Goal: Task Accomplishment & Management: Complete application form

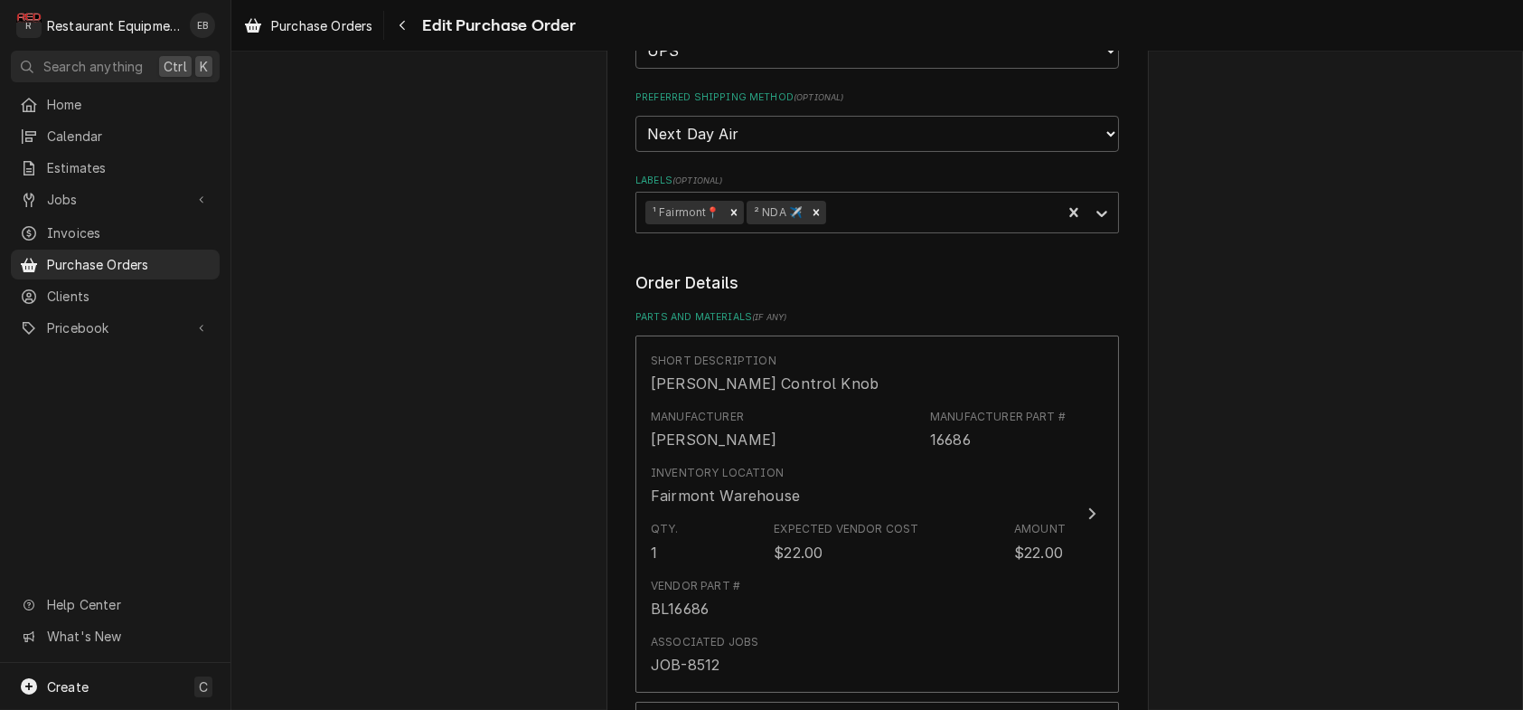
scroll to position [344, 0]
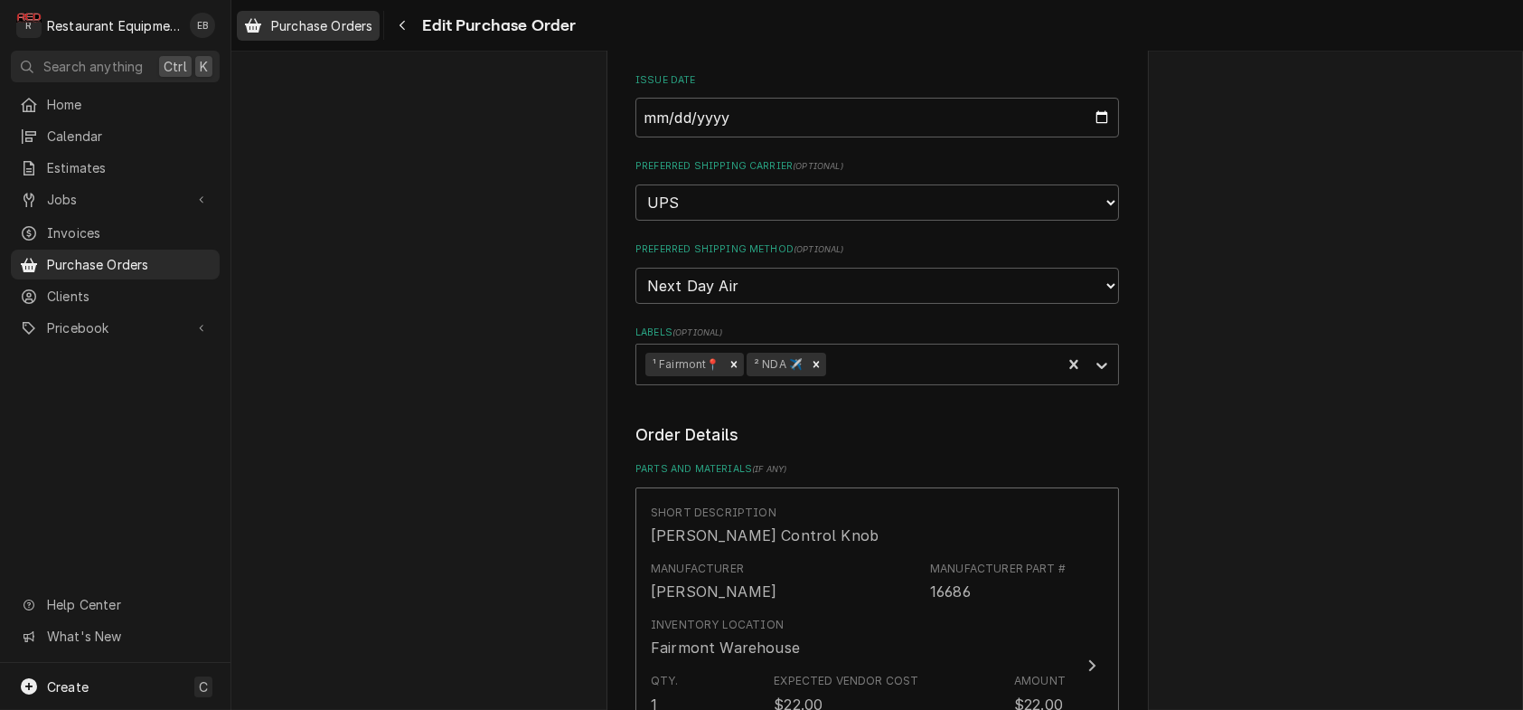
click at [368, 22] on span "Purchase Orders" at bounding box center [321, 25] width 101 height 19
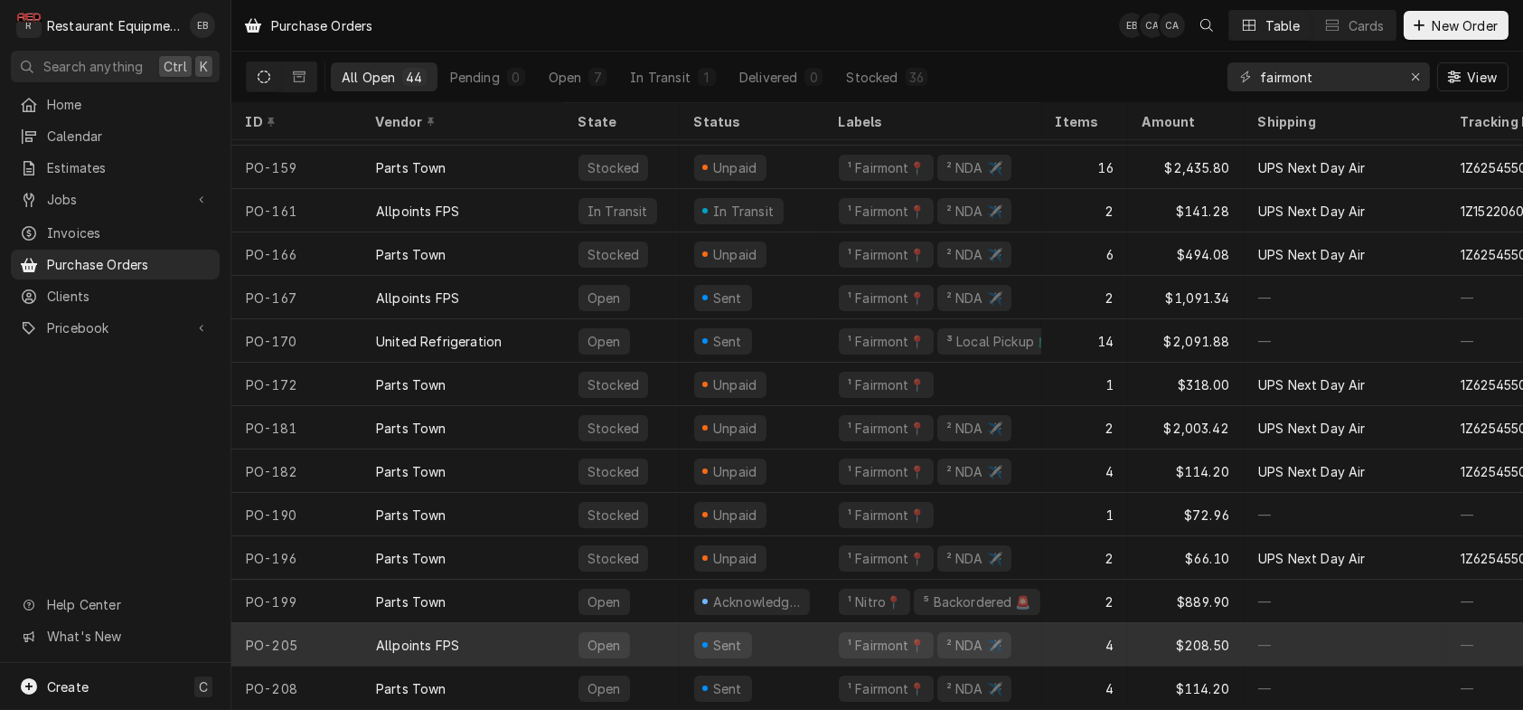
scroll to position [1356, 0]
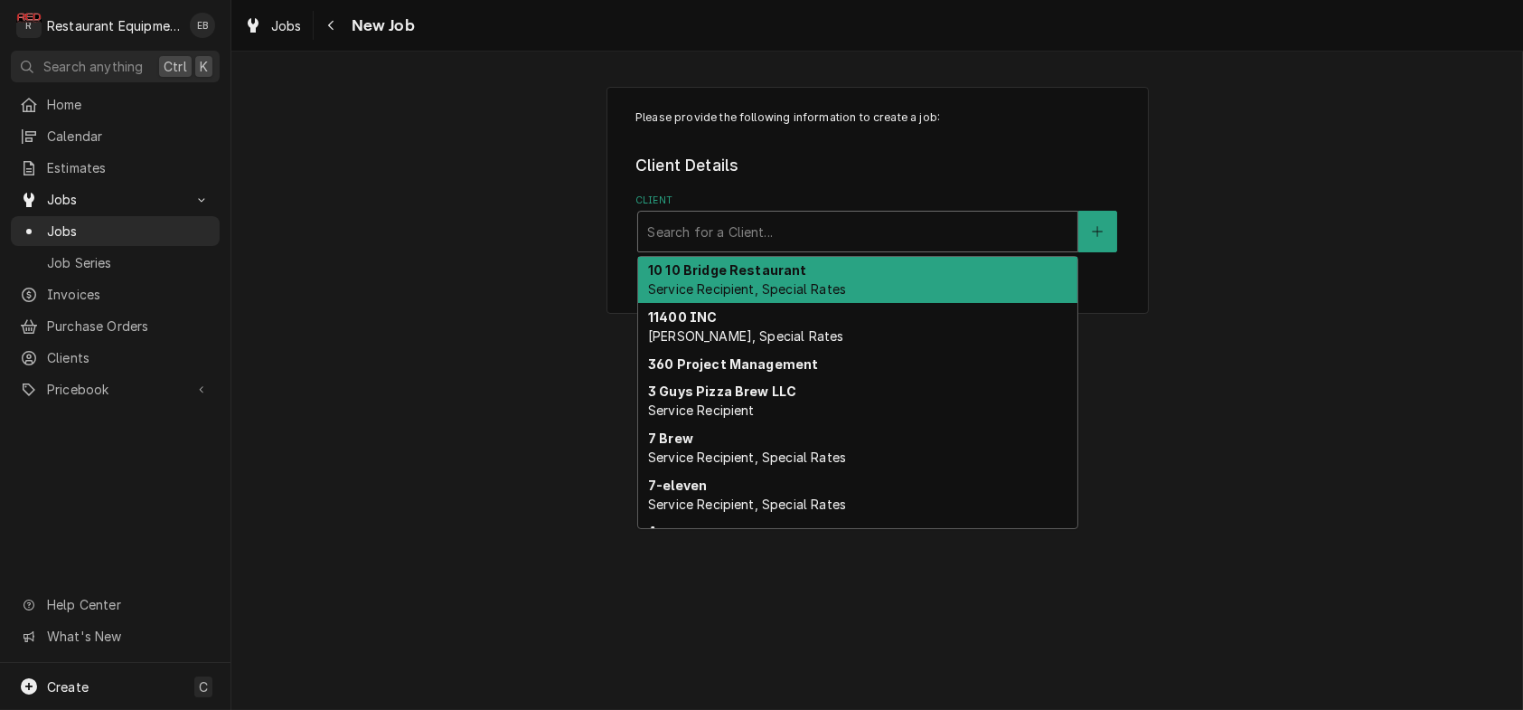
click at [892, 248] on div "Client" at bounding box center [857, 231] width 421 height 33
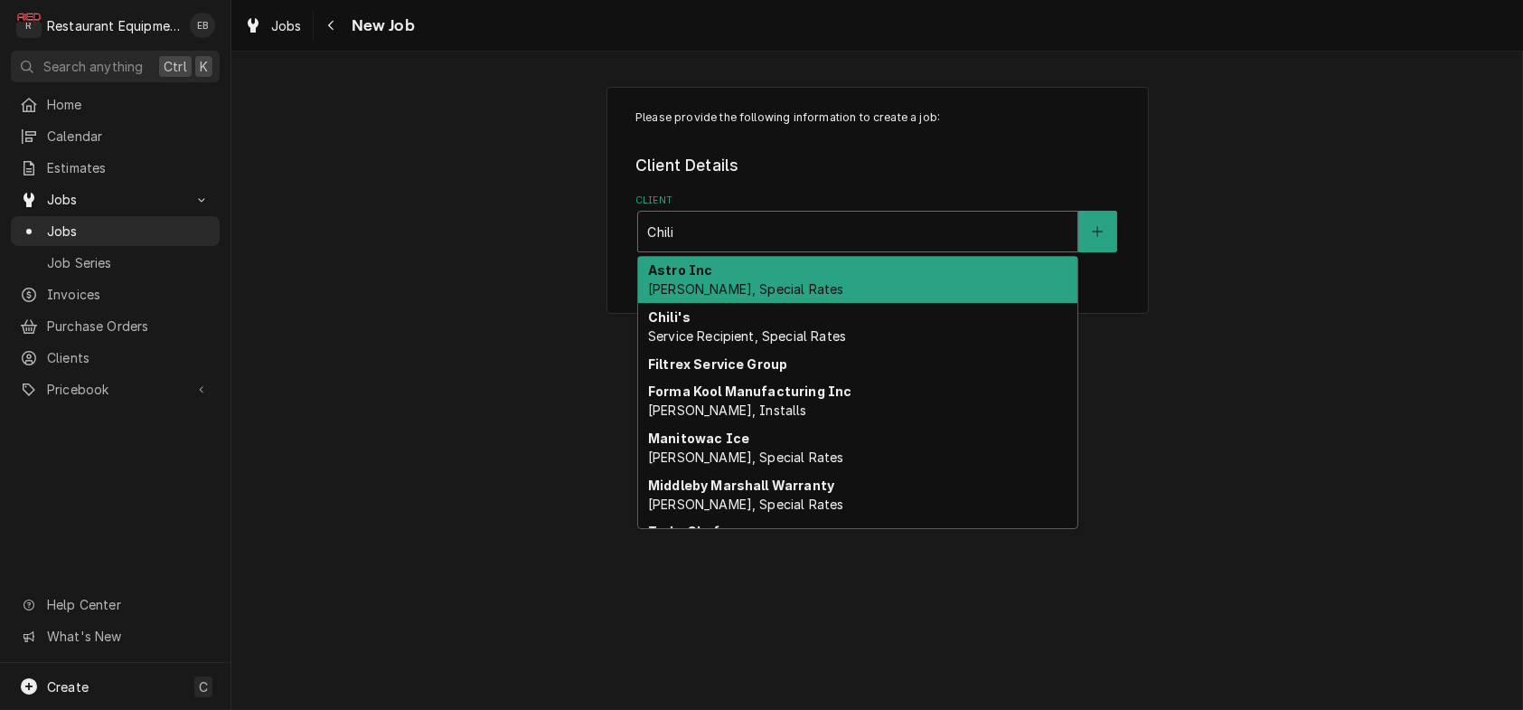
type input "Chili'"
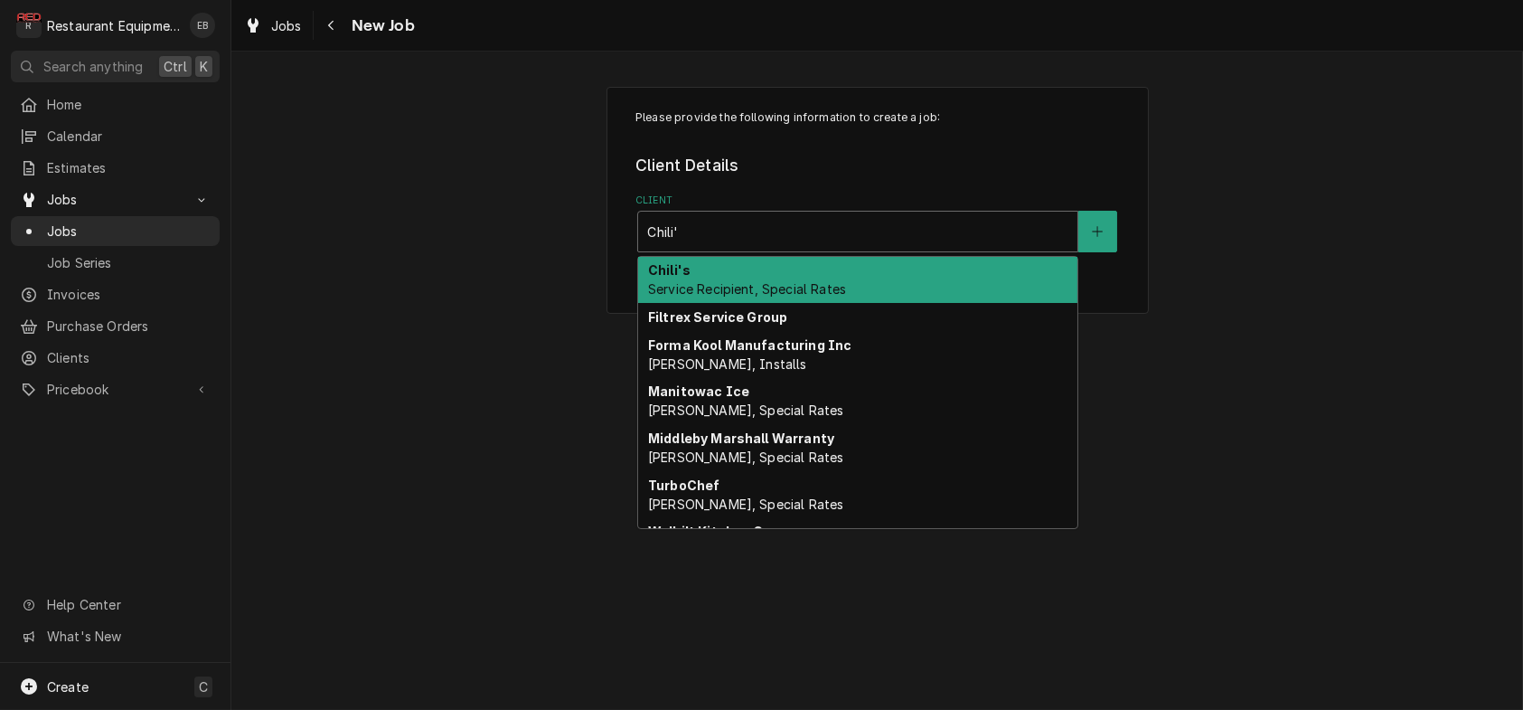
click at [865, 304] on div "Chili's Service Recipient, Special Rates" at bounding box center [857, 280] width 439 height 47
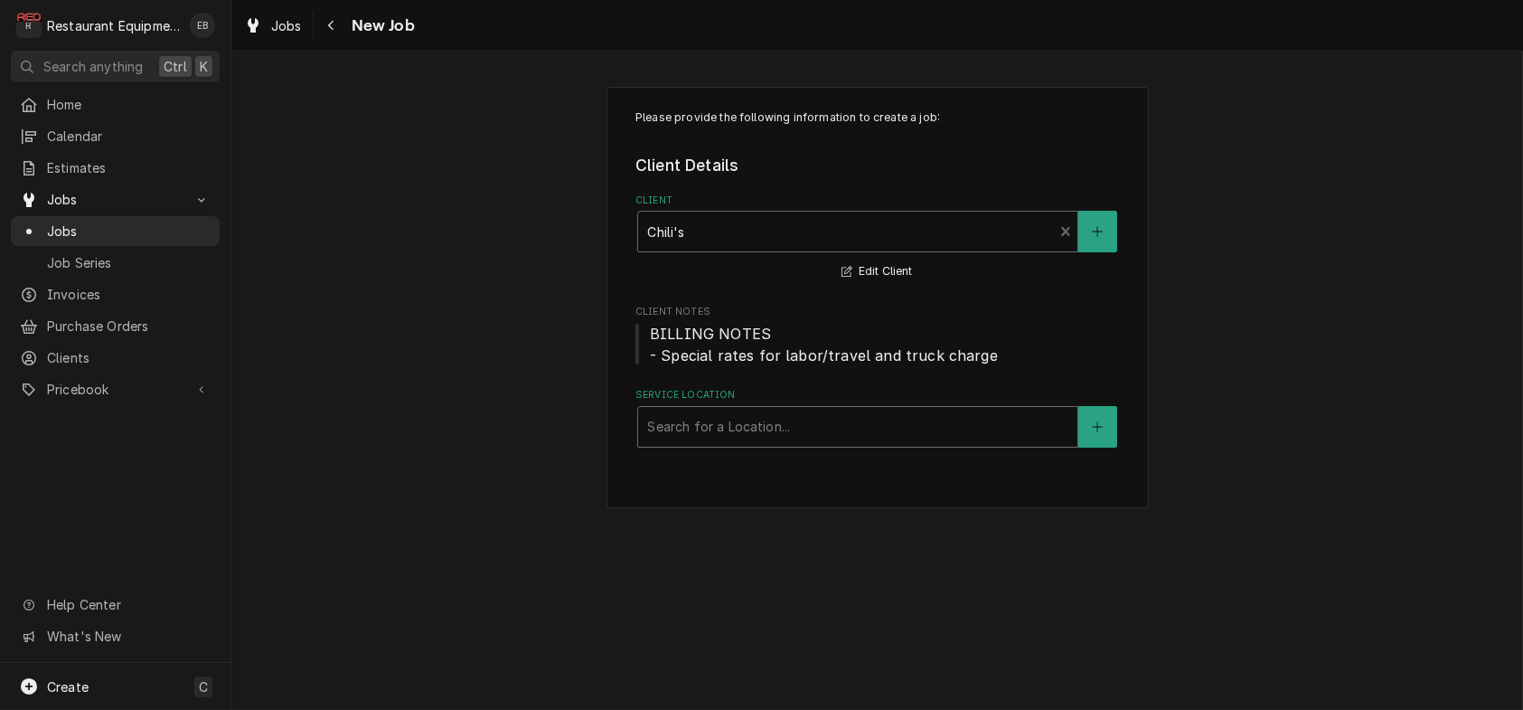
click at [882, 443] on div "Service Location" at bounding box center [857, 426] width 421 height 33
type input "morgan"
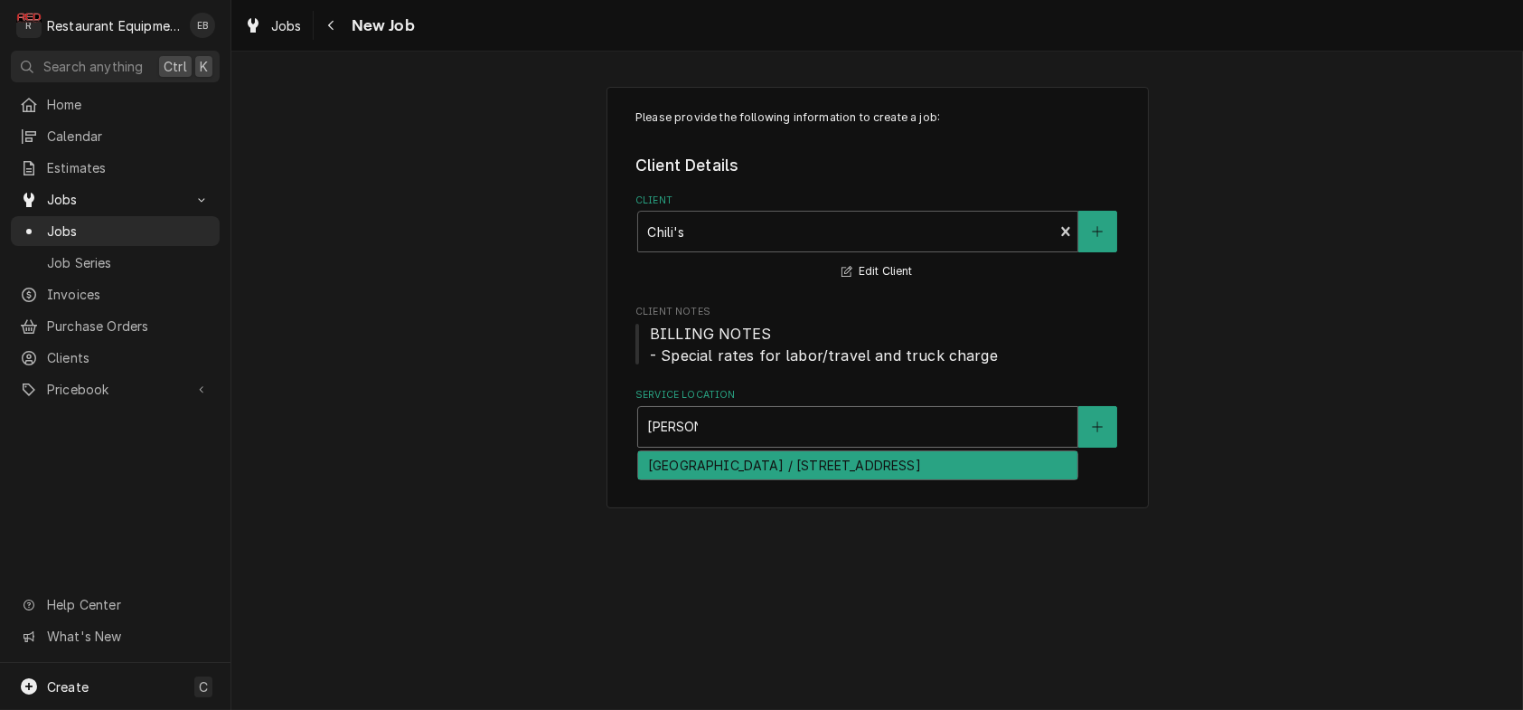
click at [867, 479] on div "[GEOGRAPHIC_DATA] / [STREET_ADDRESS]" at bounding box center [857, 465] width 439 height 28
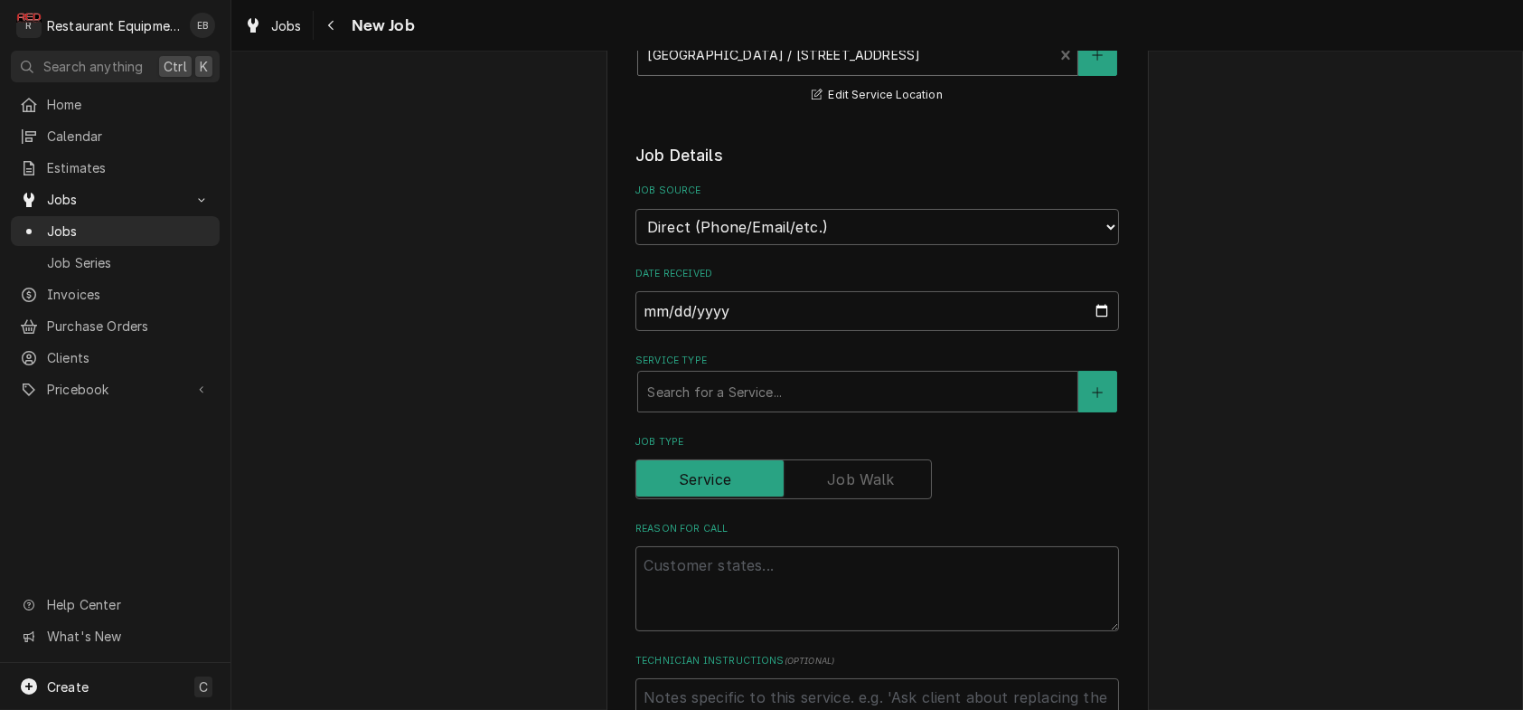
scroll to position [421, 0]
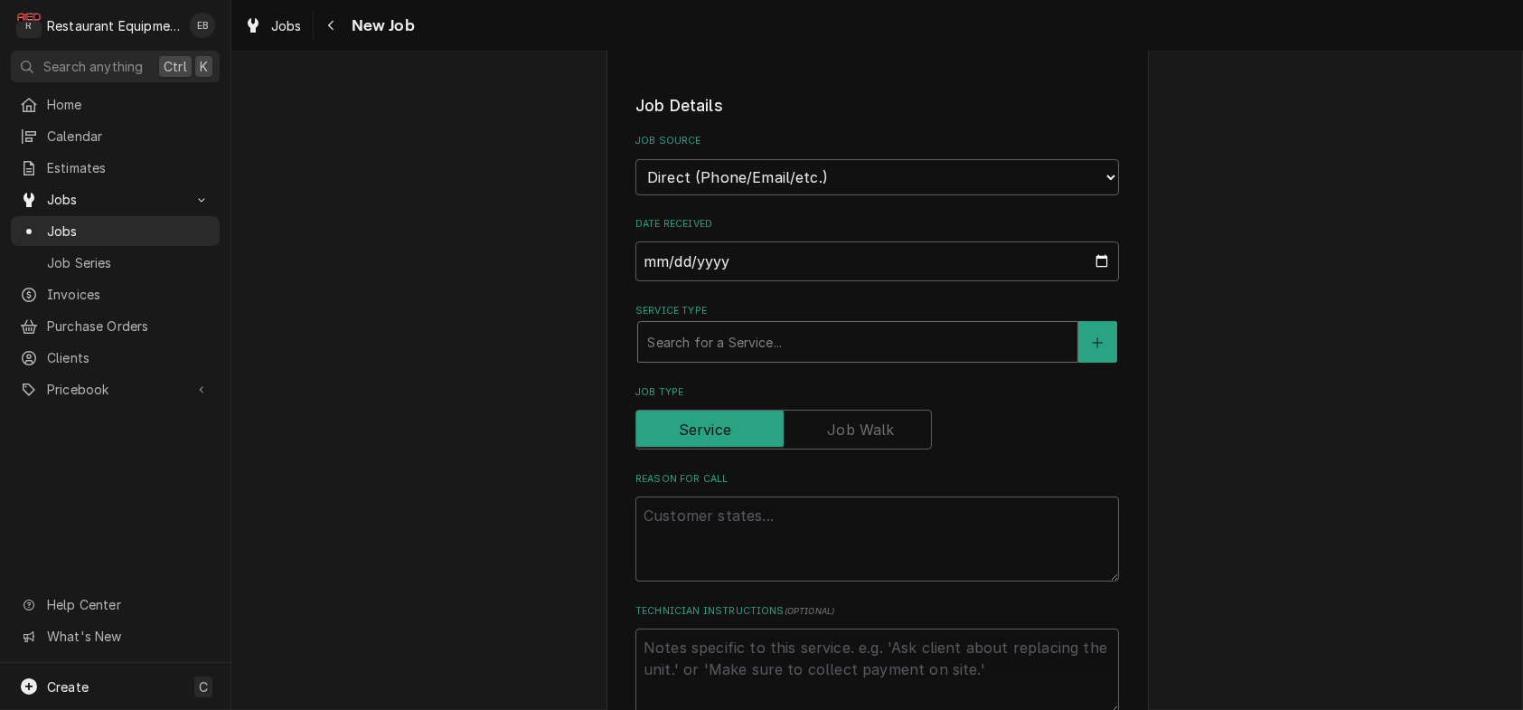
click at [787, 358] on div "Service Type" at bounding box center [857, 341] width 421 height 33
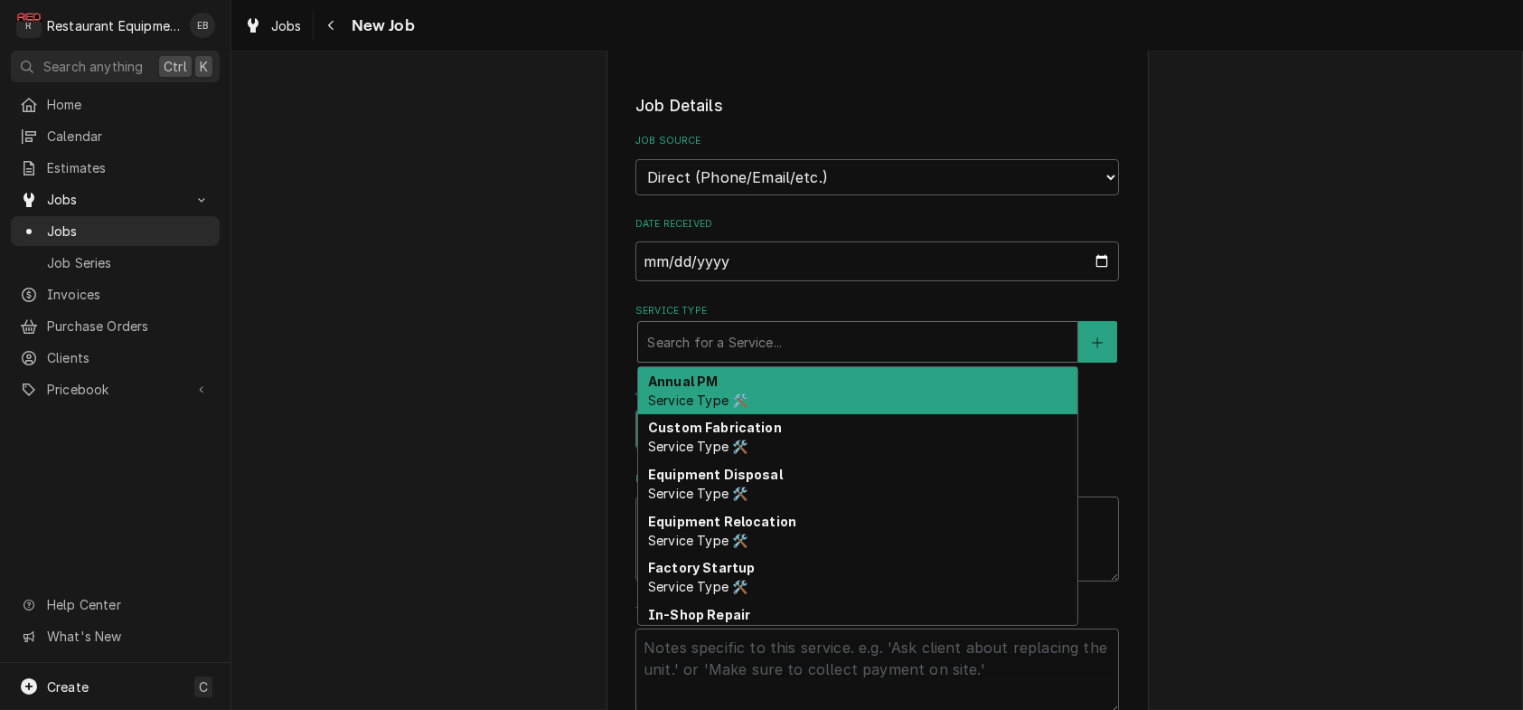
type textarea "x"
type input "b"
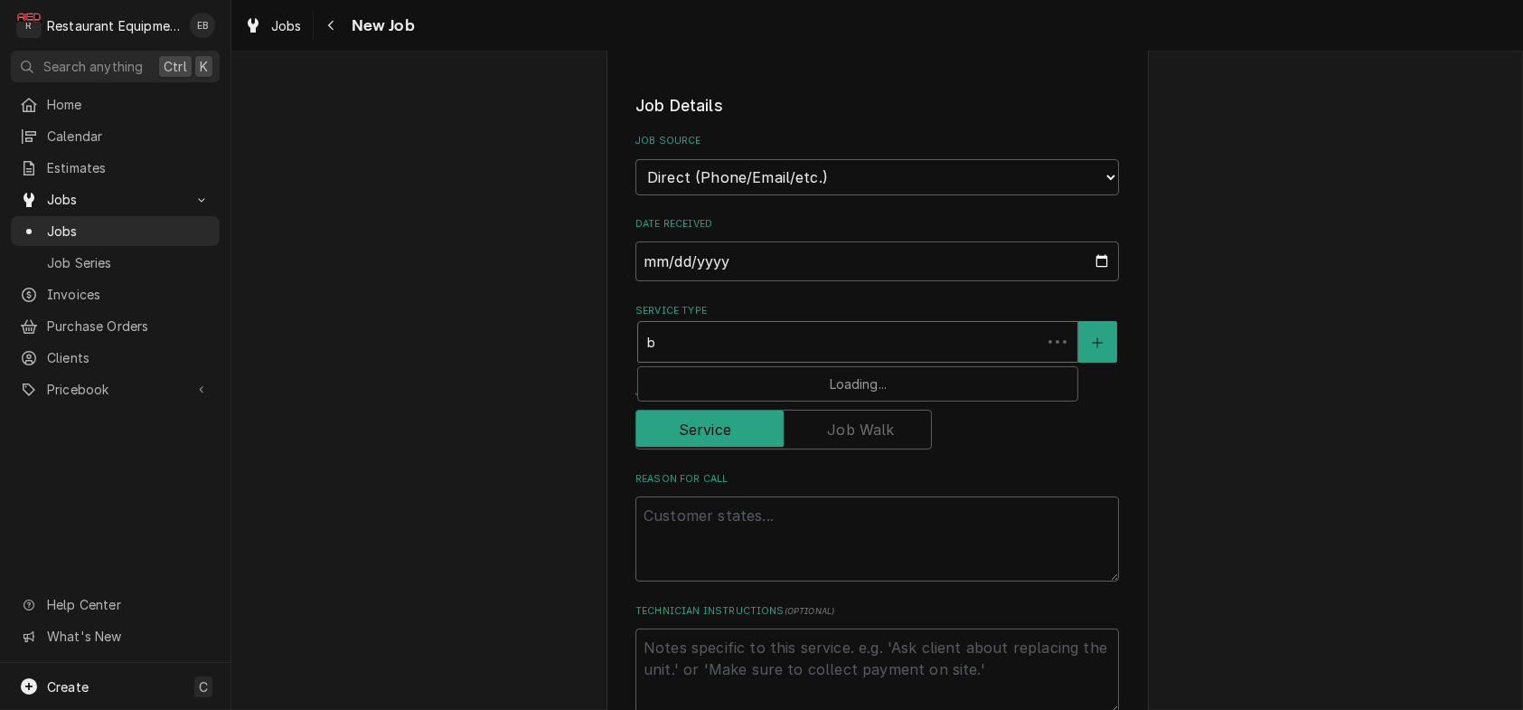
type textarea "x"
type input "br"
type textarea "x"
type input "bre"
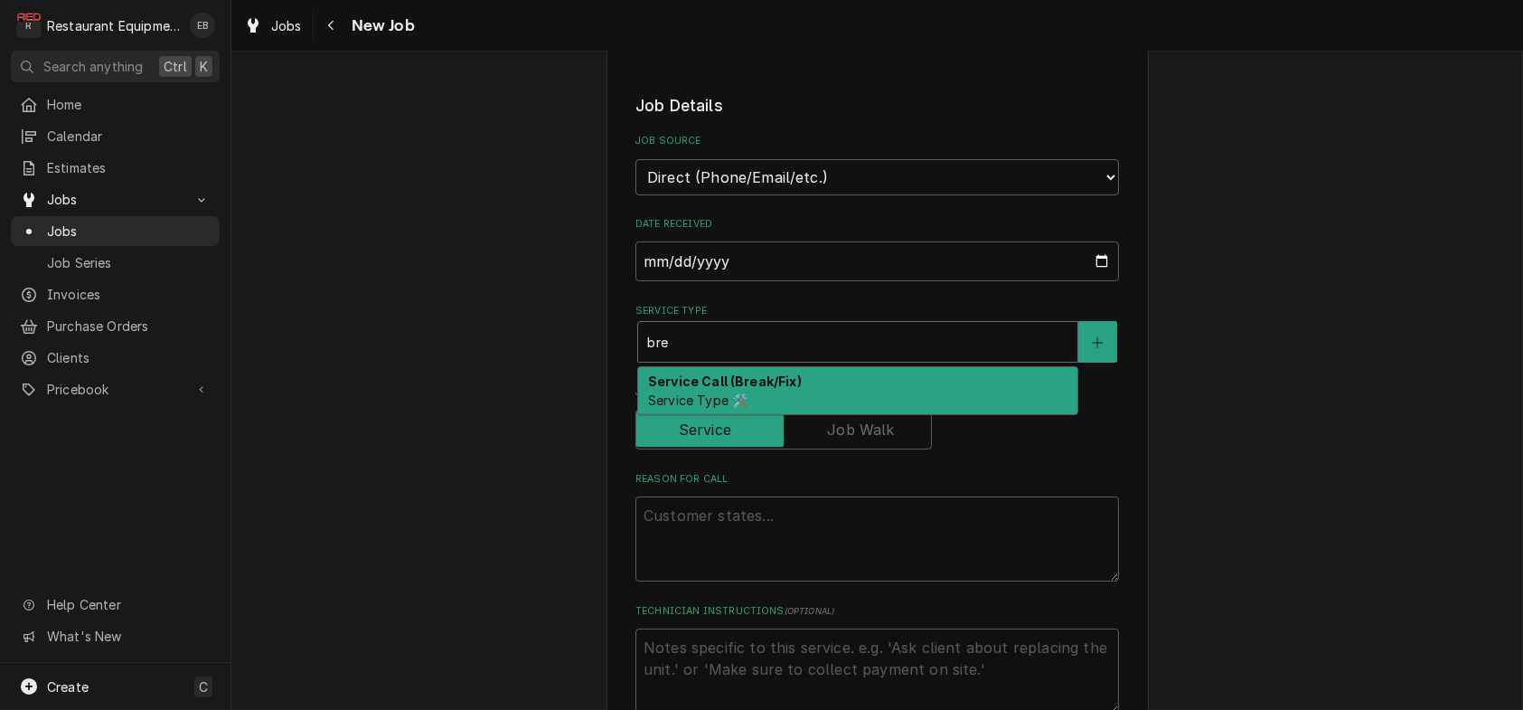
click at [726, 408] on span "Service Type 🛠️" at bounding box center [697, 399] width 99 height 15
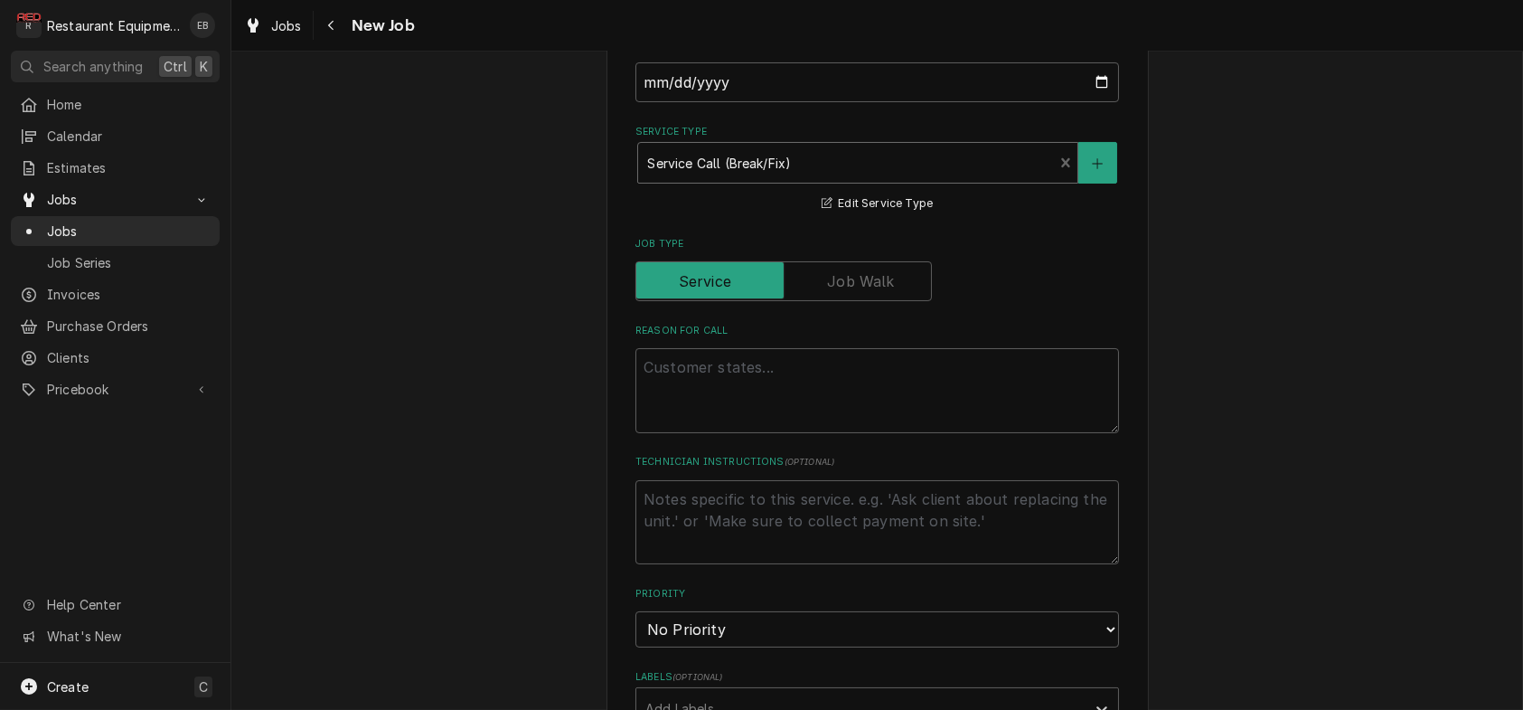
scroll to position [723, 0]
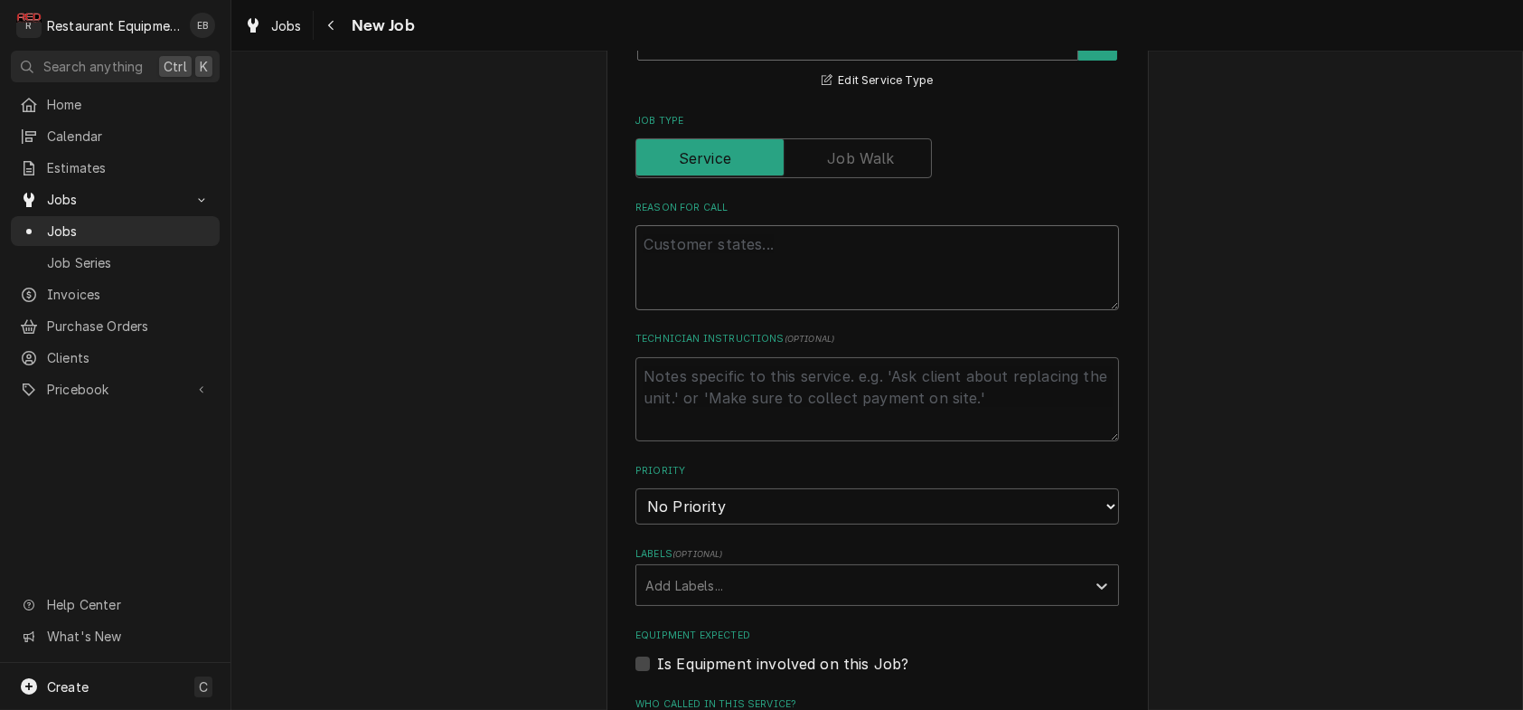
click at [759, 310] on textarea "Reason For Call" at bounding box center [877, 267] width 484 height 85
type textarea "x"
type textarea "O"
type textarea "x"
type textarea "Ov"
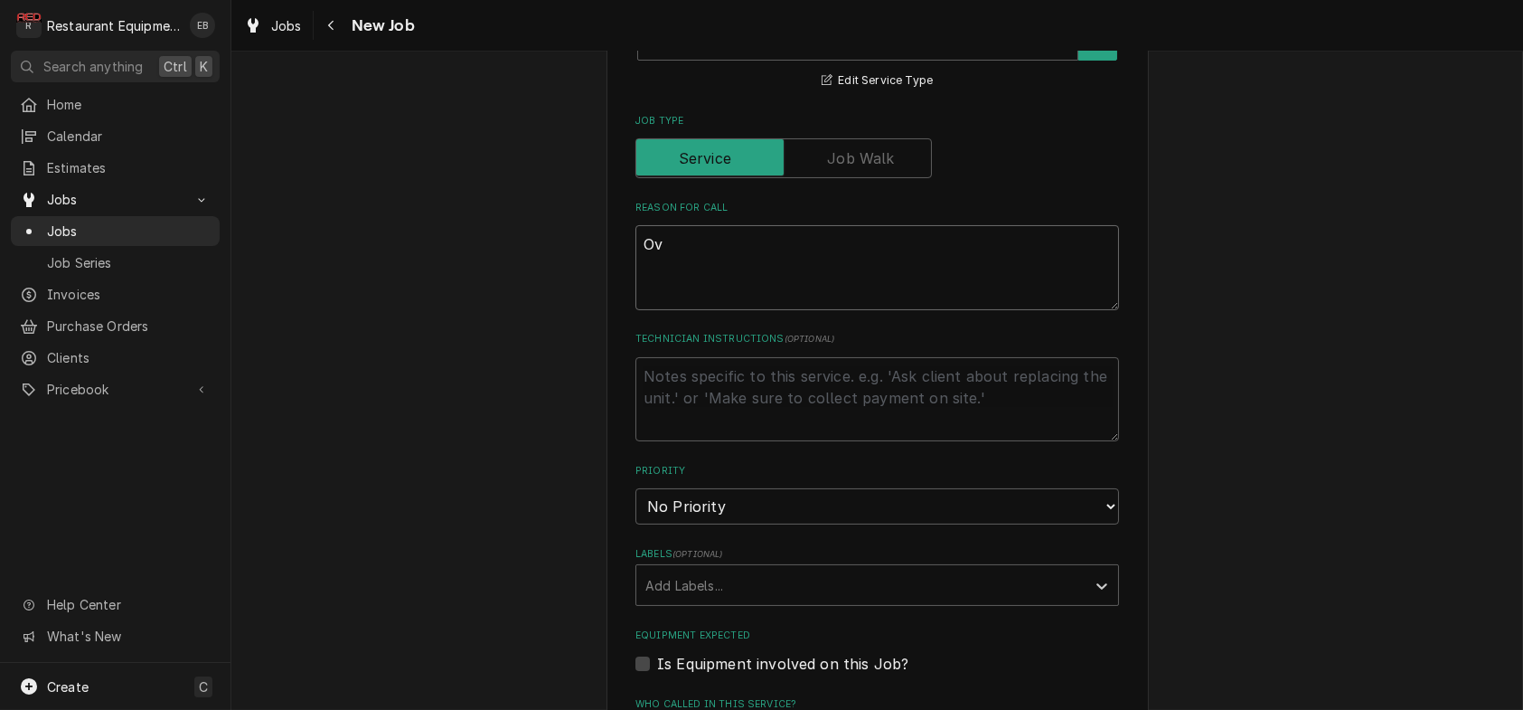
type textarea "x"
type textarea "Ove"
type textarea "x"
type textarea "Oven"
type textarea "x"
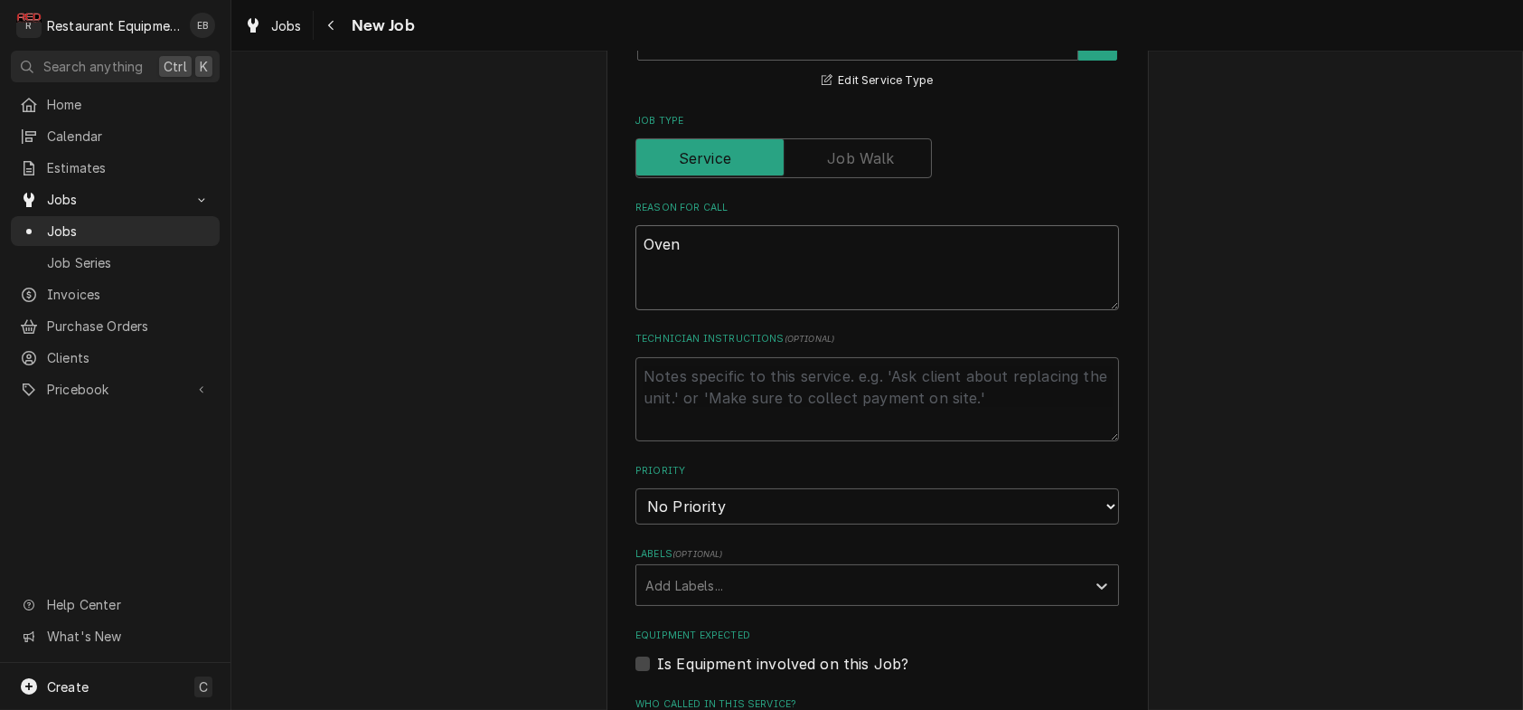
type textarea "Oven"
type textarea "x"
type textarea "Oven i"
type textarea "x"
type textarea "Oven is"
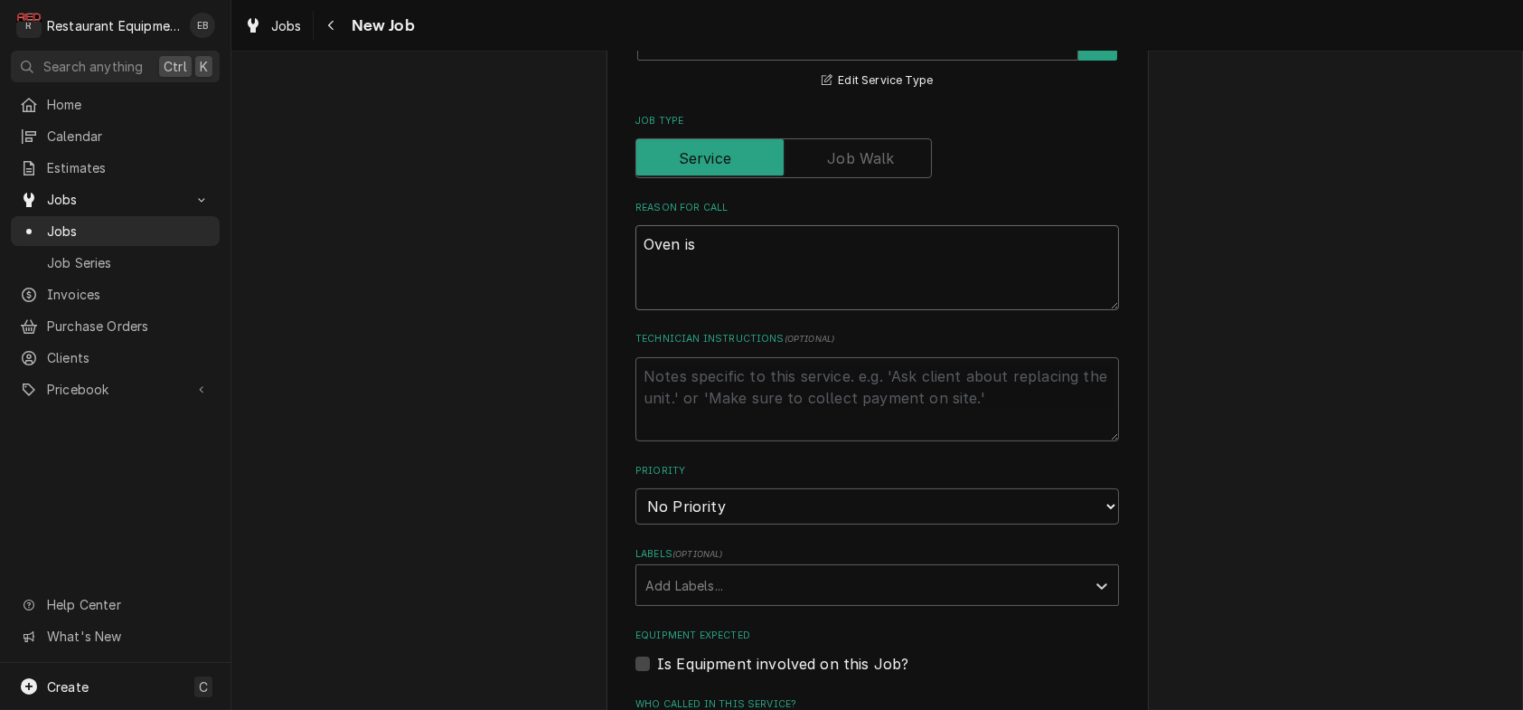
type textarea "x"
type textarea "Oven is"
type textarea "x"
type textarea "Oven is n"
type textarea "x"
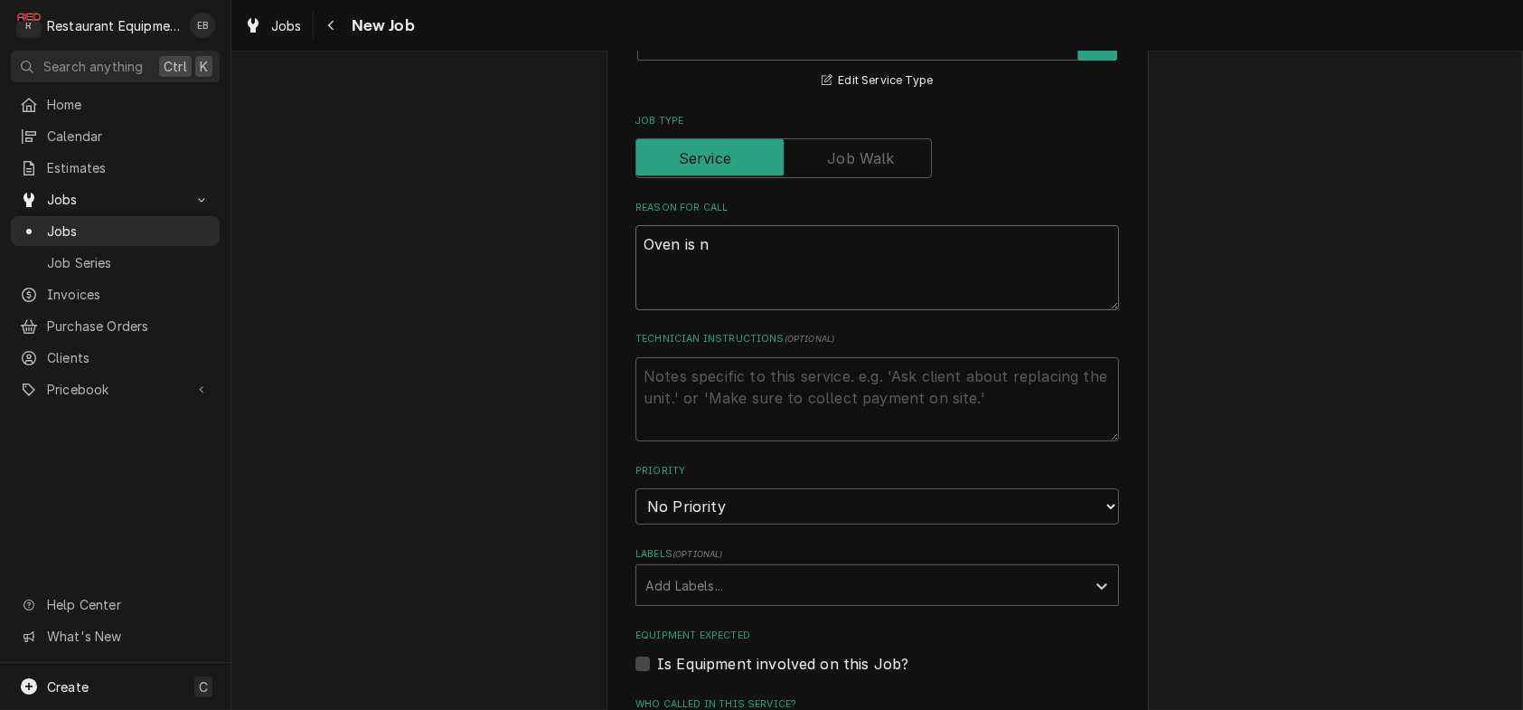
type textarea "Oven is no"
type textarea "x"
type textarea "Oven is not"
type textarea "x"
type textarea "Oven is not"
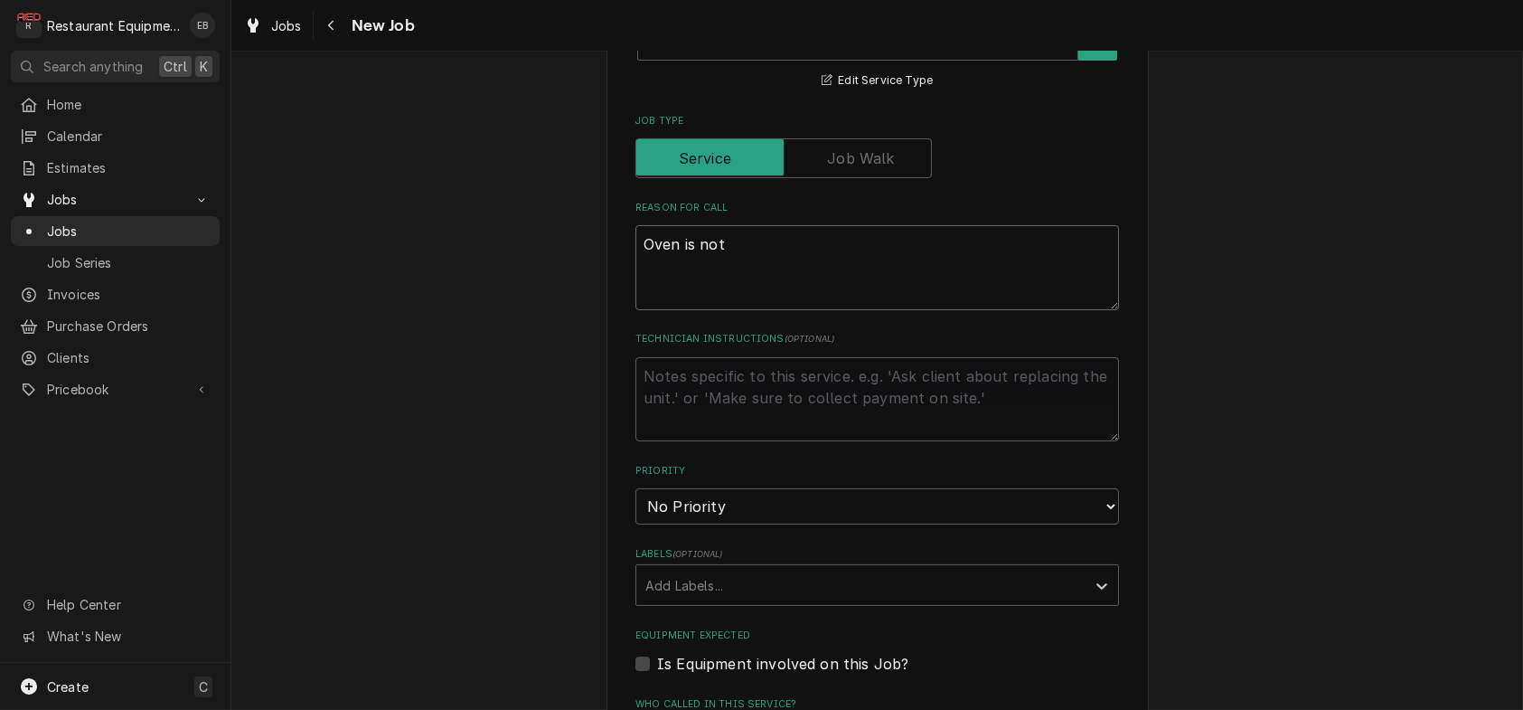
type textarea "x"
type textarea "Oven is not p"
type textarea "x"
type textarea "Oven is not pr"
type textarea "x"
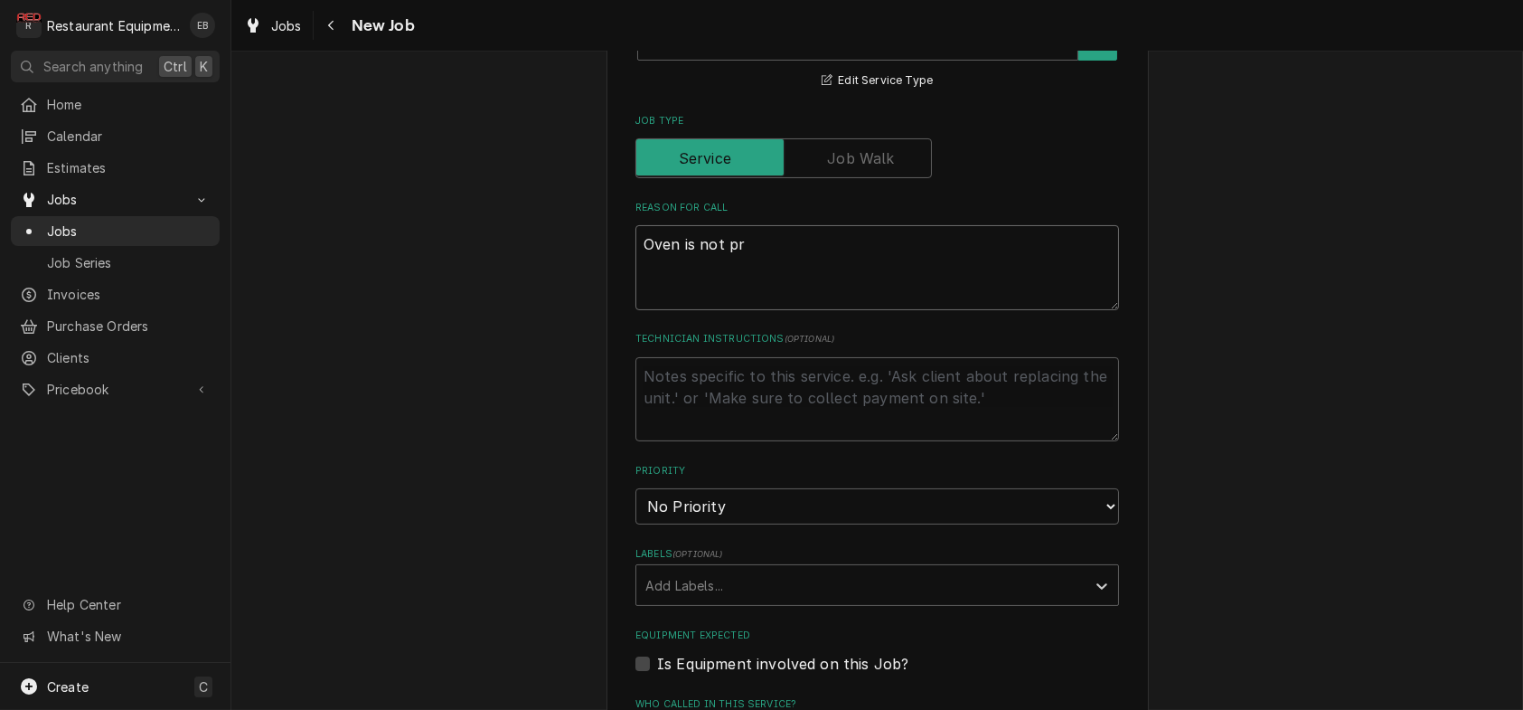
type textarea "Oven is not pro"
type textarea "x"
type textarea "Oven is not prop"
type textarea "x"
type textarea "Oven is not prope"
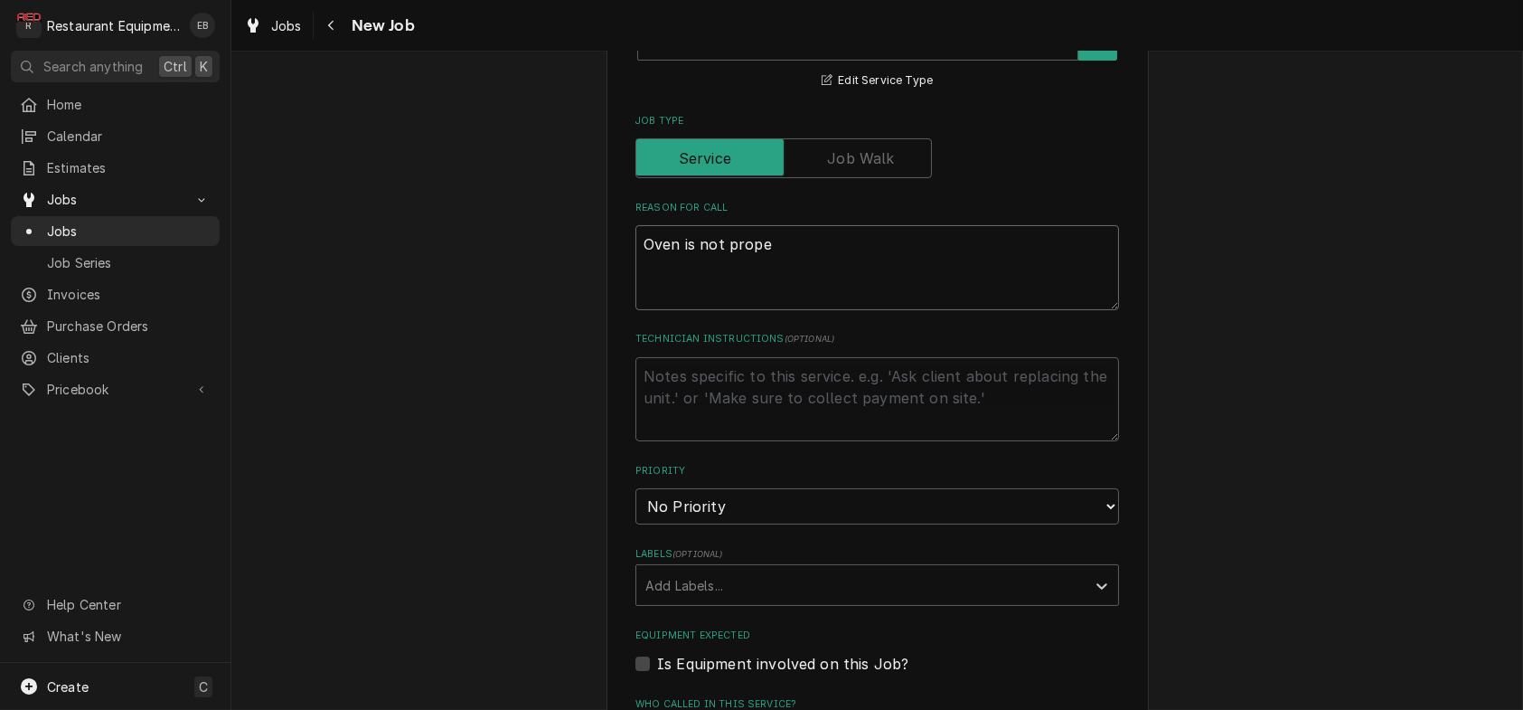
type textarea "x"
type textarea "Oven is not proper"
type textarea "x"
type textarea "Oven is not properl"
type textarea "x"
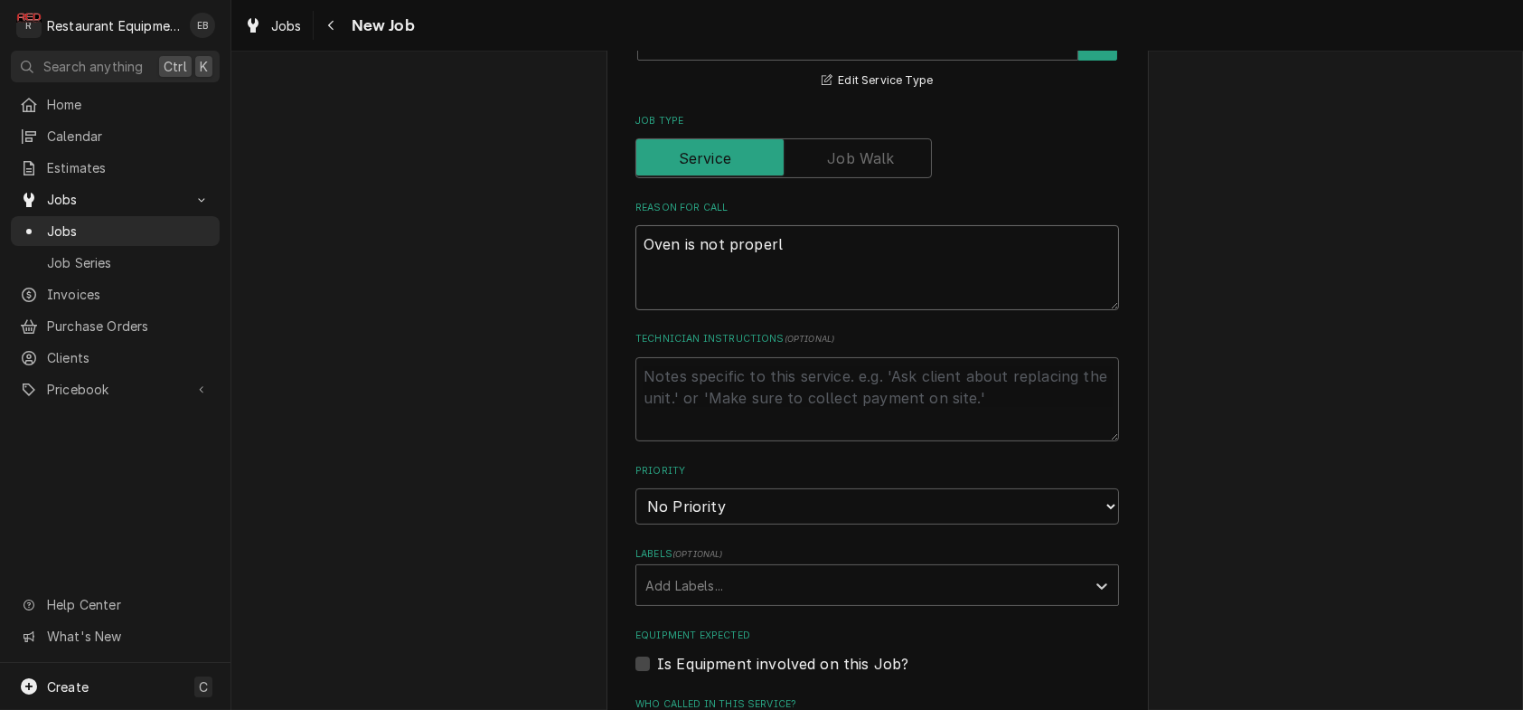
type textarea "Oven is not properly"
type textarea "x"
type textarea "Oven is not properly"
type textarea "x"
type textarea "Oven is not properly c"
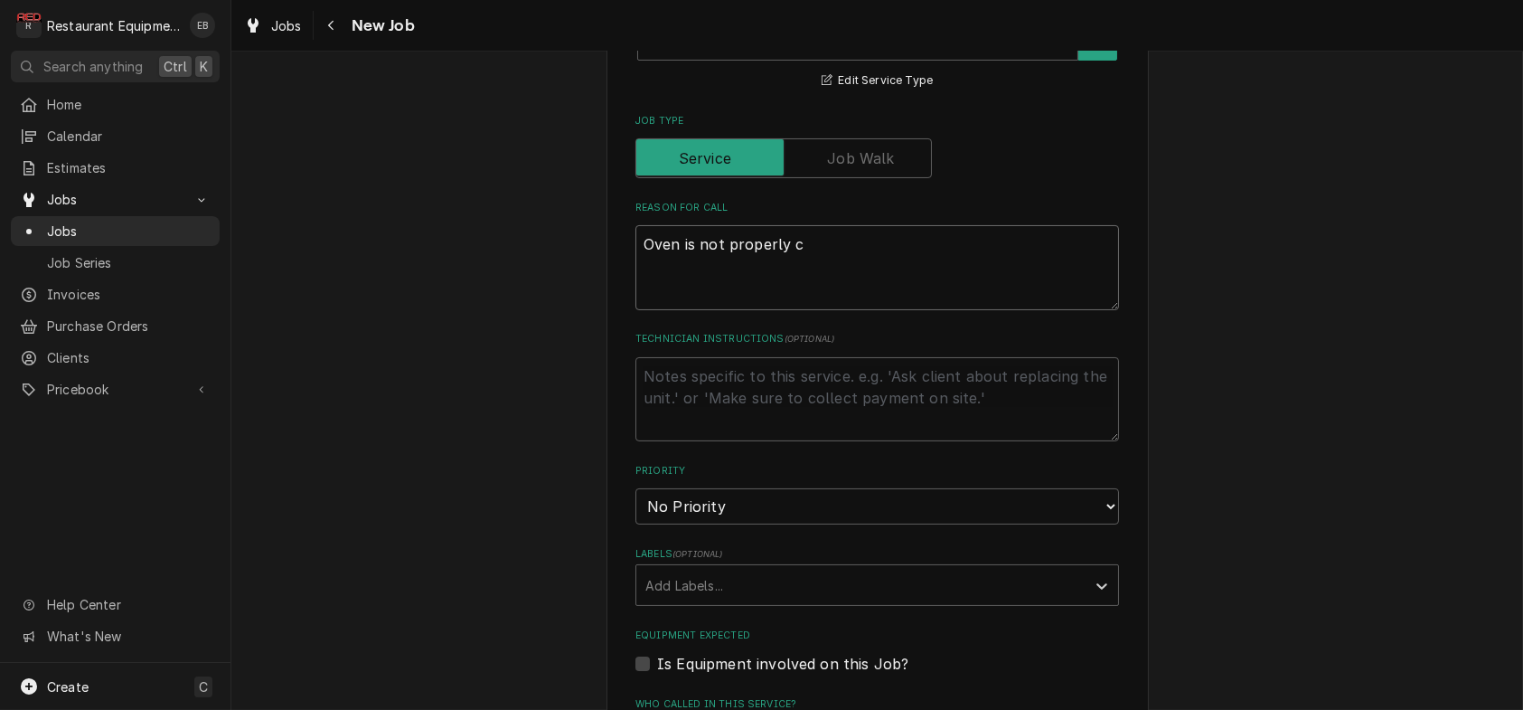
type textarea "x"
type textarea "Oven is not properly co"
type textarea "x"
type textarea "Oven is not properly coo"
type textarea "x"
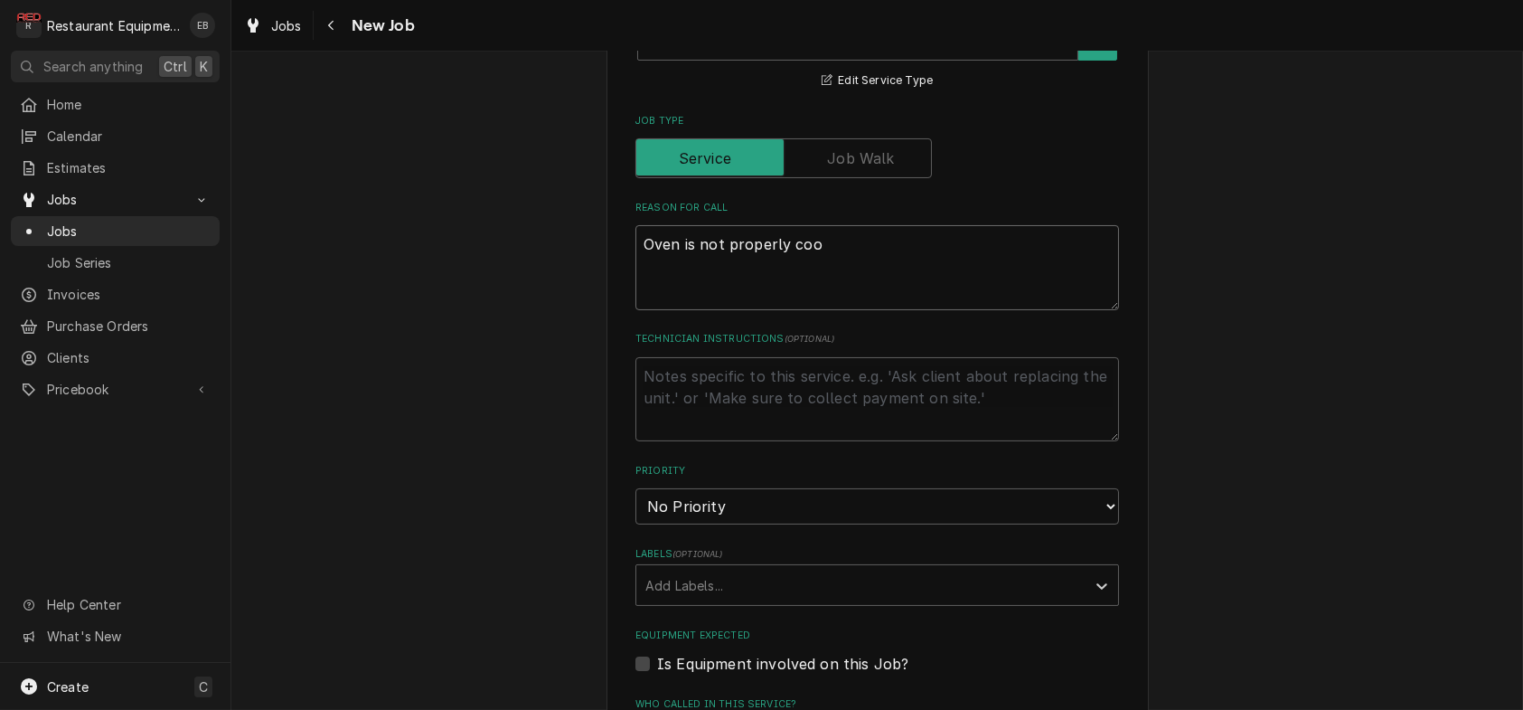
type textarea "Oven is not properly cook"
type textarea "x"
type textarea "Oven is not properly cooki"
type textarea "x"
type textarea "Oven is not properly cookin"
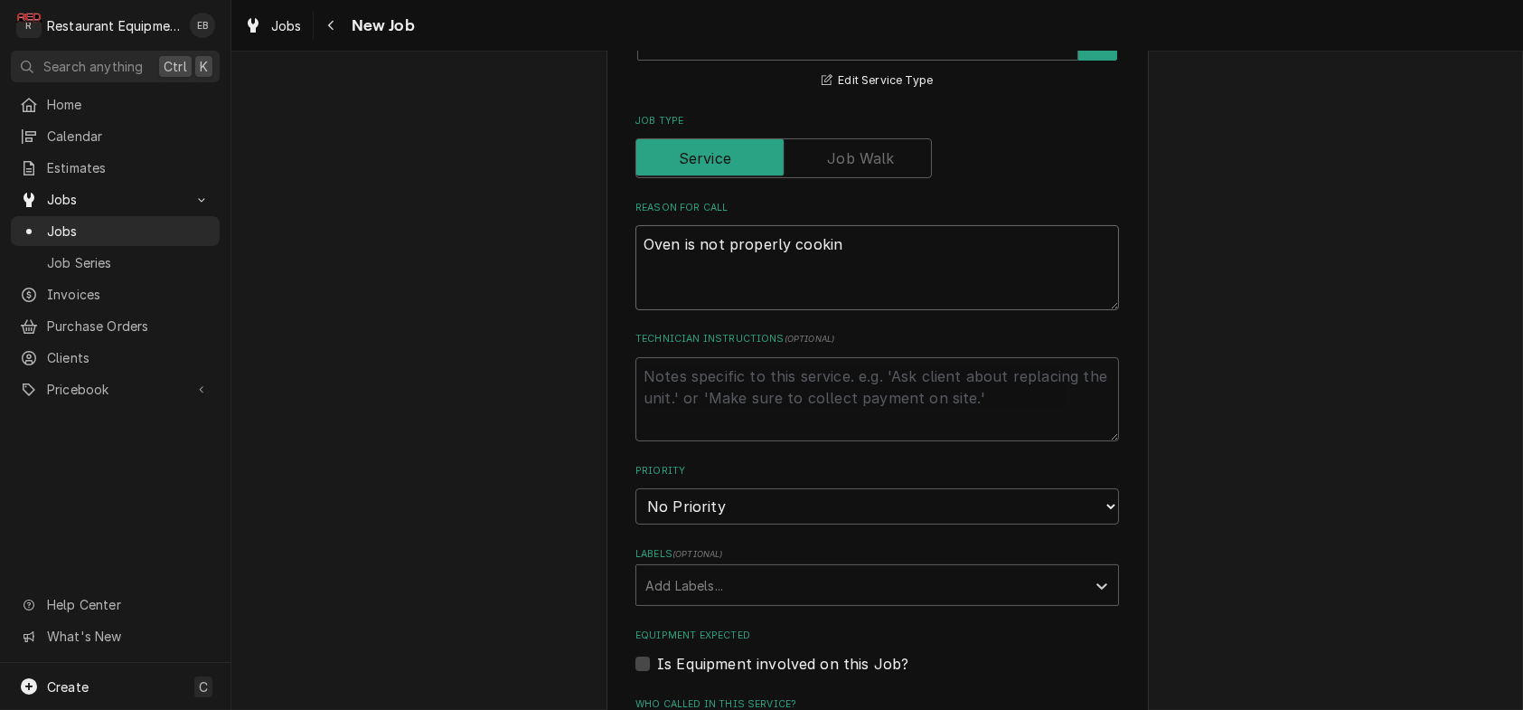
type textarea "x"
type textarea "Oven is not properly cooking"
type textarea "x"
type textarea "Oven is not properly cooking"
type textarea "x"
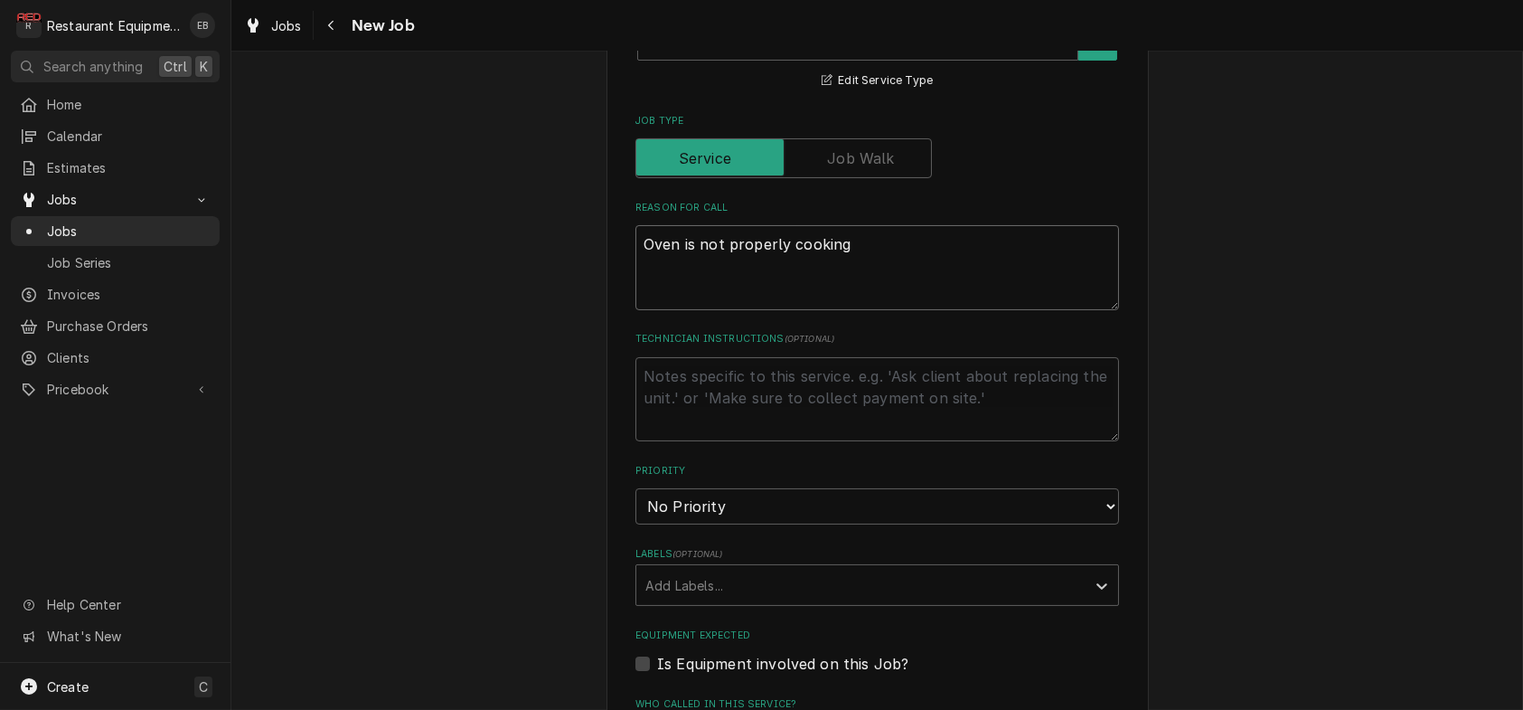
type textarea "Oven is not properly cooking p"
type textarea "x"
type textarea "Oven is not properly cooking po"
type textarea "x"
type textarea "Oven is not properly cooking por"
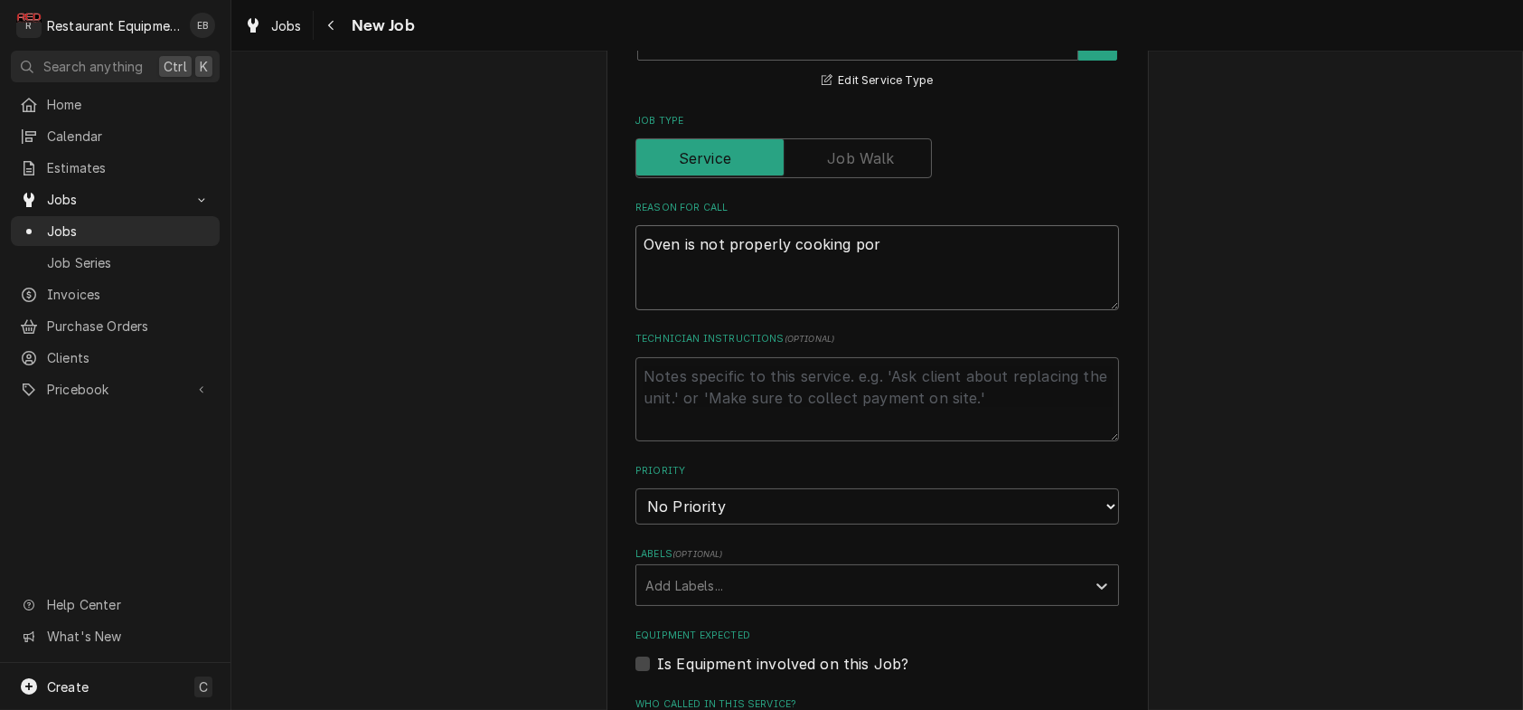
type textarea "x"
type textarea "Oven is not properly cooking po"
type textarea "x"
type textarea "Oven is not properly cooking p"
type textarea "x"
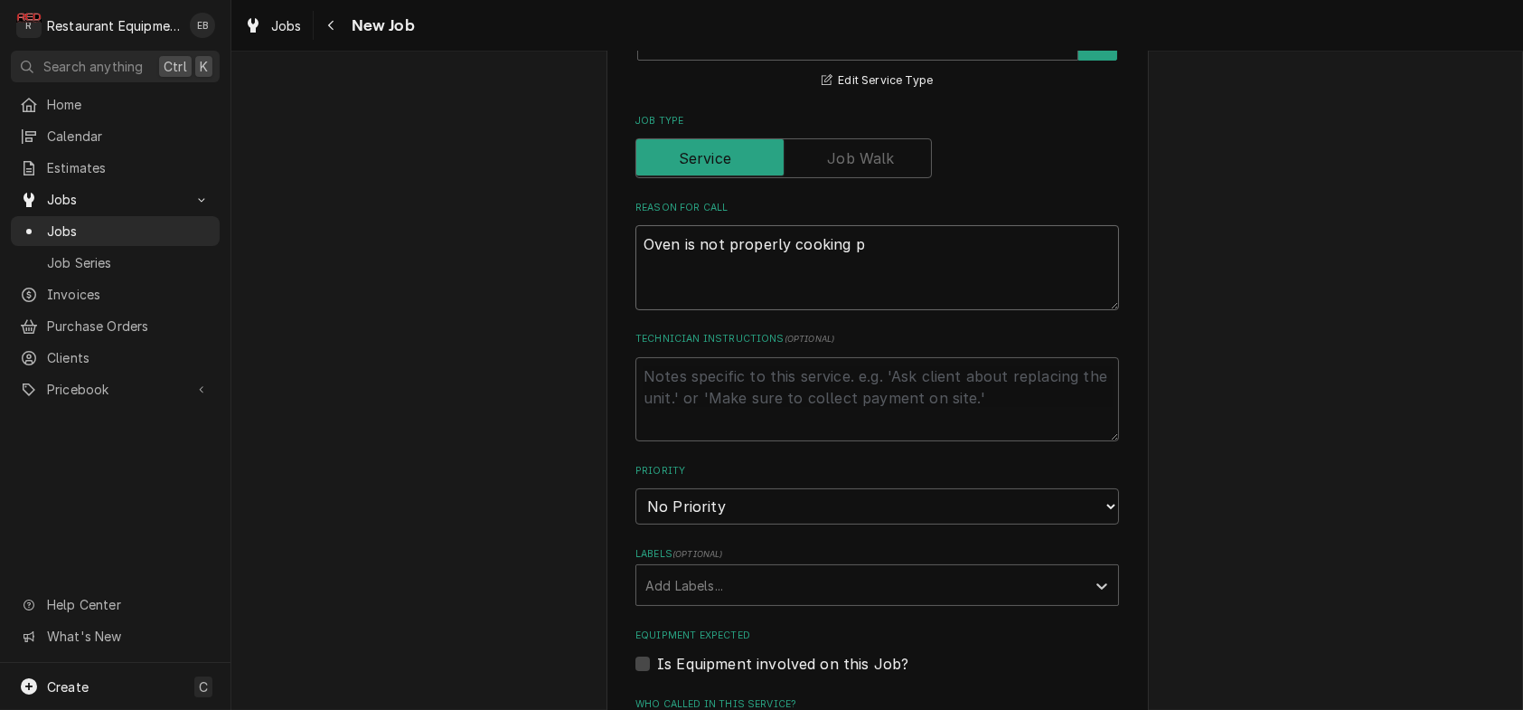
type textarea "Oven is not properly cooking pr"
type textarea "x"
type textarea "Oven is not properly cooking pro"
type textarea "x"
type textarea "Oven is not properly cooking prod"
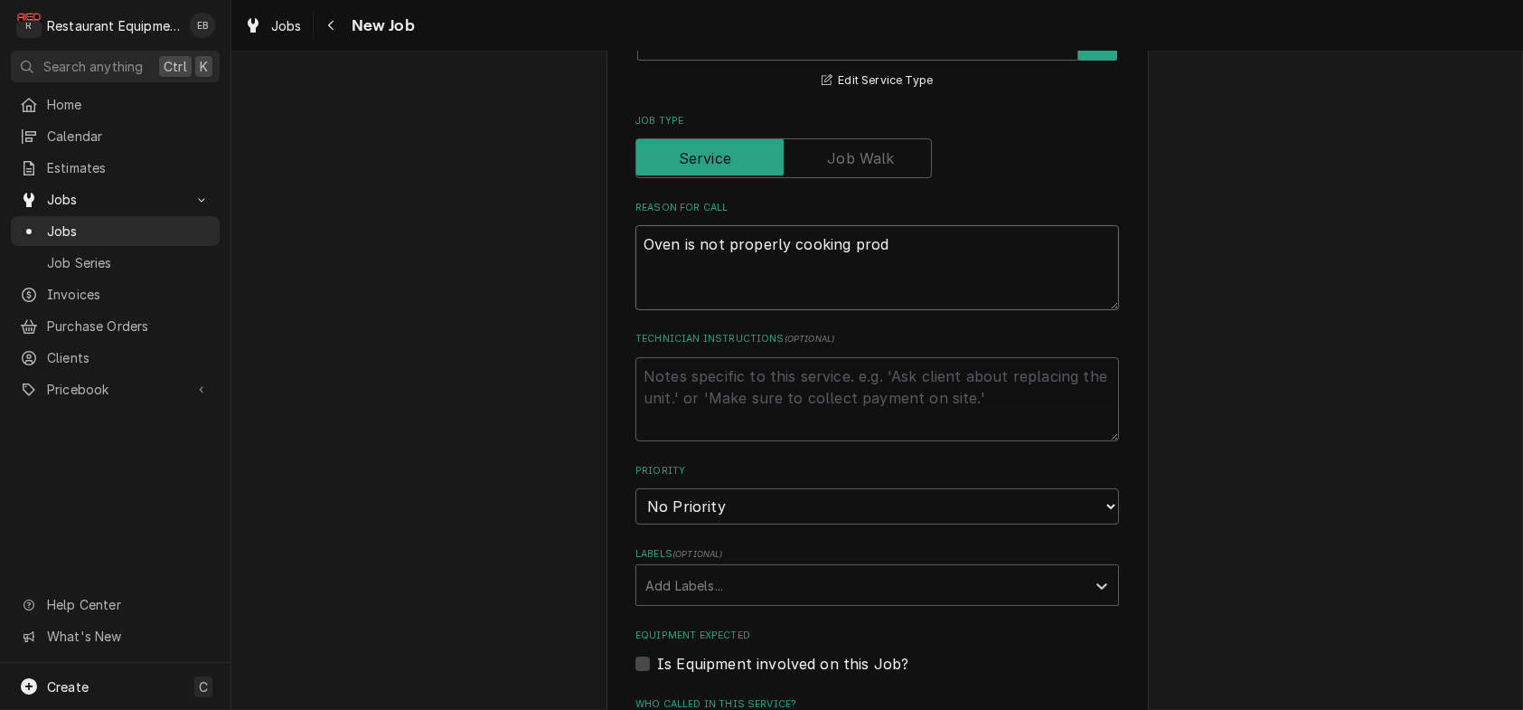
type textarea "x"
type textarea "Oven is not properly cooking produ"
type textarea "x"
type textarea "Oven is not properly cooking produc"
type textarea "x"
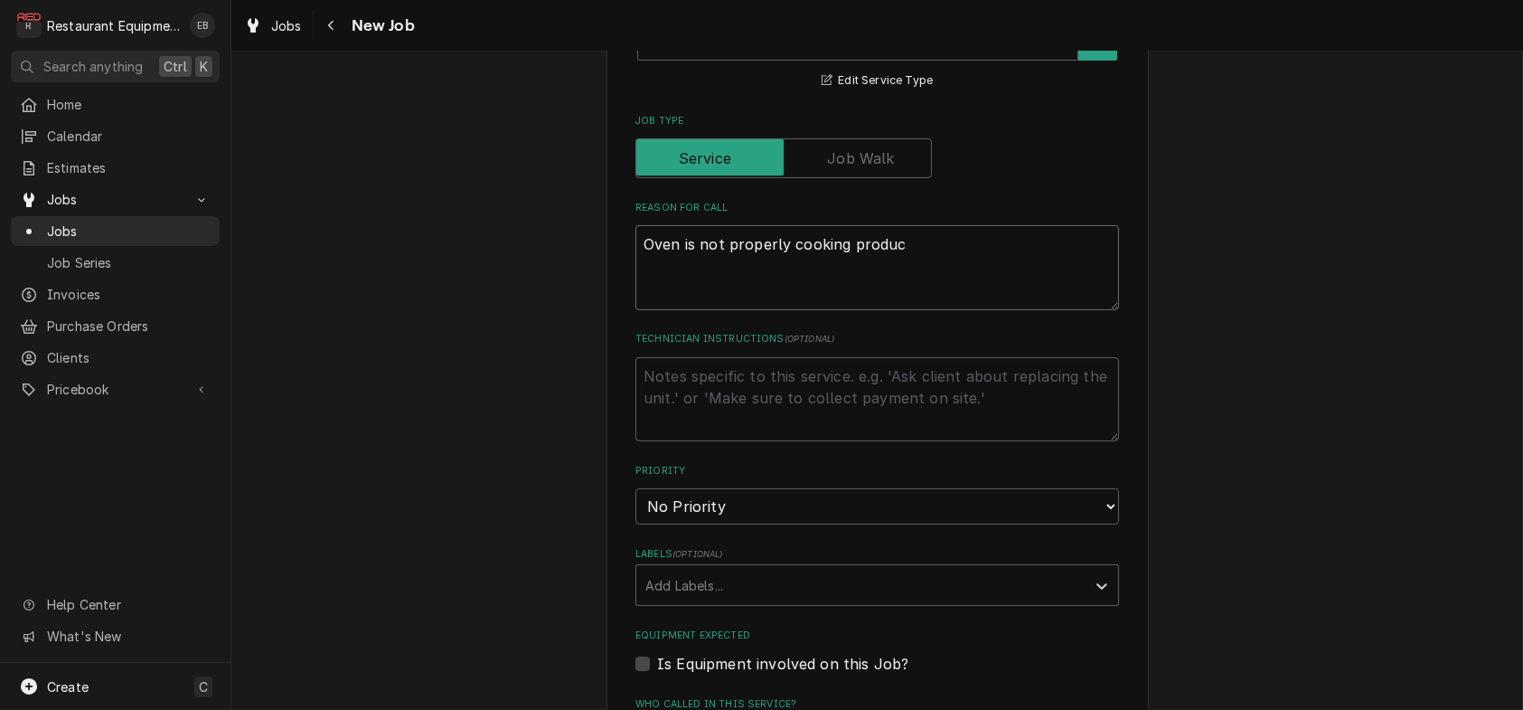
type textarea "Oven is not properly cooking product"
type textarea "x"
type textarea "Oven is not properly cooking product."
type textarea "x"
type textarea "Oven is not properly cooking product."
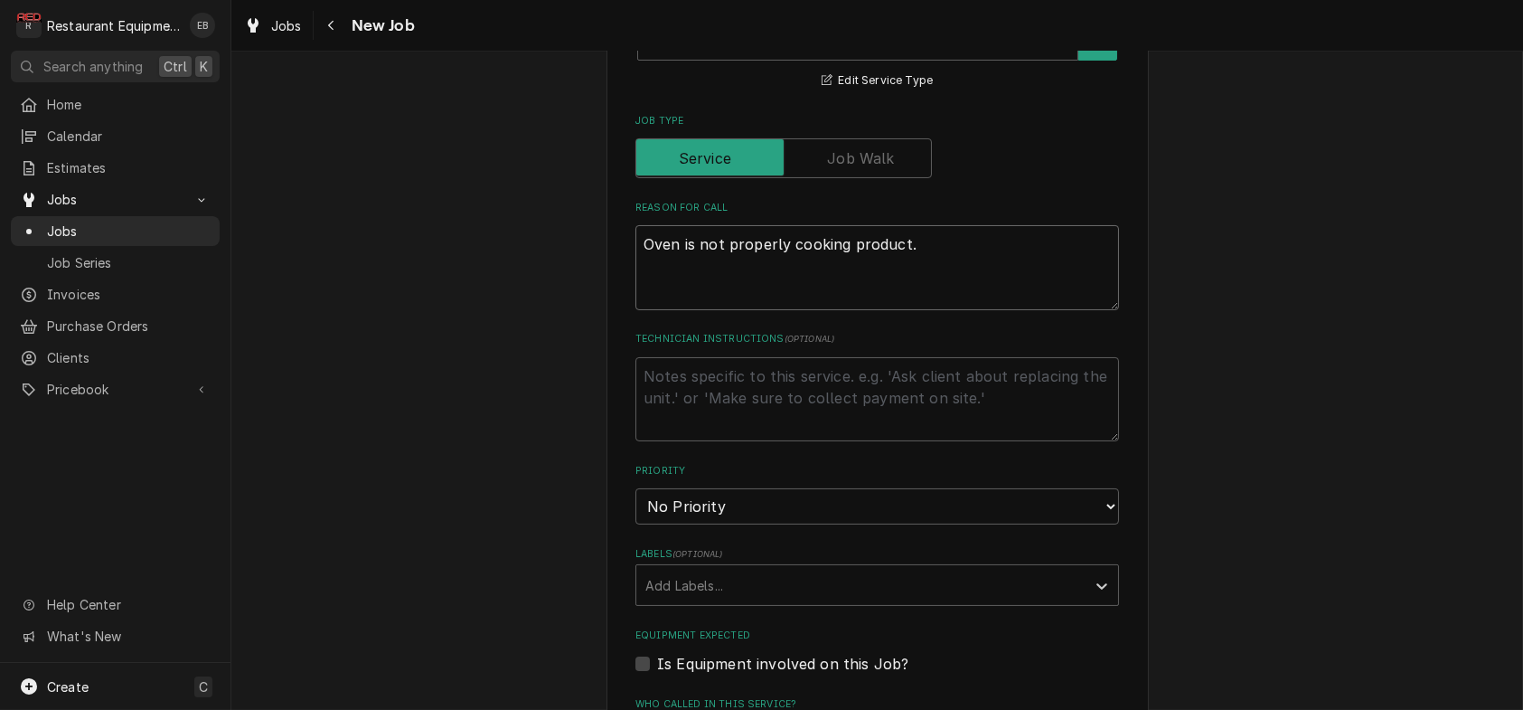
type textarea "x"
type textarea "Oven is not properly cooking product. H"
type textarea "x"
type textarea "Oven is not properly cooking product. Ha"
type textarea "x"
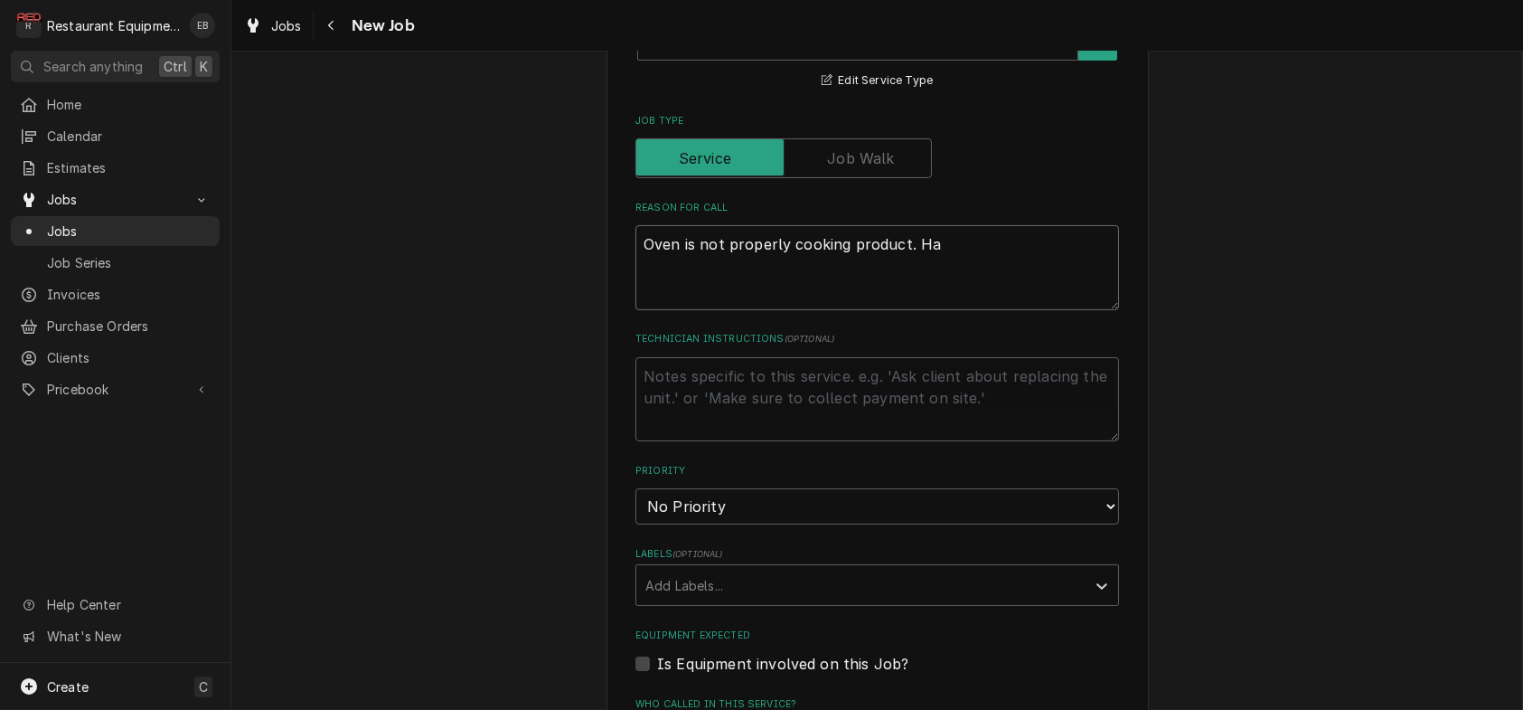
type textarea "Oven is not properly cooking product. Hav"
type textarea "x"
type textarea "Oven is not properly cooking product. Havi"
type textarea "x"
type textarea "Oven is not properly cooking product. Havin"
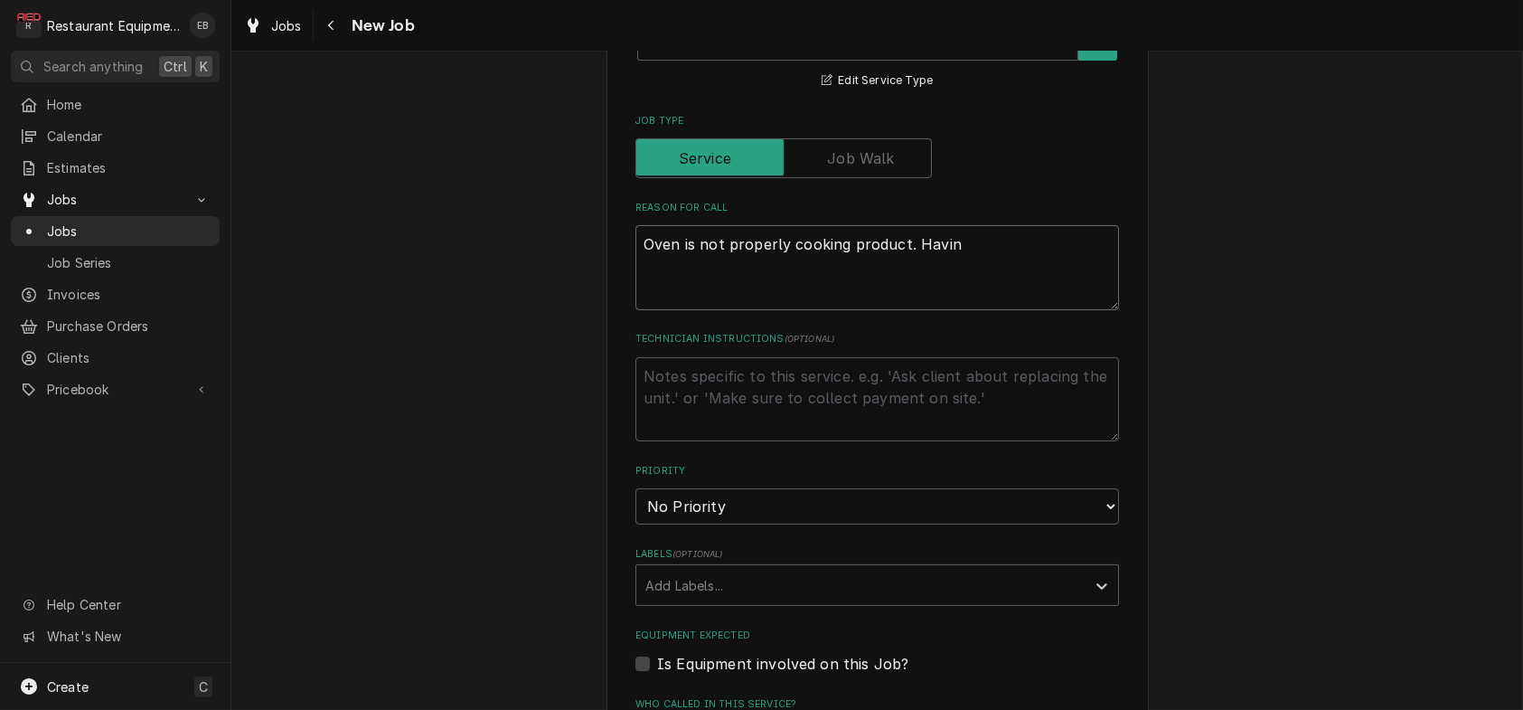
type textarea "x"
type textarea "Oven is not properly cooking product. Having"
type textarea "x"
type textarea "Oven is not properly cooking product. Having"
type textarea "x"
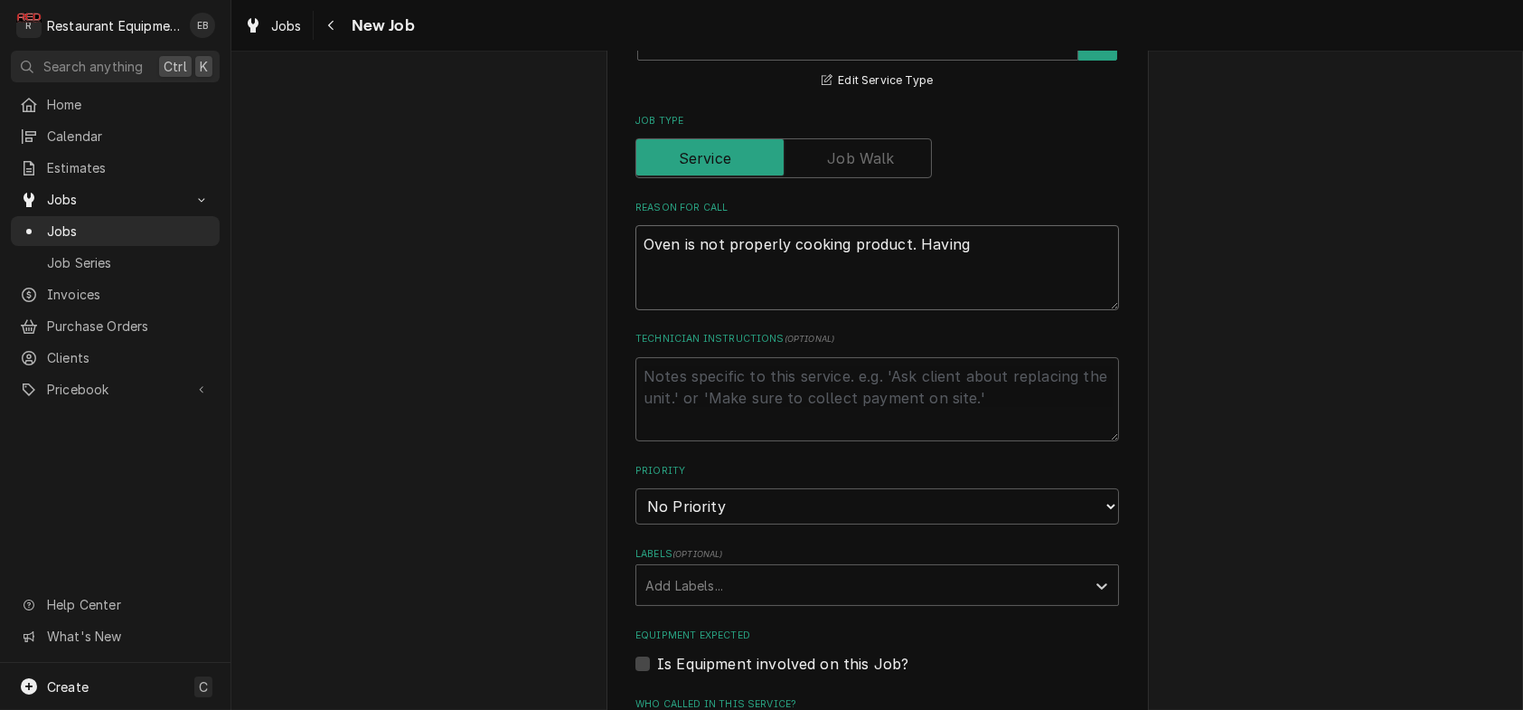
type textarea "Oven is not properly cooking product. Having t"
type textarea "x"
type textarea "Oven is not properly cooking product. Having to"
type textarea "x"
type textarea "Oven is not properly cooking product. Having to"
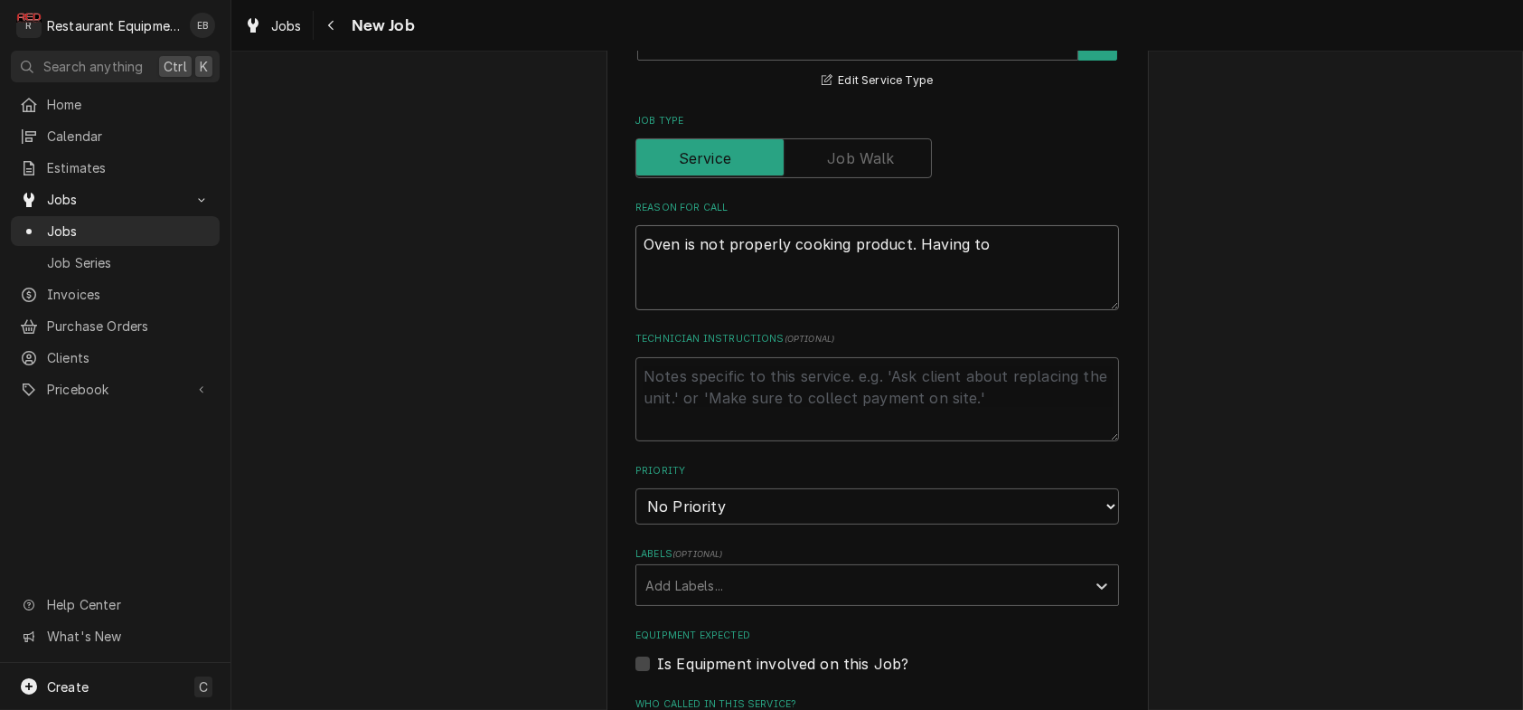
type textarea "x"
type textarea "Oven is not properly cooking product. Having to a"
type textarea "x"
type textarea "Oven is not properly cooking product. Having to ad"
type textarea "x"
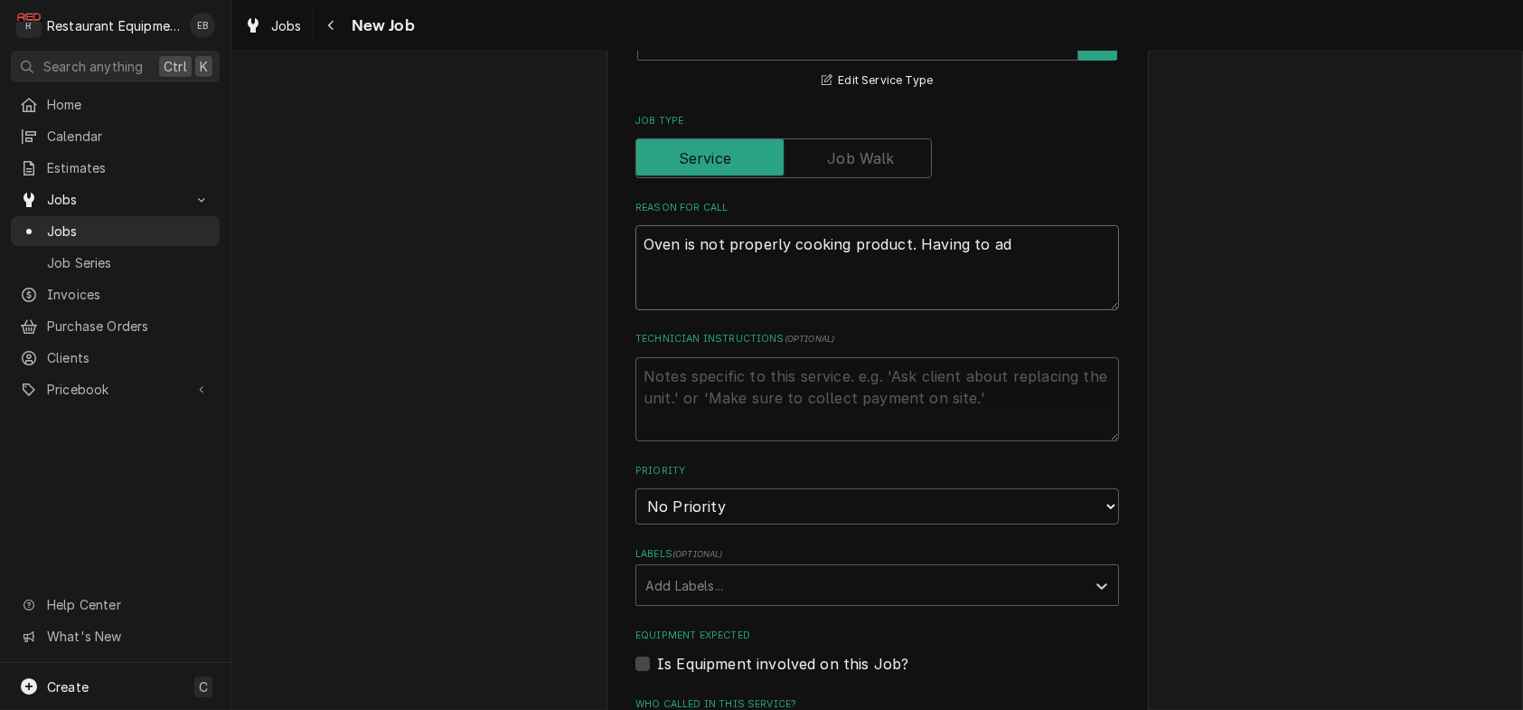
type textarea "Oven is not properly cooking product. Having to add"
type textarea "x"
type textarea "Oven is not properly cooking product. Having to add"
type textarea "x"
type textarea "Oven is not properly cooking product. Having to add a"
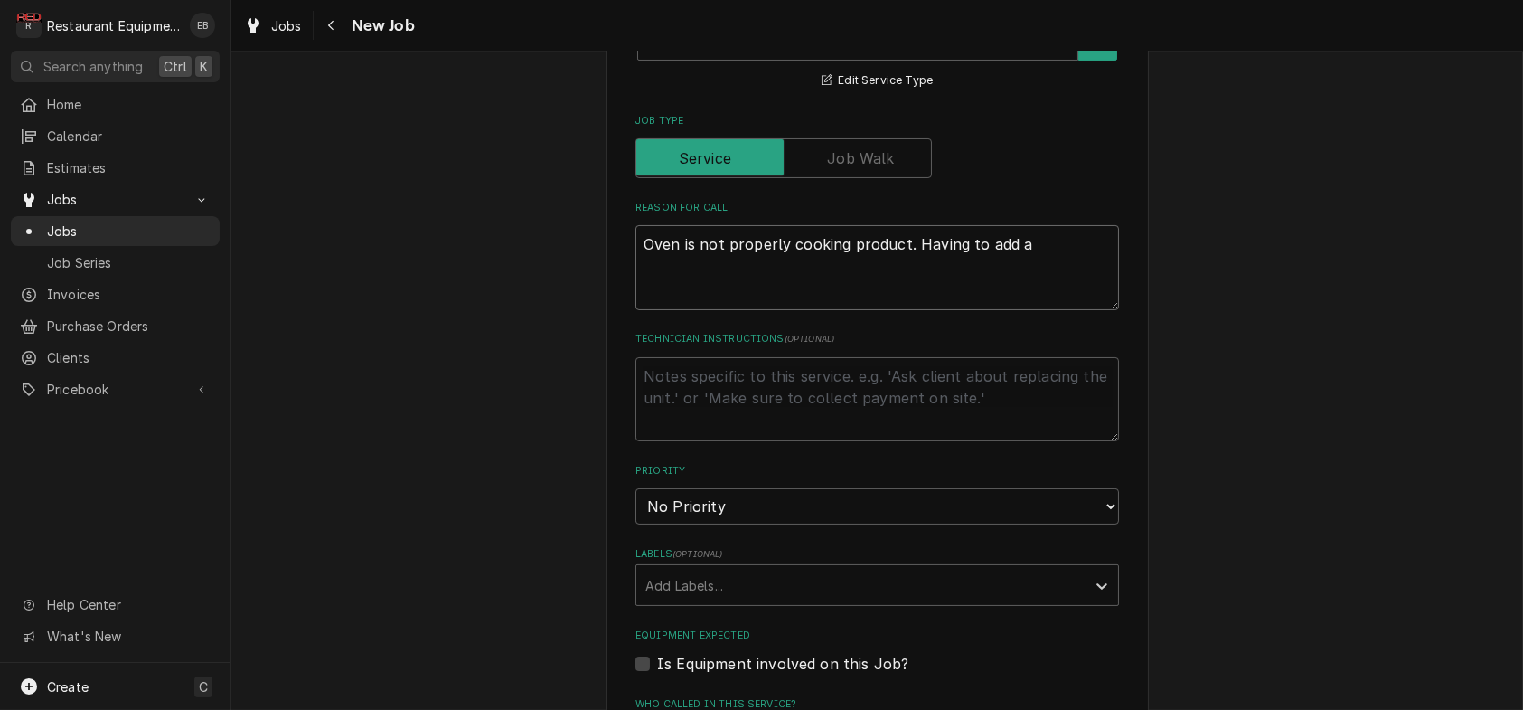
type textarea "x"
type textarea "Oven is not properly cooking product. Having to add ad"
type textarea "x"
type textarea "Oven is not properly cooking product. Having to add add"
type textarea "x"
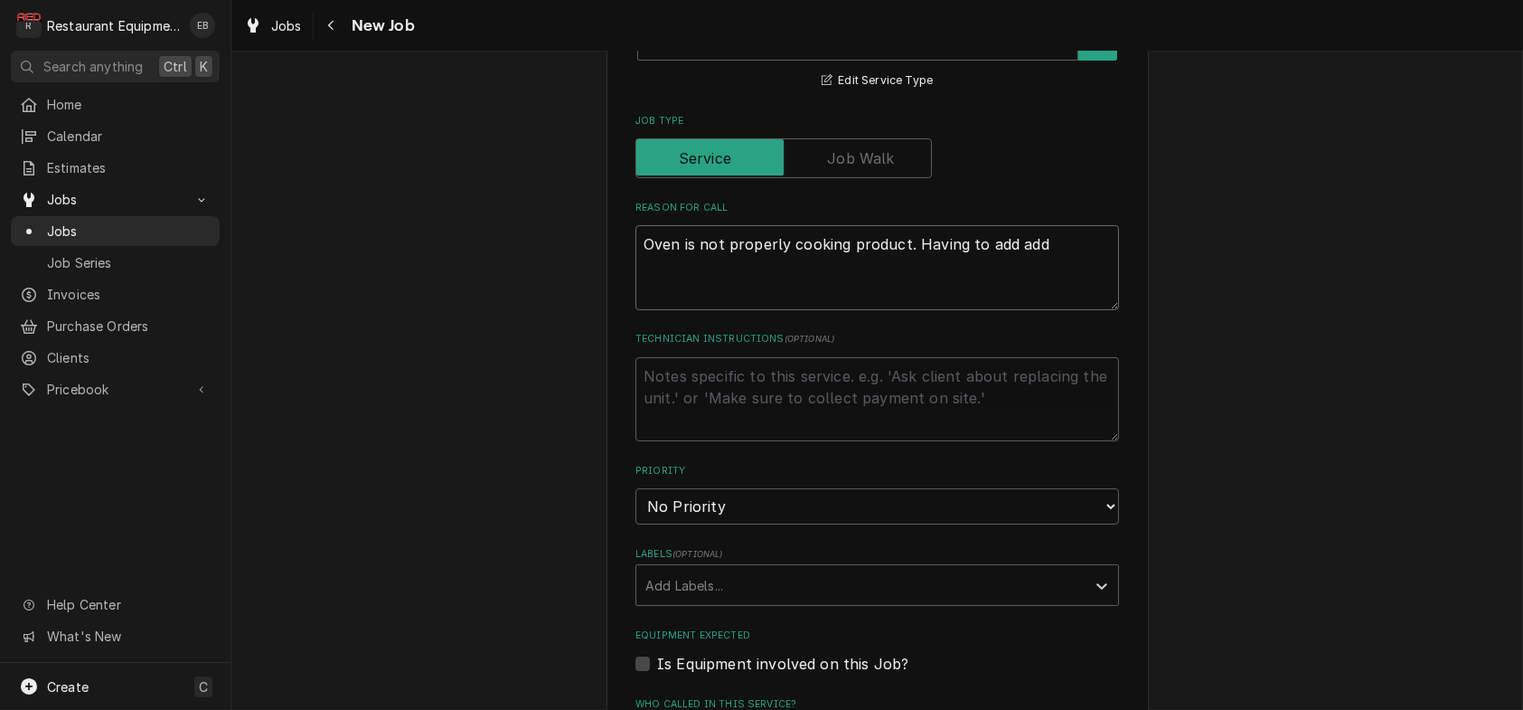
type textarea "Oven is not properly cooking product. Having to add addi"
type textarea "x"
type textarea "Oven is not properly cooking product. Having to add addit"
type textarea "x"
type textarea "Oven is not properly cooking product. Having to add additi"
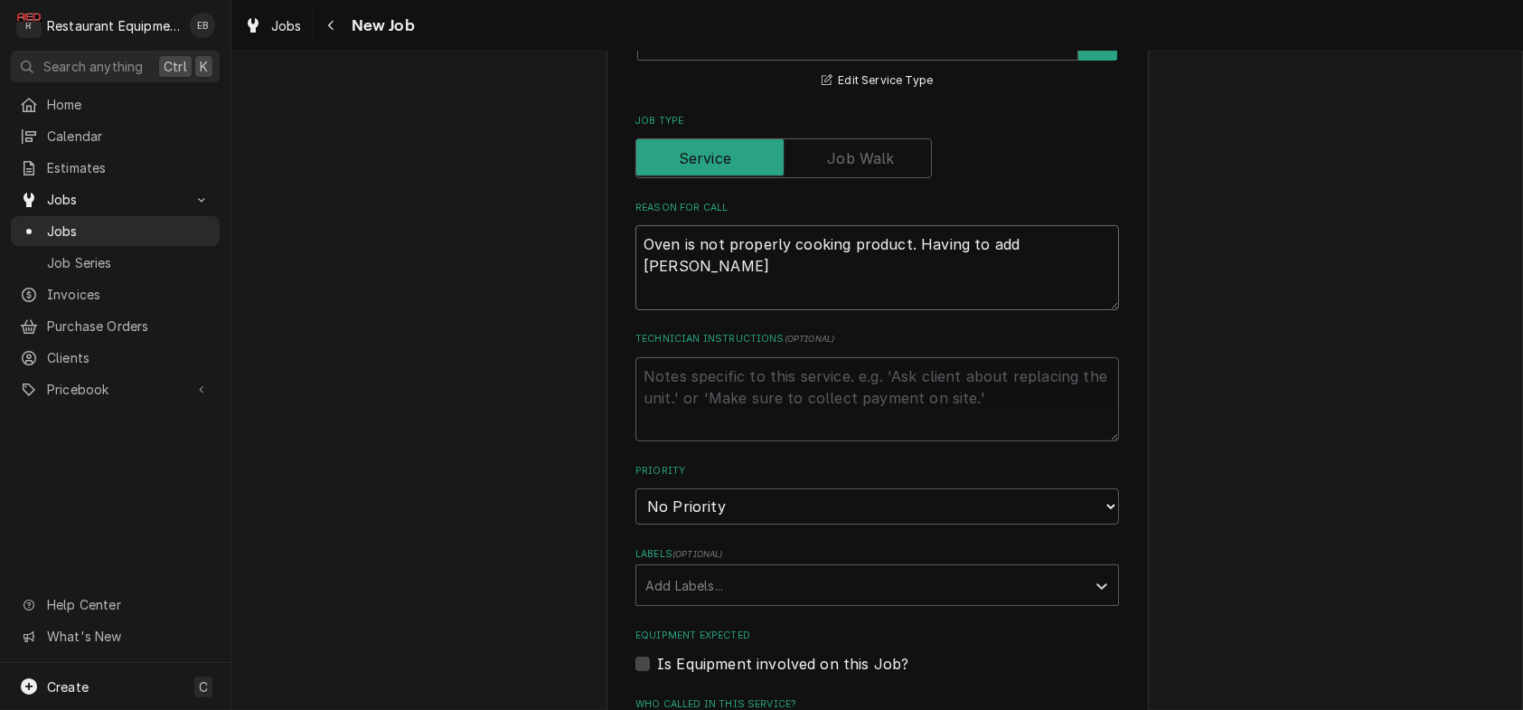
type textarea "x"
type textarea "Oven is not properly cooking product. Having to add additio"
type textarea "x"
type textarea "Oven is not properly cooking product. Having to add addition"
type textarea "x"
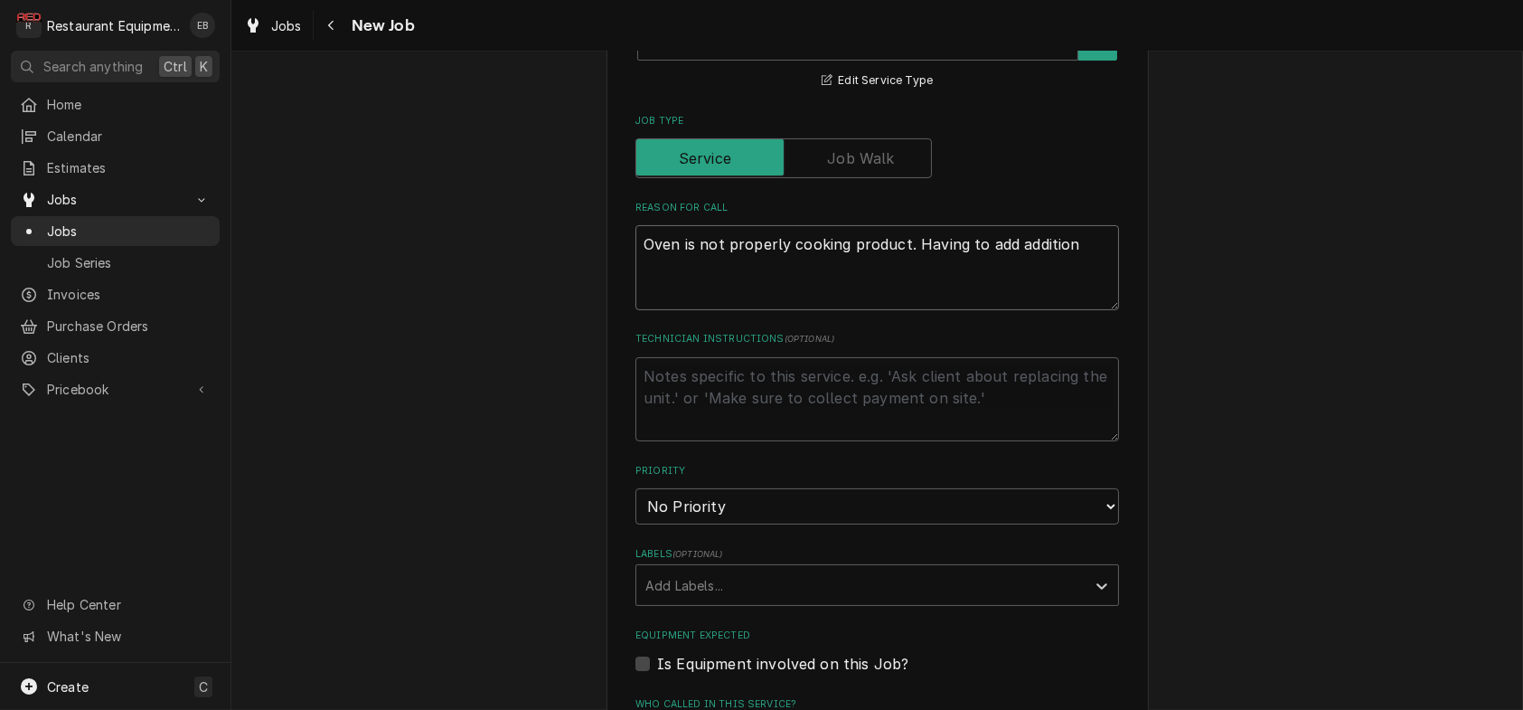
type textarea "Oven is not properly cooking product. Having to add additiona"
type textarea "x"
type textarea "Oven is not properly cooking product. Having to add additionas"
type textarea "x"
type textarea "Oven is not properly cooking product. Having to add additionasl"
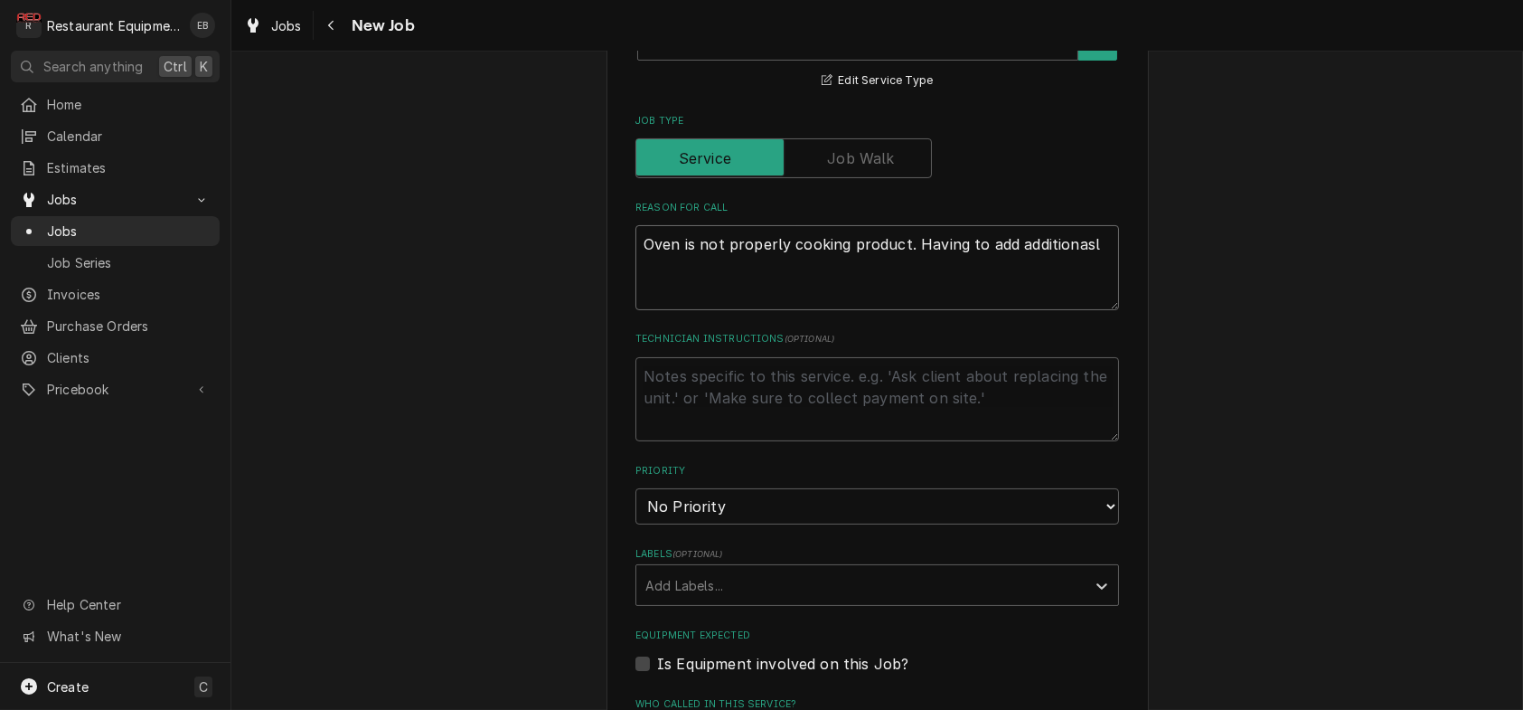
type textarea "x"
type textarea "Oven is not properly cooking product. Having to add additionas"
type textarea "x"
type textarea "Oven is not properly cooking product. Having to add additiona"
type textarea "x"
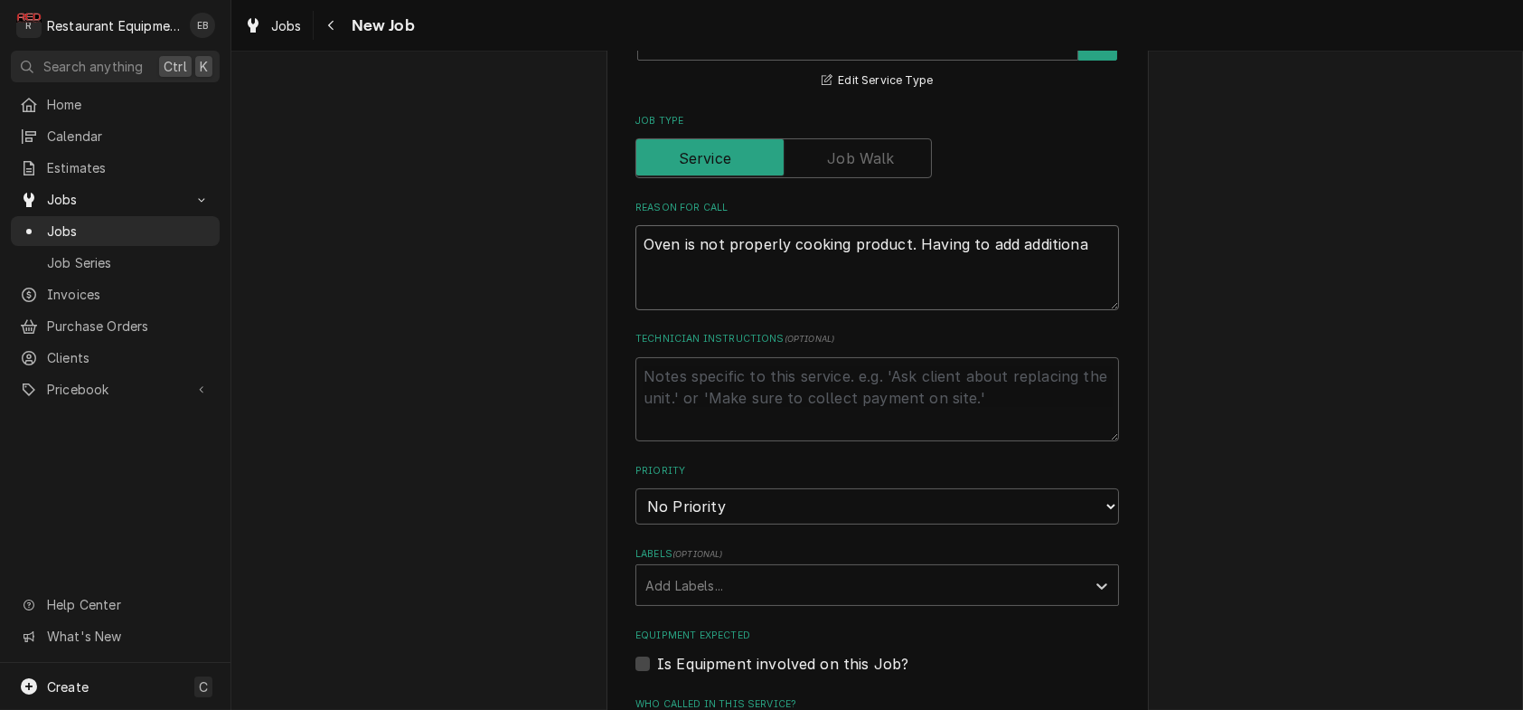
type textarea "Oven is not properly cooking product. Having to add addition"
type textarea "x"
type textarea "Oven is not properly cooking product. Having to add additiona"
type textarea "x"
type textarea "Oven is not properly cooking product. Having to add additional"
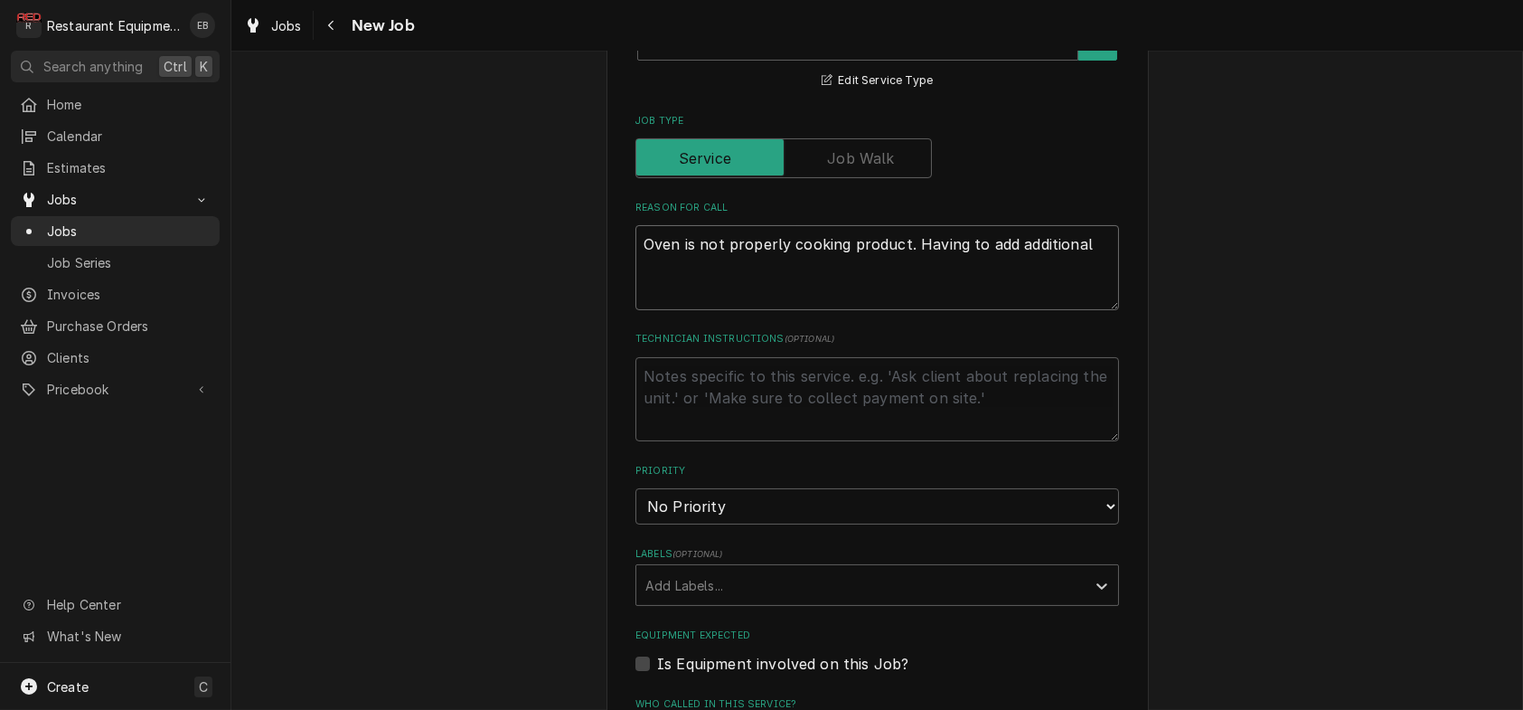
type textarea "x"
type textarea "Oven is not properly cooking product. Having to add additional"
type textarea "x"
type textarea "Oven is not properly cooking product. Having to add additional t"
type textarea "x"
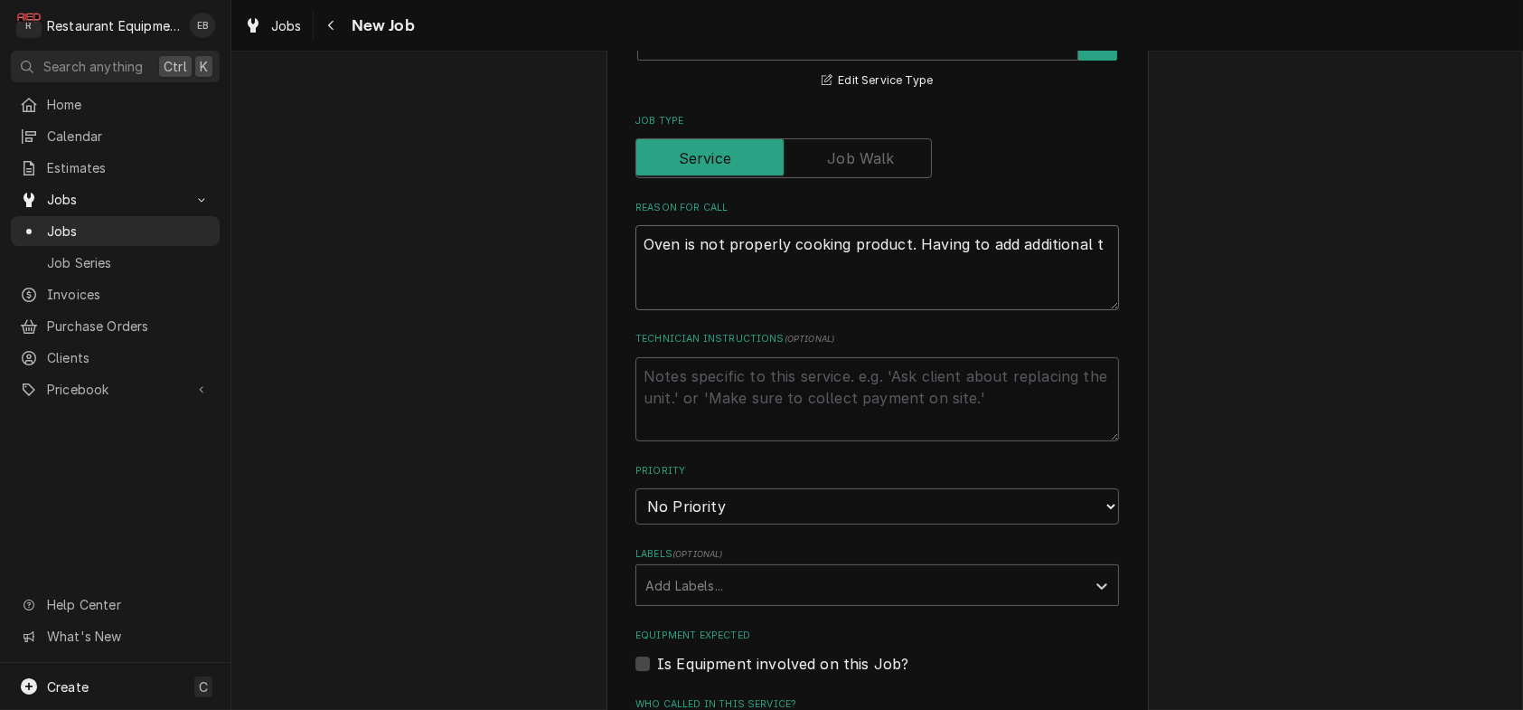
type textarea "Oven is not properly cooking product. Having to add additional ti"
type textarea "x"
type textarea "Oven is not properly cooking product. Having to add additional tim"
type textarea "x"
type textarea "Oven is not properly cooking product. Having to add additional time"
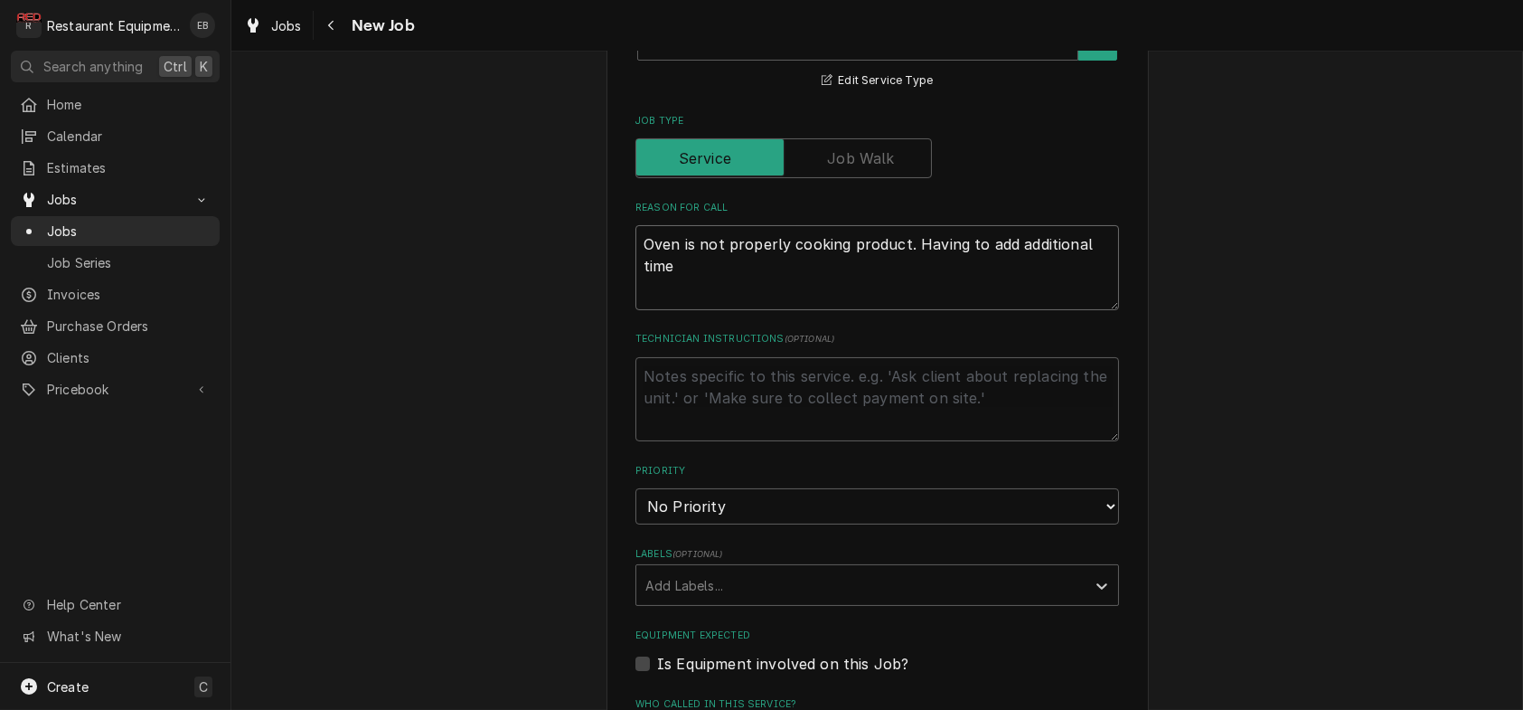
type textarea "x"
type textarea "Oven is not properly cooking product. Having to add additional time"
type textarea "x"
type textarea "Oven is not properly cooking product. Having to add additional time t"
type textarea "x"
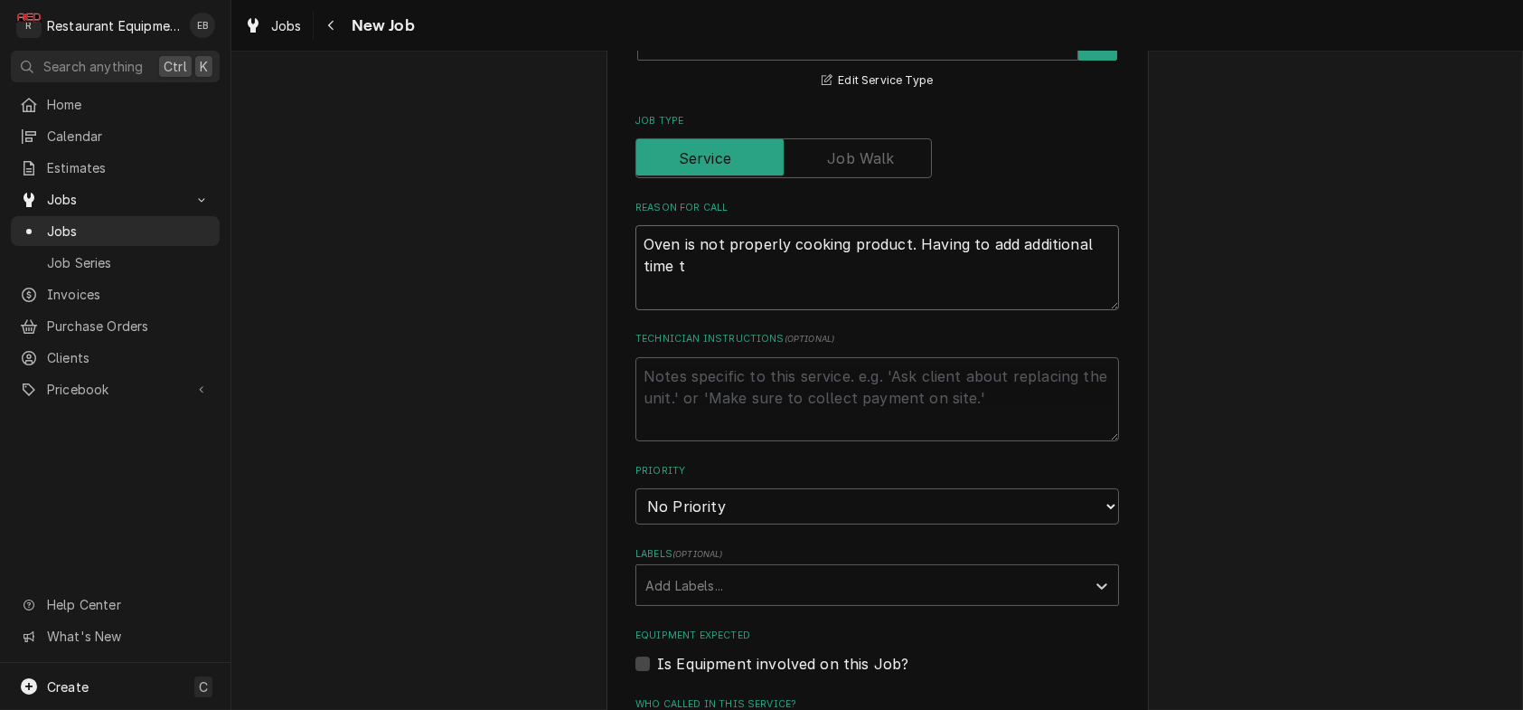
type textarea "Oven is not properly cooking product. Having to add additional time to"
type textarea "x"
type textarea "Oven is not properly cooking product. Having to add additional time to"
type textarea "x"
type textarea "Oven is not properly cooking product. Having to add additional time to t"
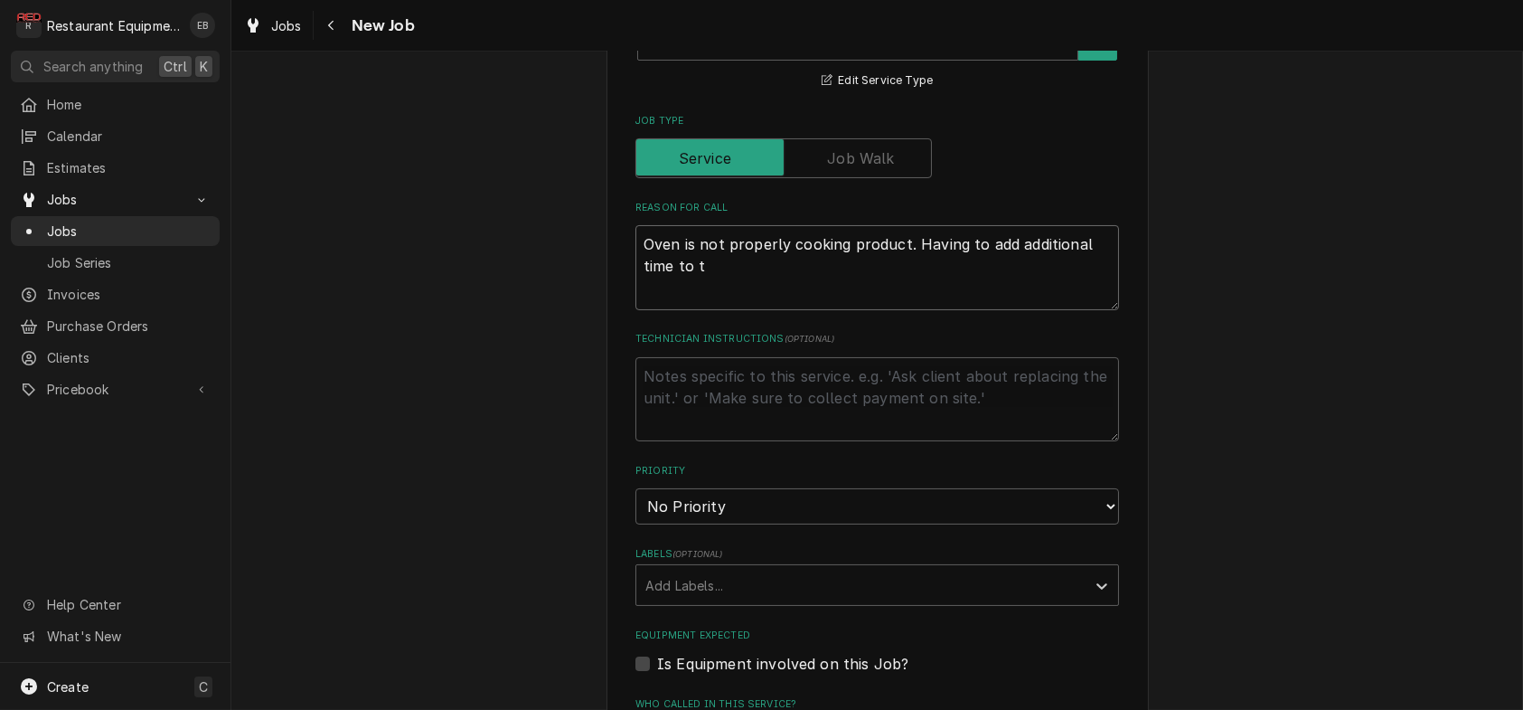
type textarea "x"
type textarea "Oven is not properly cooking product. Having to add additional time to th"
type textarea "x"
type textarea "Oven is not properly cooking product. Having to add additional time to the"
type textarea "x"
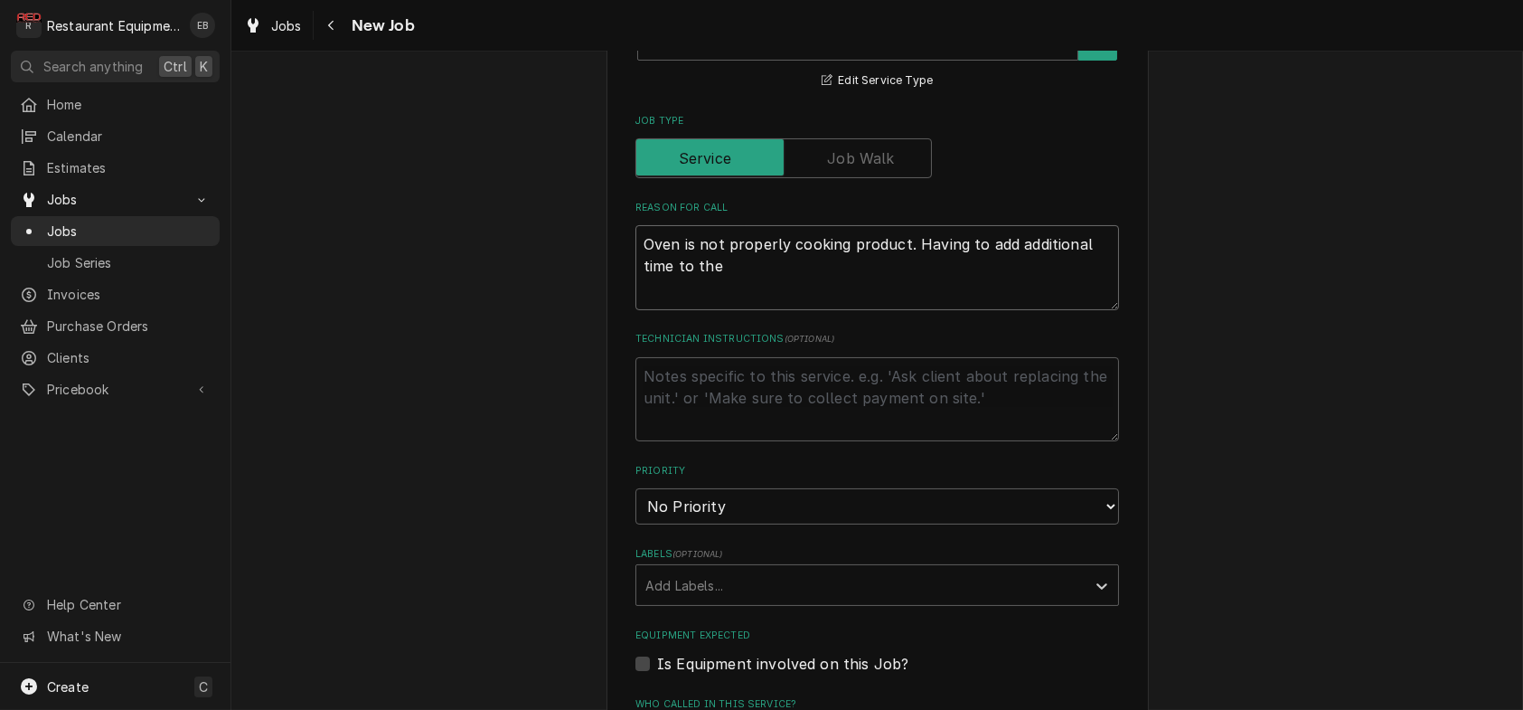
type textarea "Oven is not properly cooking product. Having to add additional time to the"
type textarea "x"
type textarea "Oven is not properly cooking product. Having to add additional time to the c"
type textarea "x"
type textarea "Oven is not properly cooking product. Having to add additional time to the co"
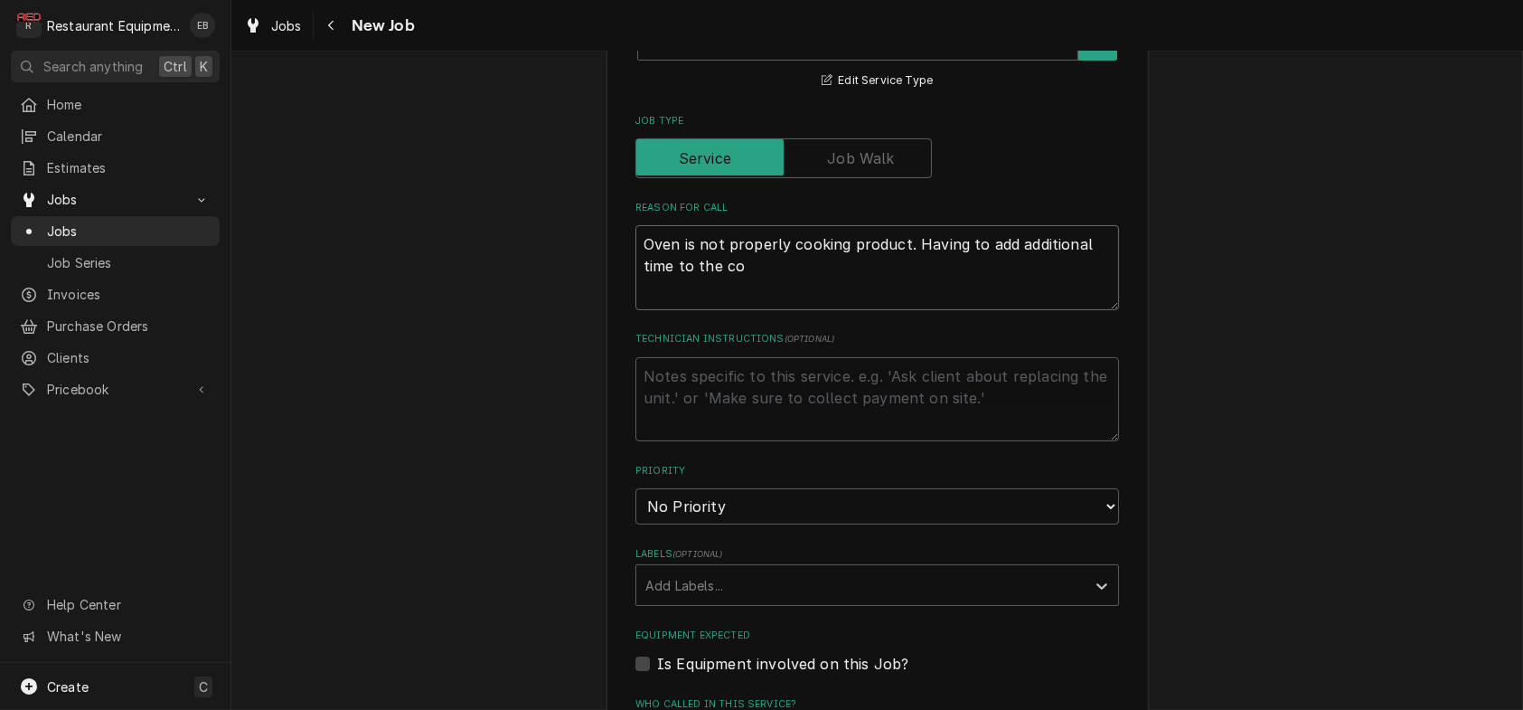
type textarea "x"
type textarea "Oven is not properly cooking product. Having to add additional time to the coo"
type textarea "x"
type textarea "Oven is not properly cooking product. Having to add additional time to the cook"
type textarea "x"
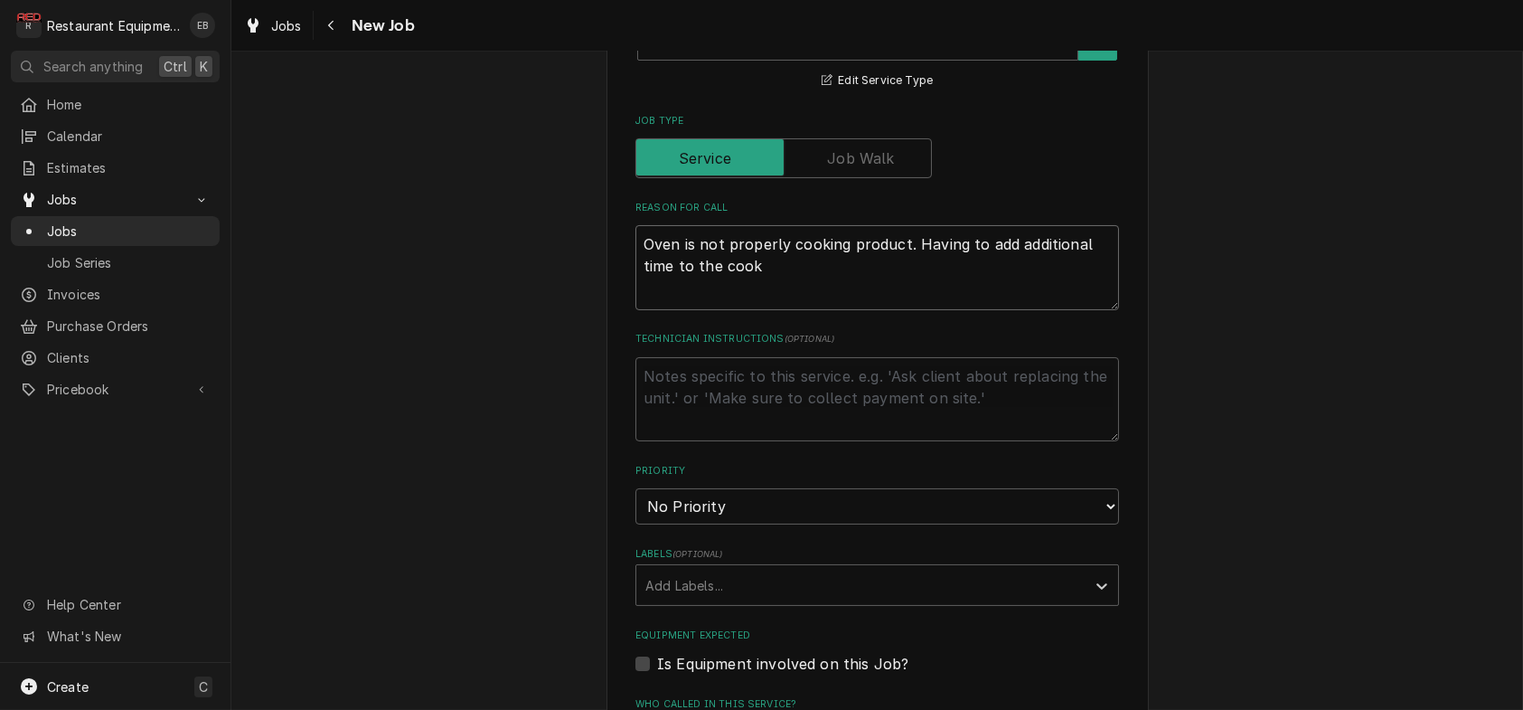
type textarea "Oven is not properly cooking product. Having to add additional time to the cook"
type textarea "x"
type textarea "Oven is not properly cooking product. Having to add additional time to the cook…"
type textarea "x"
type textarea "Oven is not properly cooking product. Having to add additional time to the cook…"
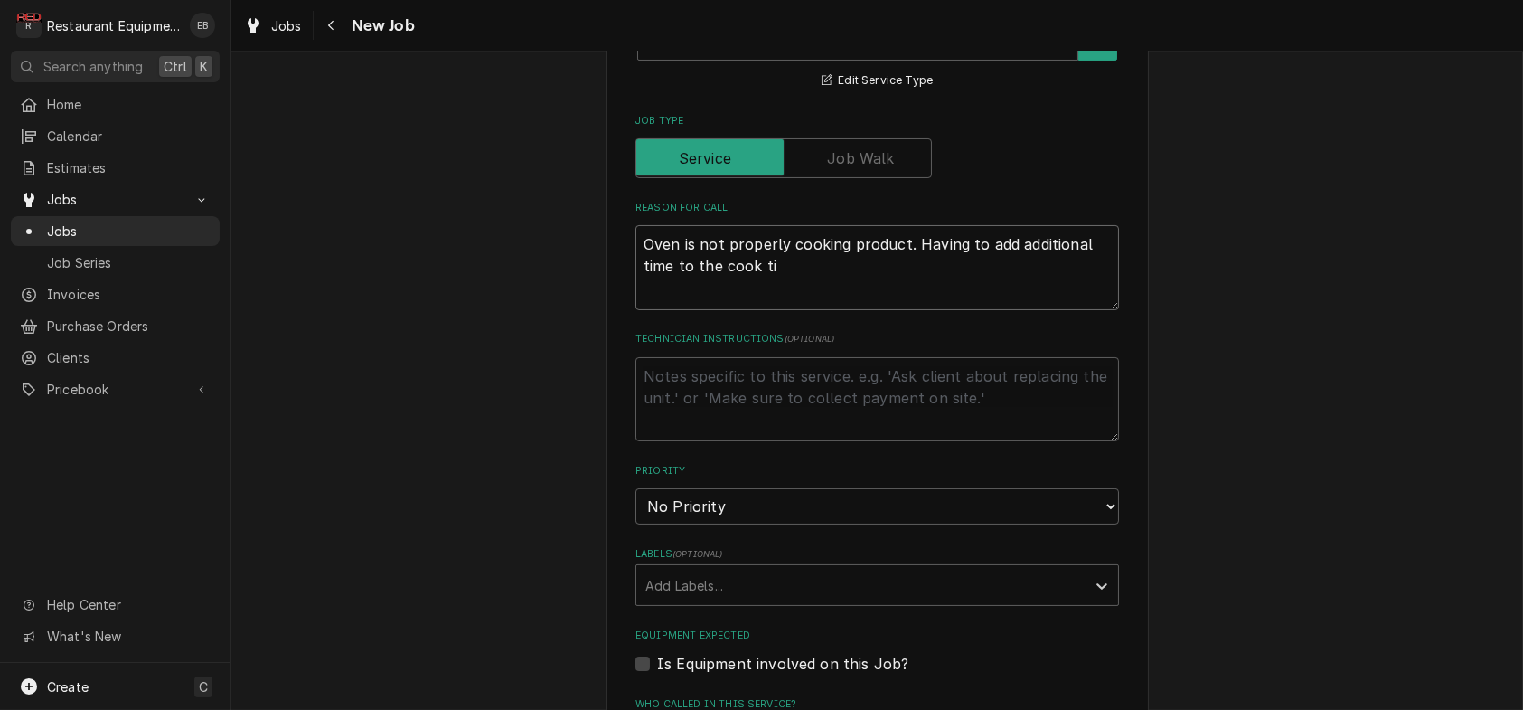
type textarea "x"
type textarea "Oven is not properly cooking product. Having to add additional time to the cook…"
type textarea "x"
type textarea "Oven is not properly cooking product. Having to add additional time to the cook…"
type textarea "x"
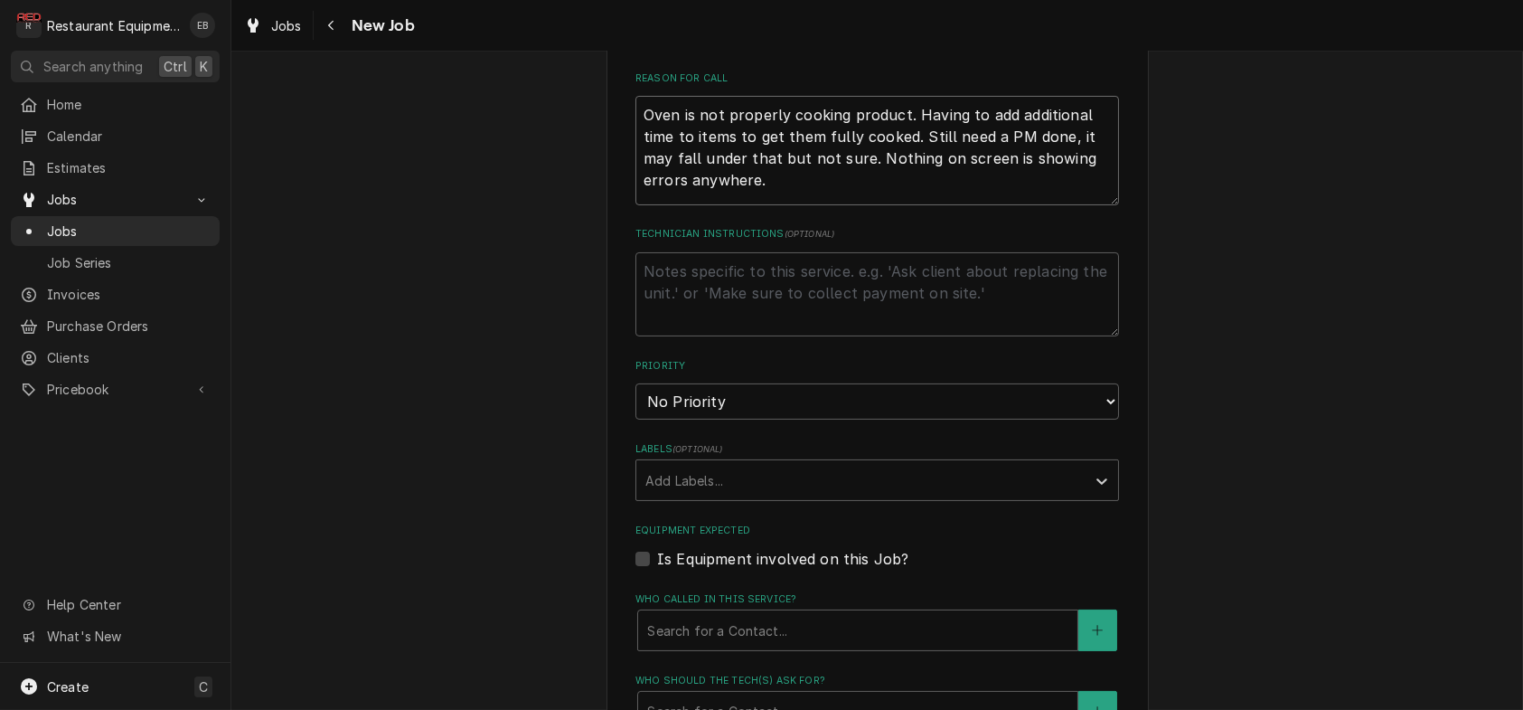
scroll to position [904, 0]
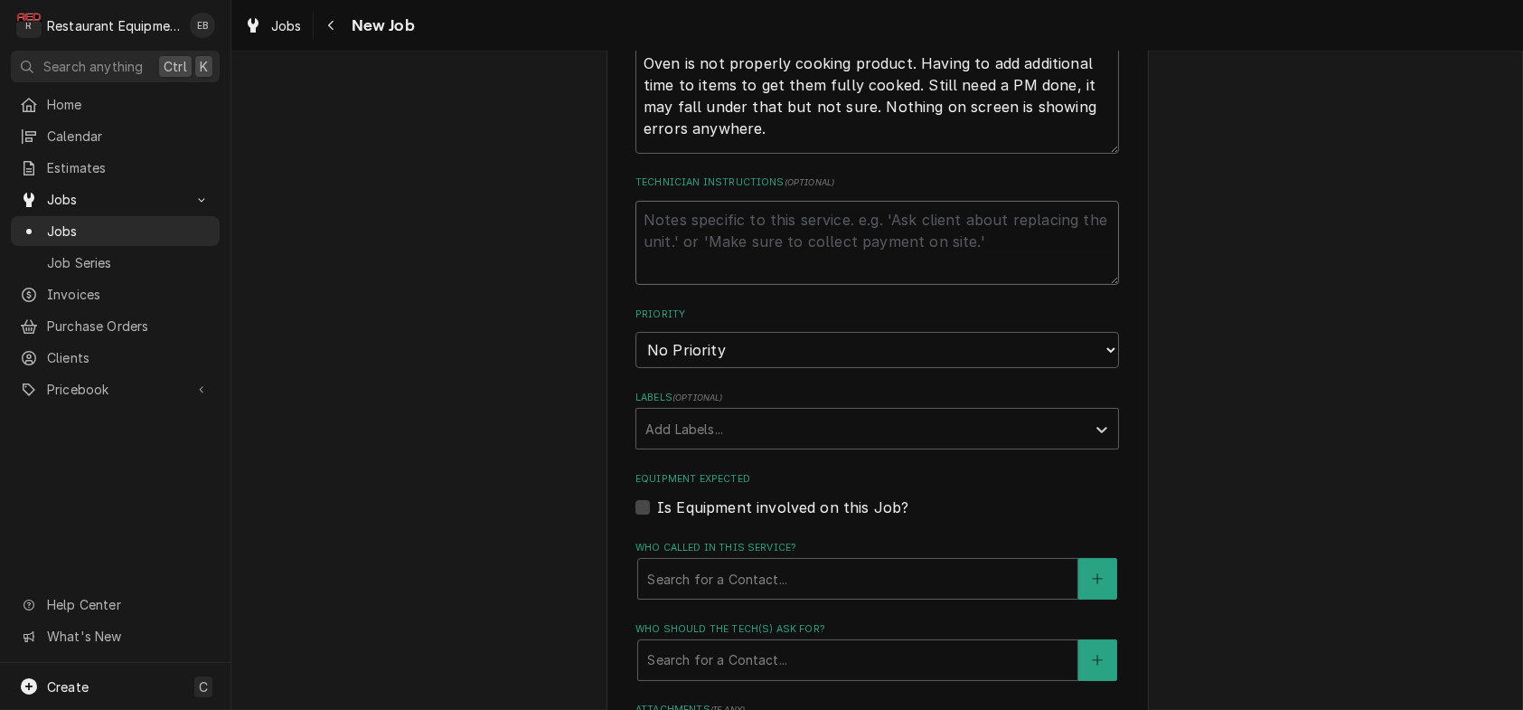
click at [806, 286] on textarea "Technician Instructions ( optional )" at bounding box center [877, 243] width 484 height 85
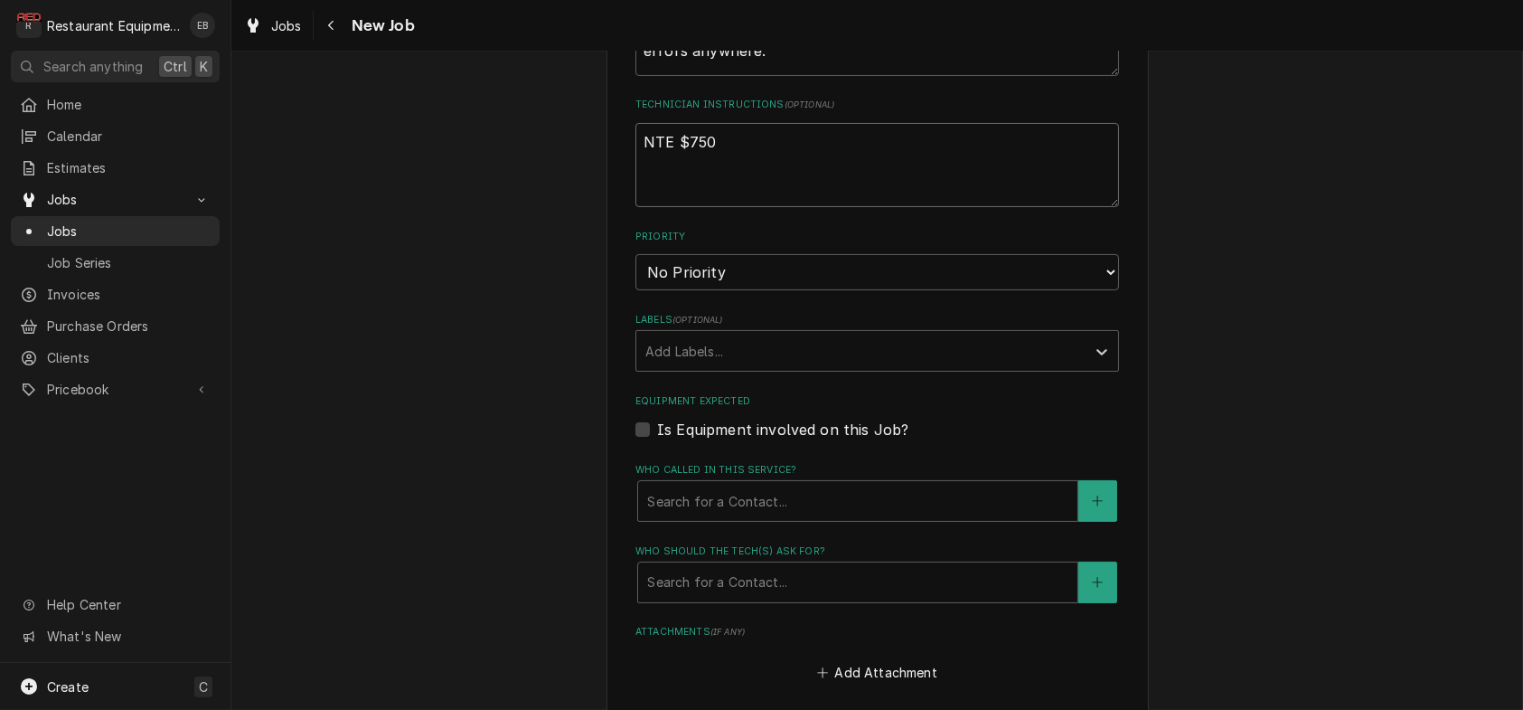
scroll to position [1024, 0]
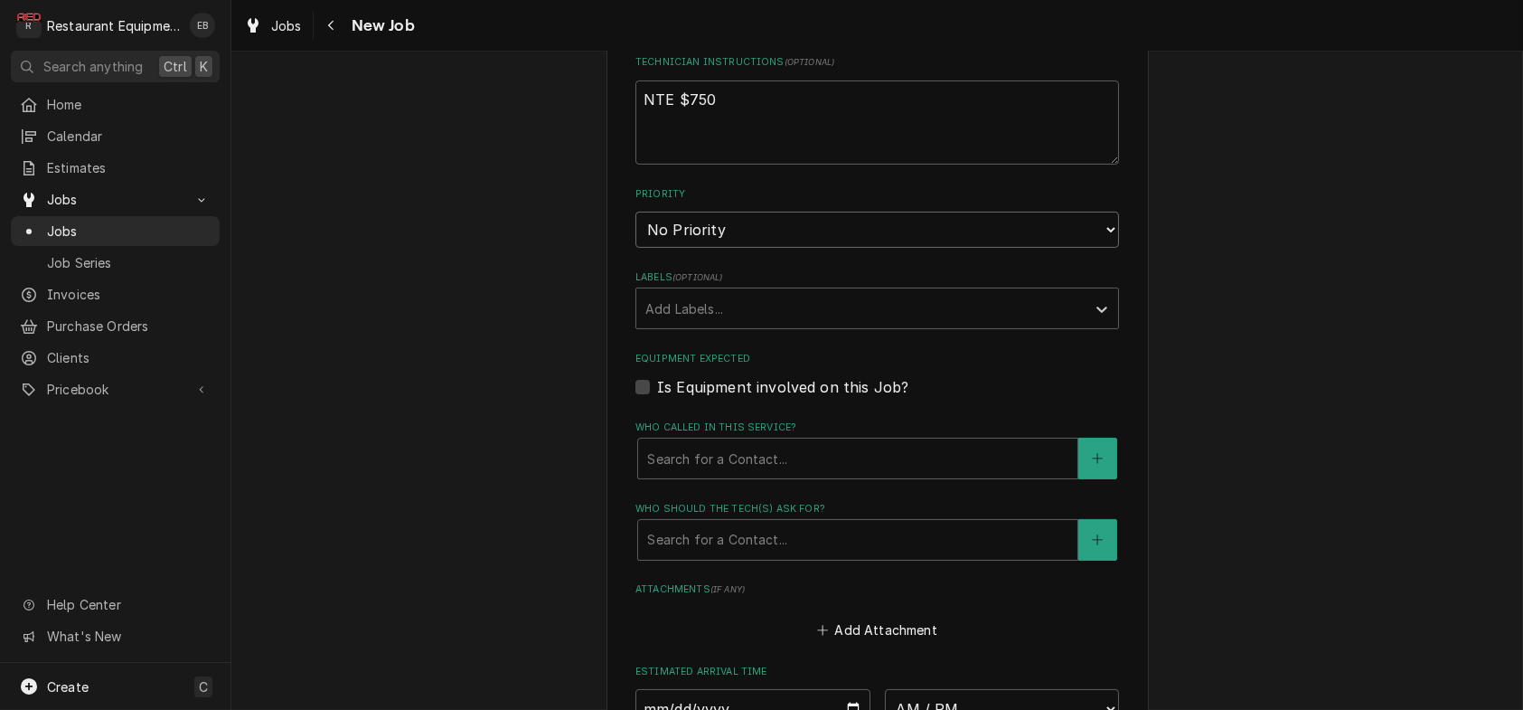
click at [772, 248] on select "No Priority Urgent High Medium Low" at bounding box center [877, 230] width 484 height 36
click at [635, 248] on select "No Priority Urgent High Medium Low" at bounding box center [877, 230] width 484 height 36
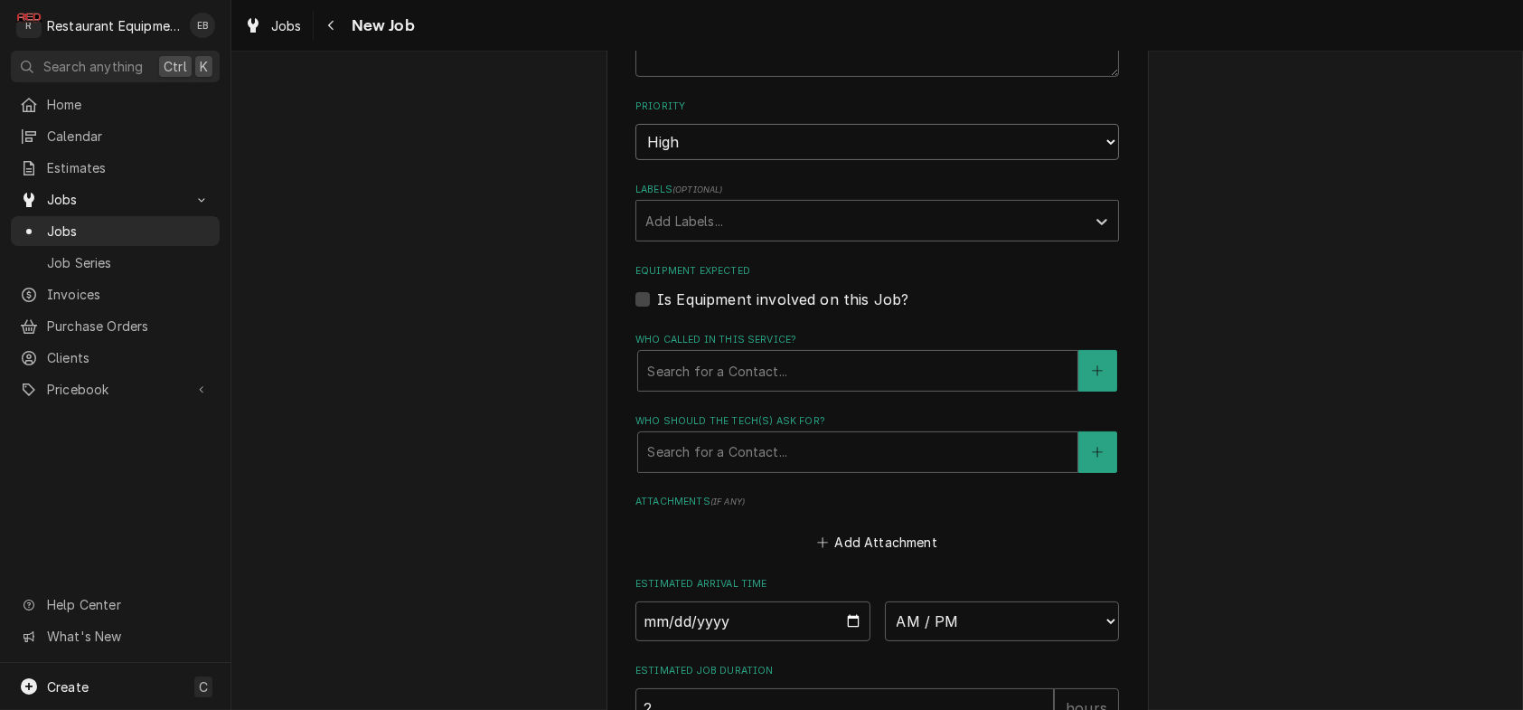
scroll to position [1144, 0]
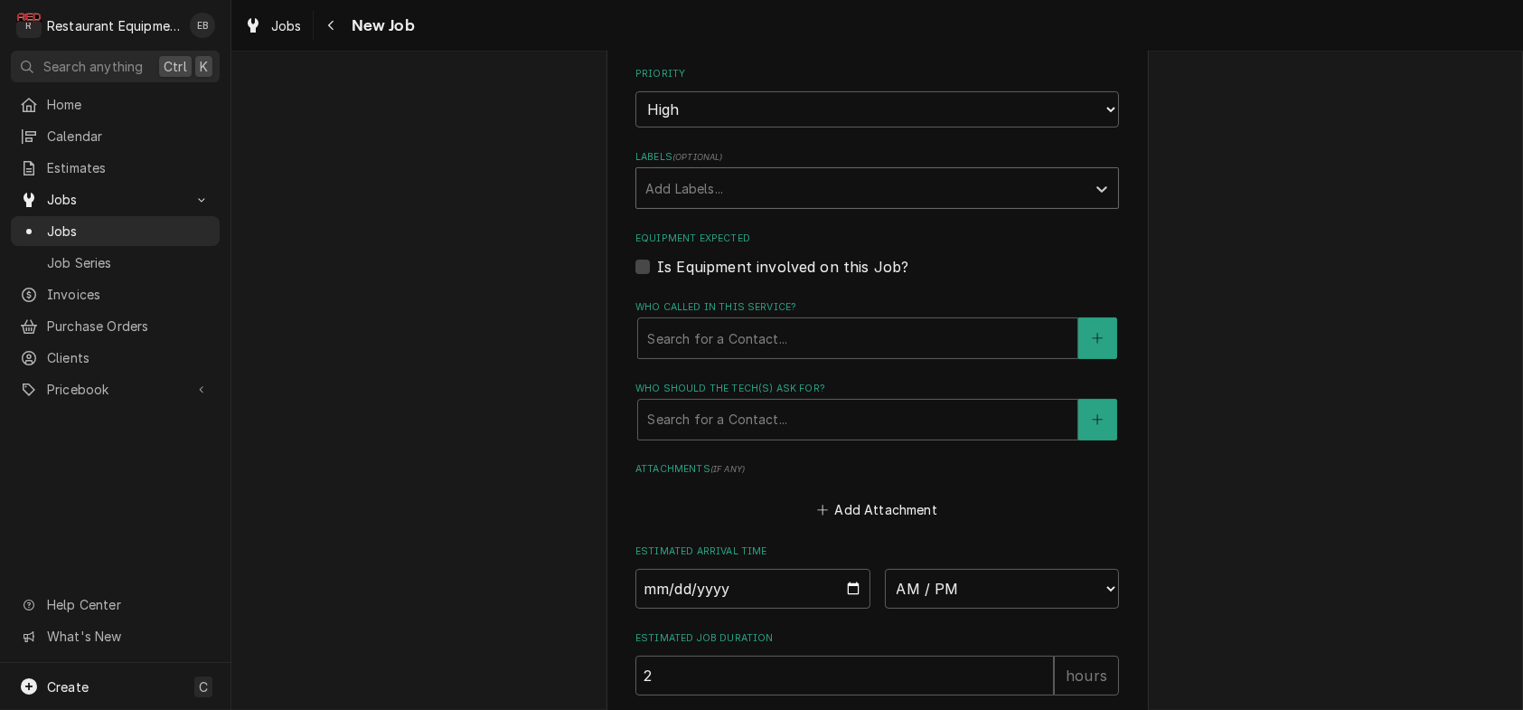
click at [729, 204] on div "Labels" at bounding box center [860, 188] width 431 height 33
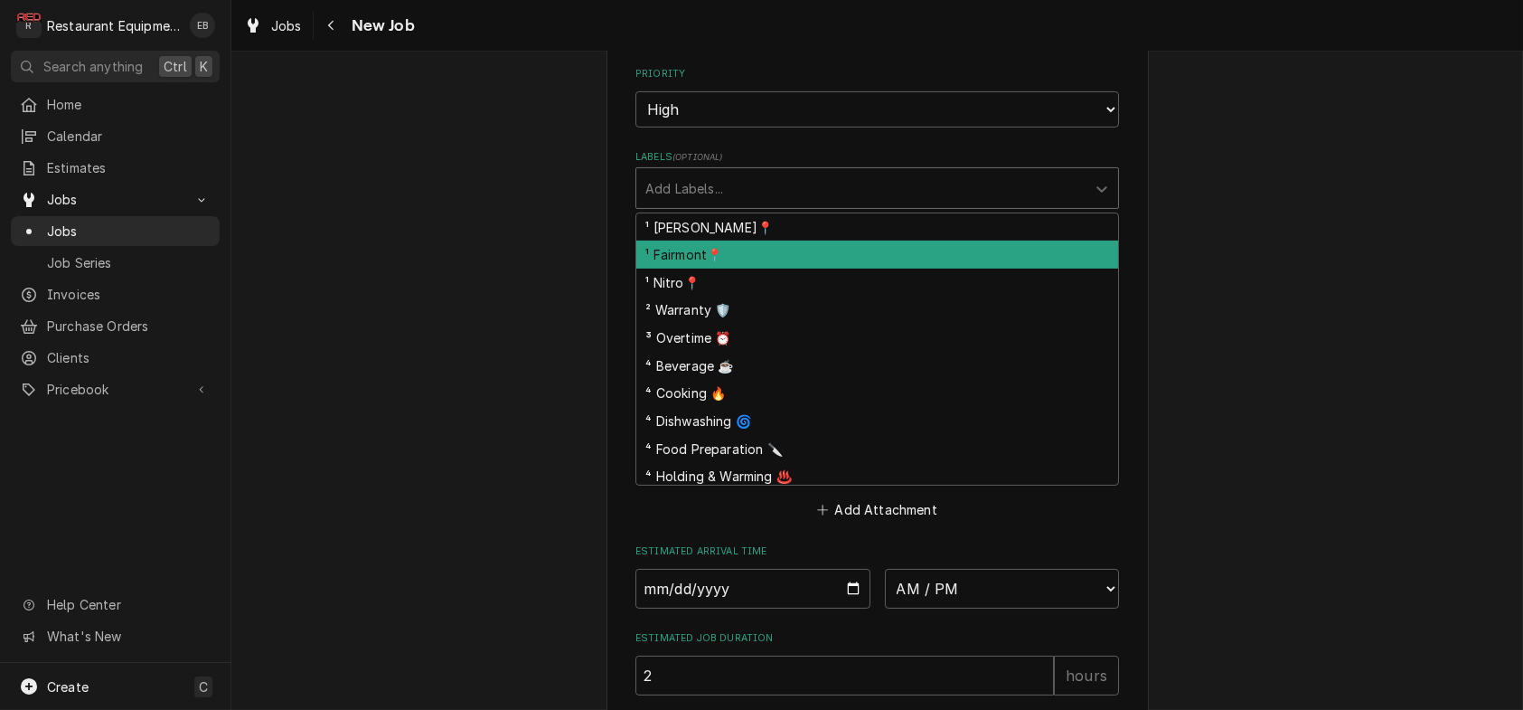
click at [744, 268] on div "¹ Fairmont📍" at bounding box center [877, 254] width 482 height 28
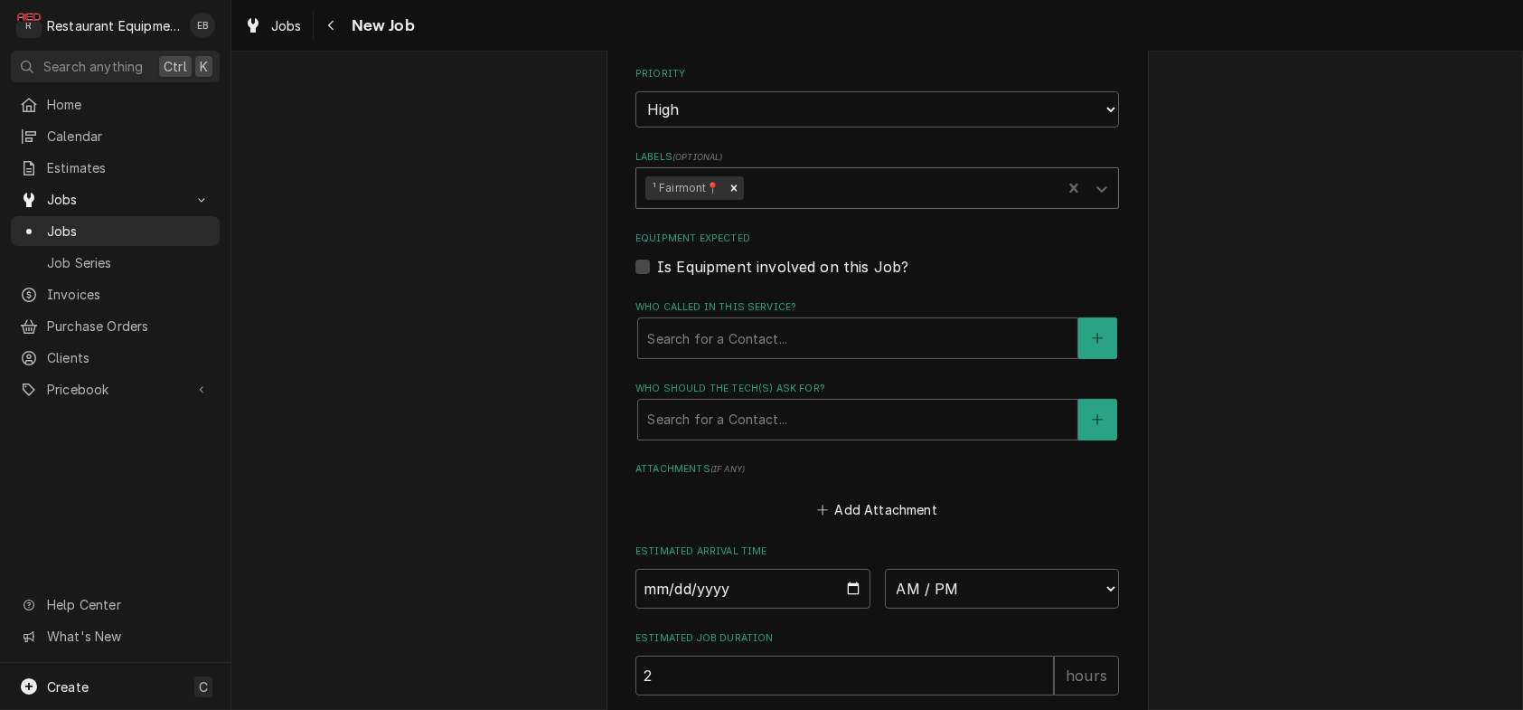
click at [805, 204] on div "Labels" at bounding box center [900, 188] width 306 height 33
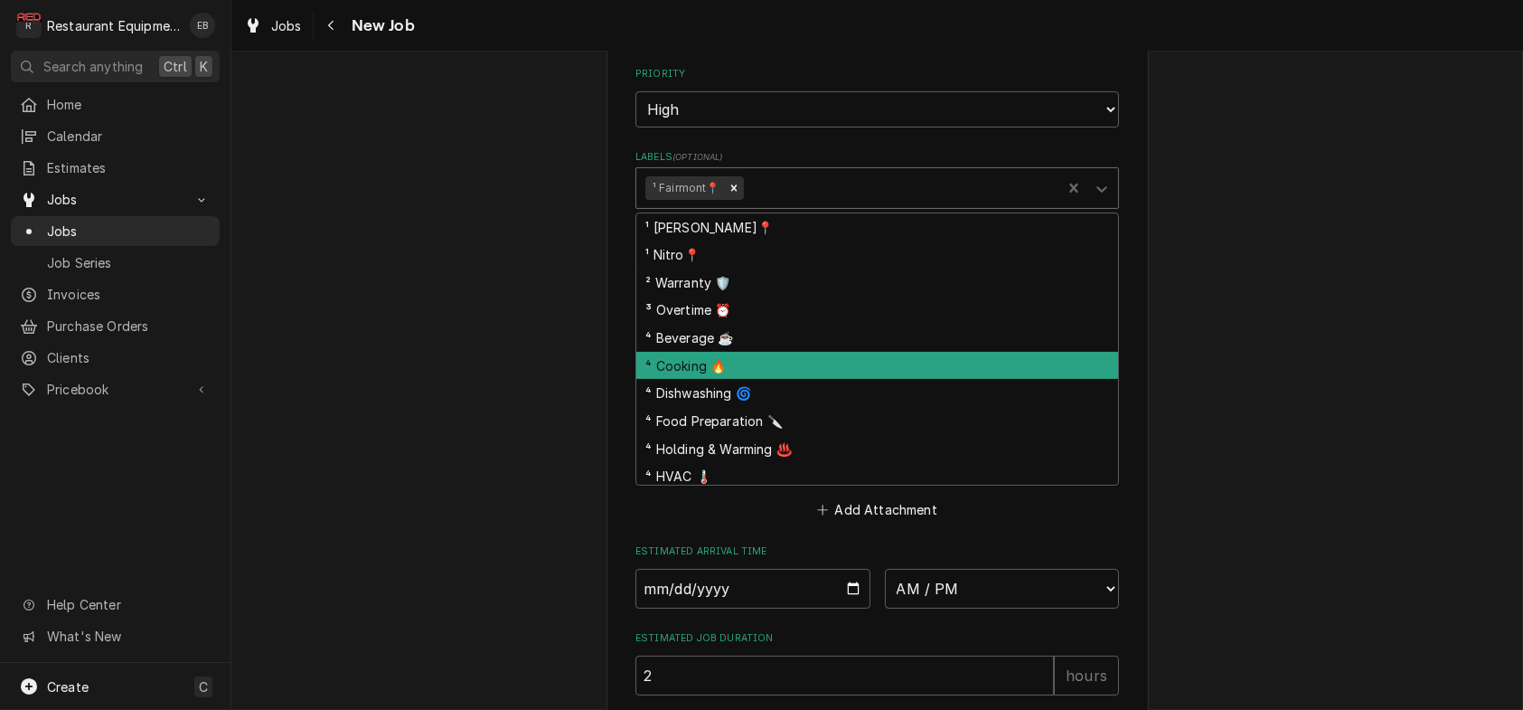
click at [751, 380] on div "⁴ Cooking 🔥" at bounding box center [877, 366] width 482 height 28
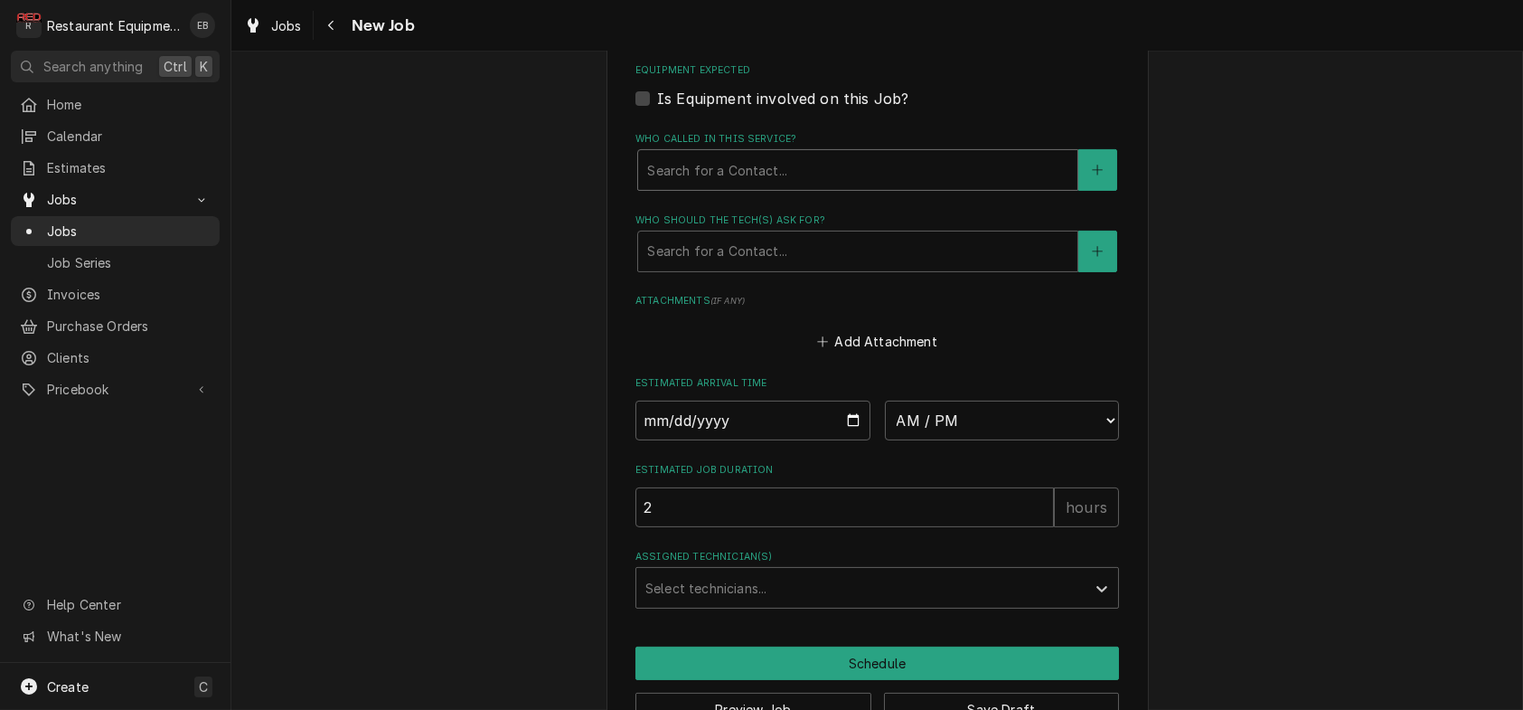
scroll to position [1325, 0]
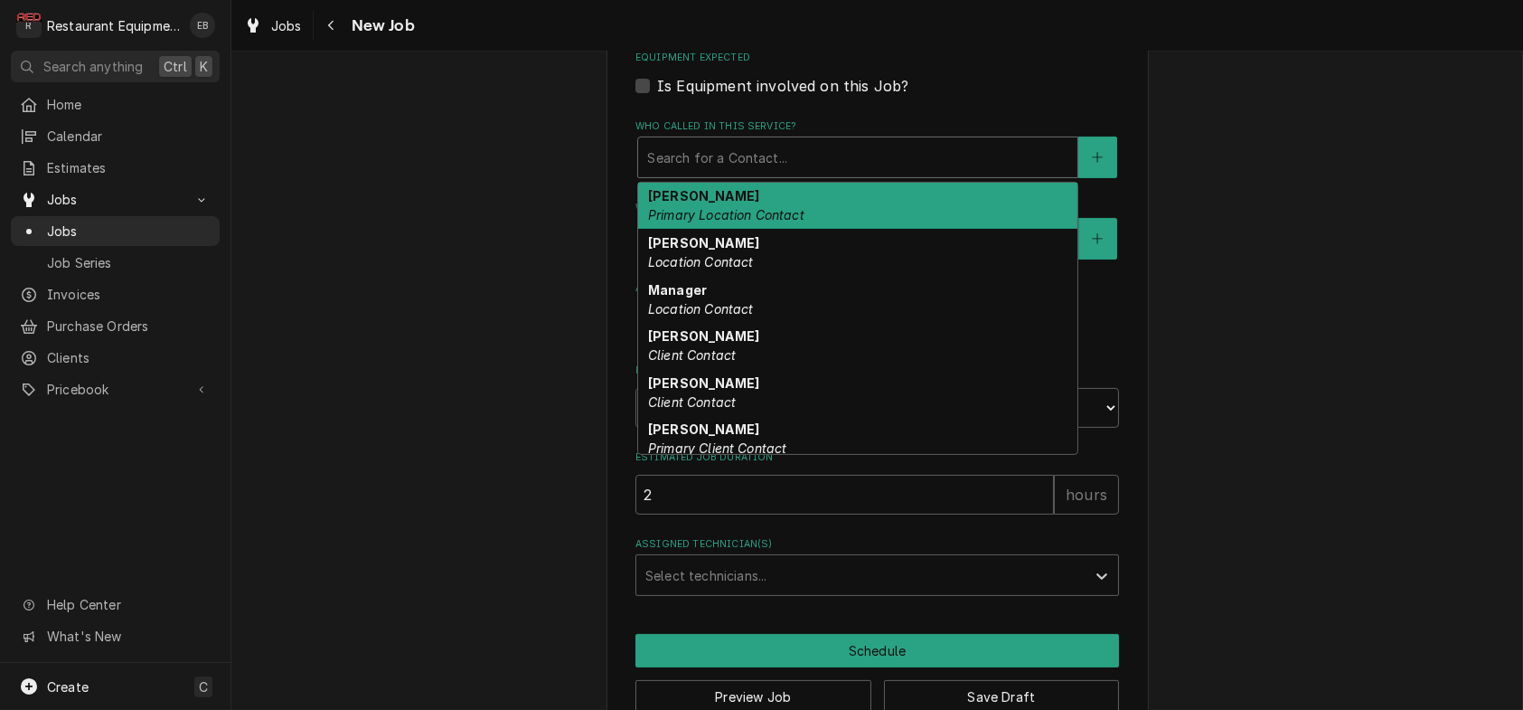
click at [804, 174] on div "Who called in this service?" at bounding box center [857, 157] width 421 height 33
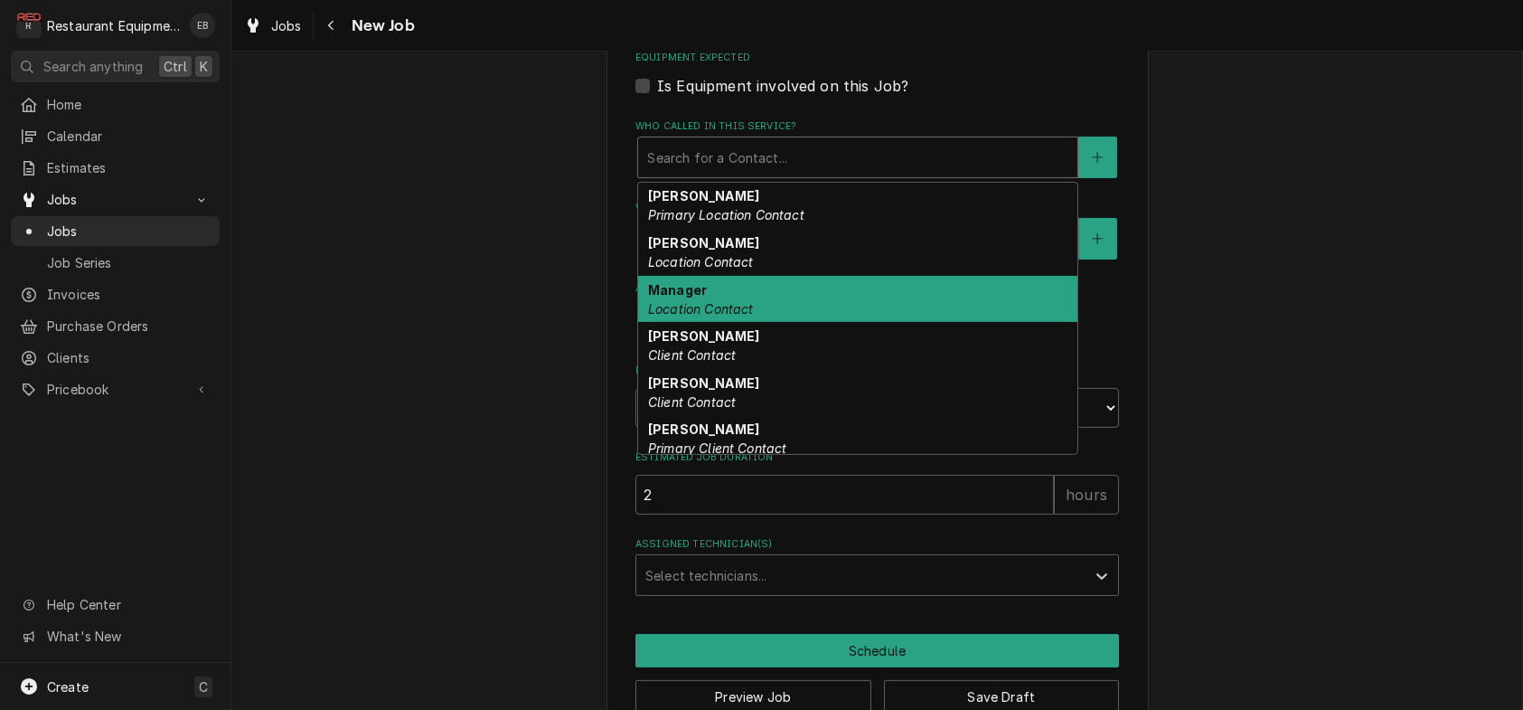
click at [741, 323] on div "Manager Location Contact" at bounding box center [857, 299] width 439 height 47
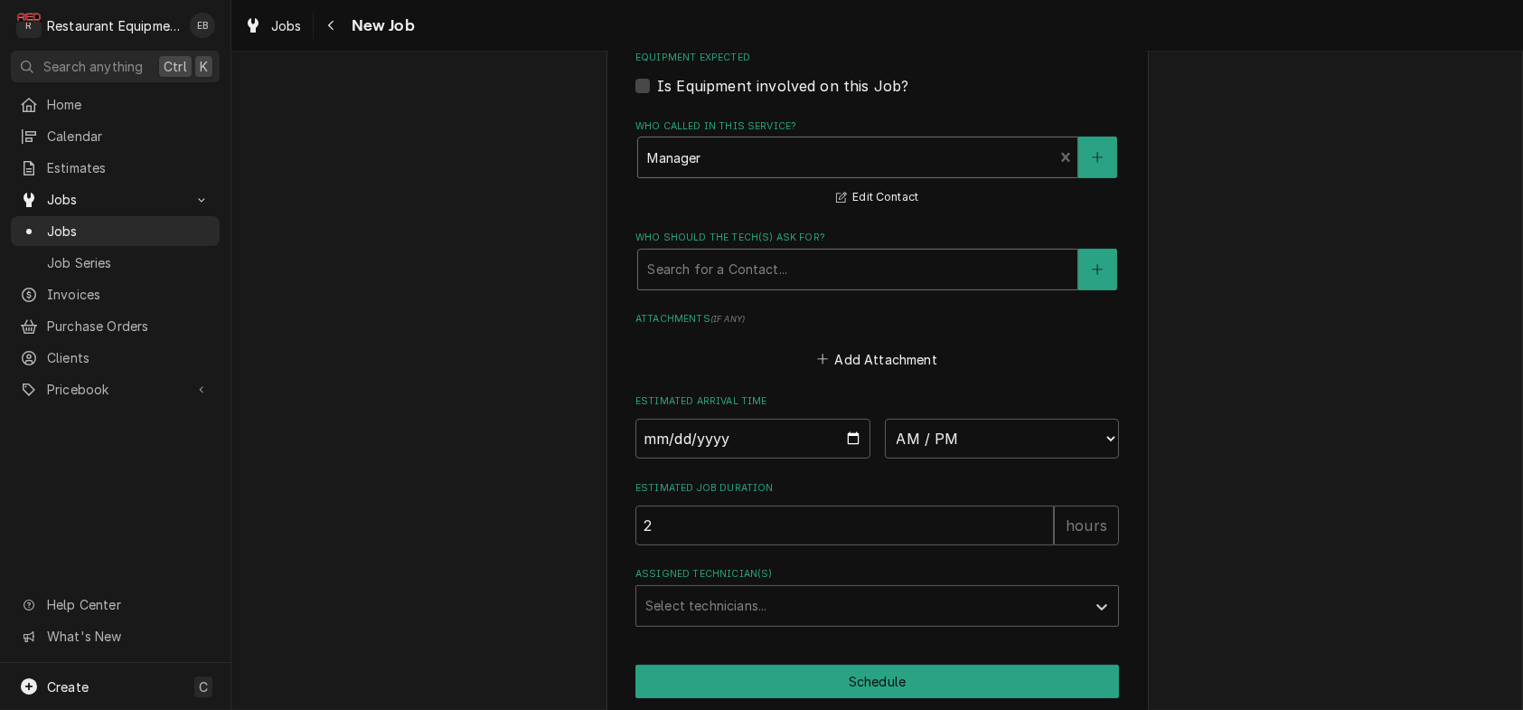
click at [755, 286] on div "Who should the tech(s) ask for?" at bounding box center [857, 269] width 421 height 33
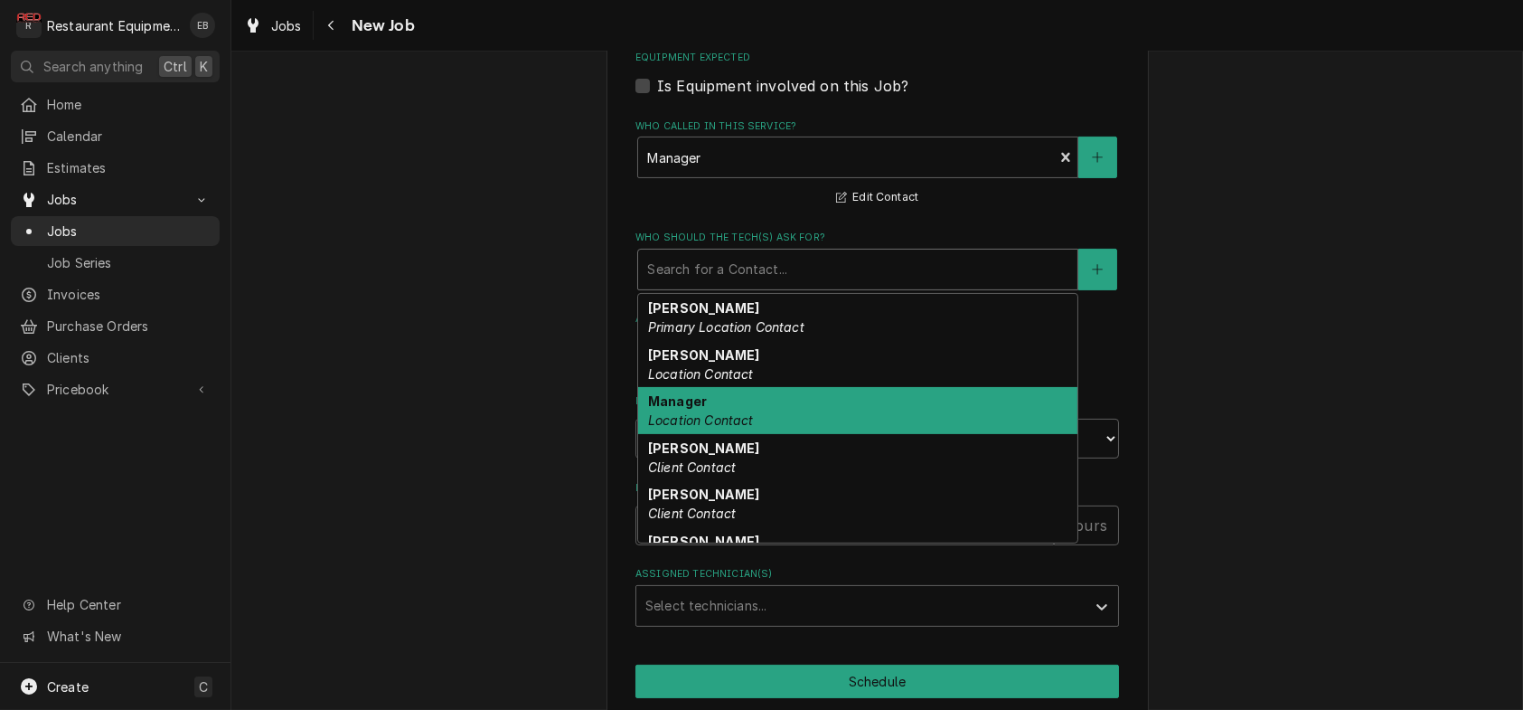
click at [708, 428] on em "Location Contact" at bounding box center [701, 419] width 106 height 15
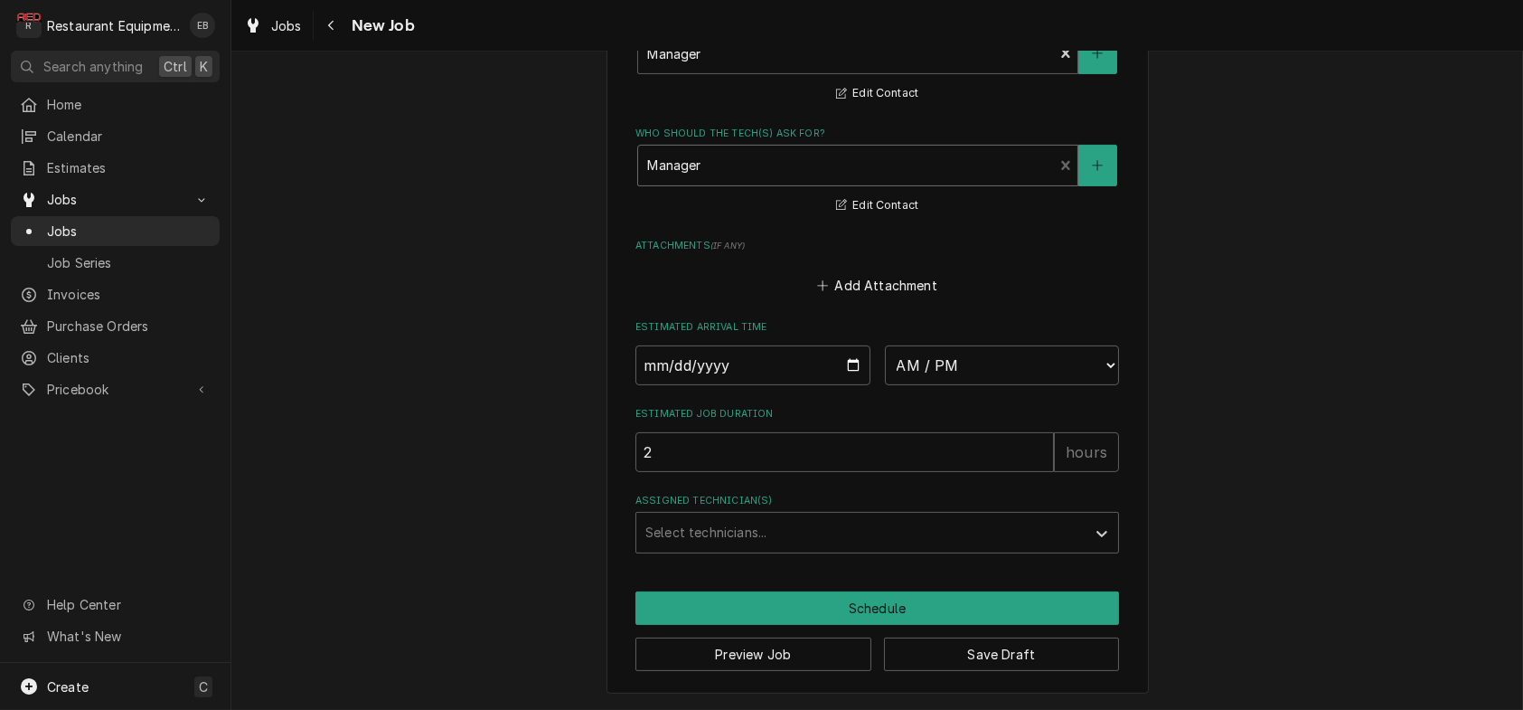
scroll to position [1649, 0]
click at [855, 345] on input "Date" at bounding box center [752, 365] width 235 height 40
click at [960, 650] on button "Save Draft" at bounding box center [1002, 653] width 236 height 33
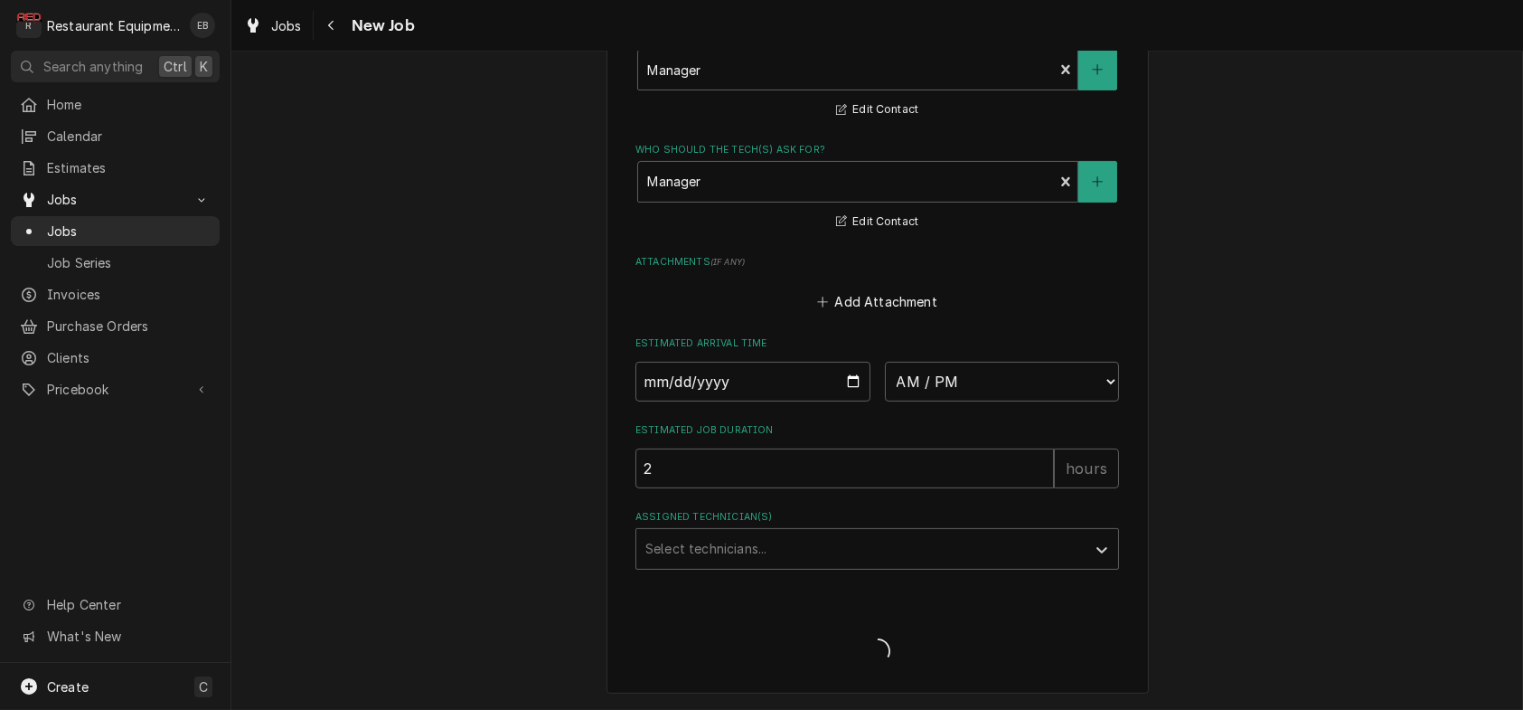
scroll to position [1632, 0]
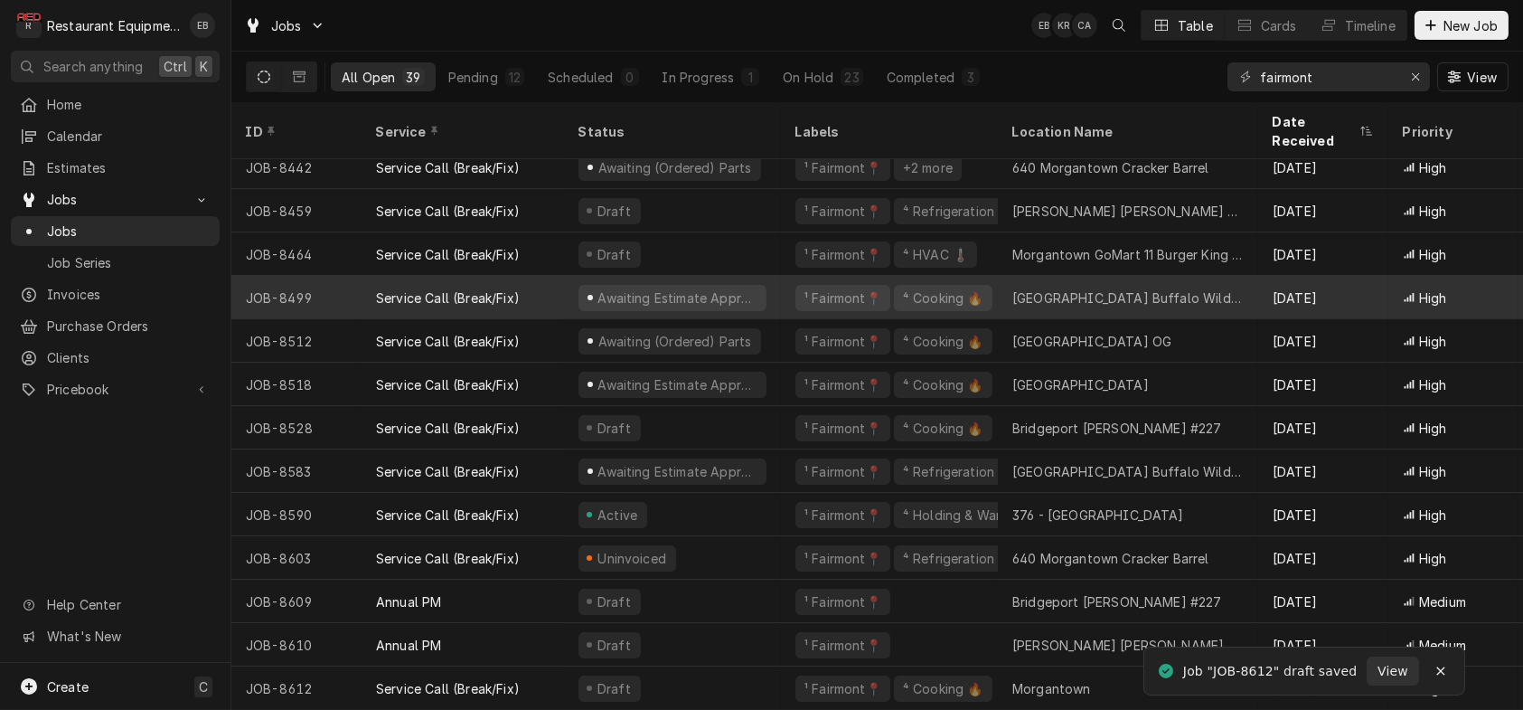
scroll to position [1155, 0]
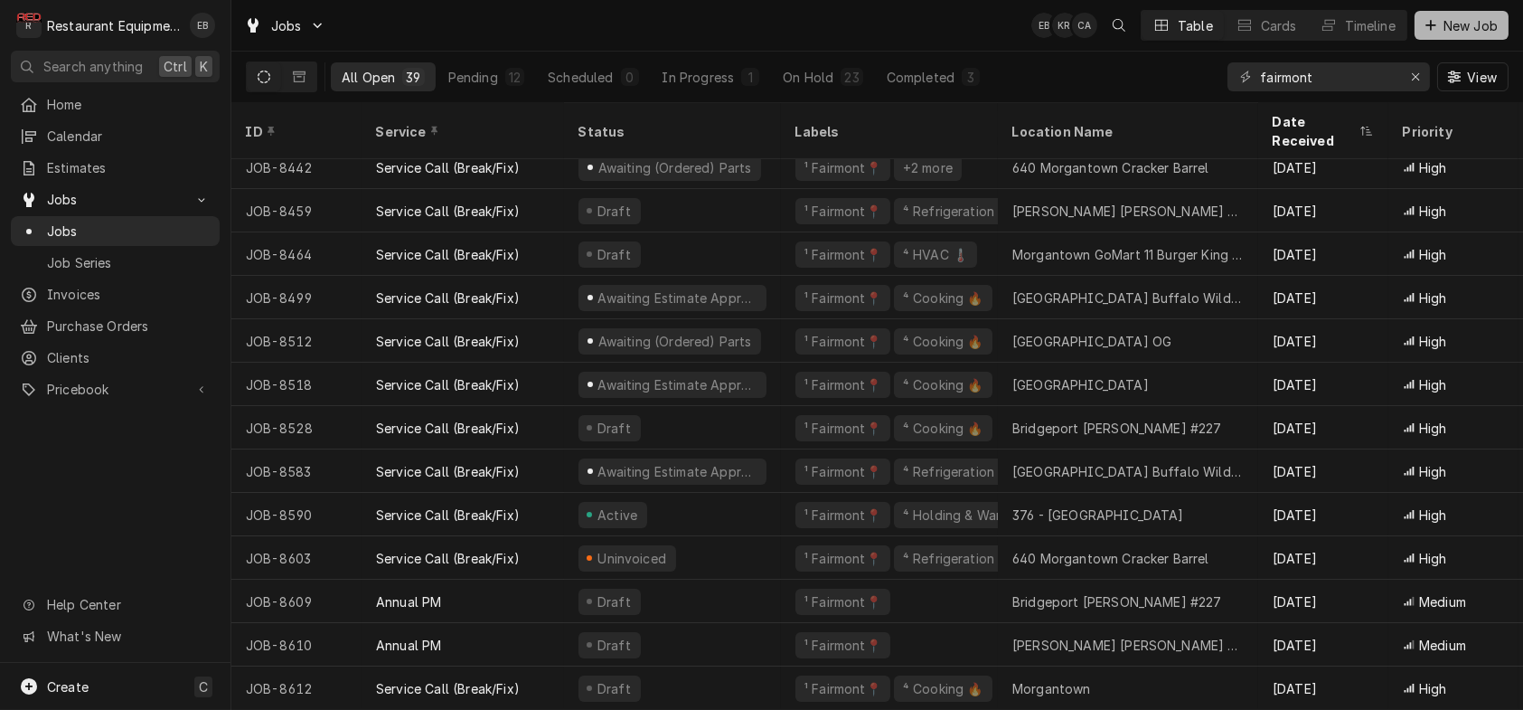
click at [1446, 38] on button "New Job" at bounding box center [1462, 25] width 94 height 29
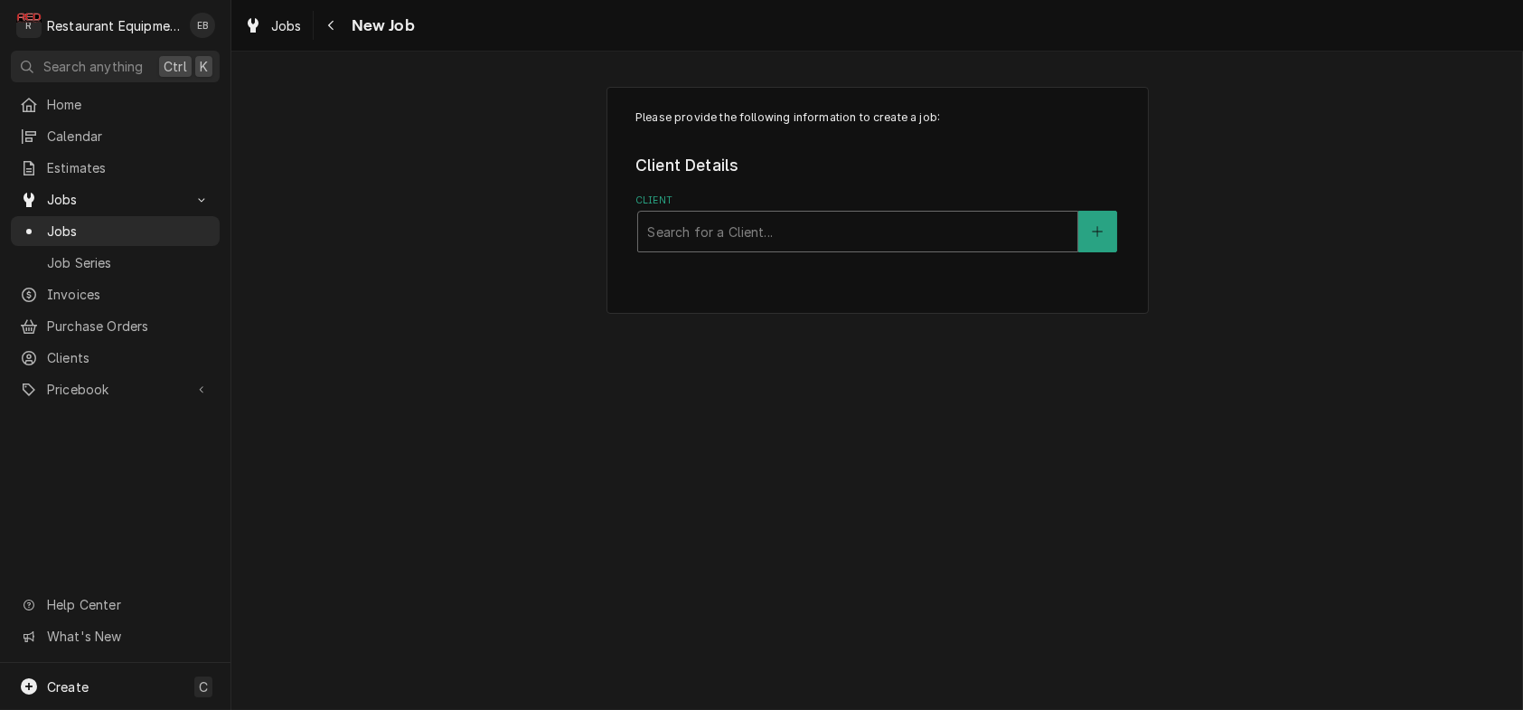
click at [899, 243] on div "Client" at bounding box center [857, 231] width 421 height 33
type input "chili"
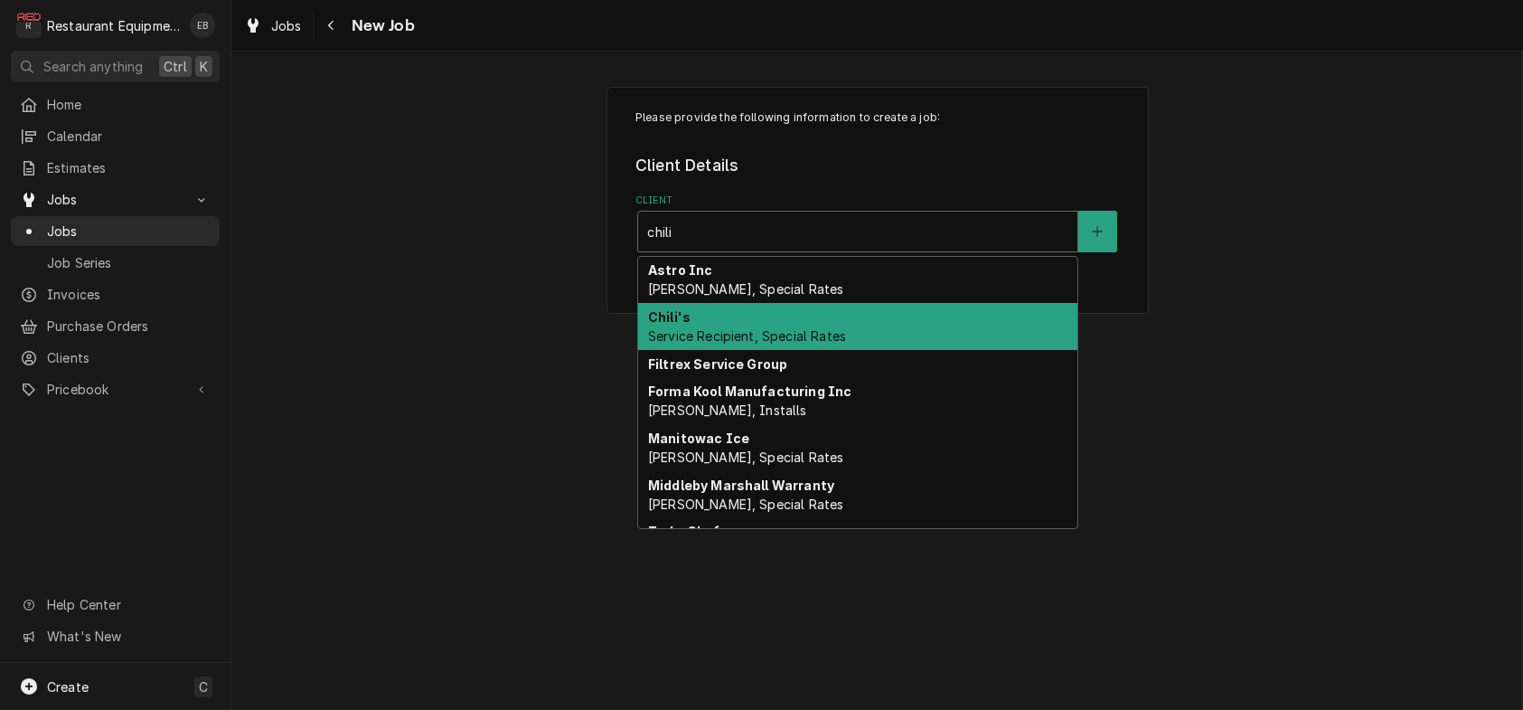
click at [814, 343] on span "Service Recipient, Special Rates" at bounding box center [747, 335] width 198 height 15
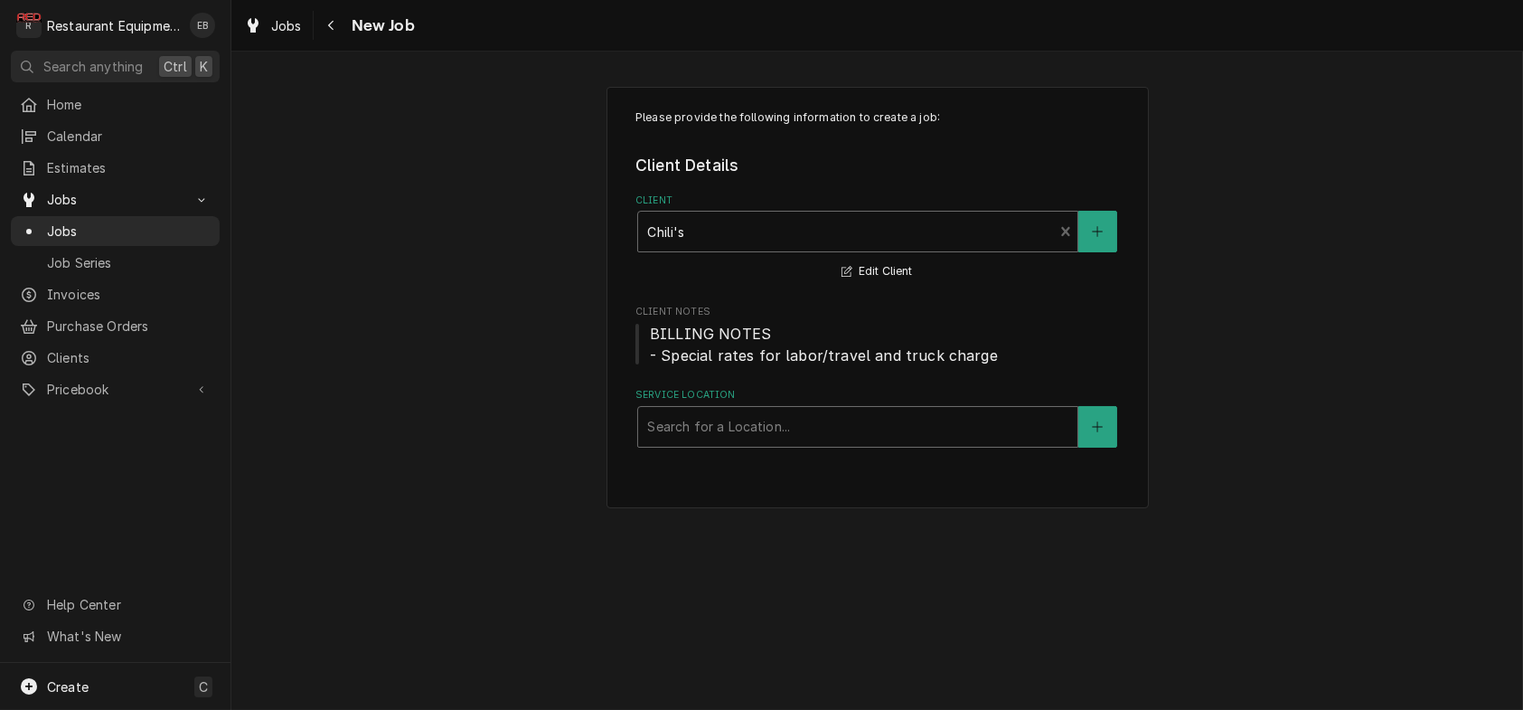
click at [769, 443] on div "Service Location" at bounding box center [857, 426] width 421 height 33
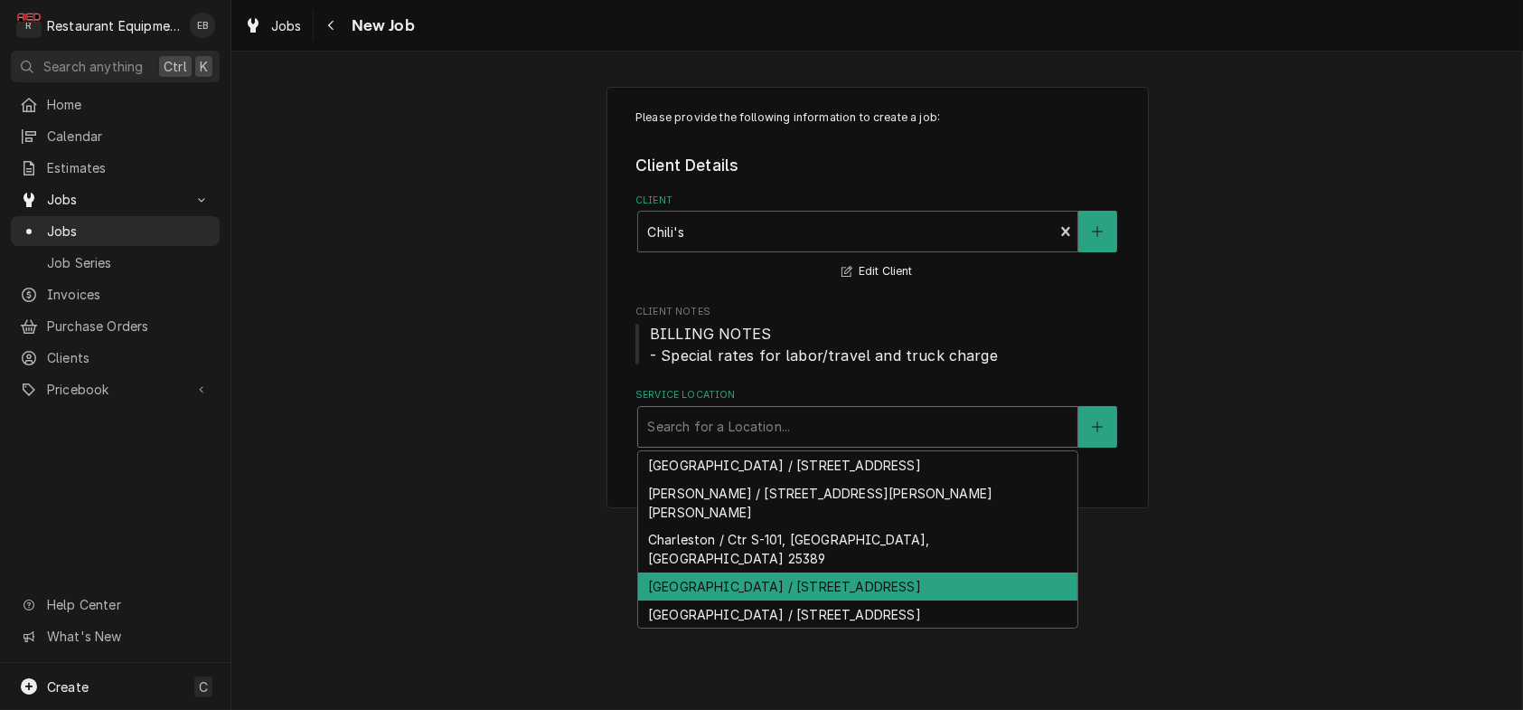
click at [776, 600] on div "[GEOGRAPHIC_DATA] / [STREET_ADDRESS]" at bounding box center [857, 586] width 439 height 28
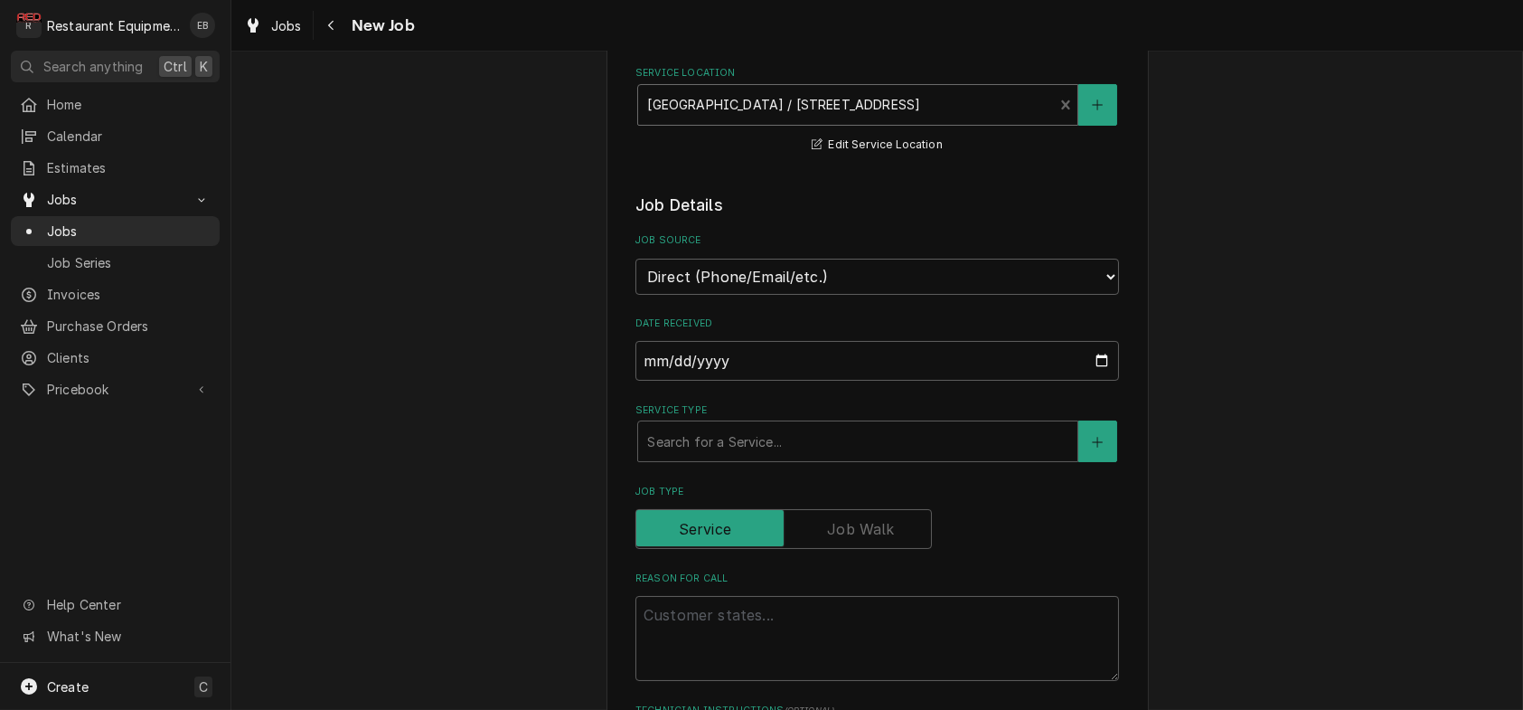
scroll to position [362, 0]
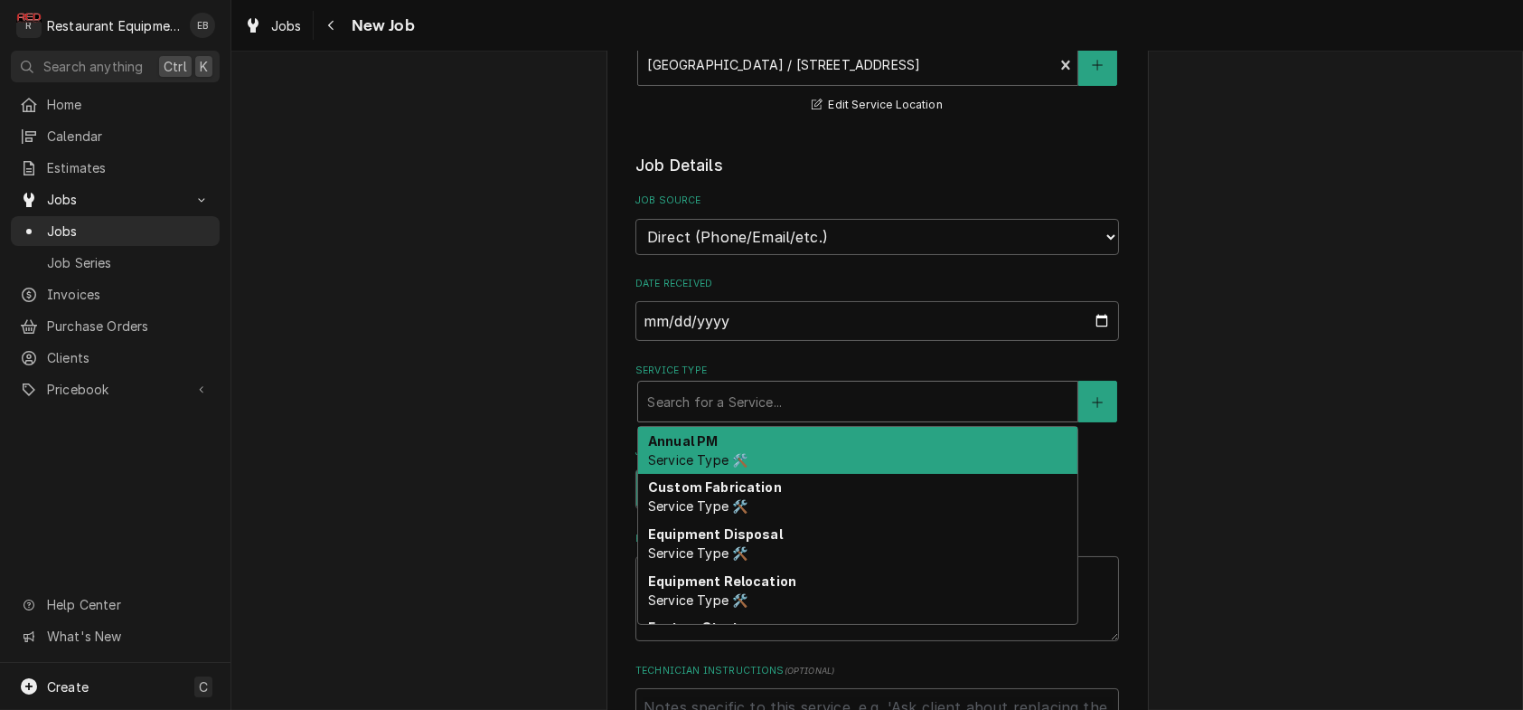
click at [788, 418] on div "Service Type" at bounding box center [857, 401] width 421 height 33
click at [808, 474] on div "Annual PM Service Type 🛠️" at bounding box center [857, 450] width 439 height 47
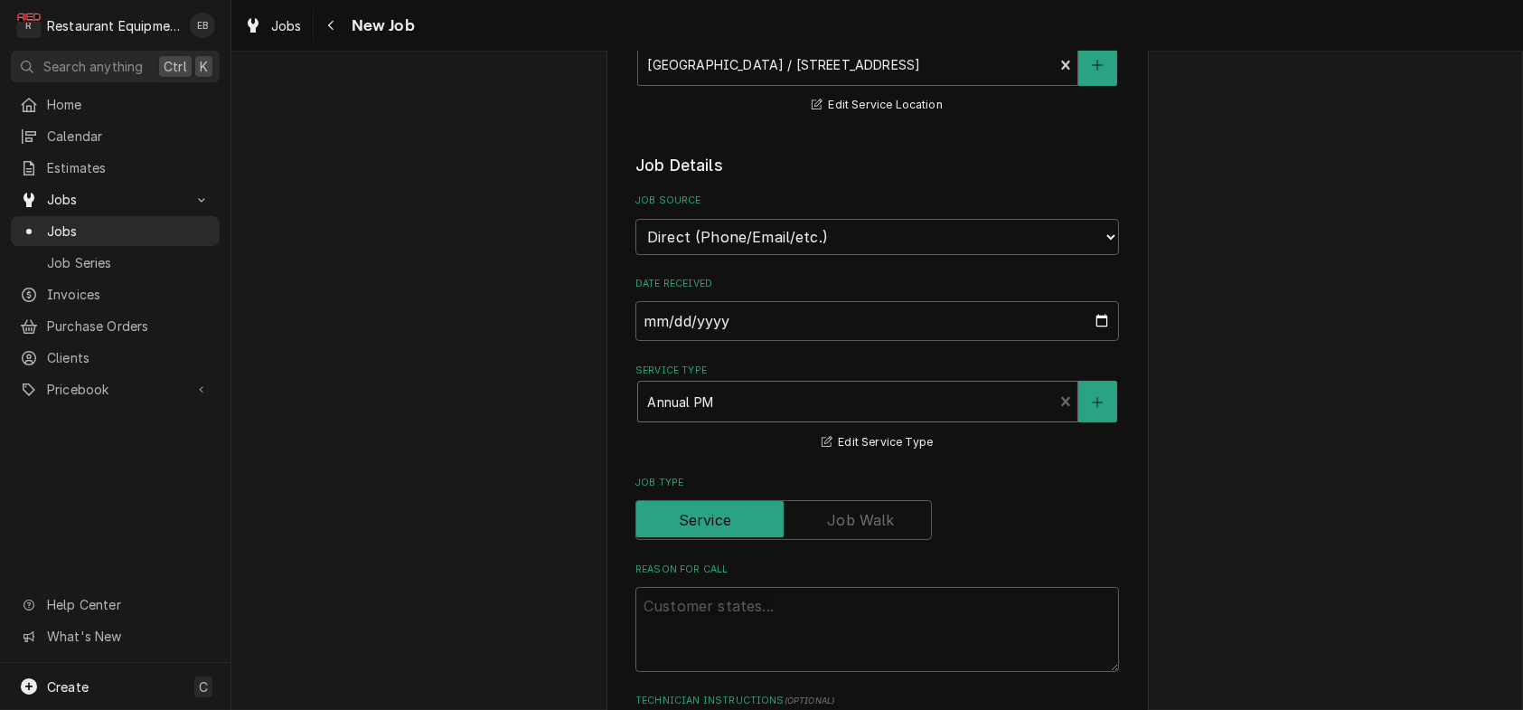
click at [796, 418] on div "Service Type" at bounding box center [845, 401] width 397 height 33
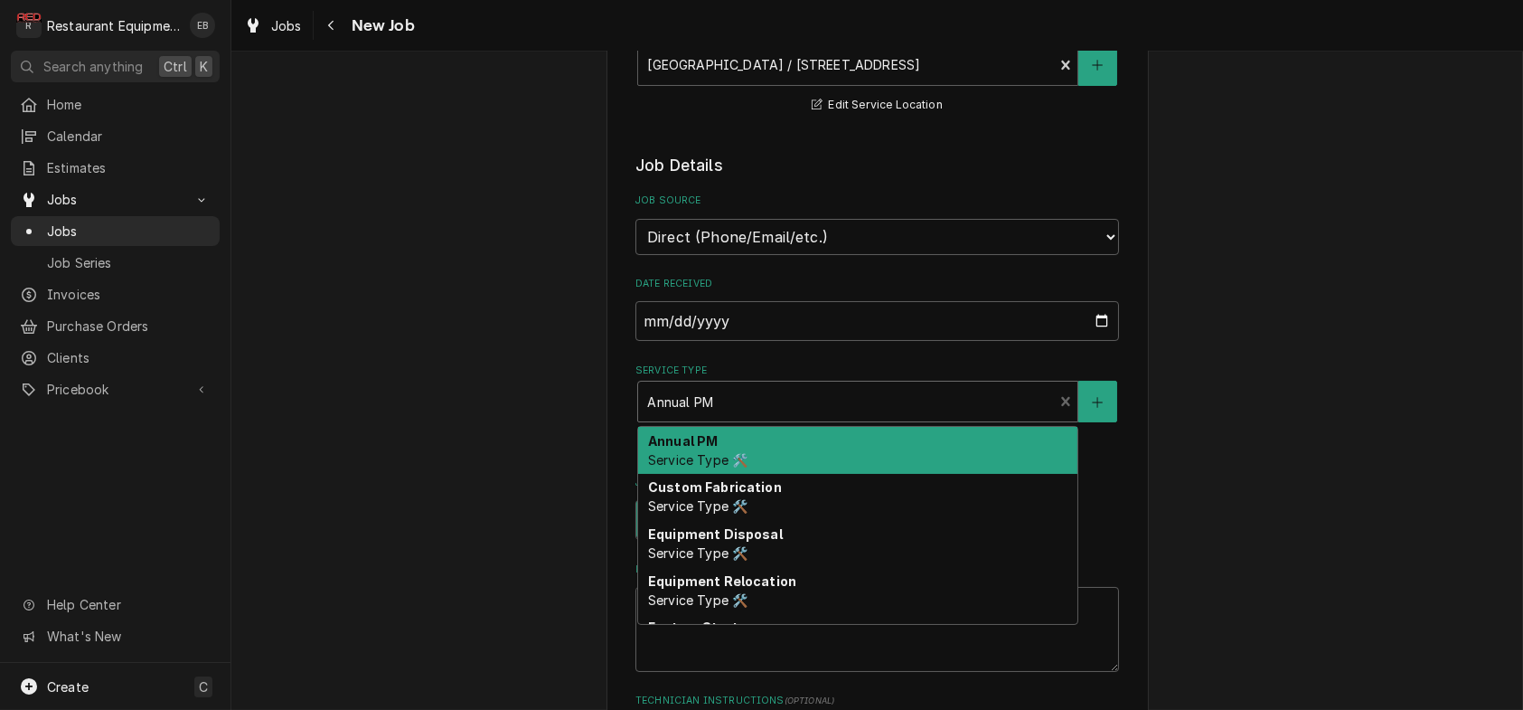
type textarea "x"
type input "p"
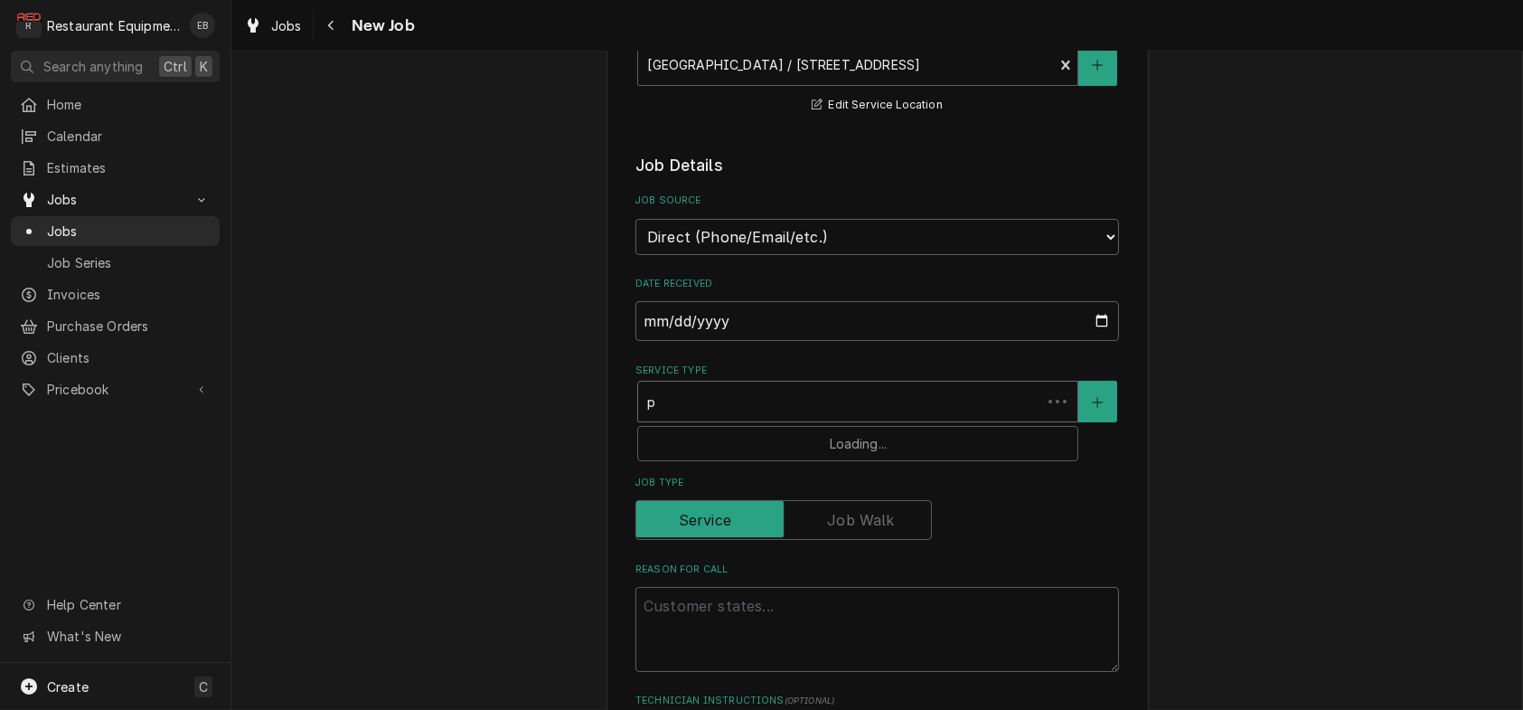
type textarea "x"
type input "pm"
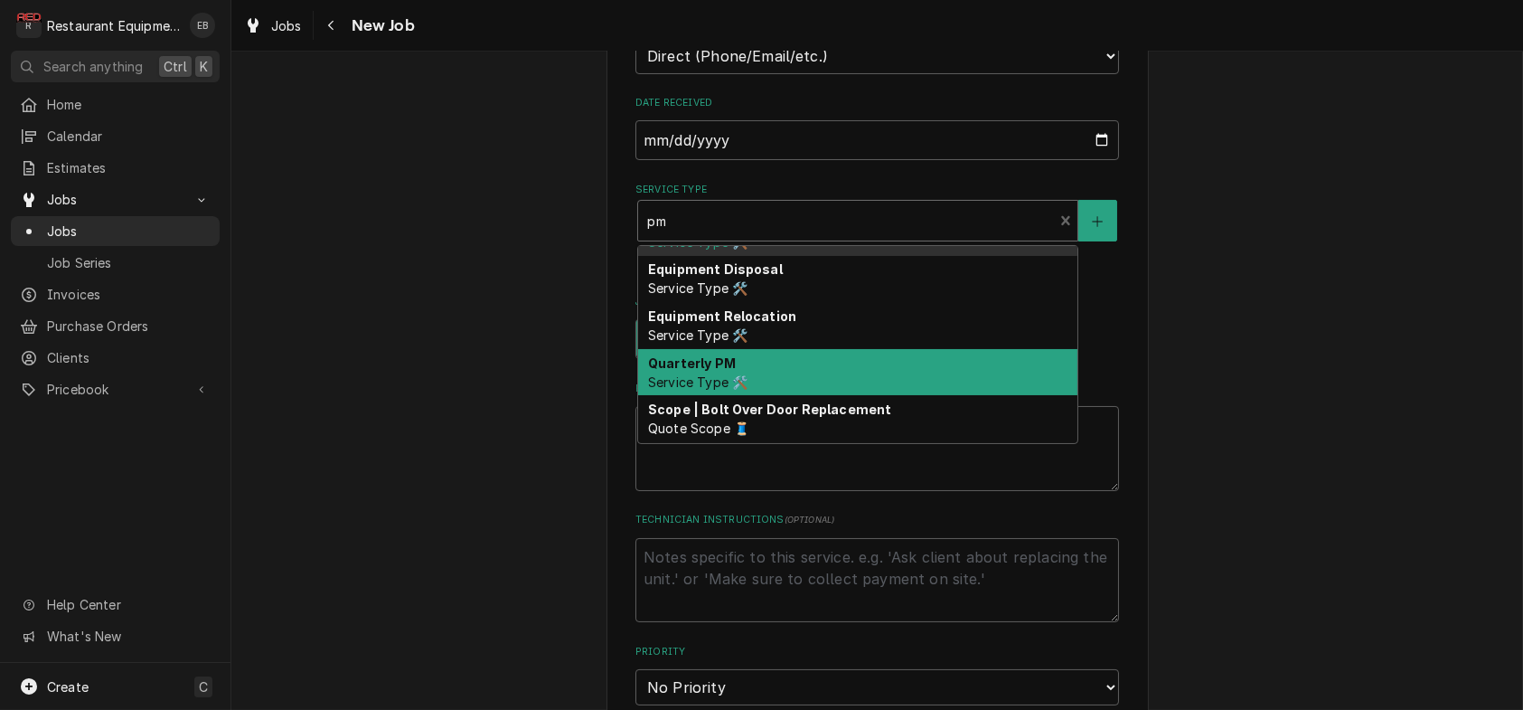
scroll to position [0, 0]
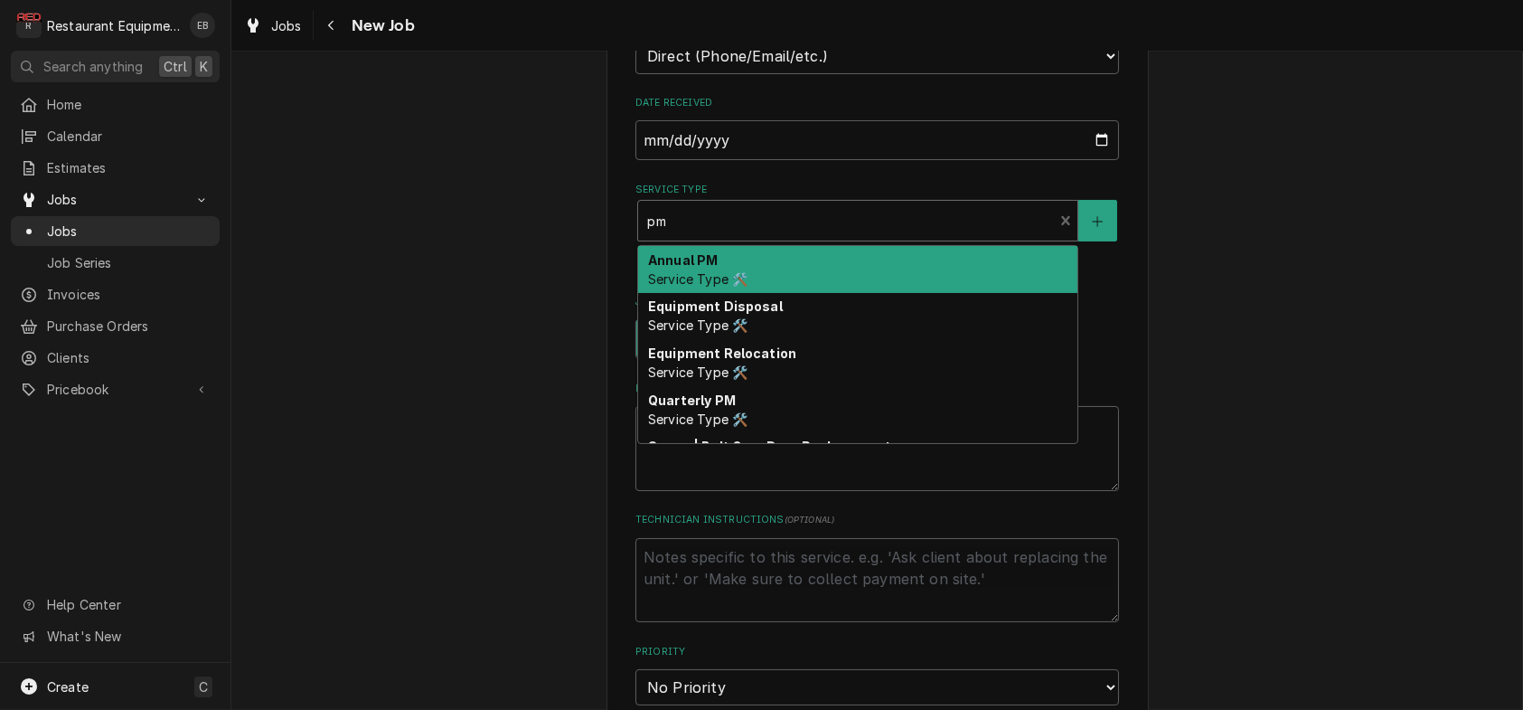
click at [771, 293] on div "Annual PM Service Type 🛠️" at bounding box center [857, 269] width 439 height 47
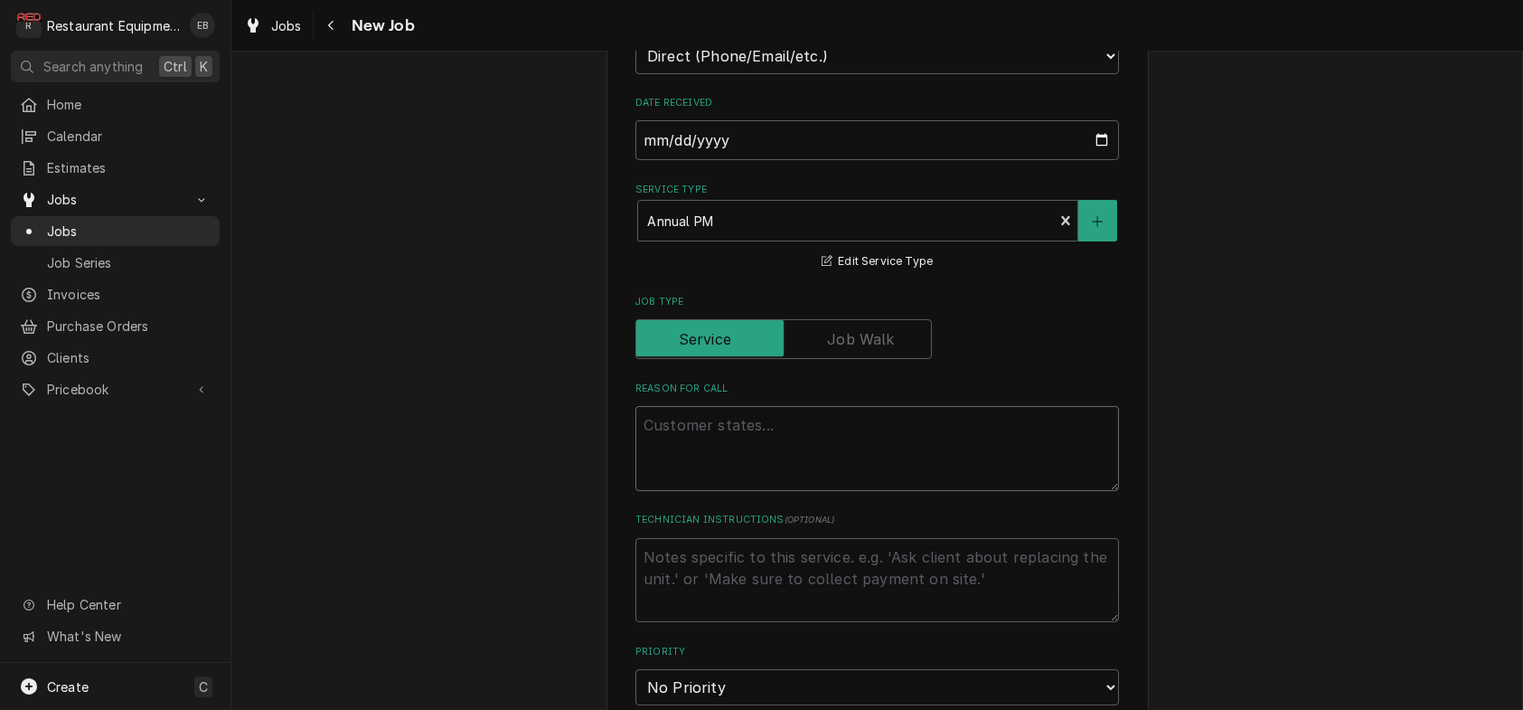
drag, startPoint x: 802, startPoint y: 521, endPoint x: 819, endPoint y: 534, distance: 21.9
click at [802, 491] on textarea "Reason For Call" at bounding box center [877, 448] width 484 height 85
type textarea "x"
type textarea "C"
type textarea "x"
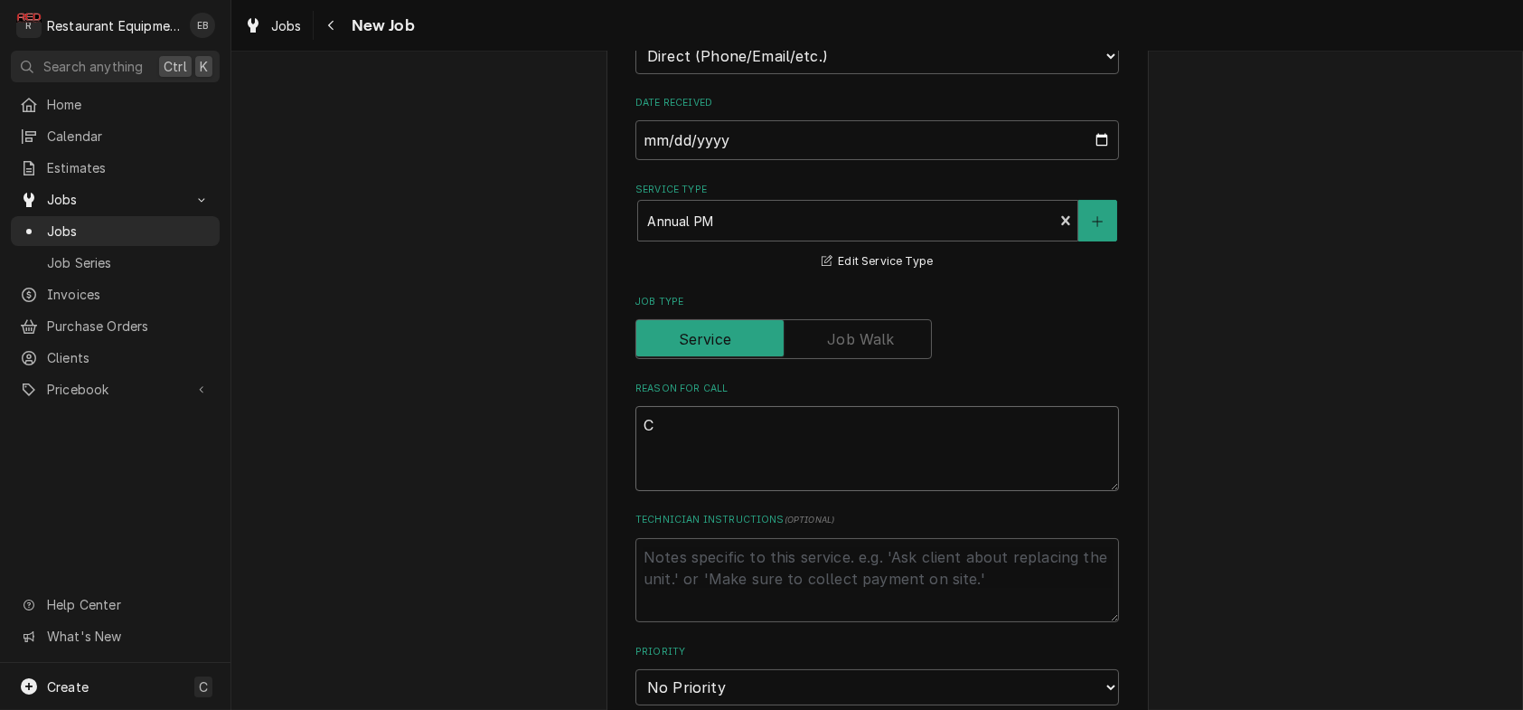
type textarea "Co"
type textarea "x"
type textarea "Com"
type textarea "x"
type textarea "Comb"
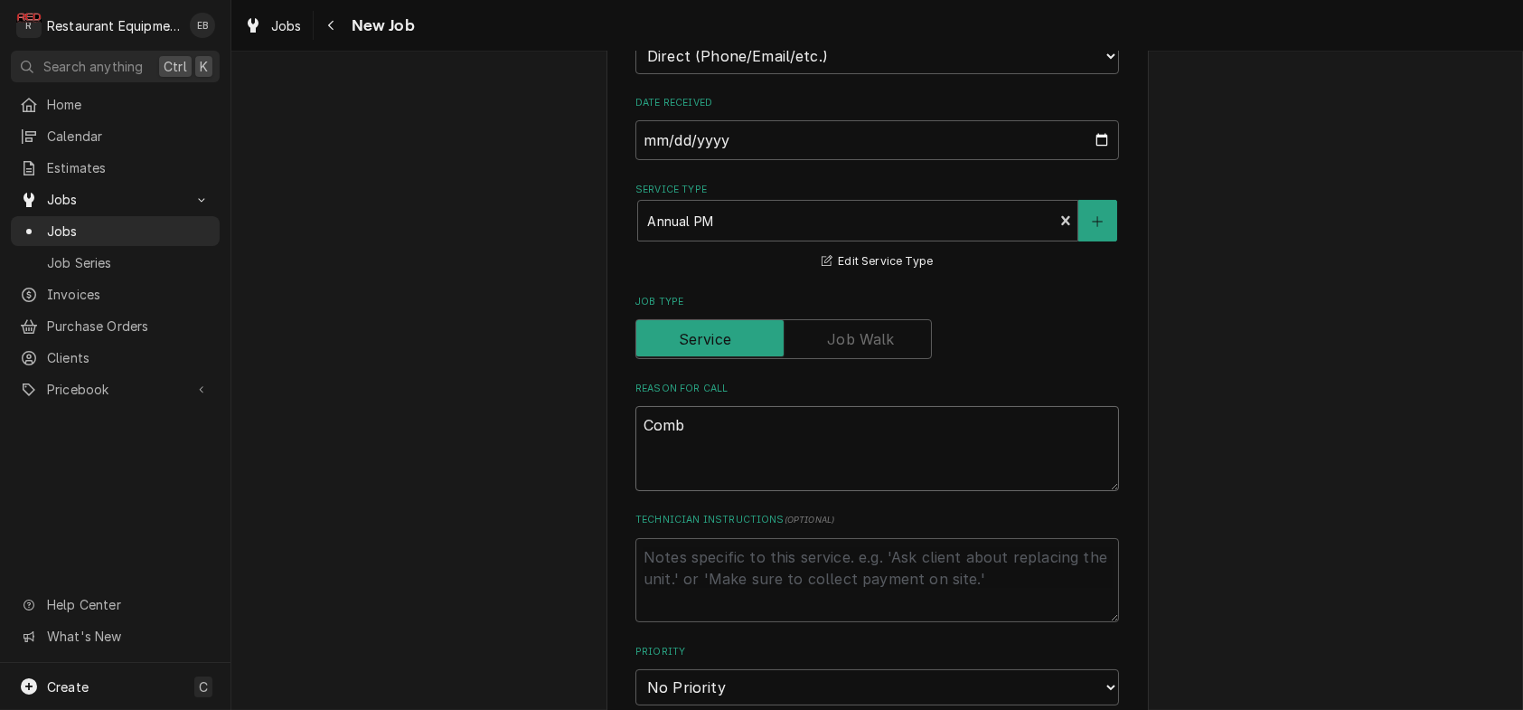
type textarea "x"
type textarea "Combi"
type textarea "x"
type textarea "Combi-"
type textarea "x"
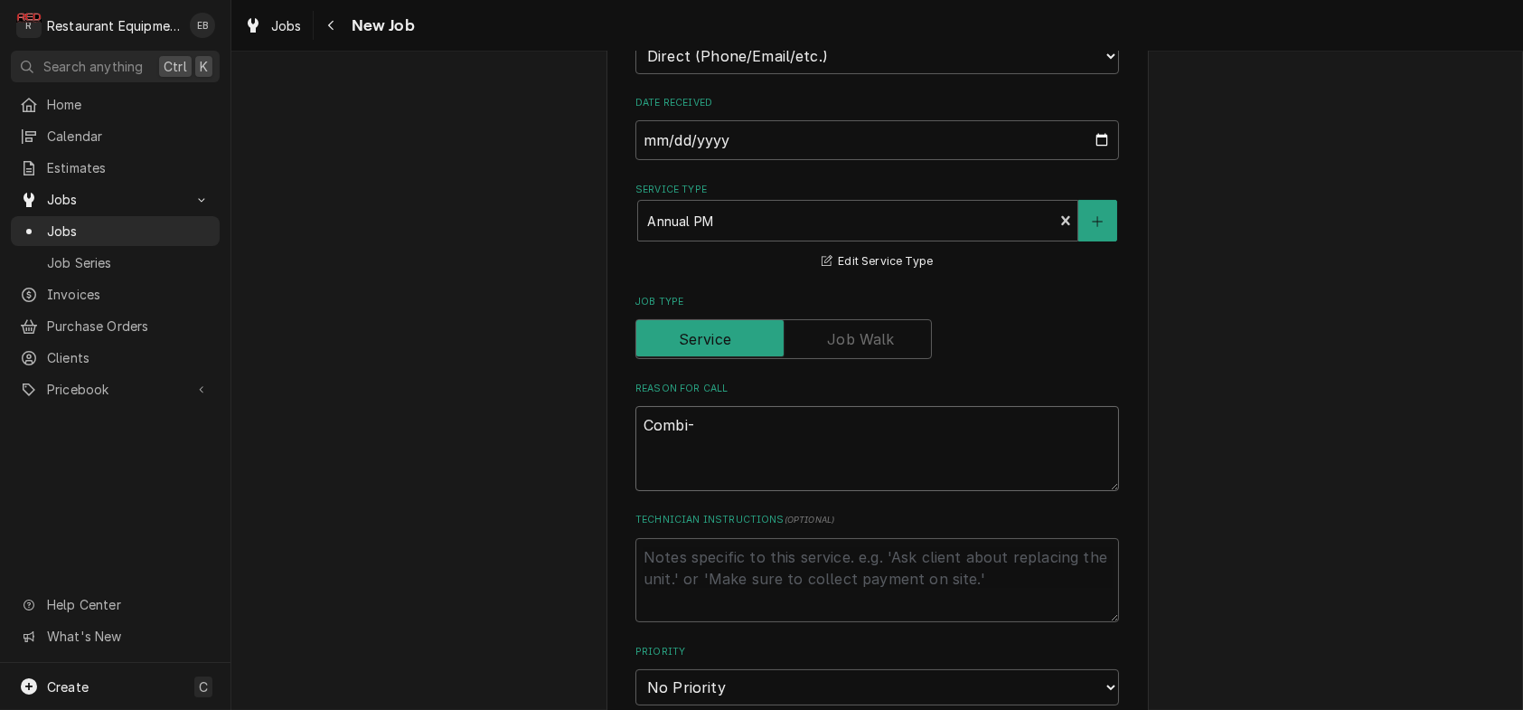
type textarea "Combi-O"
type textarea "x"
type textarea "Combi-Ov"
type textarea "x"
type textarea "Combi-[PERSON_NAME]"
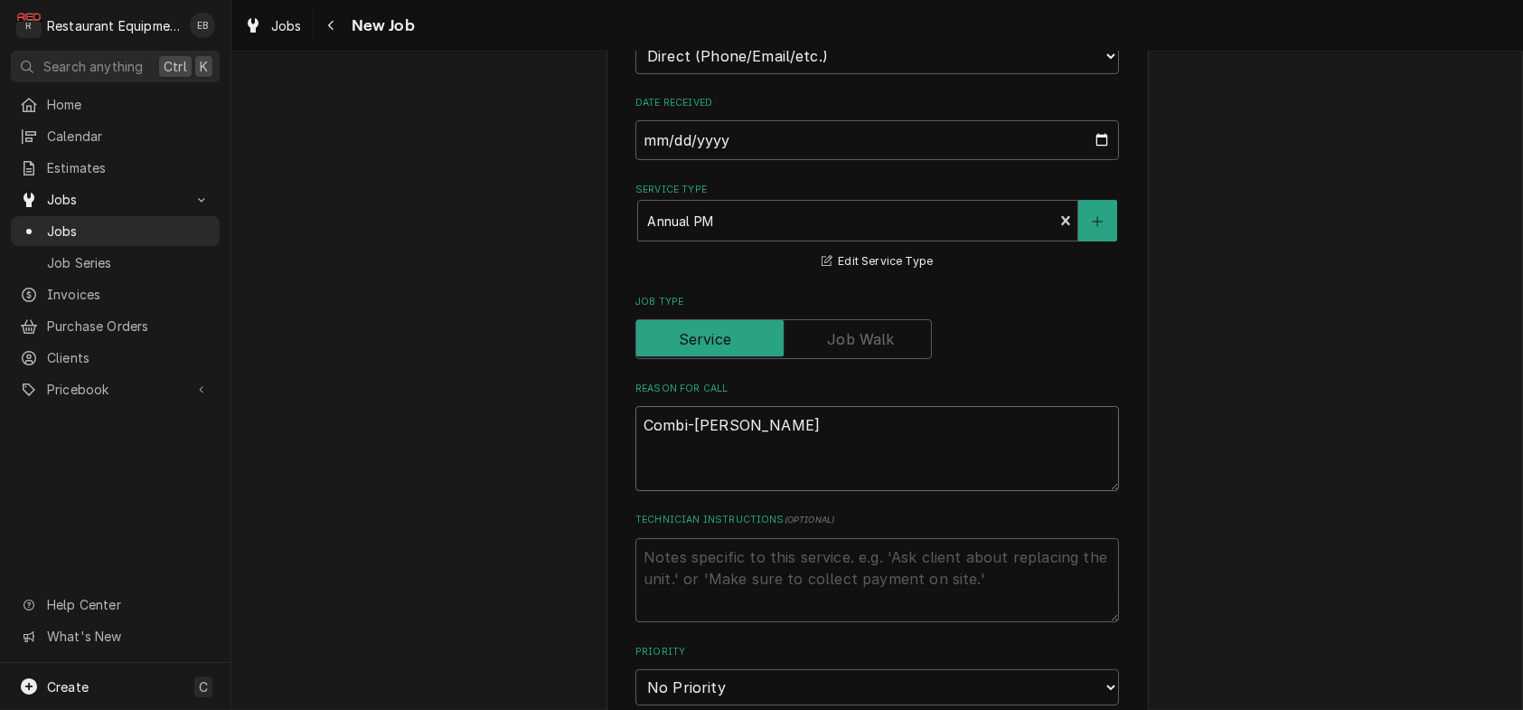
type textarea "x"
type textarea "Combi-Oven"
type textarea "x"
type textarea "Combi-Oven"
type textarea "x"
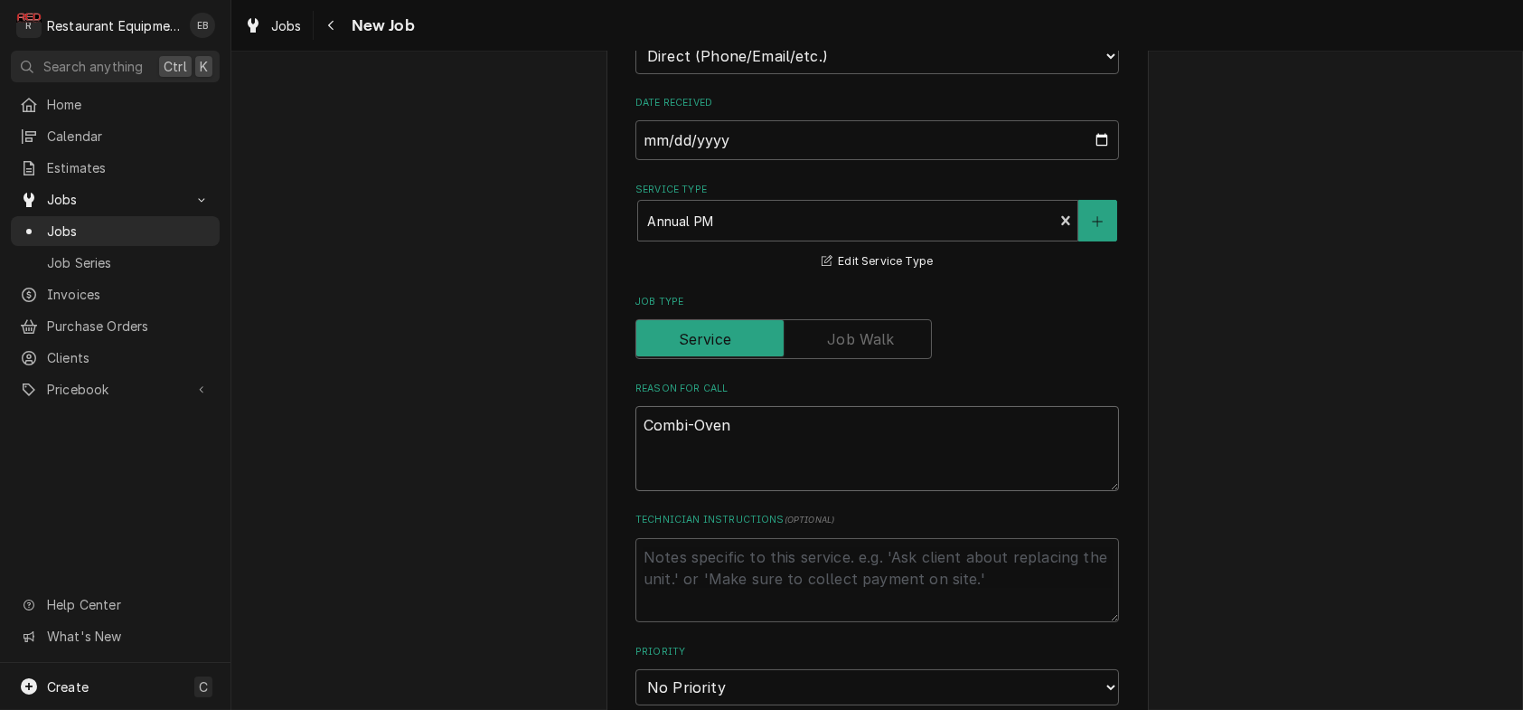
type textarea "Combi-Oven P"
type textarea "x"
type textarea "Combi-Oven PM"
type textarea "x"
type textarea "Combi-Oven PM."
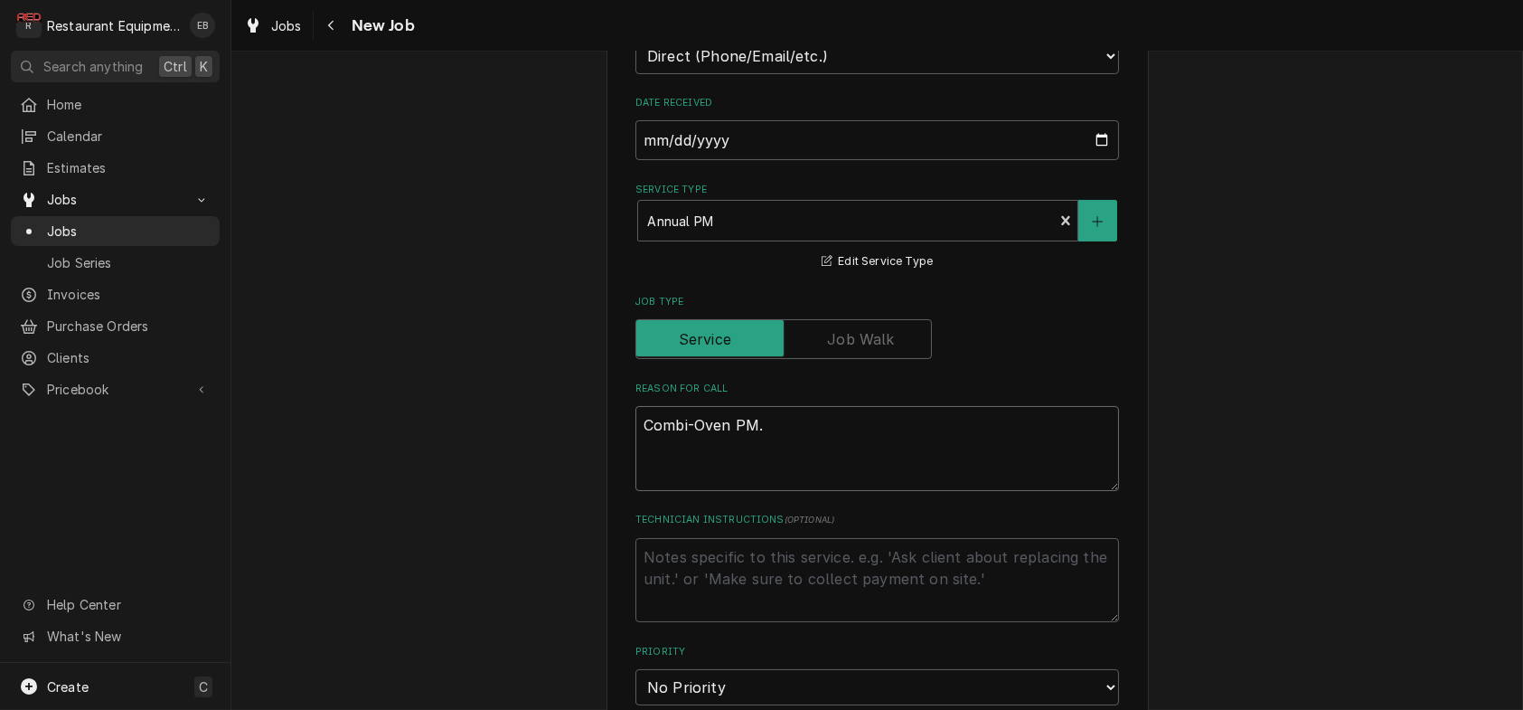
type textarea "x"
type textarea "Combi-Oven PM"
type textarea "x"
type textarea "Combi-Oven PM"
type textarea "x"
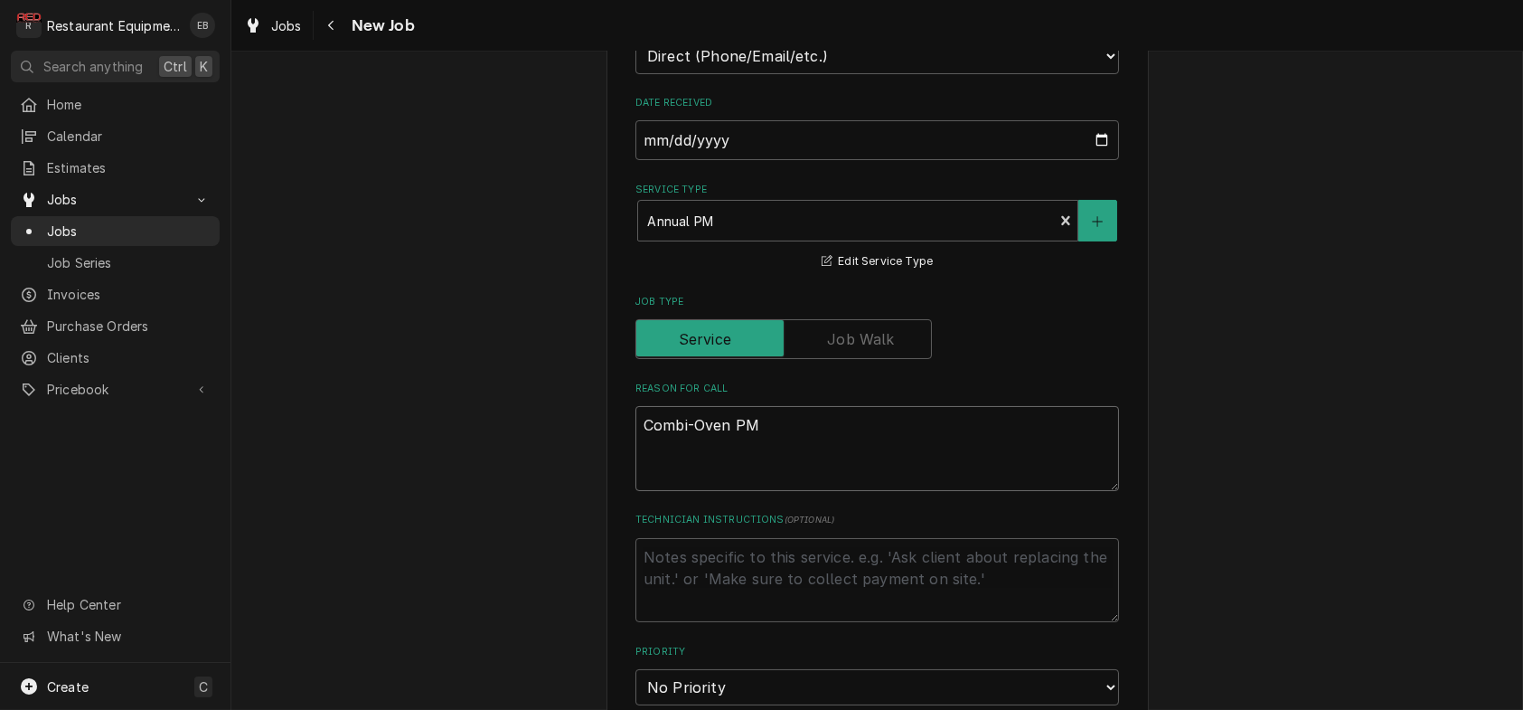
type textarea "Combi-Oven PM S"
type textarea "x"
type textarea "Combi-Oven PM Se"
type textarea "x"
type textarea "Combi-Oven PM Ser"
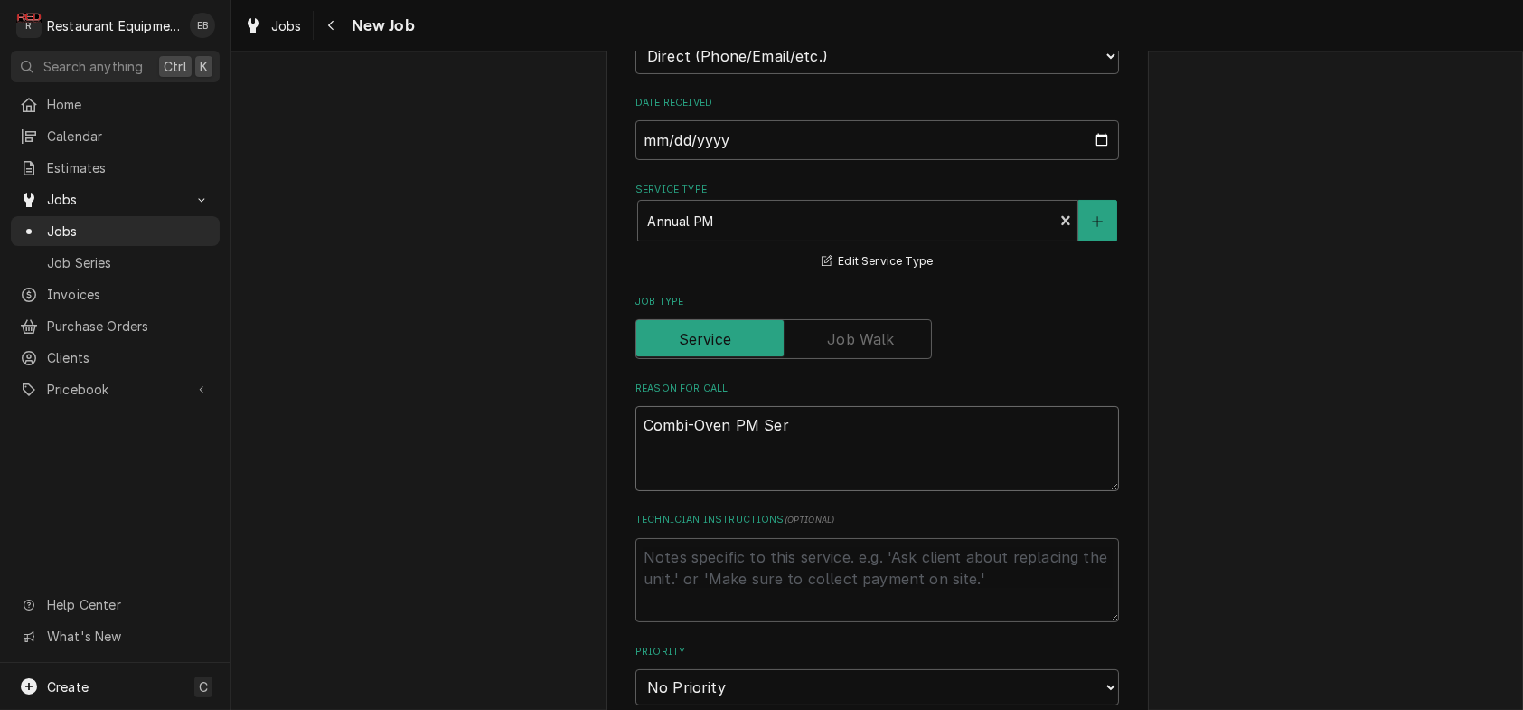
type textarea "x"
type textarea "Combi-Oven PM Serv"
type textarea "x"
type textarea "Combi-Oven PM Servi"
type textarea "x"
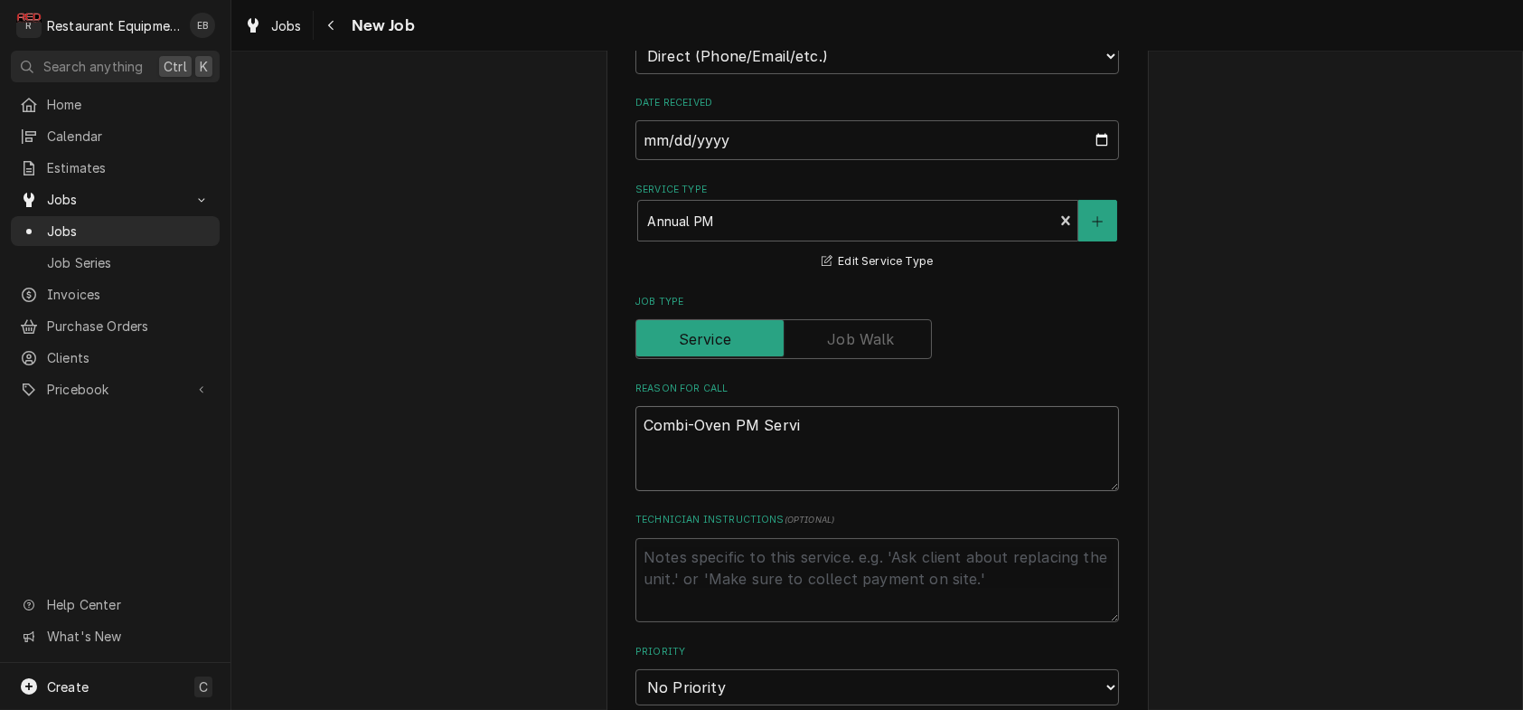
type textarea "Combi-Oven PM Servic"
type textarea "x"
type textarea "Combi-Oven PM Service"
type textarea "x"
type textarea "Combi-Oven PM Service."
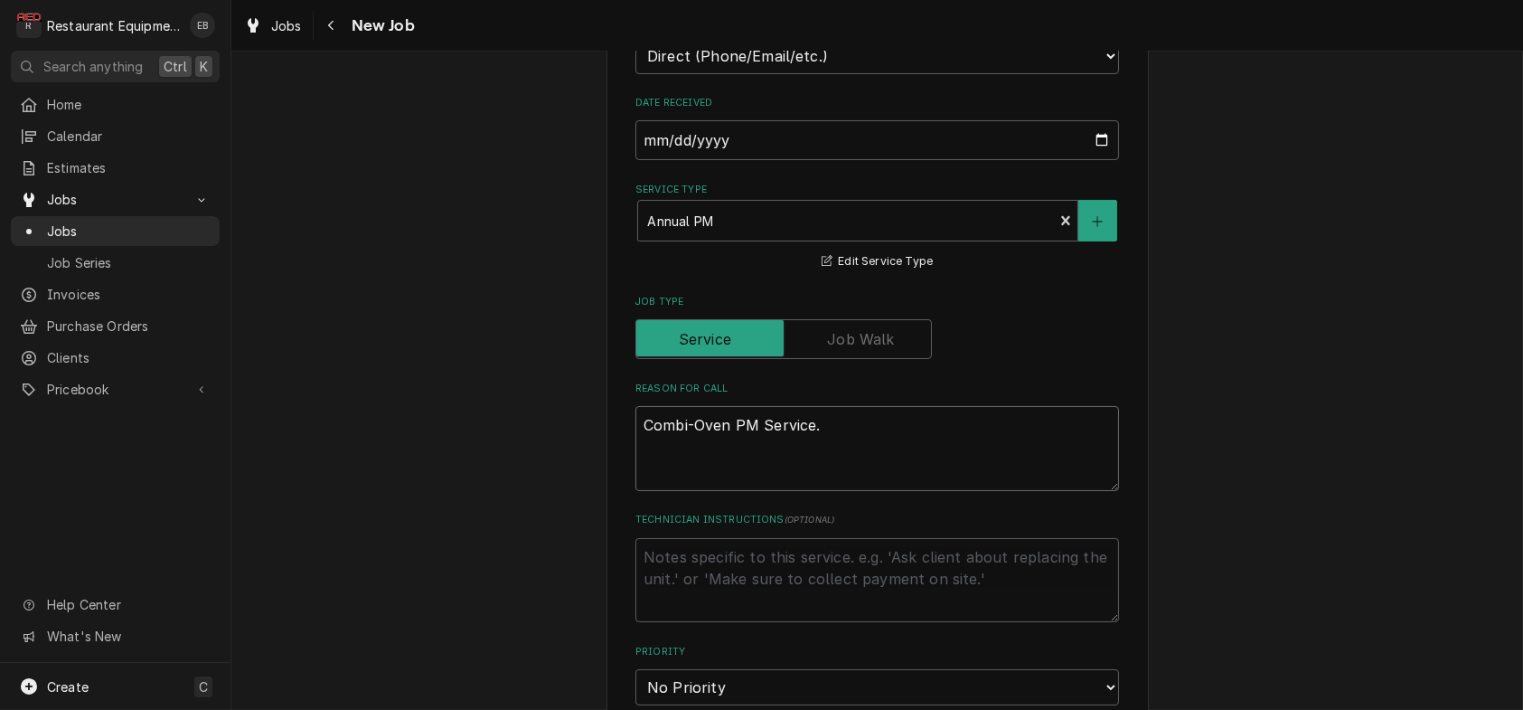
type textarea "x"
type textarea "Combi-Oven PM Service."
type textarea "x"
type textarea "Combi-Oven PM Service. M"
type textarea "x"
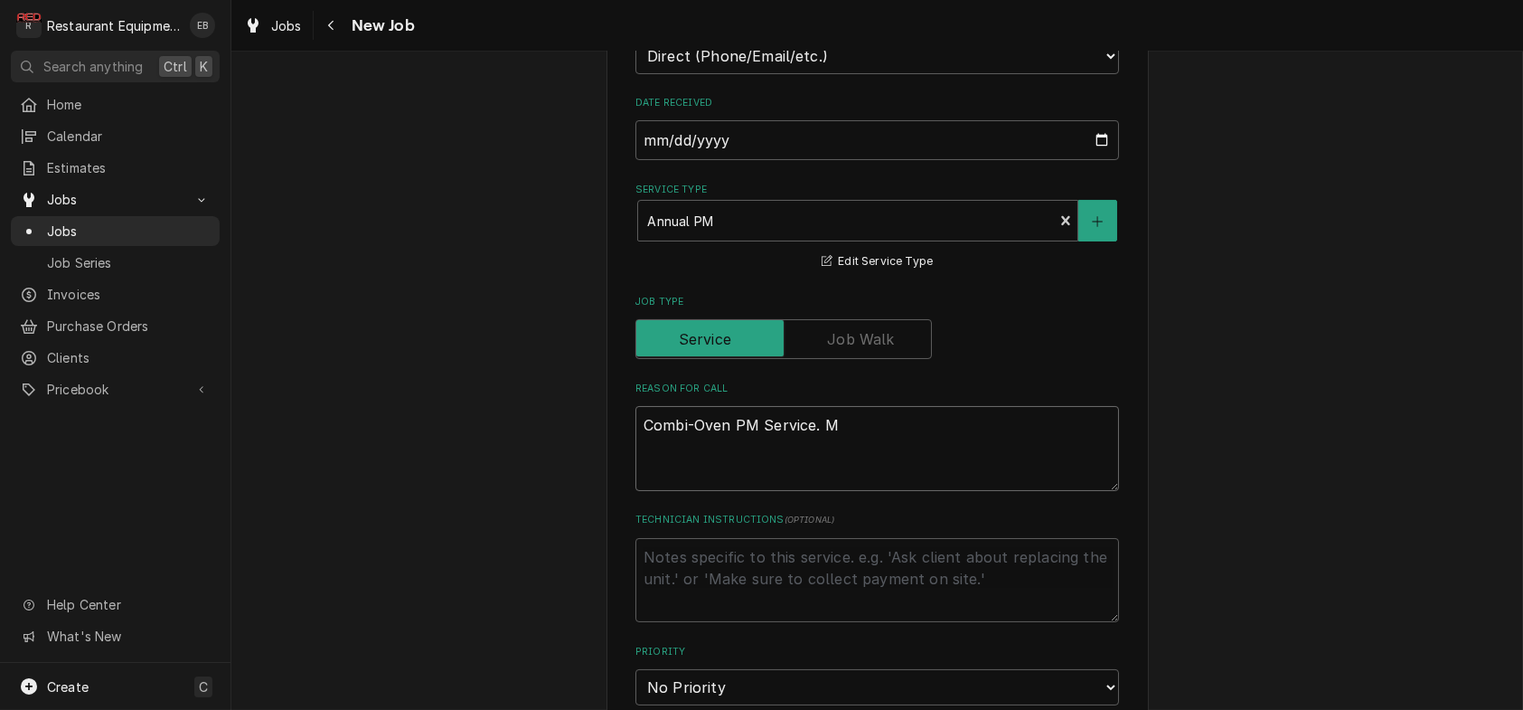
type textarea "Combi-Oven PM Service. Mu"
type textarea "x"
type textarea "Combi-Oven PM Service. Mus"
type textarea "x"
type textarea "Combi-Oven PM Service. Must"
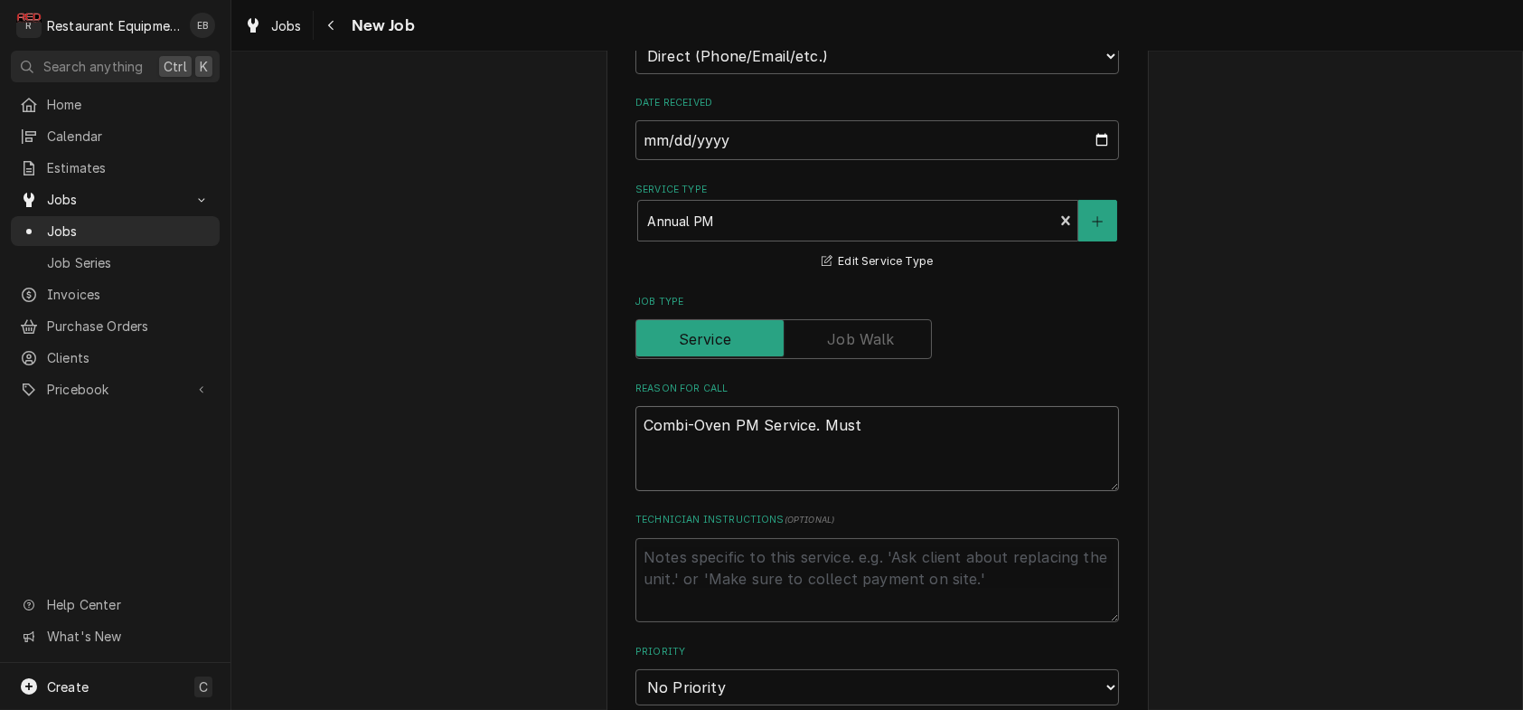
type textarea "x"
type textarea "Combi-Oven PM Service. Must"
type textarea "x"
type textarea "Combi-Oven PM Service. Must g"
type textarea "x"
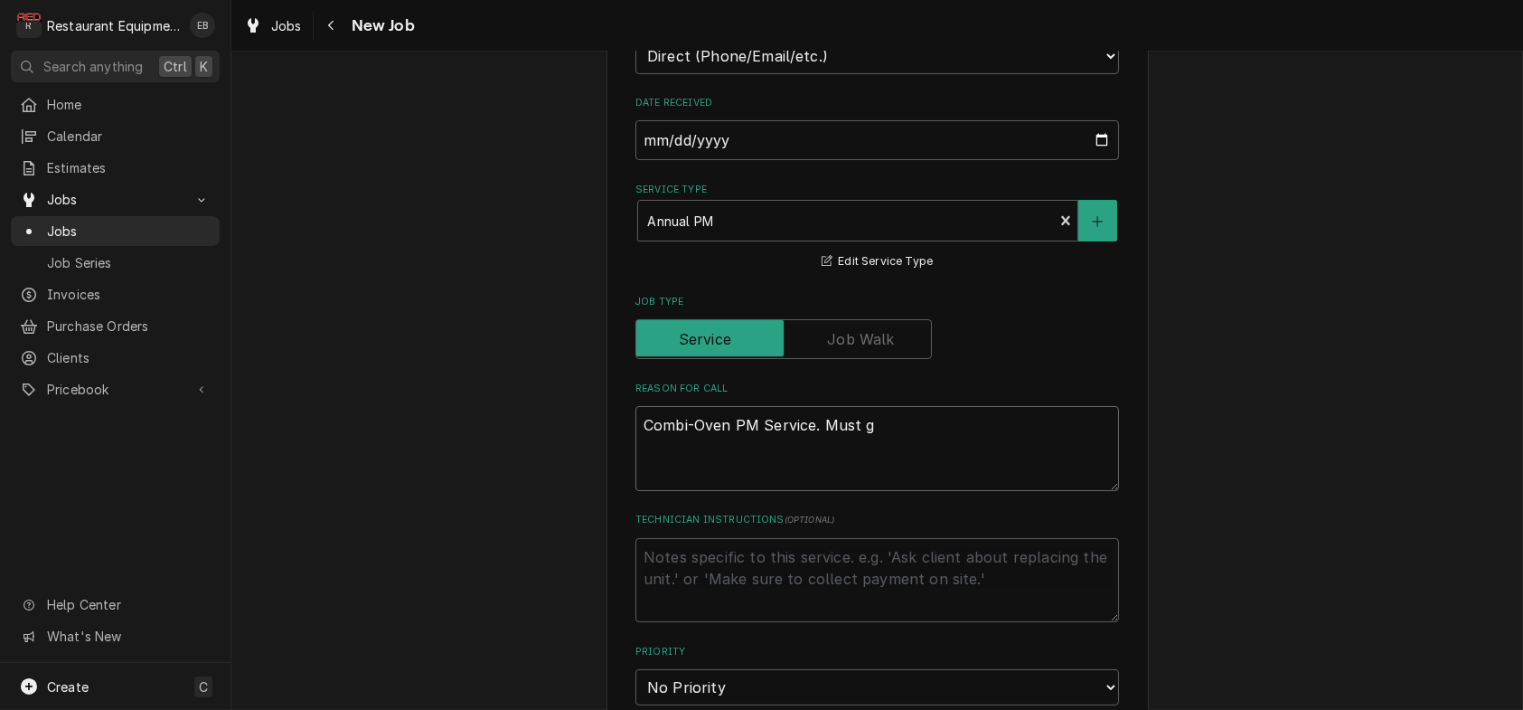
type textarea "Combi-Oven PM Service. Must gi"
type textarea "x"
type textarea "Combi-Oven PM Service. Must giv"
type textarea "x"
type textarea "Combi-Oven PM Service. Must give"
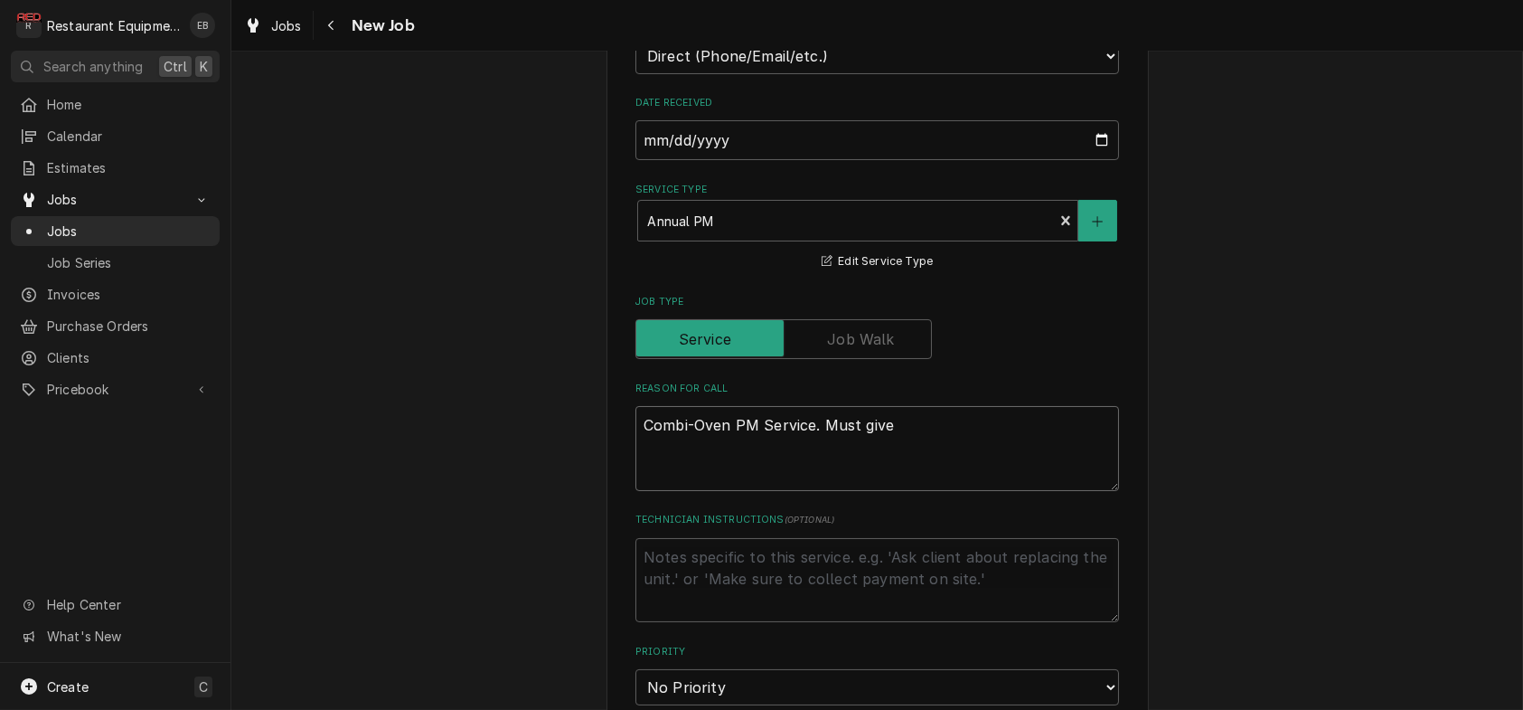
type textarea "x"
type textarea "Combi-Oven PM Service. Must give"
type textarea "x"
type textarea "Combi-Oven PM Service. Must give r"
type textarea "x"
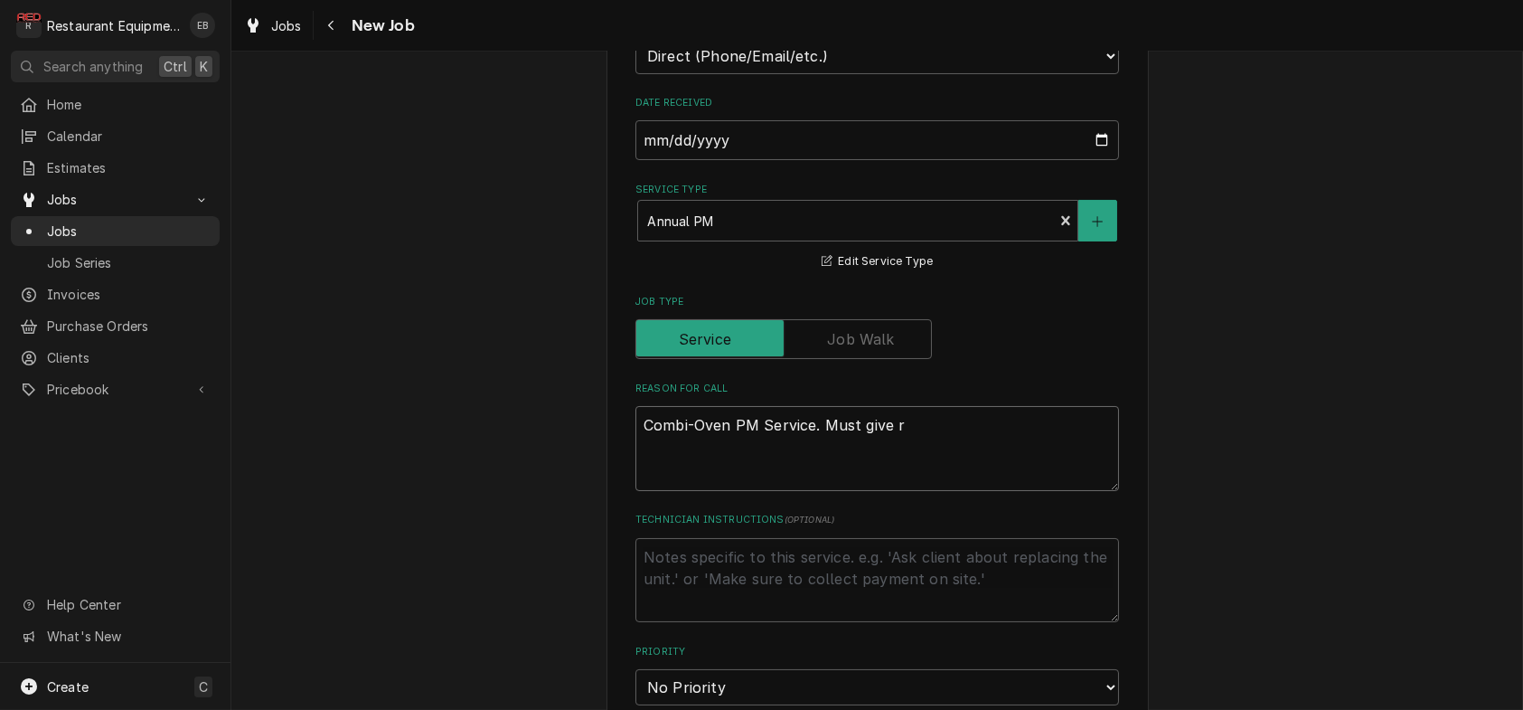
type textarea "Combi-Oven PM Service. Must give re"
type textarea "x"
type textarea "Combi-Oven PM Service. Must give res"
type textarea "x"
type textarea "Combi-Oven PM Service. Must give rest"
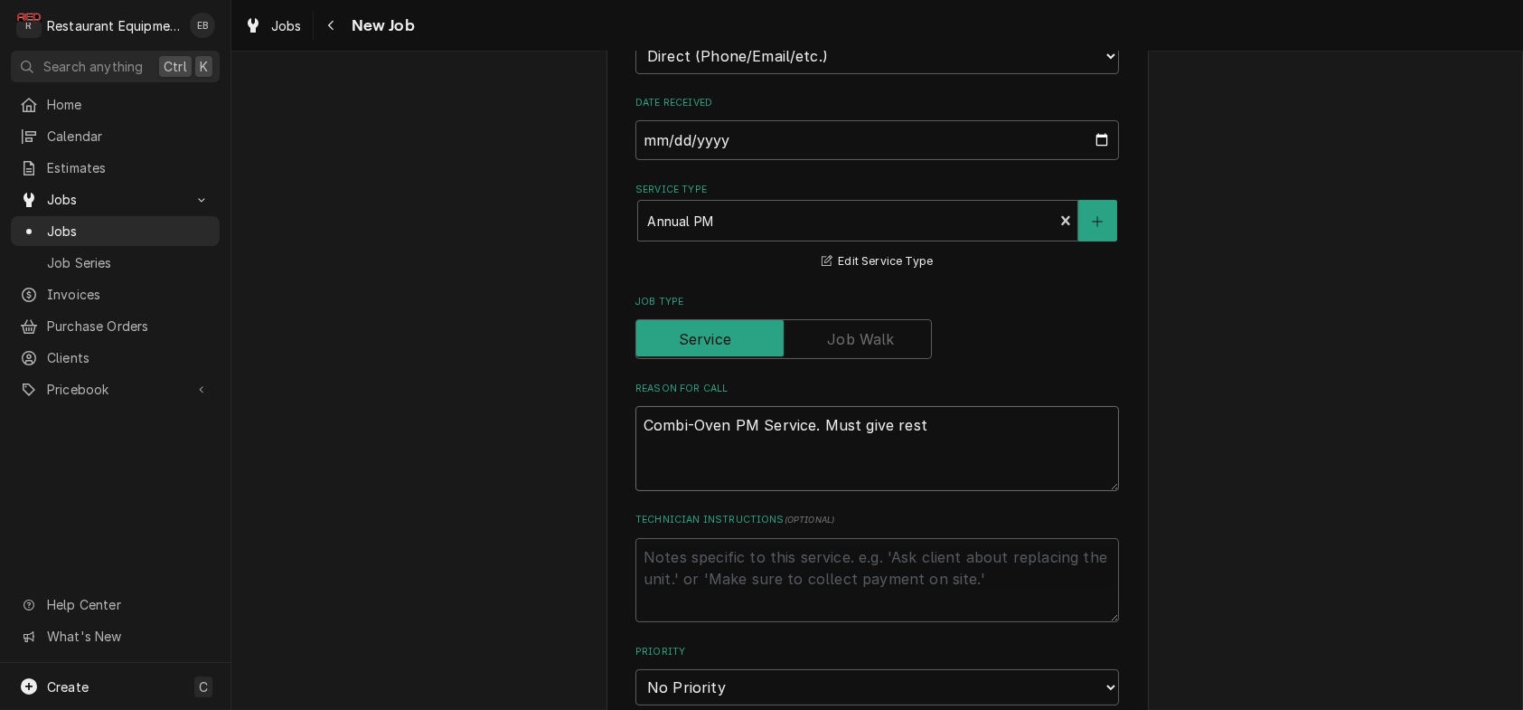
type textarea "x"
type textarea "Combi-Oven PM Service. Must give resta"
type textarea "x"
type textarea "Combi-Oven PM Service. Must give restau"
type textarea "x"
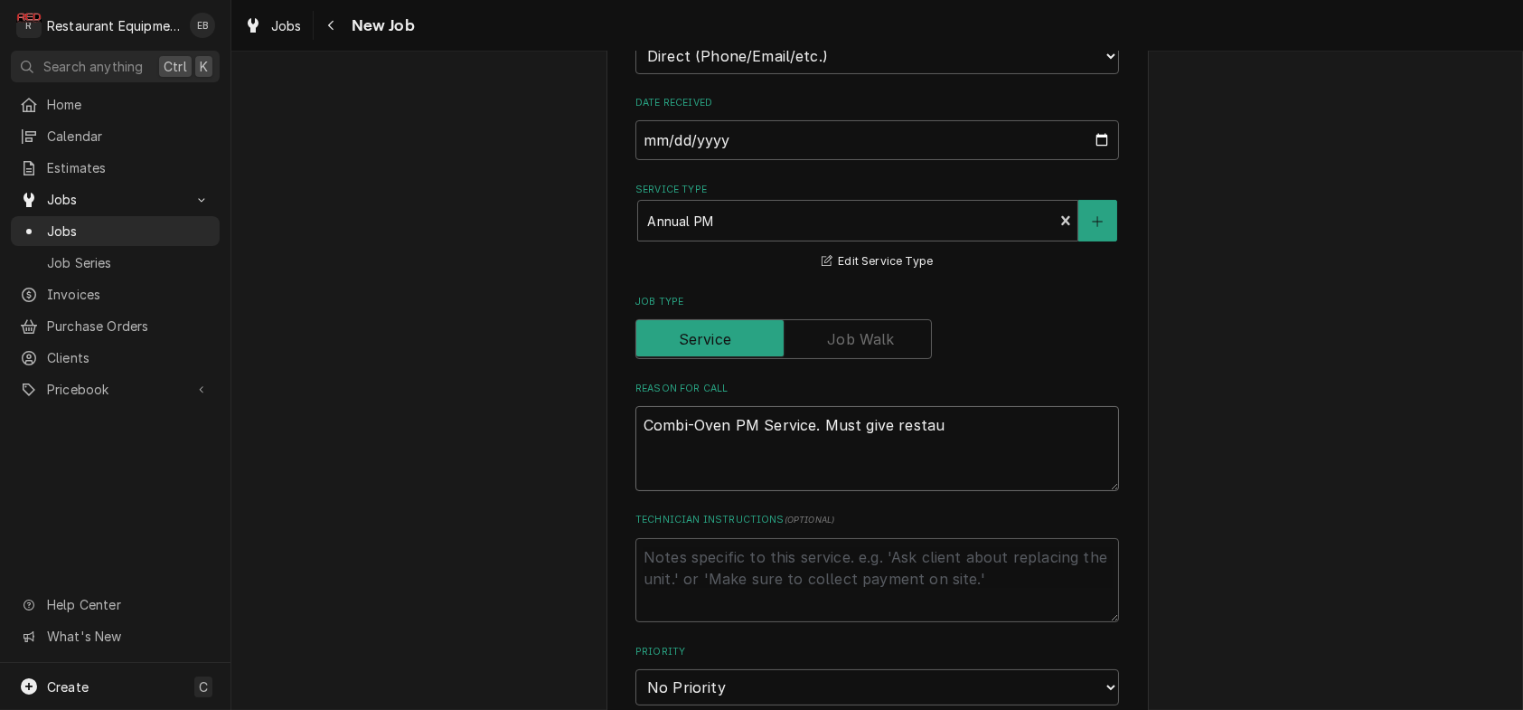
type textarea "Combi-Oven PM Service. Must give restaur"
type textarea "x"
type textarea "Combi-Oven PM Service. Must give restaura"
type textarea "x"
type textarea "Combi-Oven PM Service. Must give restauran"
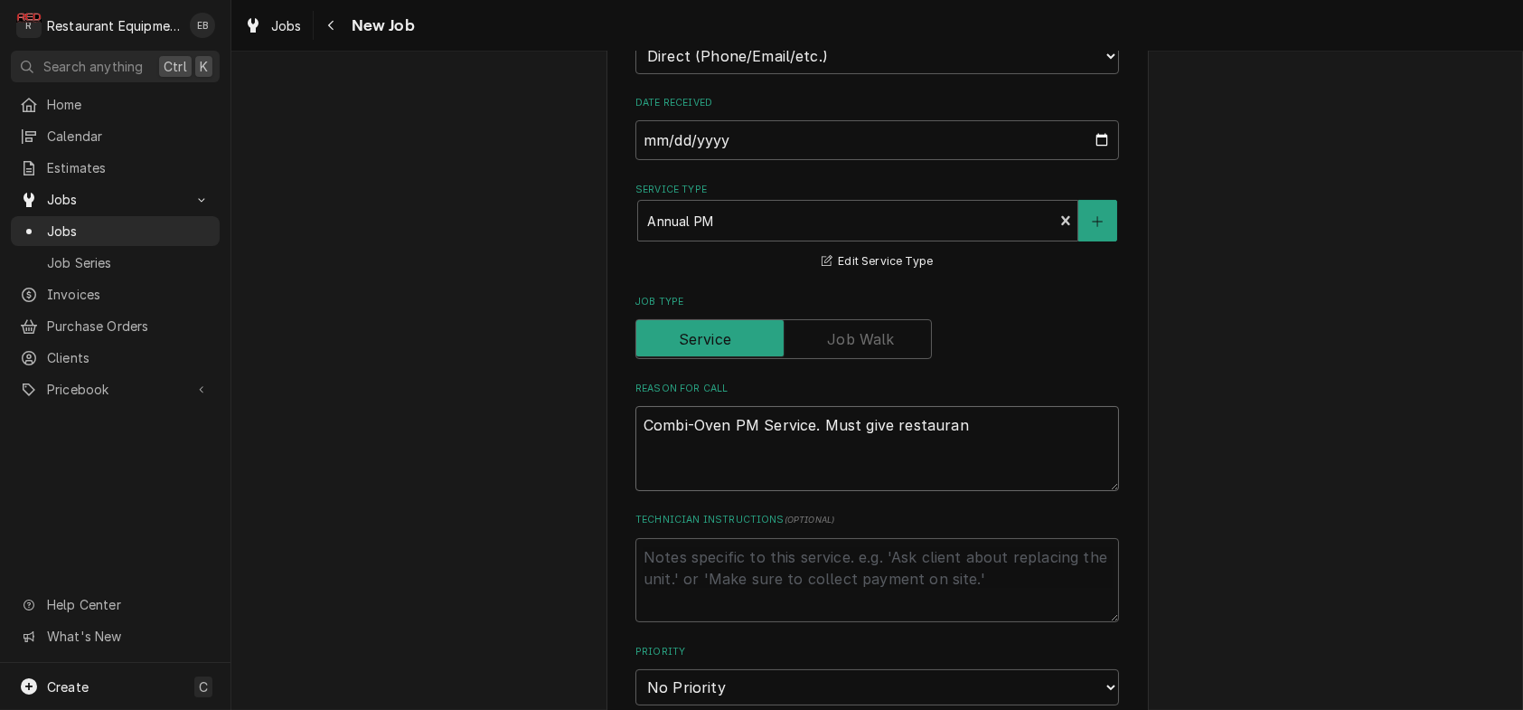
type textarea "x"
type textarea "Combi-Oven PM Service. Must give restaurant"
type textarea "x"
type textarea "Combi-Oven PM Service. Must give restaurant"
type textarea "x"
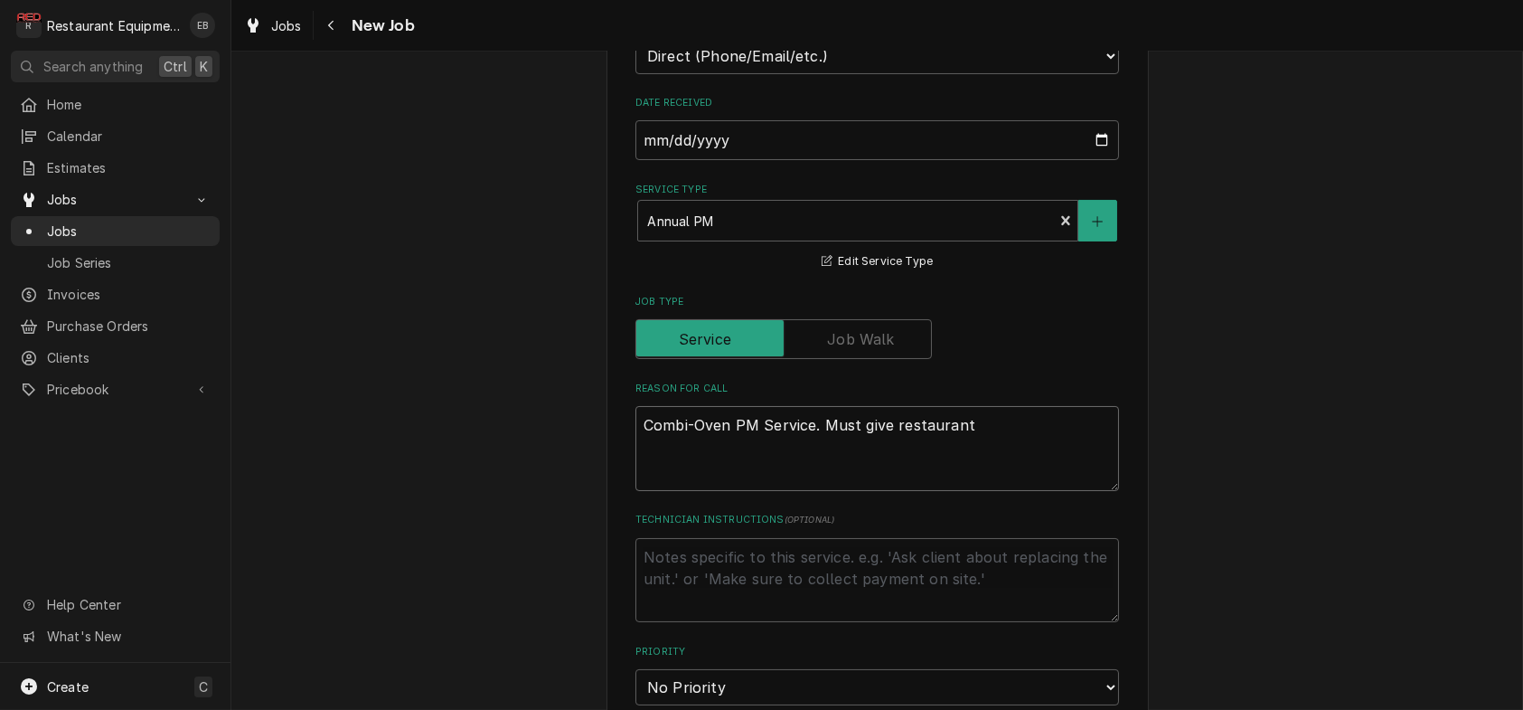
type textarea "Combi-Oven PM Service. Must give restaurant 7"
type textarea "x"
type textarea "Combi-Oven PM Service. Must give restaurant 72"
type textarea "x"
type textarea "Combi-Oven PM Service. Must give restaurant 72"
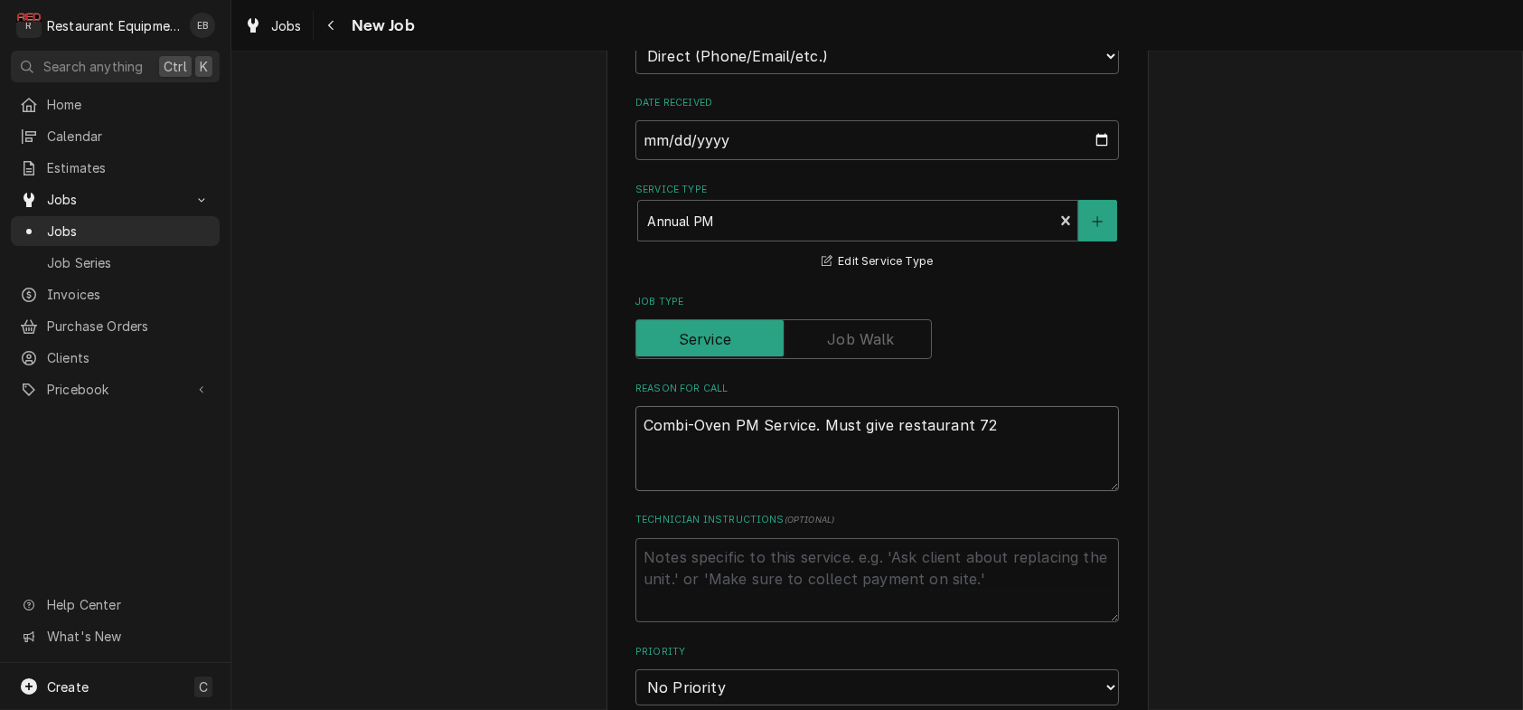
type textarea "x"
type textarea "Combi-Oven PM Service. Must give restaurant 72 h"
type textarea "x"
type textarea "Combi-Oven PM Service. Must give restaurant 72 ho"
type textarea "x"
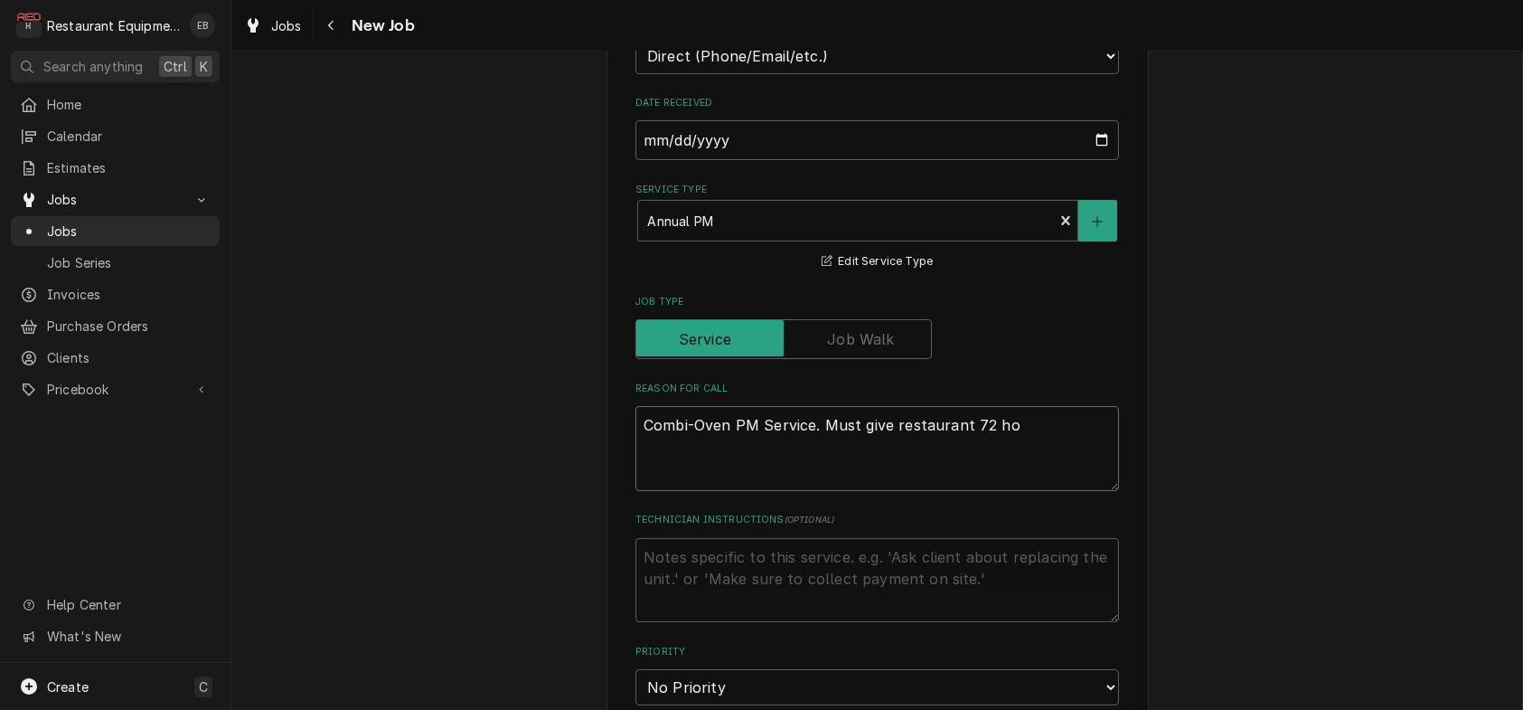
type textarea "Combi-Oven PM Service. Must give restaurant 72 hou"
type textarea "x"
type textarea "Combi-Oven PM Service. Must give restaurant 72 hour"
type textarea "x"
type textarea "Combi-Oven PM Service. Must give restaurant 72 hours"
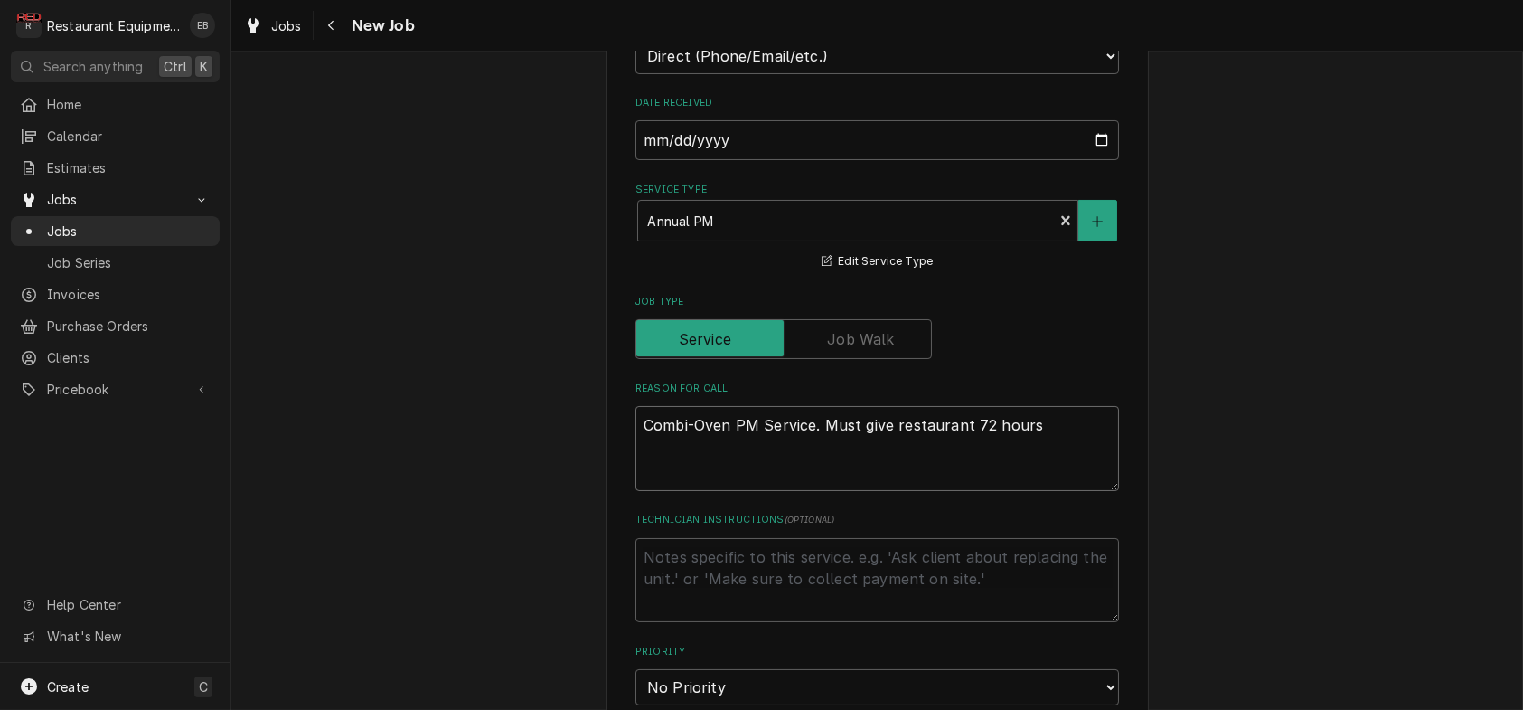
type textarea "x"
type textarea "Combi-Oven PM Service. Must give restaurant 72 hours."
type textarea "x"
type textarea "Combi-Oven PM Service. Must give restaurant 72 hours"
type textarea "x"
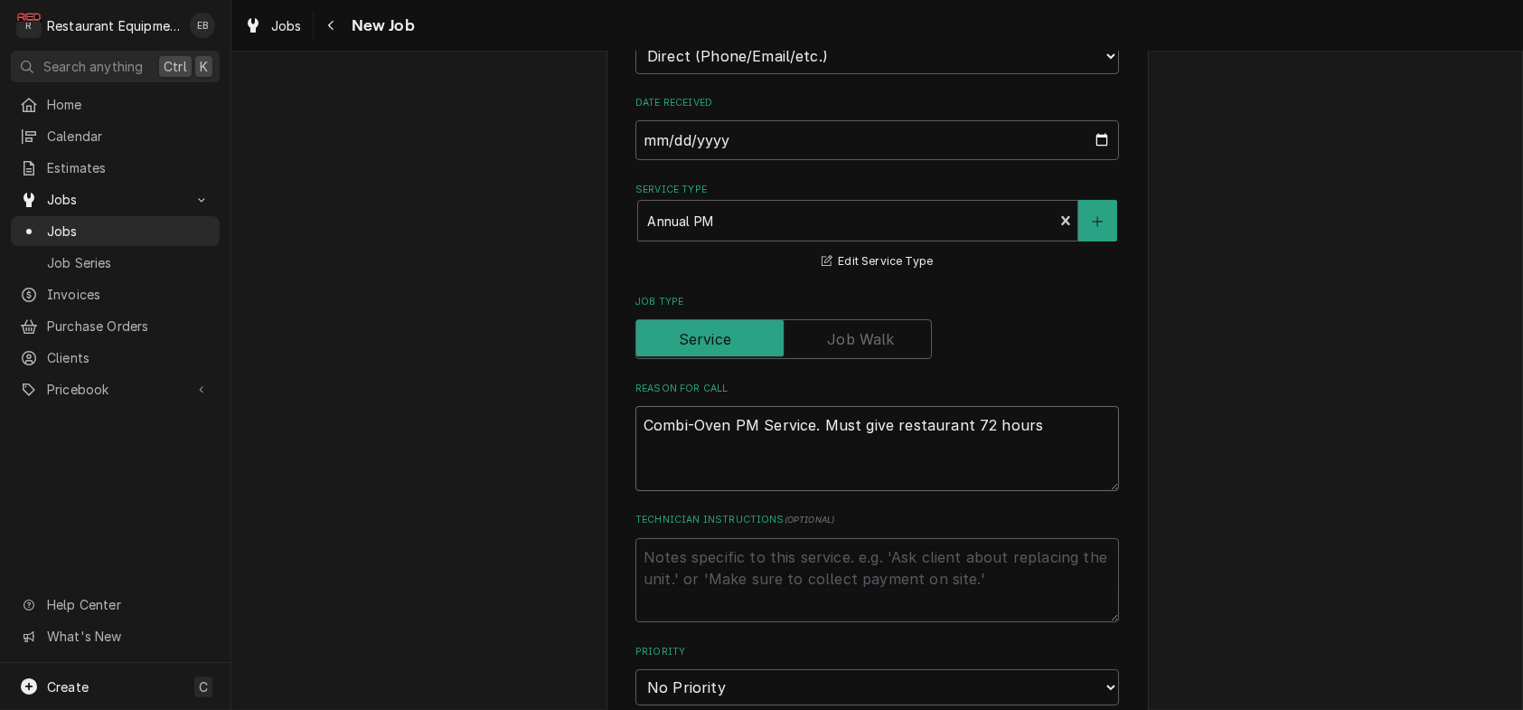
type textarea "Combi-Oven PM Service. Must give restaurant 72 hours"
type textarea "x"
type textarea "Combi-Oven PM Service. Must give restaurant 72 hours n"
type textarea "x"
type textarea "Combi-Oven PM Service. Must give restaurant 72 hours no"
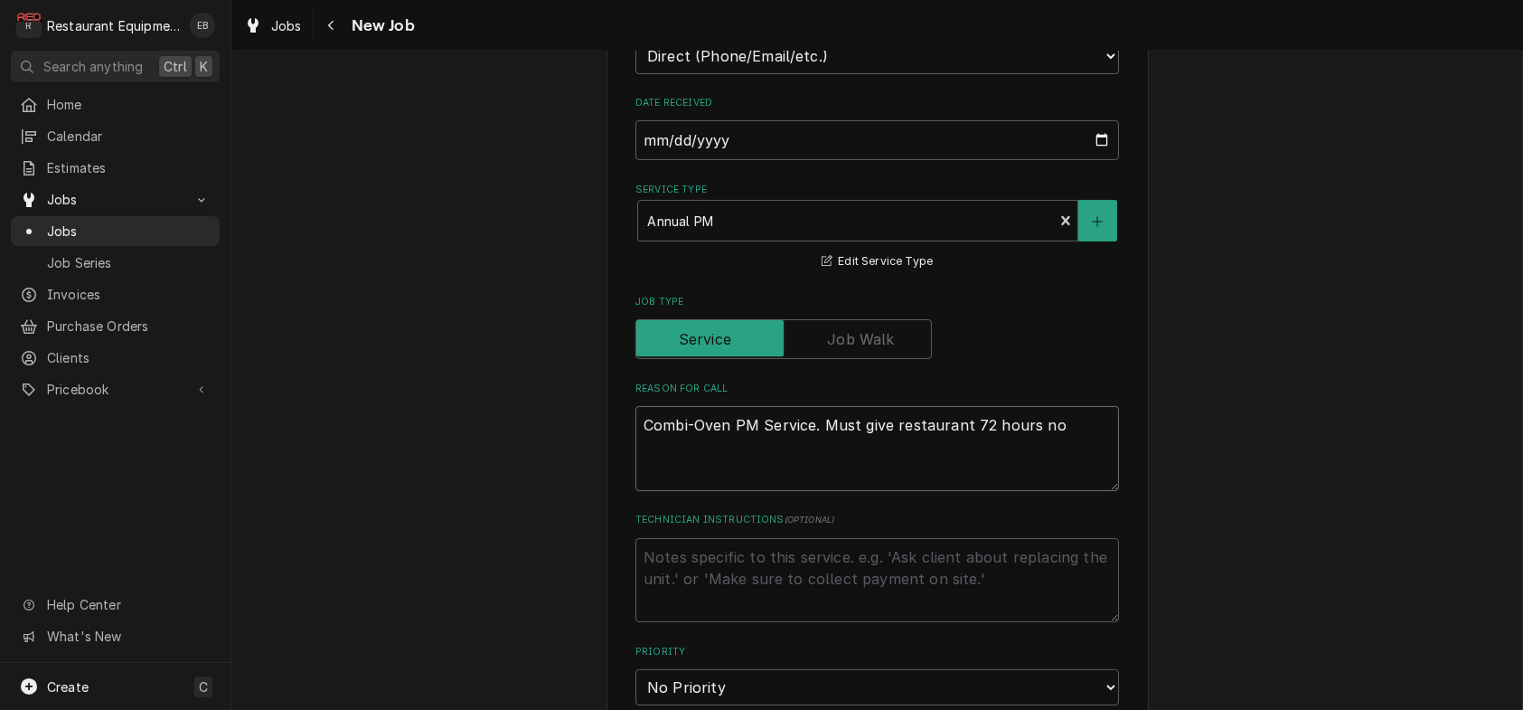
type textarea "x"
type textarea "Combi-Oven PM Service. Must give restaurant 72 hours not"
type textarea "x"
type textarea "Combi-Oven PM Service. Must give restaurant 72 hours noti"
type textarea "x"
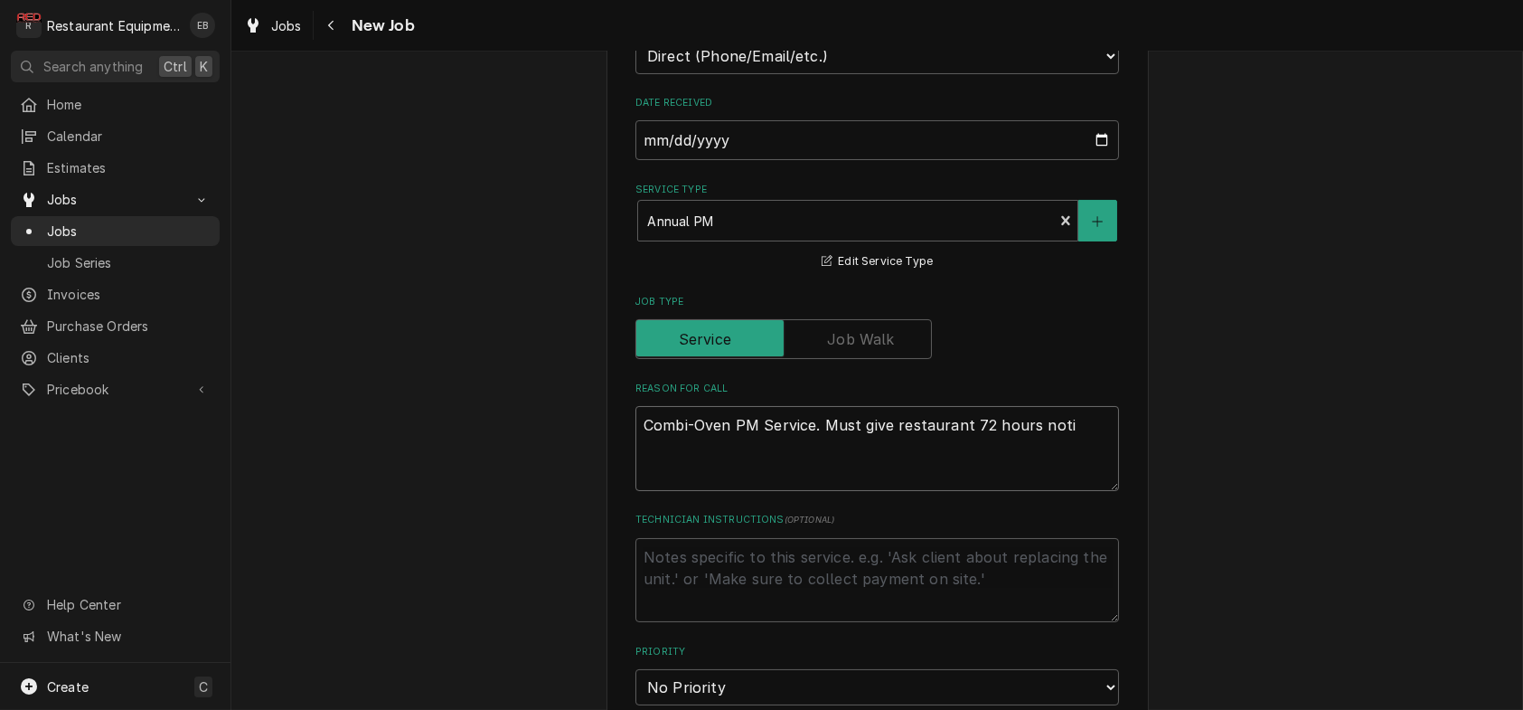
type textarea "Combi-Oven PM Service. Must give restaurant 72 hours notic"
type textarea "x"
type textarea "Combi-Oven PM Service. Must give restaurant 72 hours notice"
type textarea "x"
type textarea "Combi-Oven PM Service. Must give restaurant 72 hours notice,"
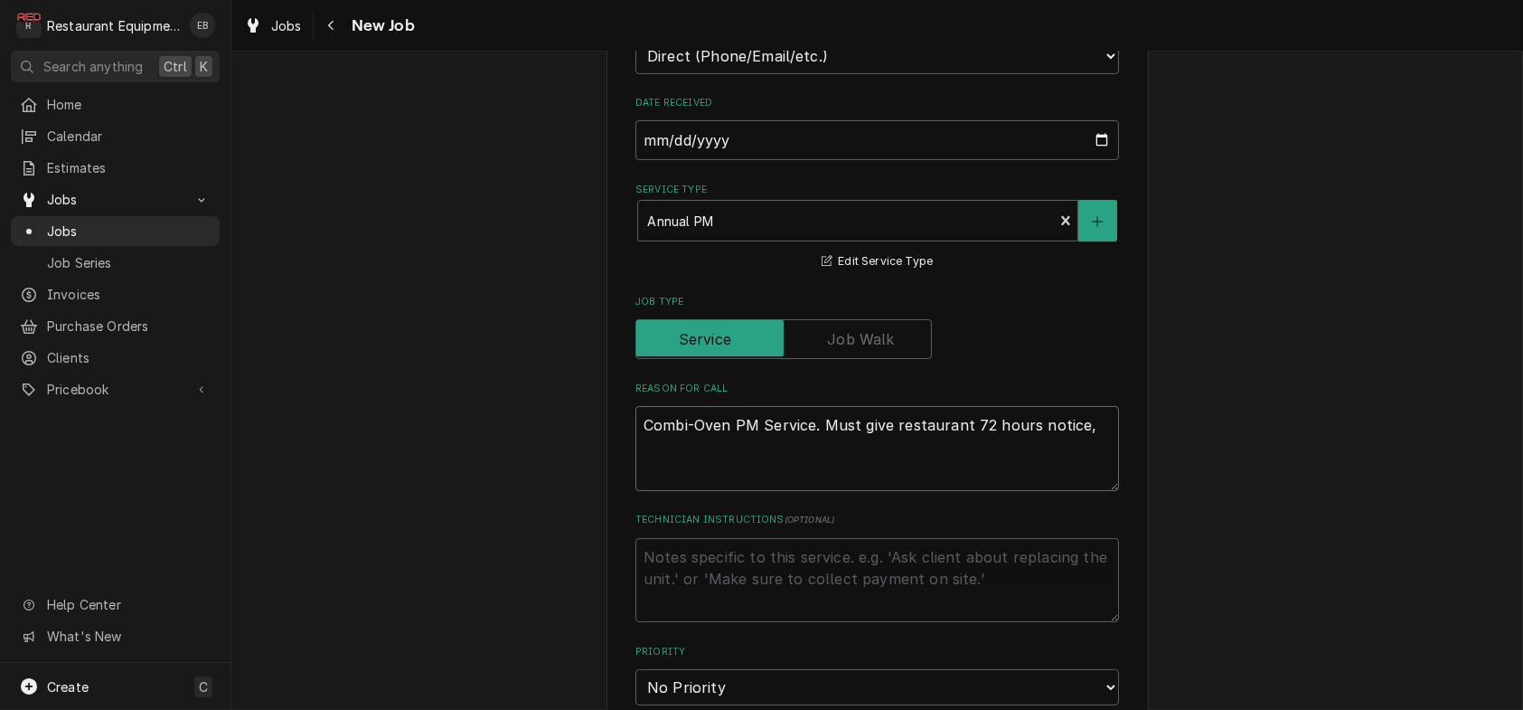
type textarea "x"
type textarea "Combi-Oven PM Service. Must give restaurant 72 hours notice,"
type textarea "x"
type textarea "Combi-Oven PM Service. Must give restaurant 72 hours notice, m"
type textarea "x"
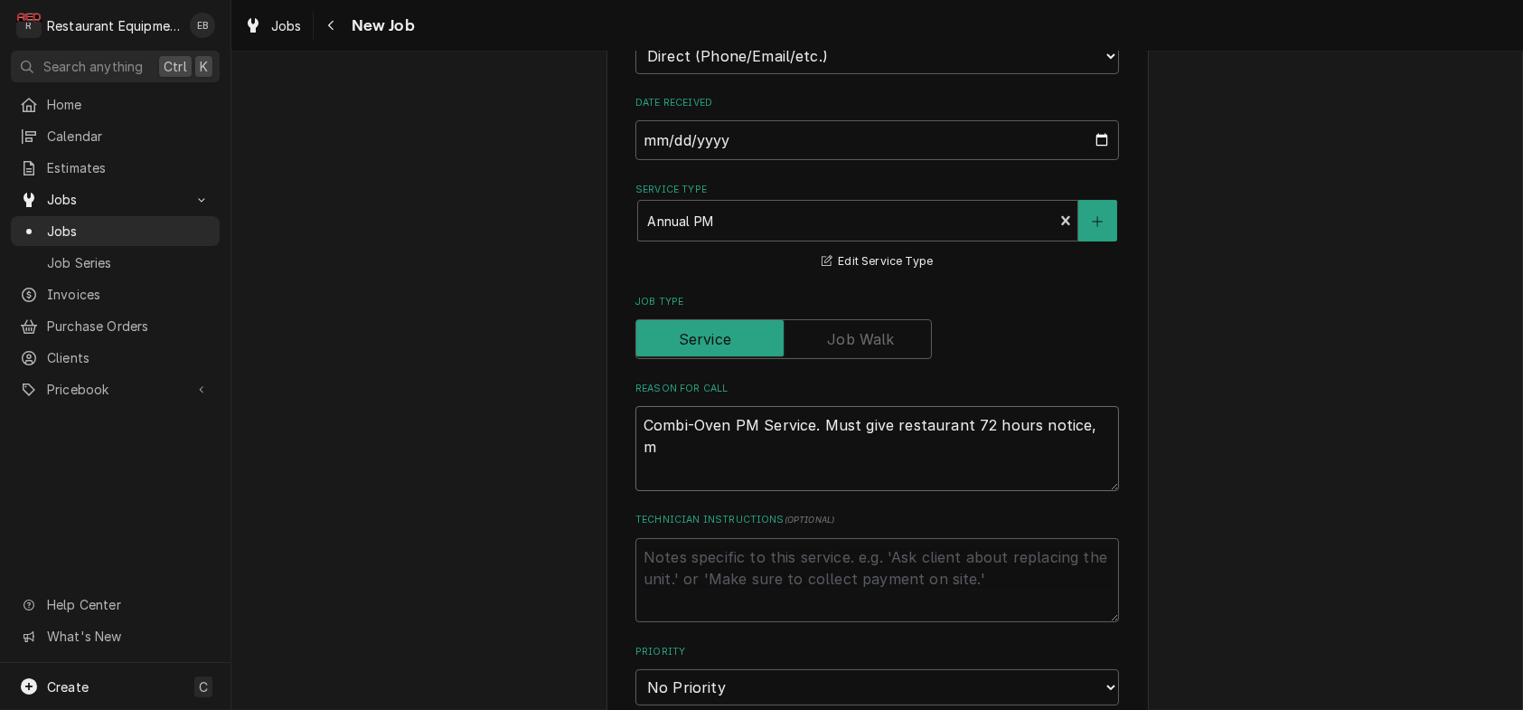
type textarea "Combi-Oven PM Service. Must give restaurant 72 hours notice, mu"
type textarea "x"
type textarea "Combi-Oven PM Service. Must give restaurant 72 hours notice, mus"
type textarea "x"
type textarea "Combi-Oven PM Service. Must give restaurant 72 hours notice, must"
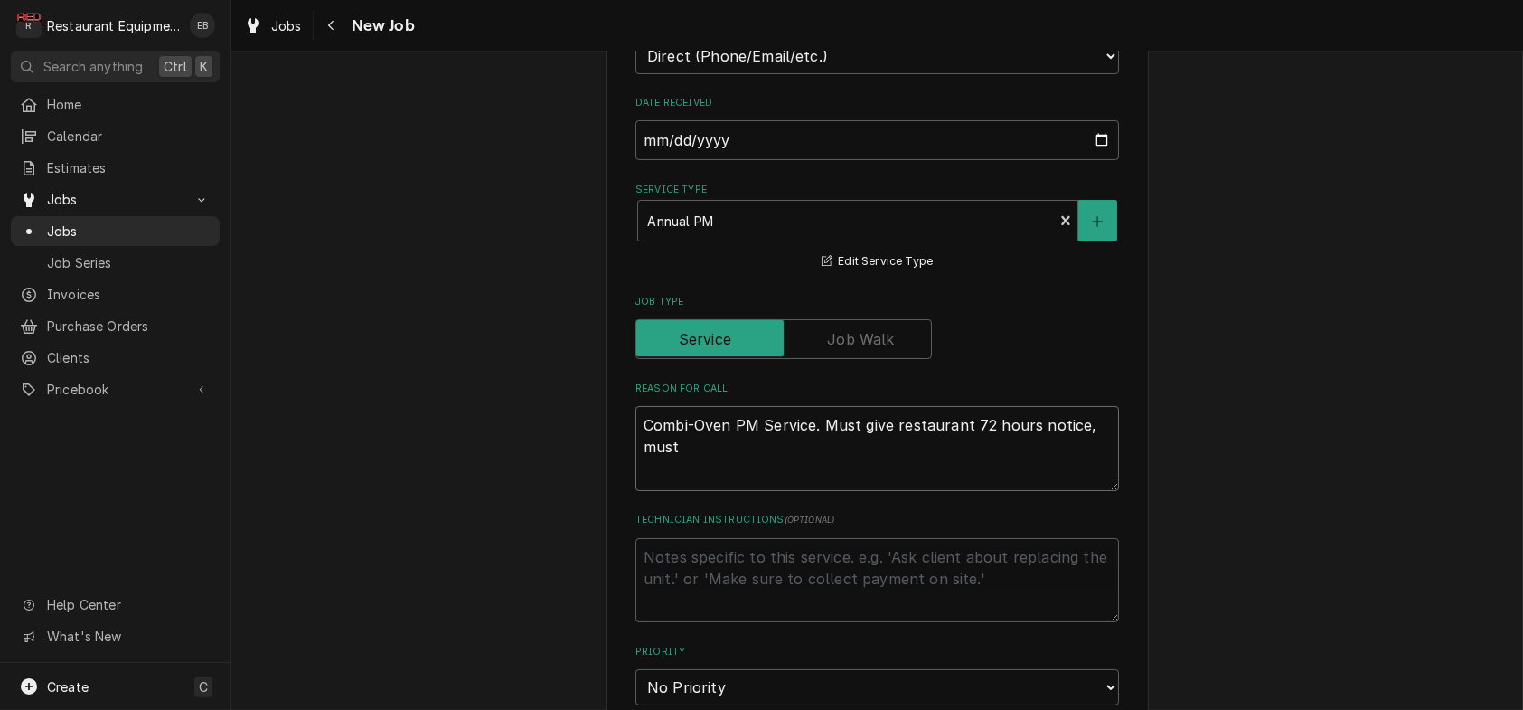
type textarea "x"
type textarea "Combi-Oven PM Service. Must give restaurant 72 hours notice, must"
type textarea "x"
type textarea "Combi-Oven PM Service. Must give restaurant 72 hours notice, must b"
type textarea "x"
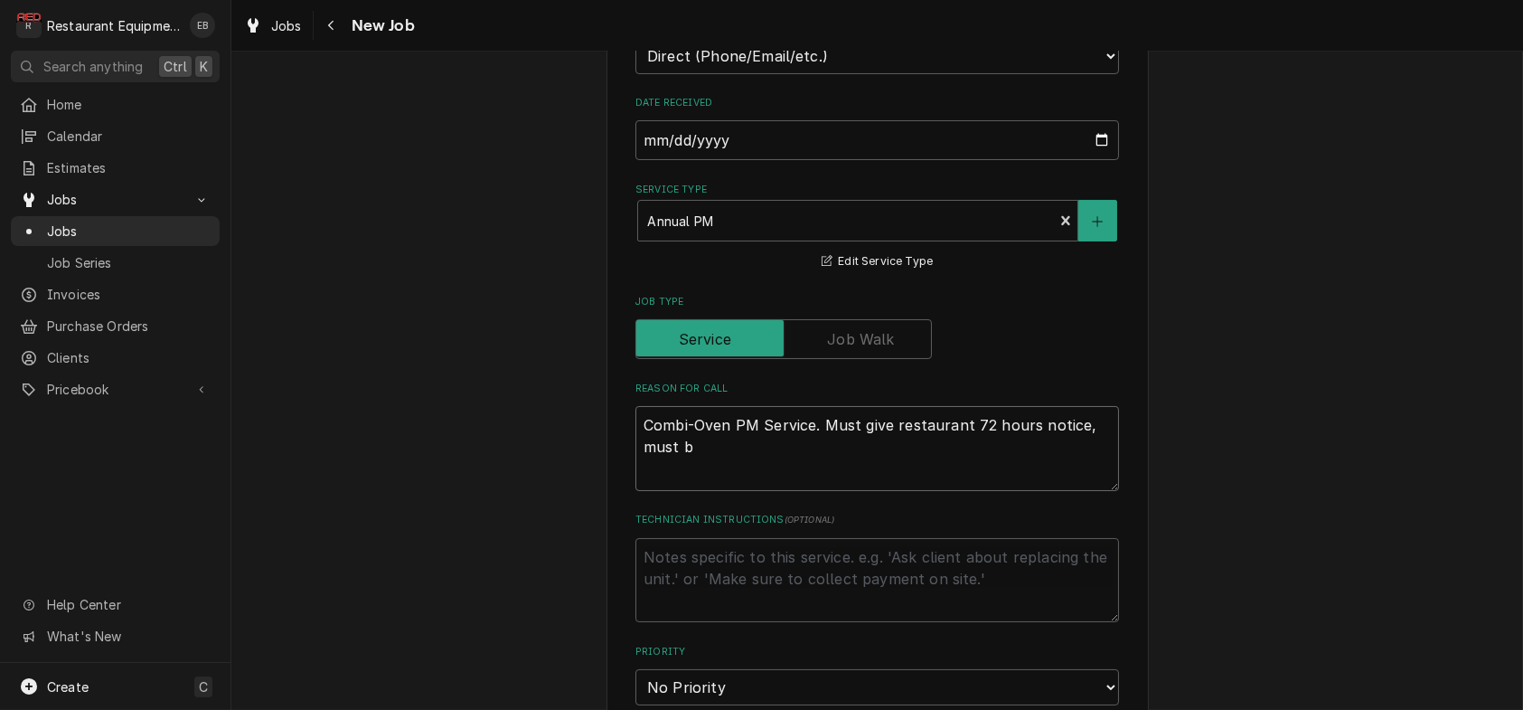
type textarea "Combi-Oven PM Service. Must give restaurant 72 hours notice, must be"
type textarea "x"
type textarea "Combi-Oven PM Service. Must give restaurant 72 hours notice, must be"
type textarea "x"
type textarea "Combi-Oven PM Service. Must give restaurant 72 hours notice, must be s"
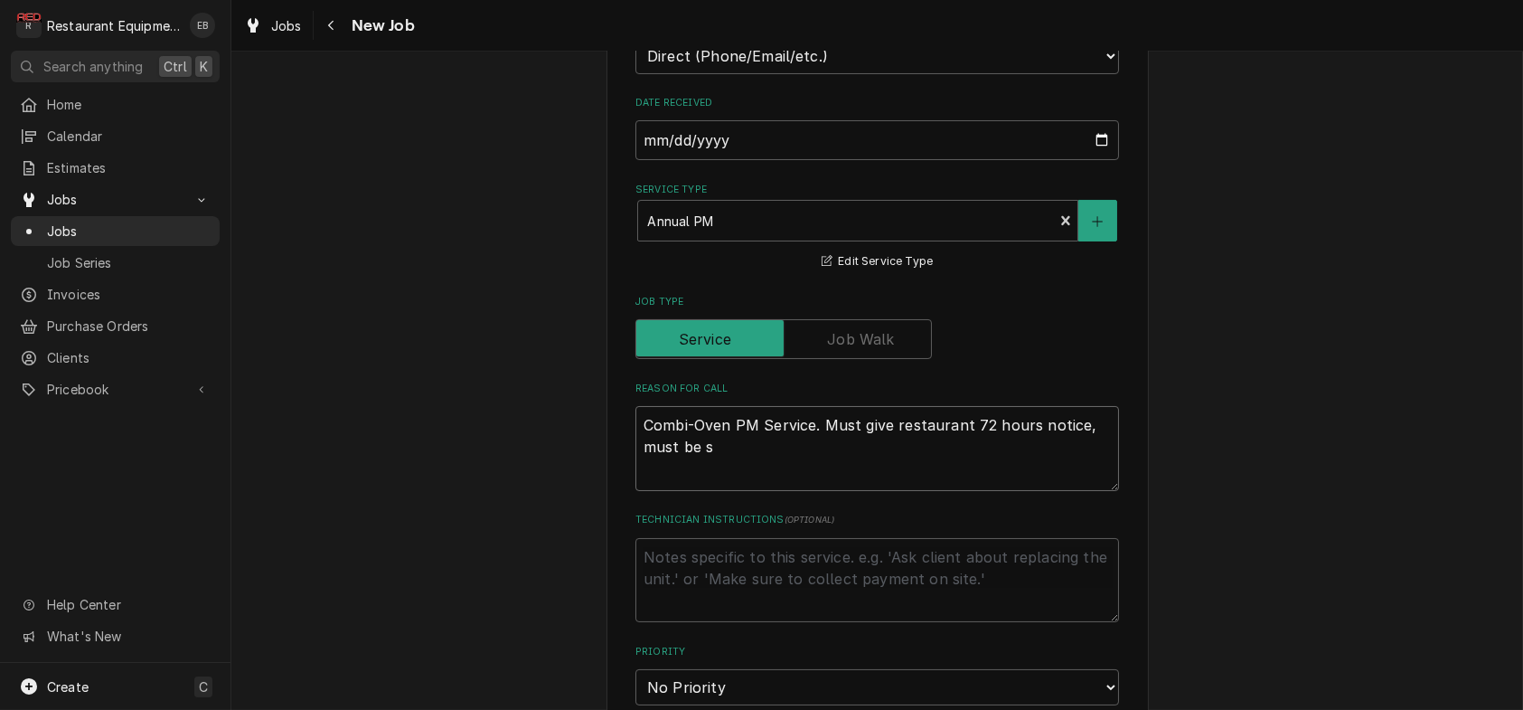
type textarea "x"
type textarea "Combi-Oven PM Service. Must give restaurant 72 hours notice, must be sc"
type textarea "x"
type textarea "Combi-Oven PM Service. Must give restaurant 72 hours notice, must be sch"
type textarea "x"
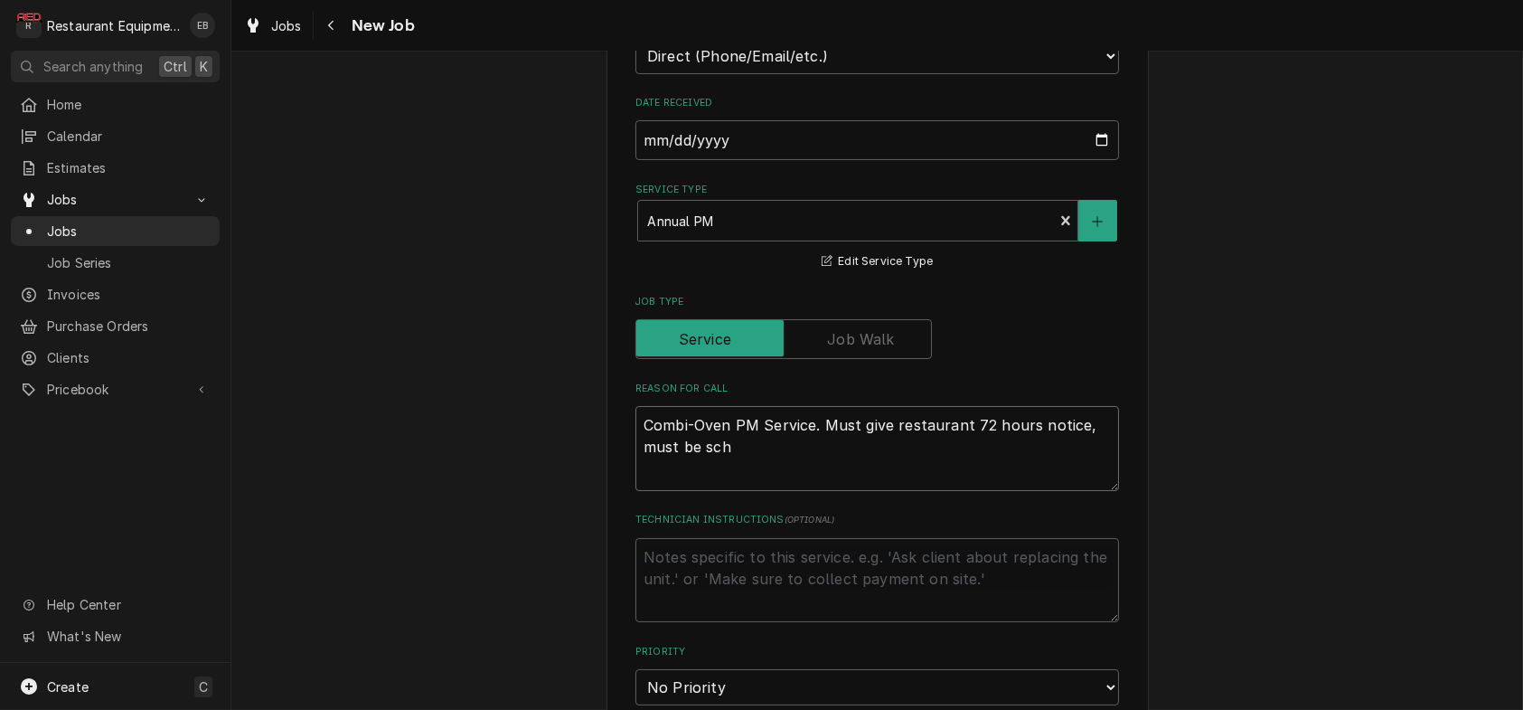
type textarea "Combi-Oven PM Service. Must give restaurant 72 hours notice, must be sche"
type textarea "x"
type textarea "Combi-Oven PM Service. Must give restaurant 72 hours notice, must be sched"
type textarea "x"
type textarea "Combi-Oven PM Service. Must give restaurant 72 hours notice, must be schedu"
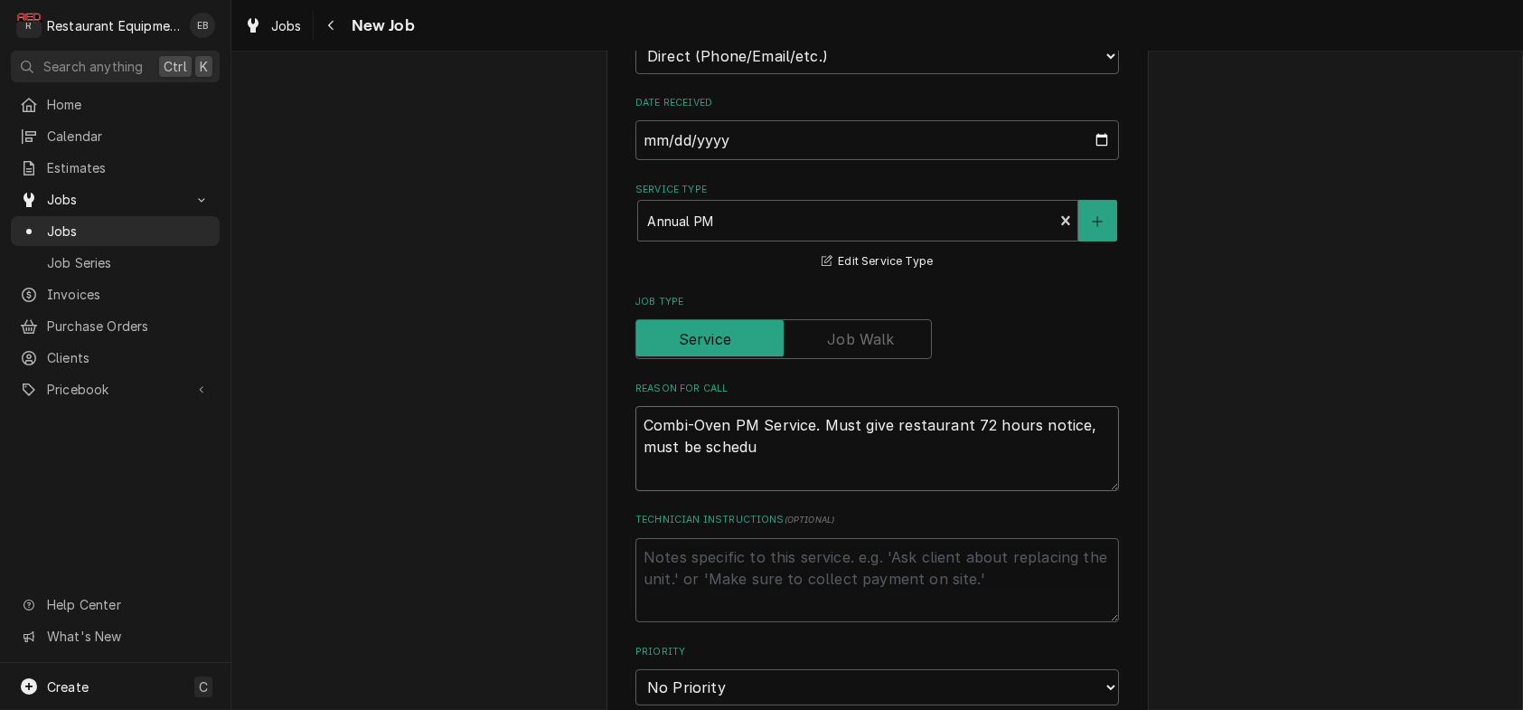
type textarea "x"
type textarea "Combi-Oven PM Service. Must give restaurant 72 hours notice, must be schedul"
type textarea "x"
type textarea "Combi-Oven PM Service. Must give restaurant 72 hours notice, must be schedule"
type textarea "x"
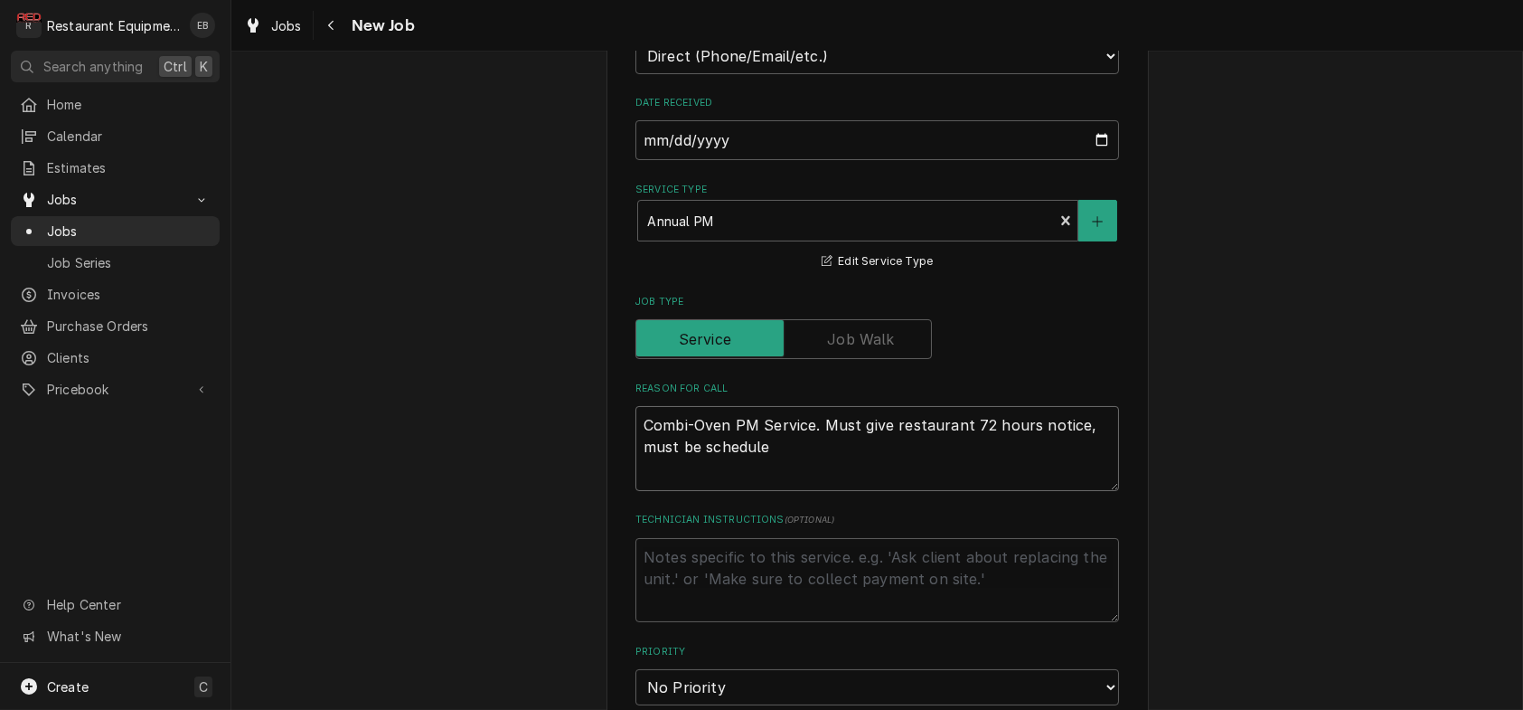
type textarea "Combi-Oven PM Service. Must give restaurant 72 hours notice, must be scheduled"
type textarea "x"
type textarea "Combi-Oven PM Service. Must give restaurant 72 hours notice, must be scheduled"
type textarea "x"
type textarea "Combi-Oven PM Service. Must give restaurant 72 hours notice, must be scheduled f"
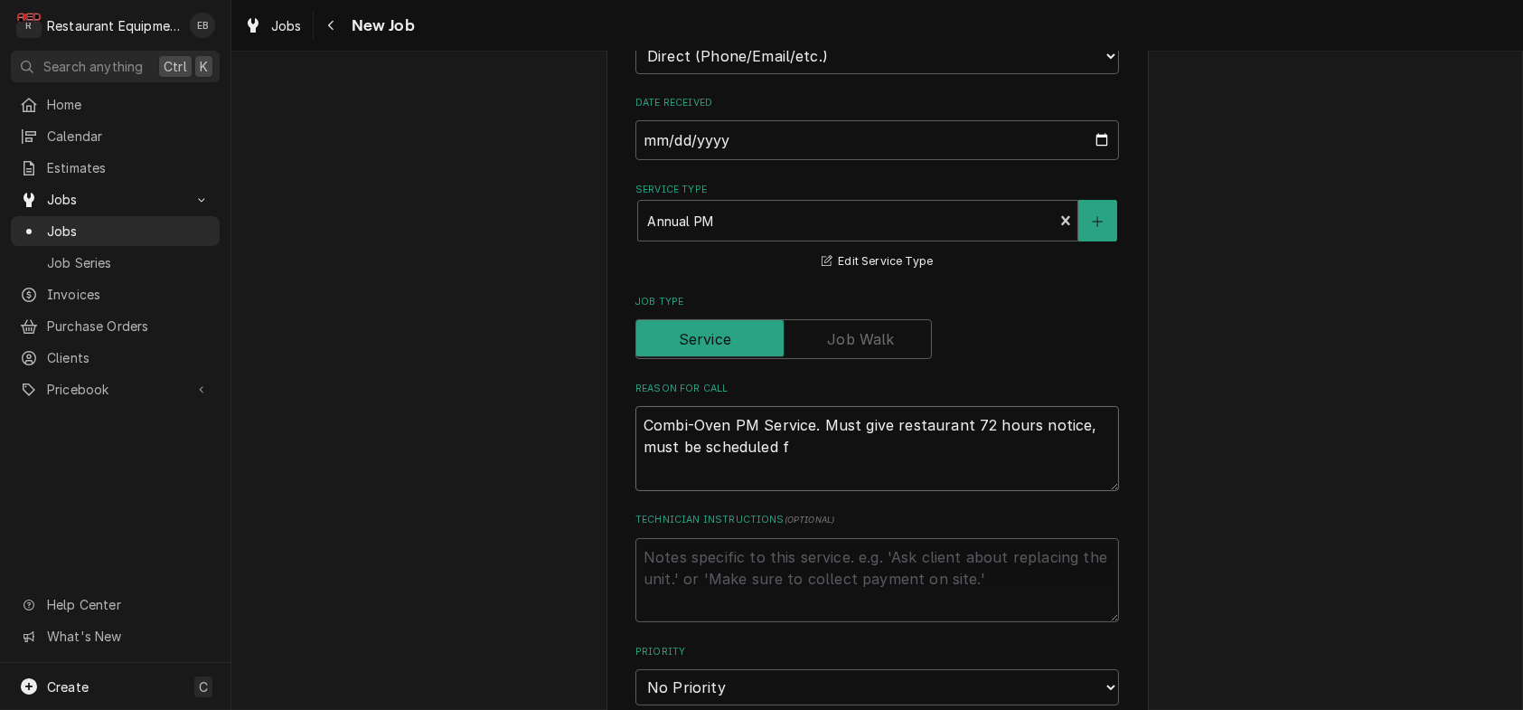
type textarea "x"
type textarea "Combi-Oven PM Service. Must give restaurant 72 hours notice, must be scheduled …"
type textarea "x"
type textarea "Combi-Oven PM Service. Must give restaurant 72 hours notice, must be scheduled …"
type textarea "x"
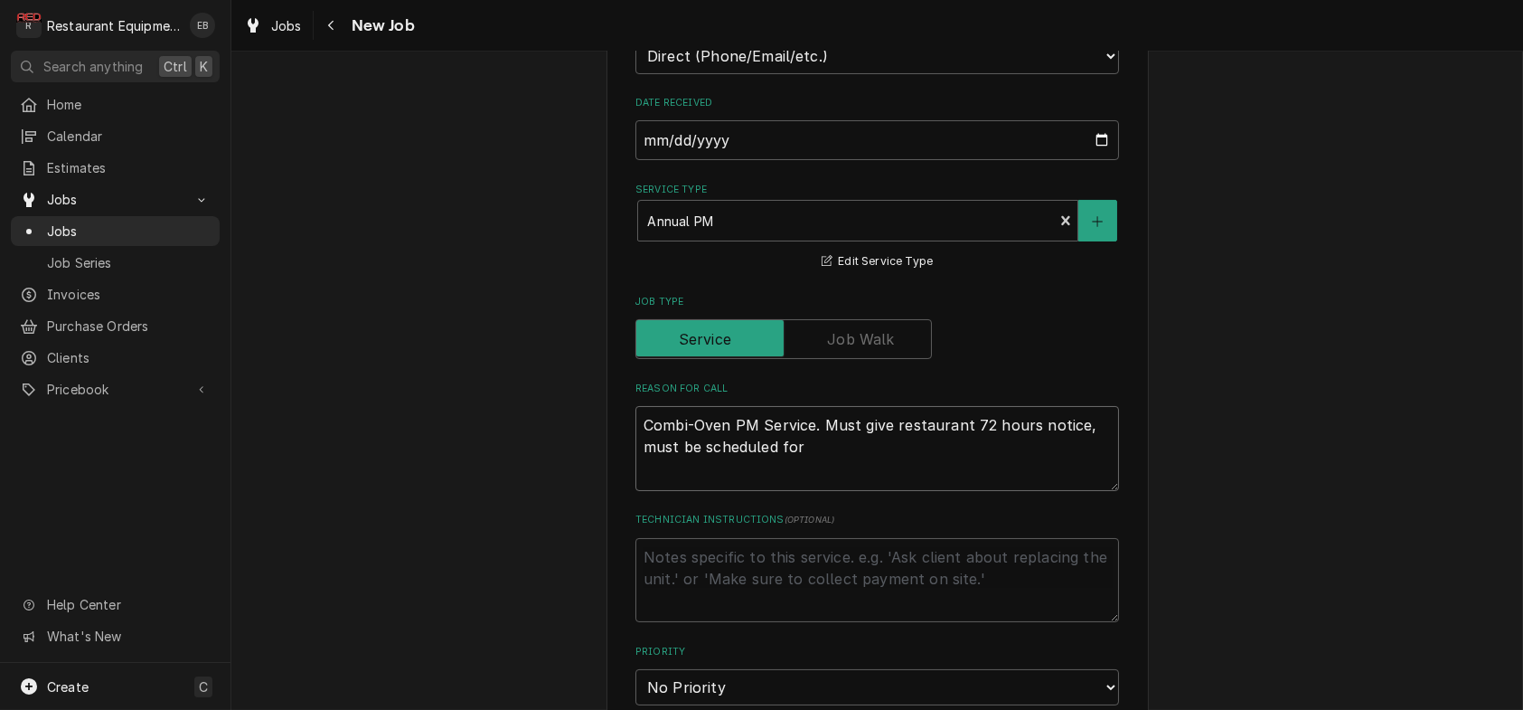
type textarea "Combi-Oven PM Service. Must give restaurant 72 hours notice, must be scheduled …"
type textarea "x"
type textarea "Combi-Oven PM Service. Must give restaurant 72 hours notice, must be scheduled …"
type textarea "x"
type textarea "Combi-Oven PM Service. Must give restaurant 72 hours notice, must be scheduled …"
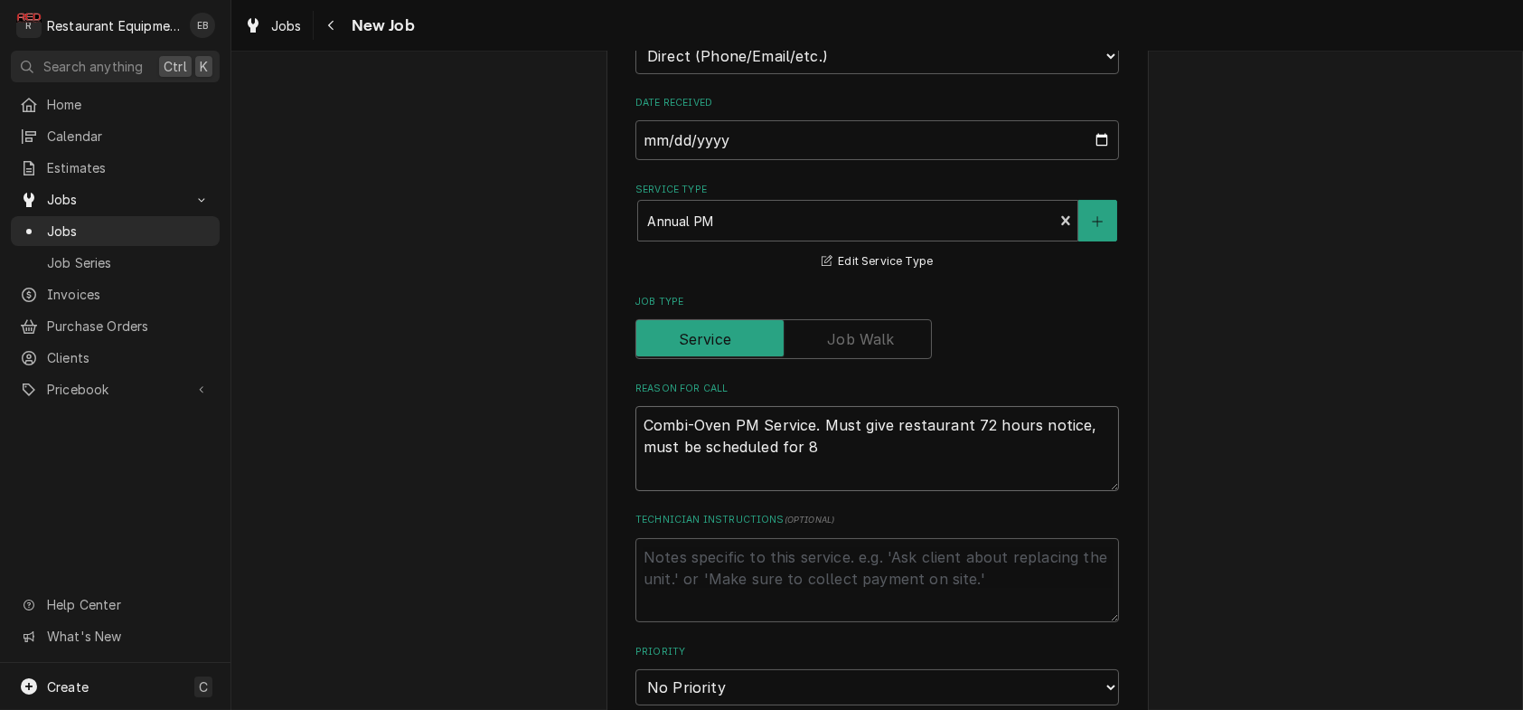
type textarea "x"
type textarea "Combi-Oven PM Service. Must give restaurant 72 hours notice, must be scheduled …"
type textarea "x"
type textarea "Combi-Oven PM Service. Must give restaurant 72 hours notice, must be scheduled …"
click at [1088, 491] on textarea "Combi-Oven PM Service. Must give restaurant 72 hours notice, must be scheduled …" at bounding box center [877, 448] width 484 height 85
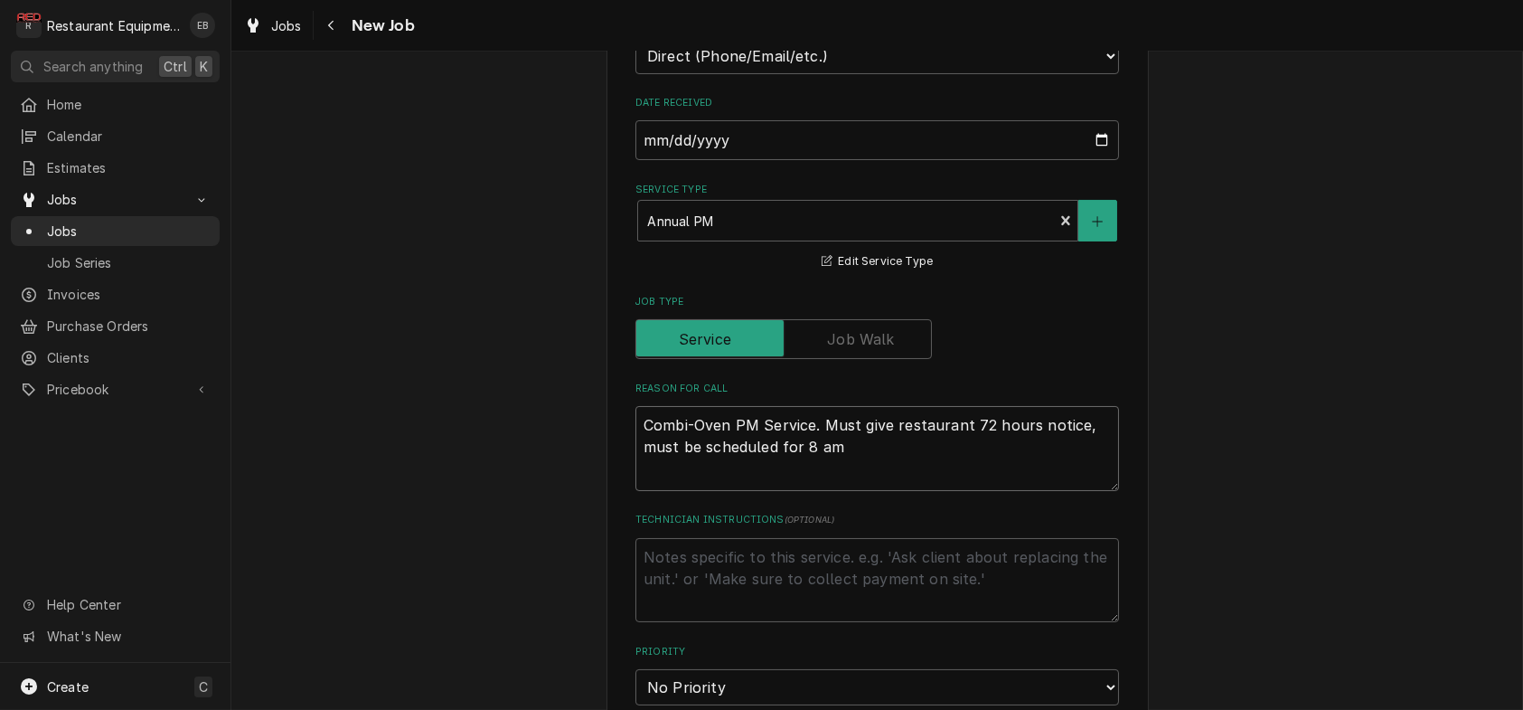
type textarea "x"
type textarea "Combi-Oven PM Service. Must give restaurant 72 hours notice , must be scheduled…"
type textarea "x"
type textarea "Combi-Oven PM Service. Must give restaurant 72 hours notice s, must be schedule…"
type textarea "x"
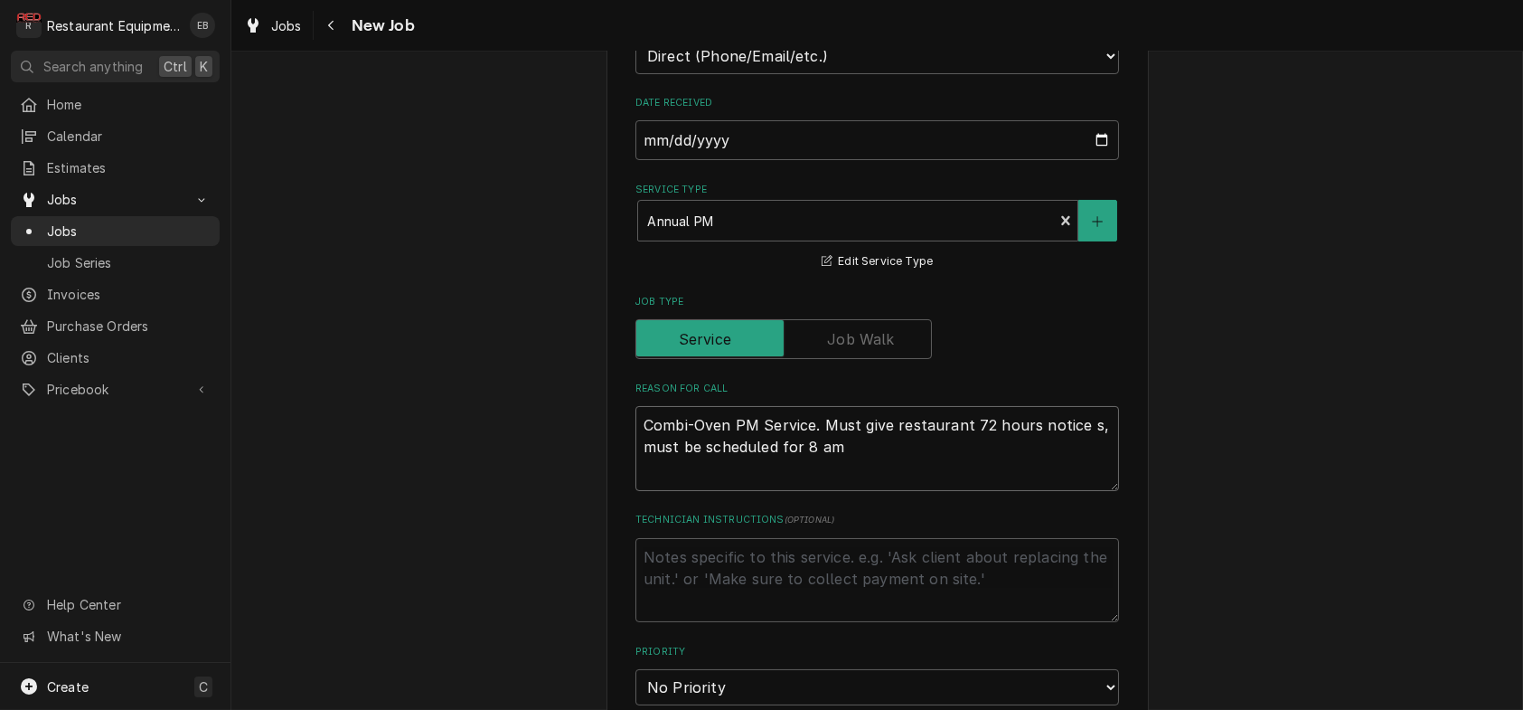
type textarea "Combi-Oven PM Service. Must give restaurant 72 hours notice so, must be schedul…"
type textarea "x"
type textarea "Combi-Oven PM Service. Must give restaurant 72 hours notice s, must be schedule…"
type textarea "x"
type textarea "Combi-Oven PM Service. Must give restaurant 72 hours notice , must be scheduled…"
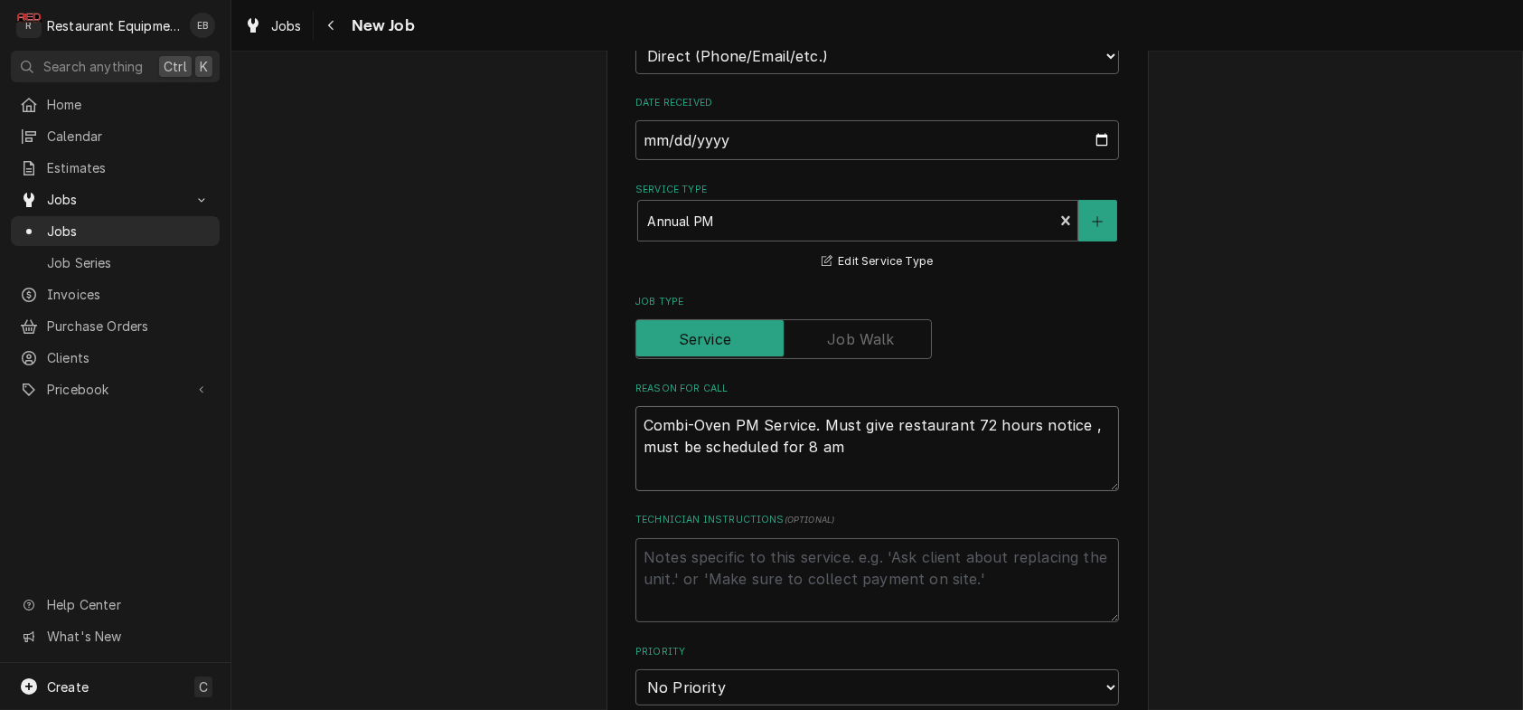
type textarea "x"
drag, startPoint x: 928, startPoint y: 555, endPoint x: 696, endPoint y: 550, distance: 232.3
click at [696, 491] on textarea "Combi-Oven PM Service. Must give restaurant 72 hours notice on [GEOGRAPHIC_DATA…" at bounding box center [877, 448] width 484 height 85
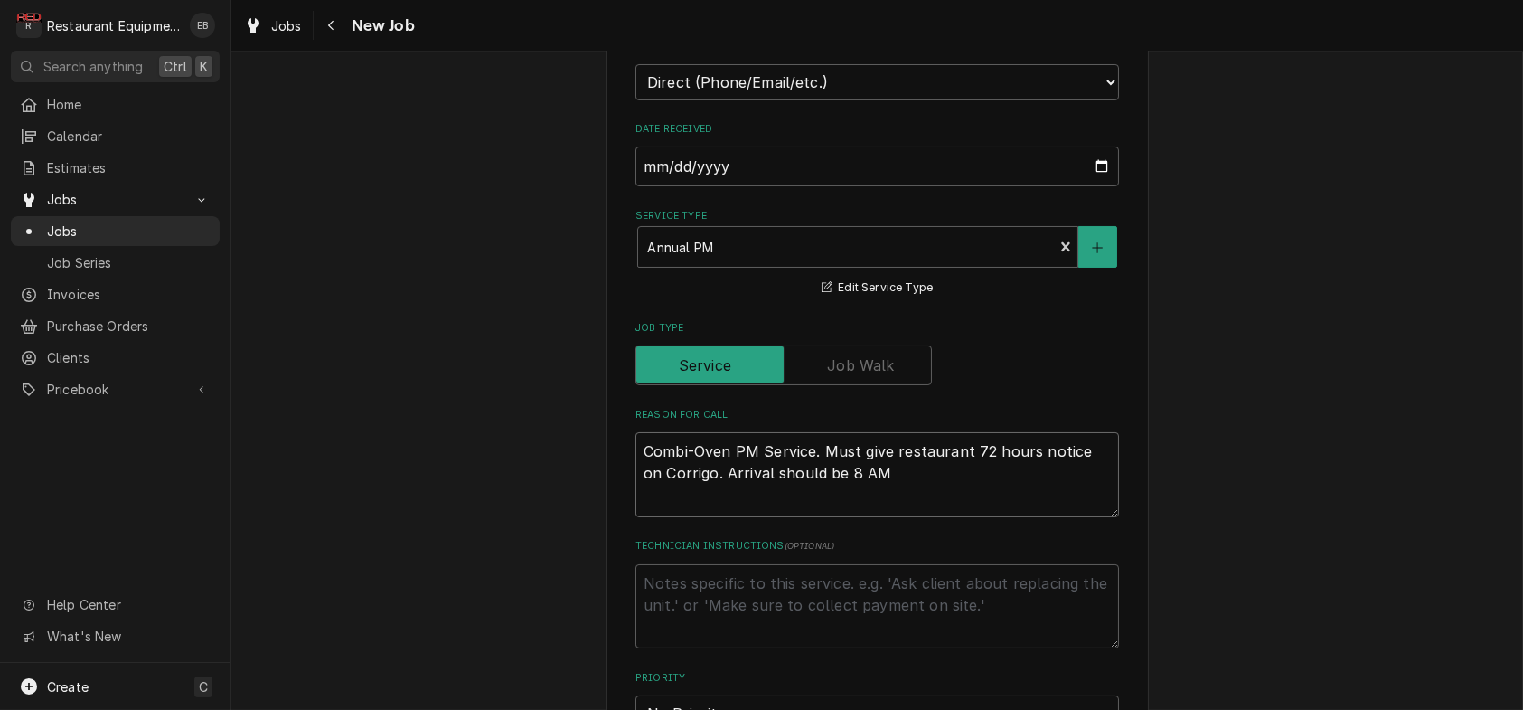
scroll to position [482, 0]
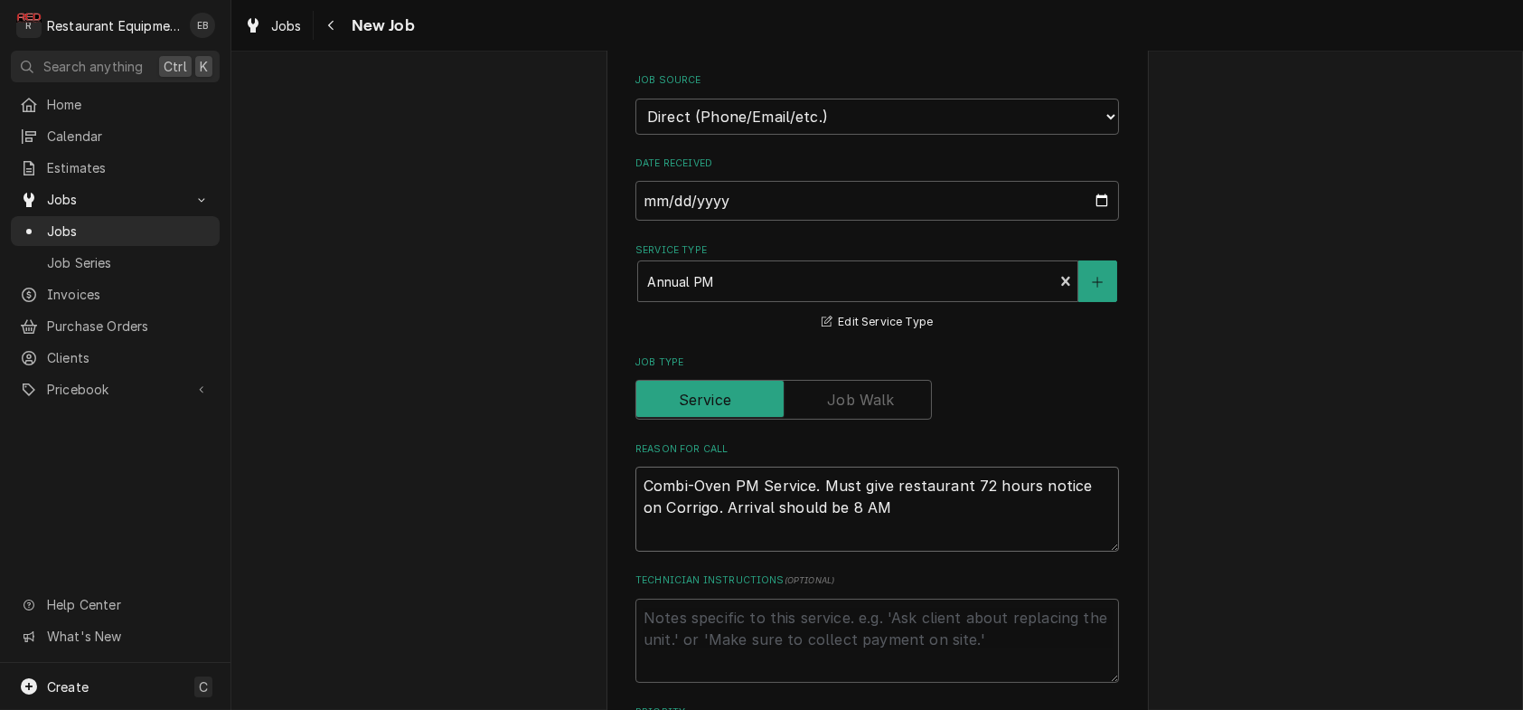
drag, startPoint x: 826, startPoint y: 616, endPoint x: 746, endPoint y: 626, distance: 81.1
click at [746, 551] on textarea "Combi-Oven PM Service. Must give restaurant 72 hours notice on Corrigo. Arrival…" at bounding box center [877, 508] width 484 height 85
click at [806, 551] on textarea "Combi-Oven PM Service. Must give restaurant 72 hours notice on Corrigo. Arrival…" at bounding box center [877, 508] width 484 height 85
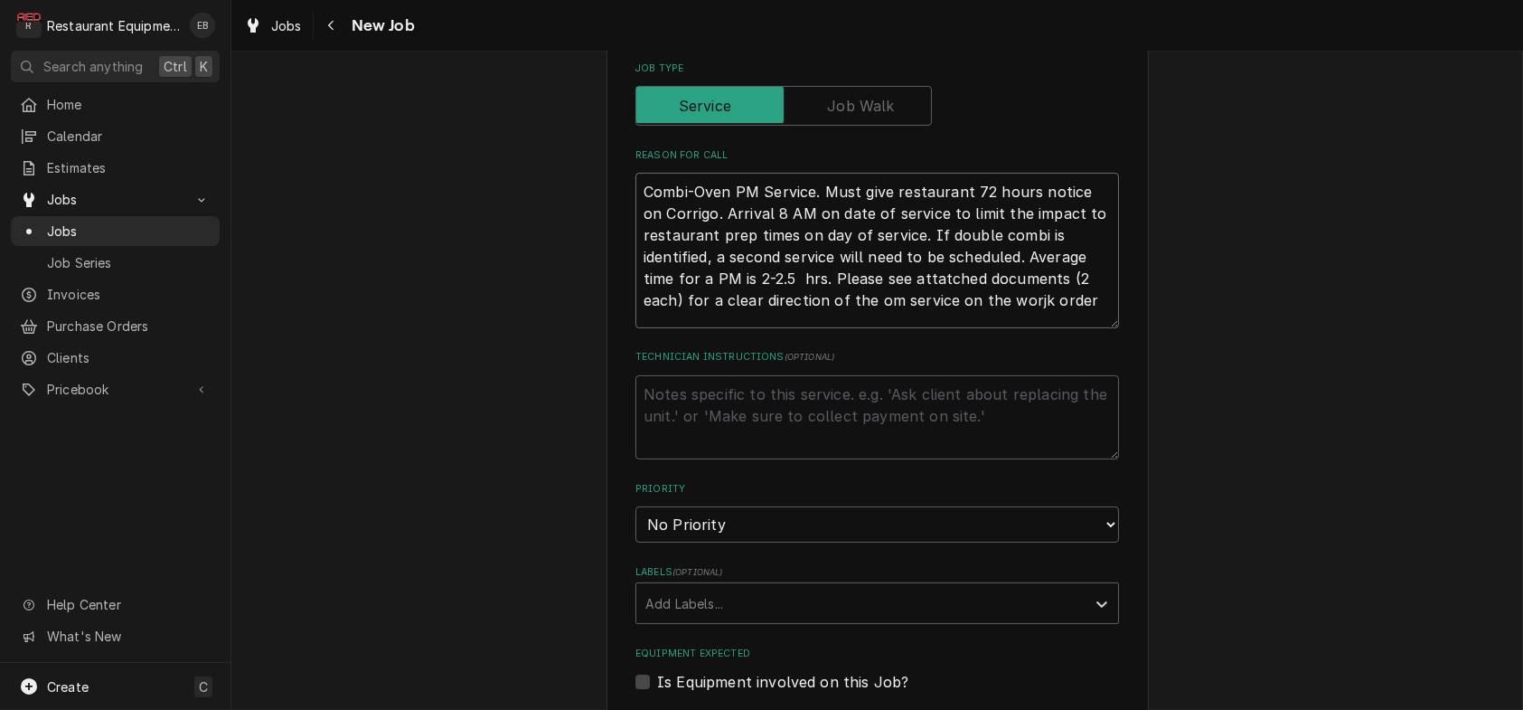
scroll to position [791, 0]
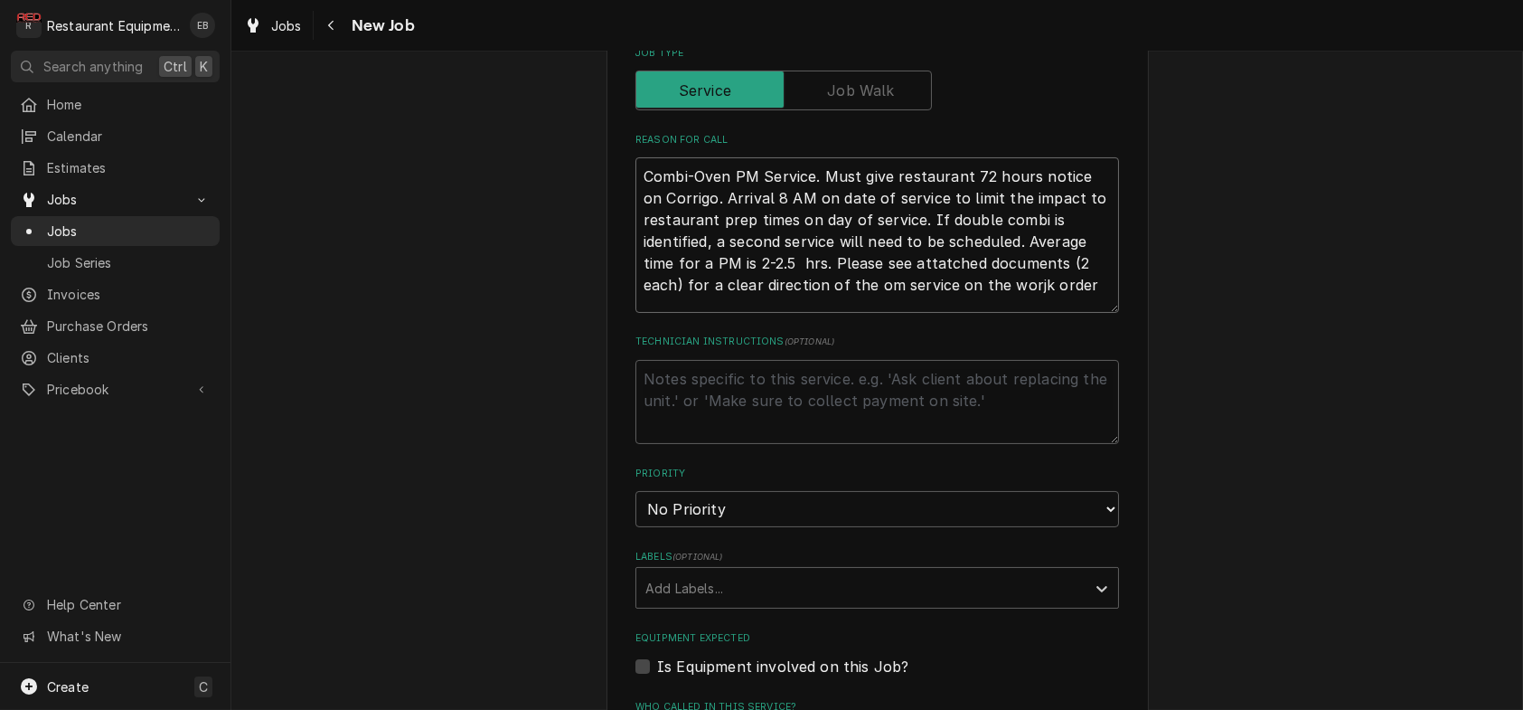
click at [897, 313] on textarea "Combi-Oven PM Service. Must give restaurant 72 hours notice on Corrigo. Arrival…" at bounding box center [877, 234] width 484 height 155
click at [1014, 313] on textarea "Combi-Oven PM Service. Must give restaurant 72 hours notice on Corrigo. Arrival…" at bounding box center [877, 234] width 484 height 155
click at [1077, 313] on textarea "Combi-Oven PM Service. Must give restaurant 72 hours notice on Corrigo. Arrival…" at bounding box center [877, 234] width 484 height 155
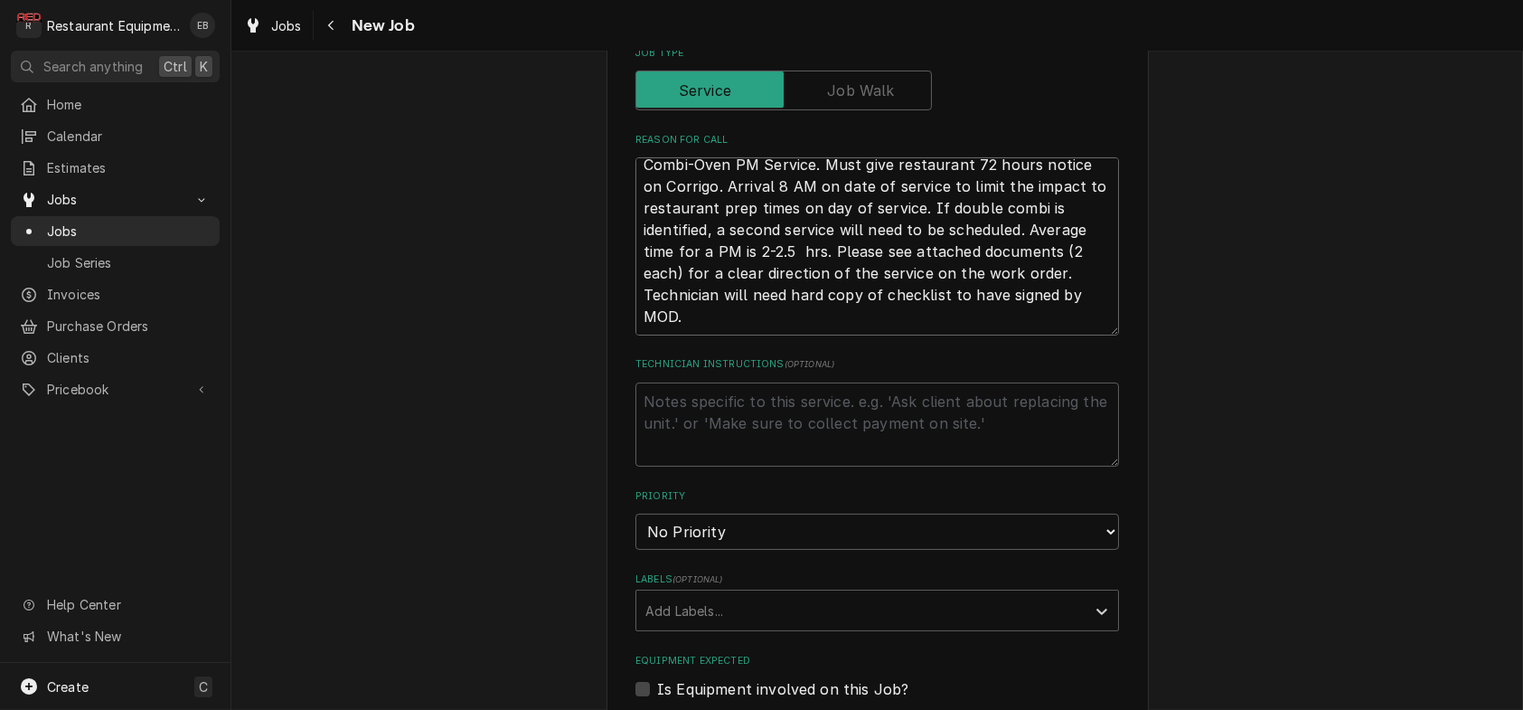
scroll to position [0, 0]
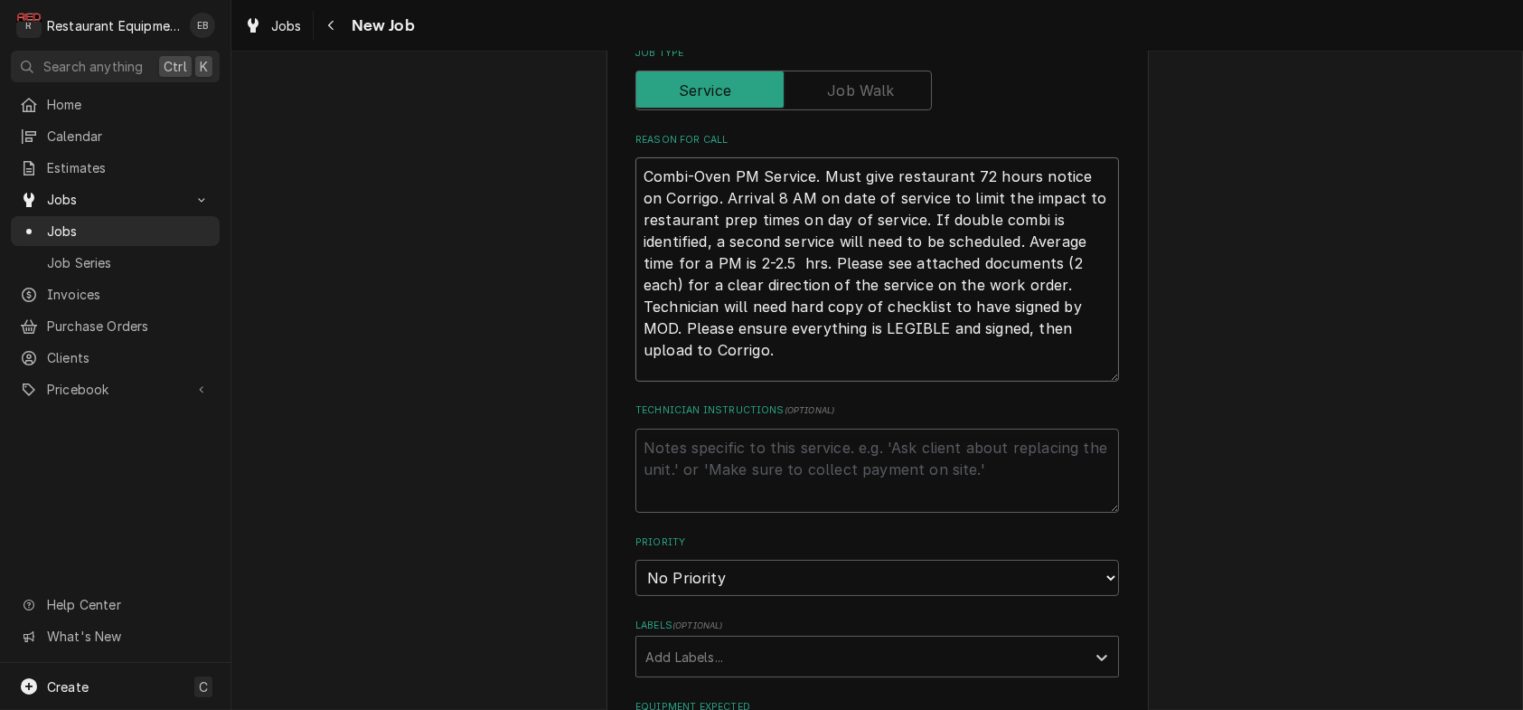
click at [1039, 381] on textarea "Combi-Oven PM Service. Must give restaurant 72 hours notice on Corrigo. Arrival…" at bounding box center [877, 269] width 484 height 224
click at [1029, 381] on textarea "Combi-Oven PM Service. Must give restaurant 72 hours notice on Corrigo. Arrival…" at bounding box center [877, 269] width 484 height 224
click at [1033, 381] on textarea "Combi-Oven PM Service. Must give restaurant 72 hours notice on Corrigo. Arrival…" at bounding box center [877, 269] width 484 height 224
click at [793, 381] on textarea "Combi-Oven PM Service. Must give restaurant 72 hours notice on Corrigo. Arrival…" at bounding box center [877, 269] width 484 height 224
click at [1037, 418] on label "Technician Instructions ( optional )" at bounding box center [877, 410] width 484 height 14
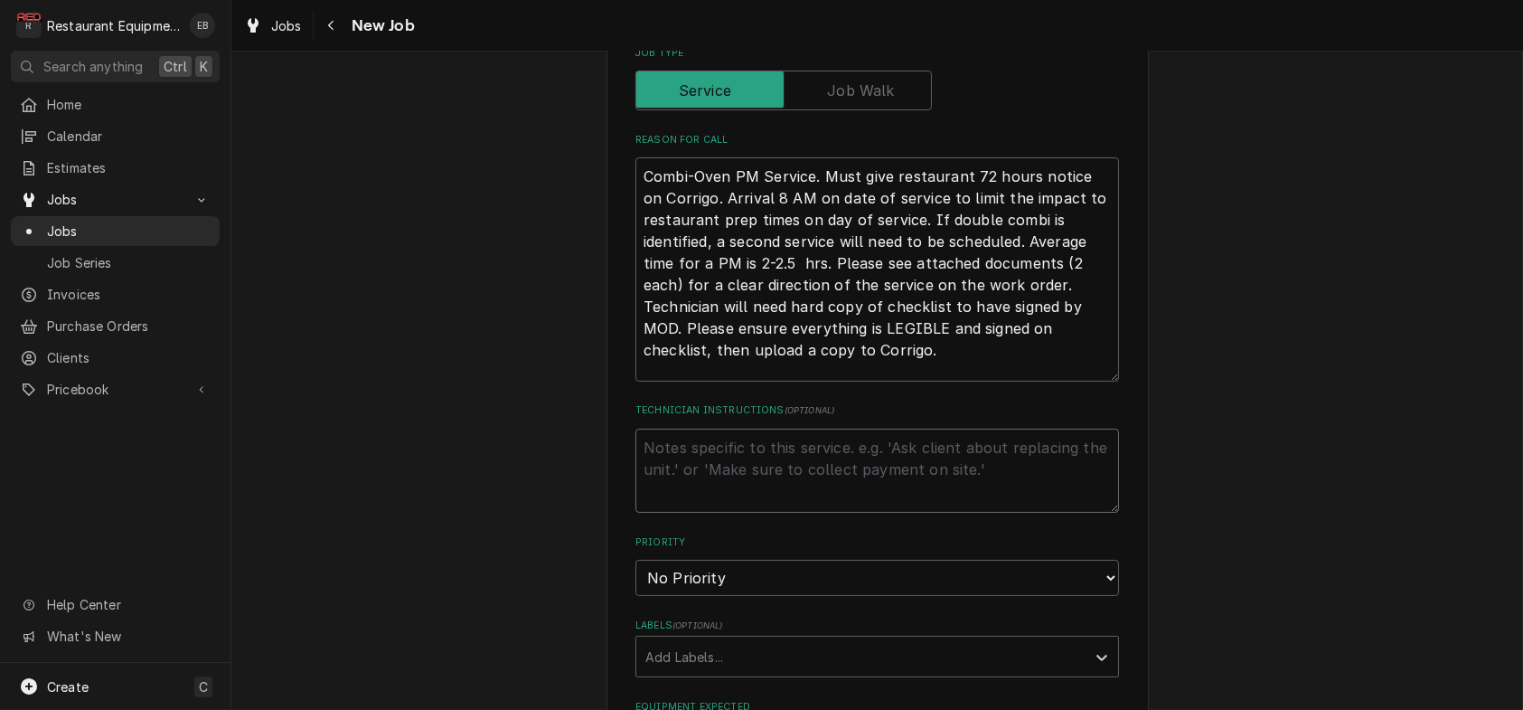
click at [1037, 513] on textarea "Technician Instructions ( optional )" at bounding box center [877, 470] width 484 height 85
drag, startPoint x: 953, startPoint y: 446, endPoint x: 1246, endPoint y: 467, distance: 293.7
click at [955, 381] on textarea "Combi-Oven PM Service. Must give restaurant 72 hours notice on Corrigo. Arrival…" at bounding box center [877, 269] width 484 height 224
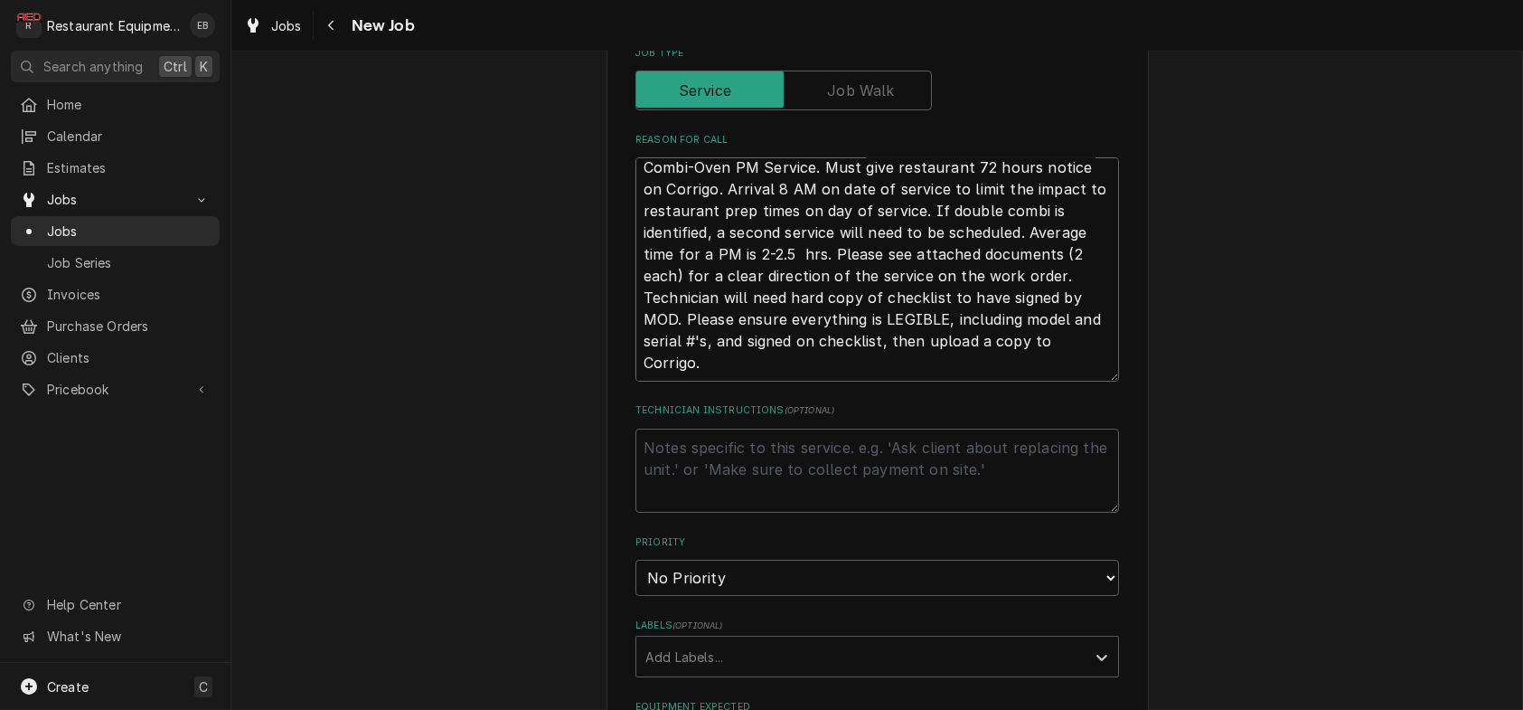
scroll to position [24, 0]
drag, startPoint x: 814, startPoint y: 447, endPoint x: 865, endPoint y: 453, distance: 51.9
click at [816, 381] on textarea "Combi-Oven PM Service. Must give restaurant 72 hours notice on Corrigo. Arrival…" at bounding box center [877, 269] width 484 height 224
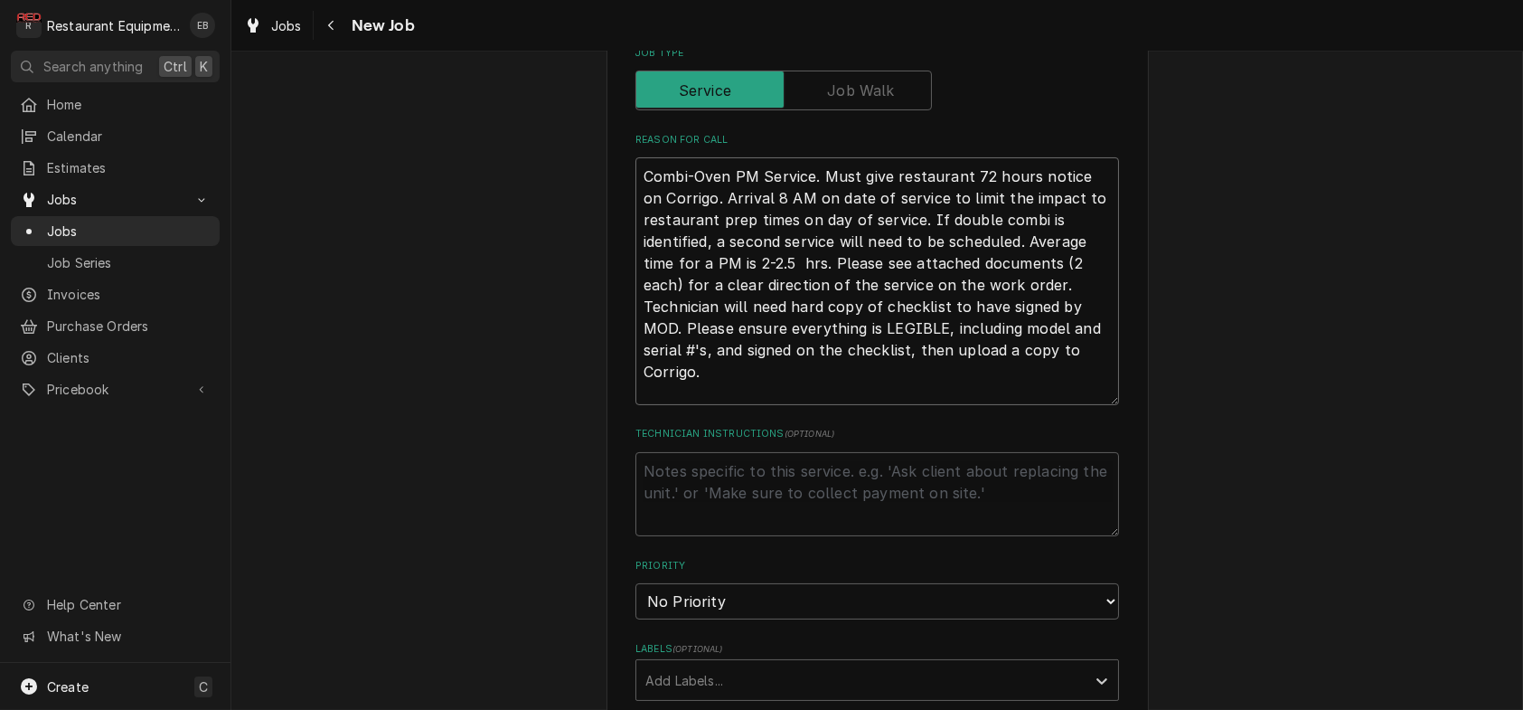
click at [914, 405] on textarea "Combi-Oven PM Service. Must give restaurant 72 hours notice on Corrigo. Arrival…" at bounding box center [877, 281] width 484 height 248
click at [923, 405] on textarea "Combi-Oven PM Service. Must give restaurant 72 hours notice on Corrigo. Arrival…" at bounding box center [877, 281] width 484 height 248
click at [1000, 441] on label "Technician Instructions ( optional )" at bounding box center [877, 434] width 484 height 14
click at [1000, 536] on textarea "Technician Instructions ( optional )" at bounding box center [877, 494] width 484 height 85
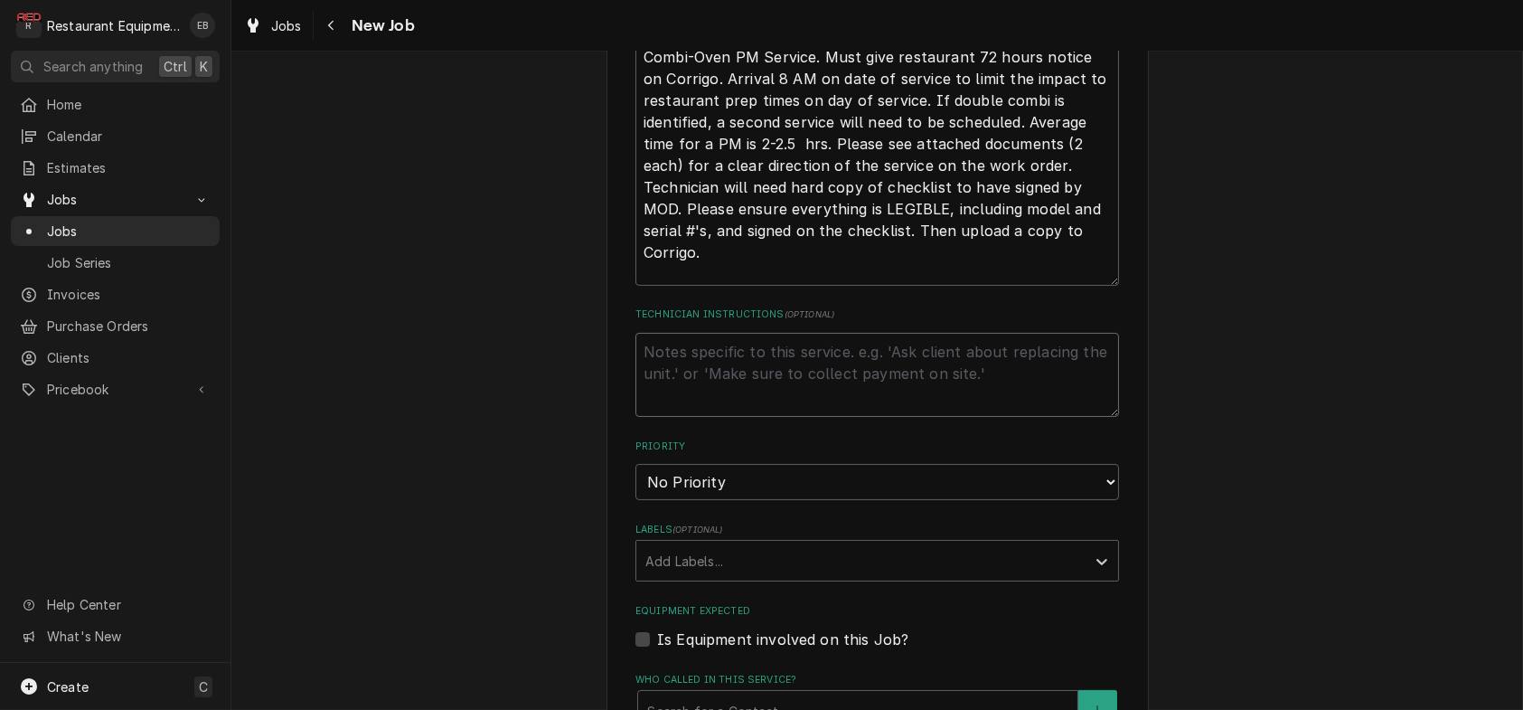
scroll to position [911, 0]
drag, startPoint x: 1032, startPoint y: 353, endPoint x: 1070, endPoint y: 358, distance: 38.3
click at [1033, 285] on textarea "Combi-Oven PM Service. Must give restaurant 72 hours notice on Corrigo. Arrival…" at bounding box center [877, 161] width 484 height 248
click at [1024, 285] on textarea "Combi-Oven PM Service. Must give restaurant 72 hours notice on Corrigo. Arrival…" at bounding box center [877, 161] width 484 height 248
drag, startPoint x: 1067, startPoint y: 356, endPoint x: 1038, endPoint y: 414, distance: 64.7
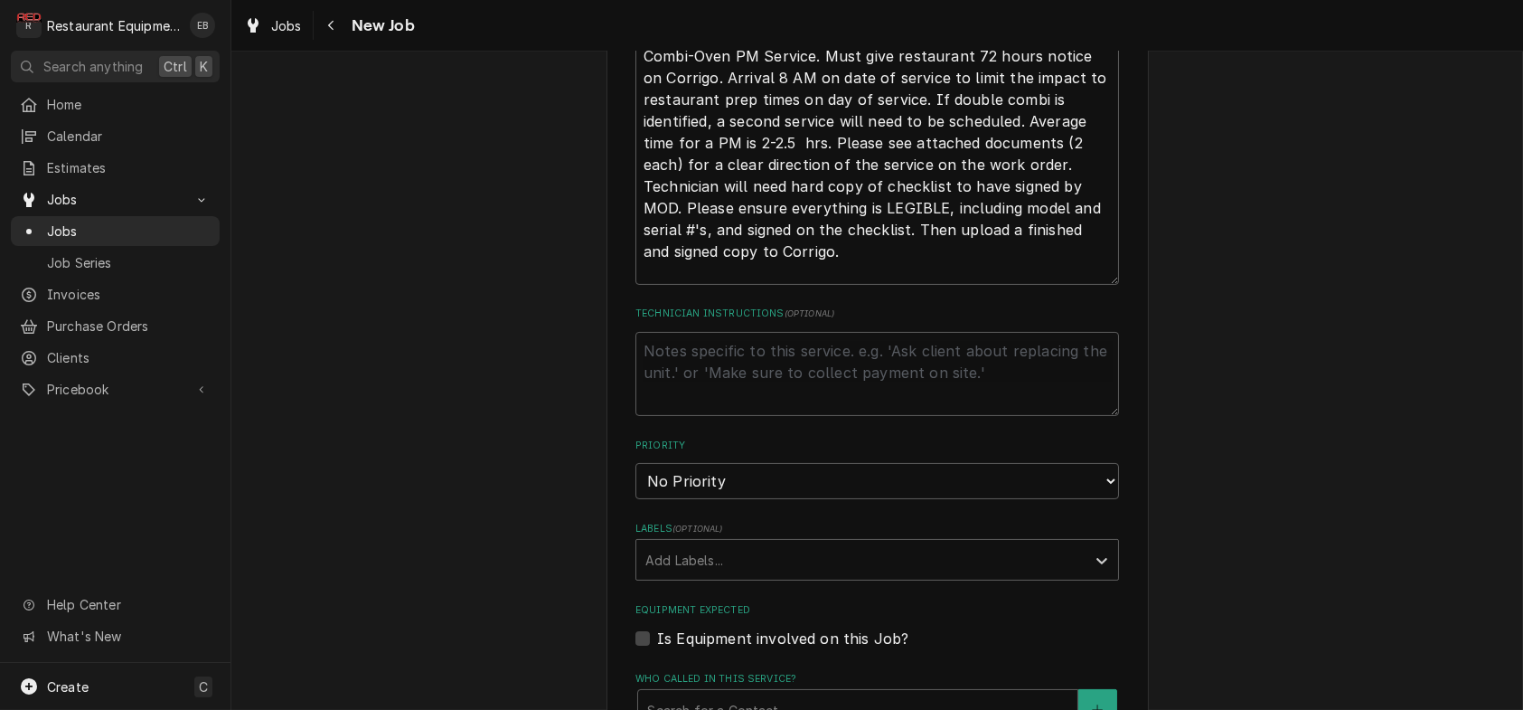
click at [1039, 412] on fieldset "Job Details Job Source Direct (Phone/Email/etc.) Service Channel Corrigo Ecotra…" at bounding box center [877, 376] width 484 height 1544
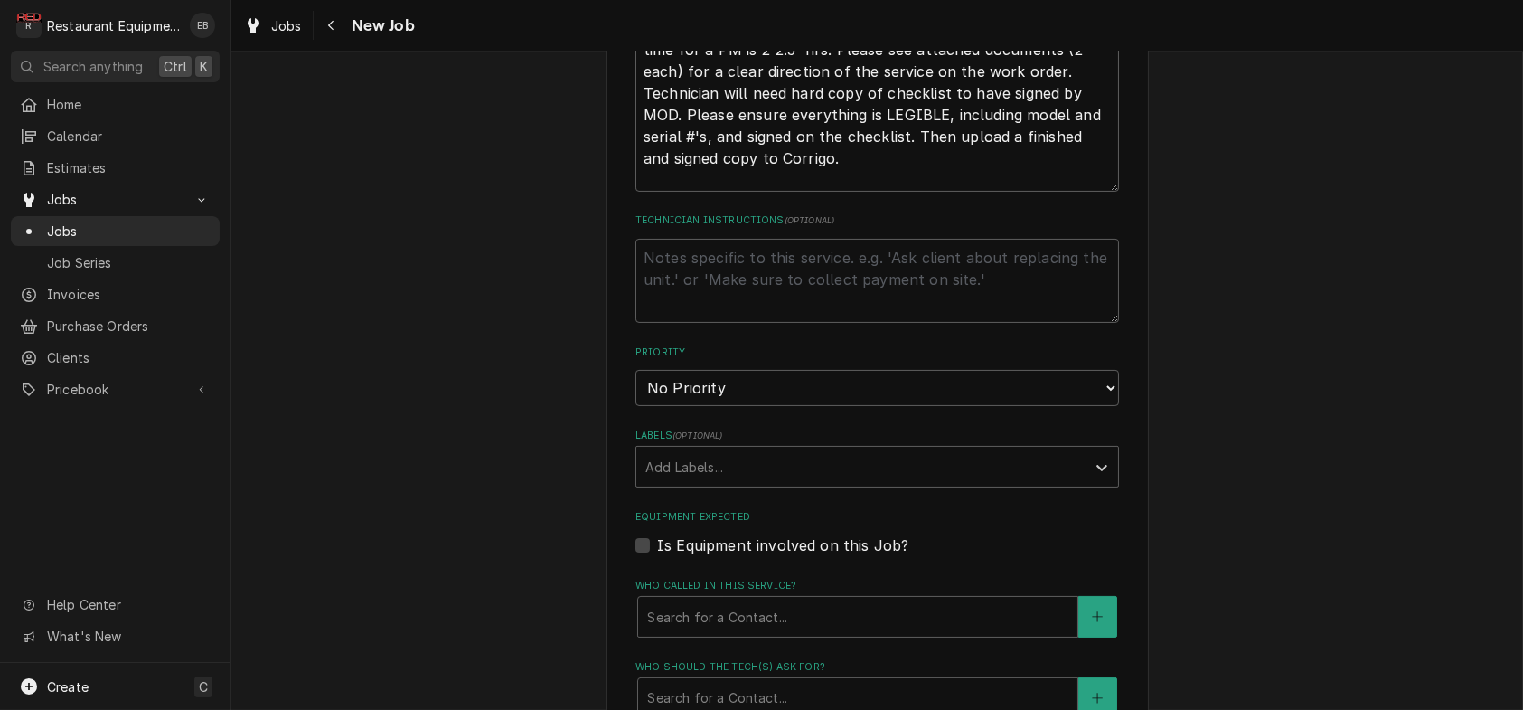
scroll to position [1152, 0]
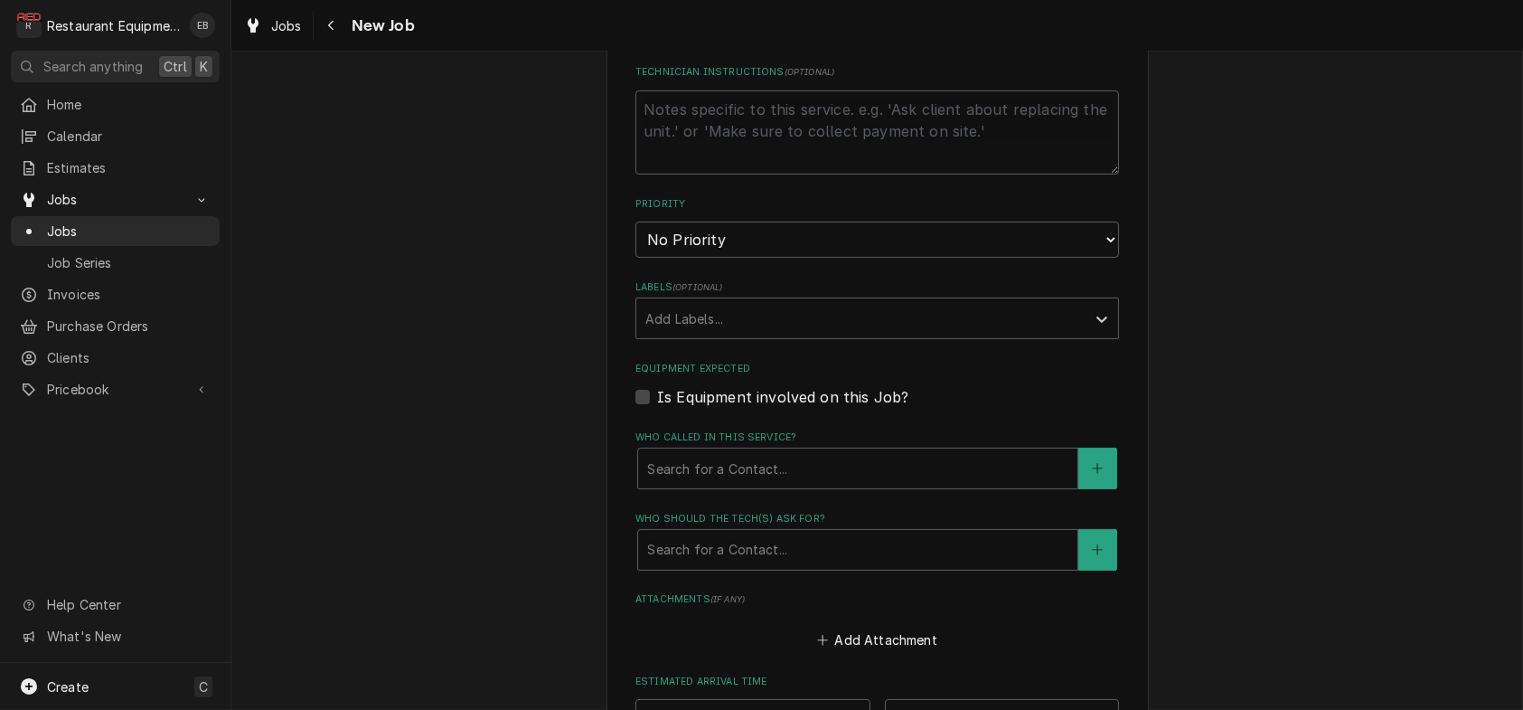
click at [715, 258] on div "Priority No Priority Urgent High Medium Low" at bounding box center [877, 227] width 484 height 61
click at [709, 258] on select "No Priority Urgent High Medium Low" at bounding box center [877, 239] width 484 height 36
click at [635, 258] on select "No Priority Urgent High Medium Low" at bounding box center [877, 239] width 484 height 36
click at [710, 175] on textarea "Technician Instructions ( optional )" at bounding box center [877, 132] width 484 height 85
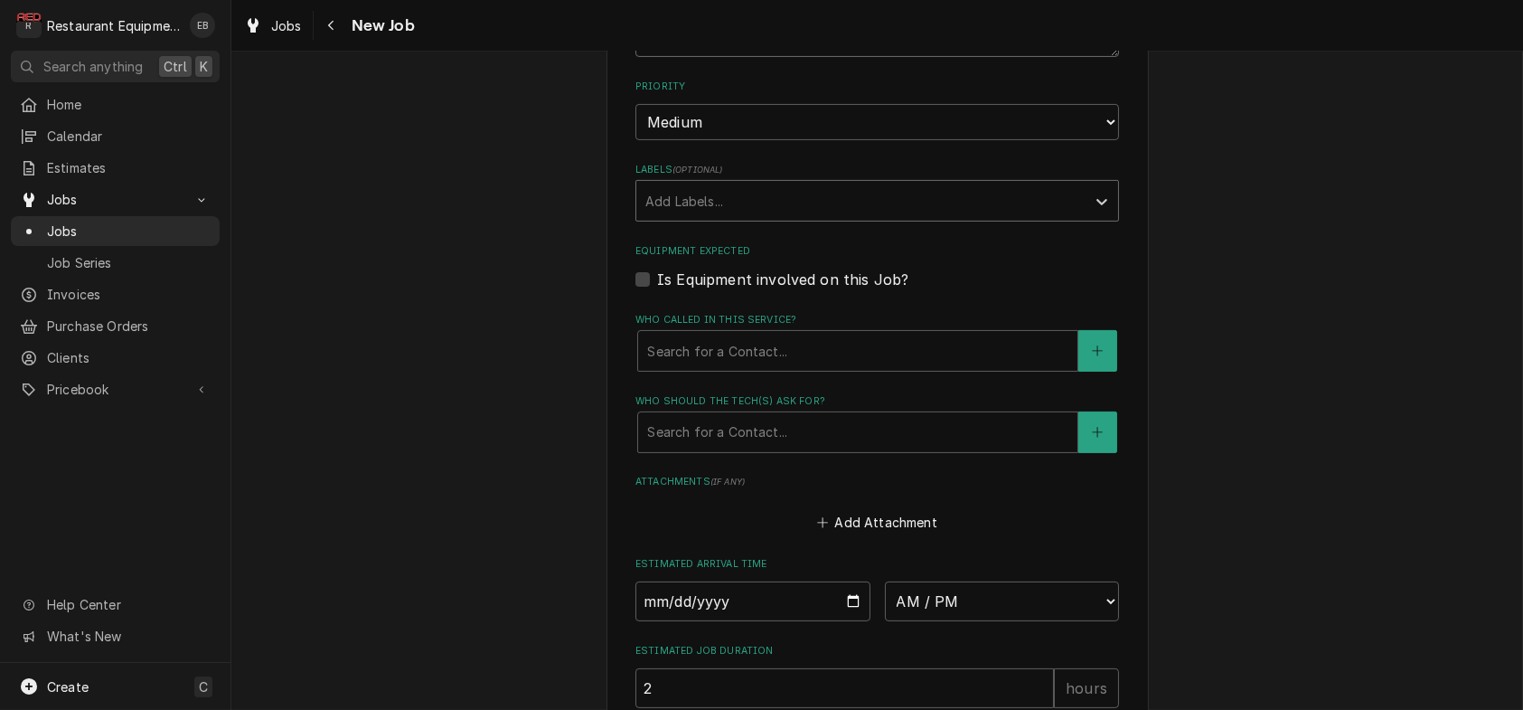
scroll to position [1273, 0]
click at [720, 214] on div "Labels" at bounding box center [860, 198] width 431 height 33
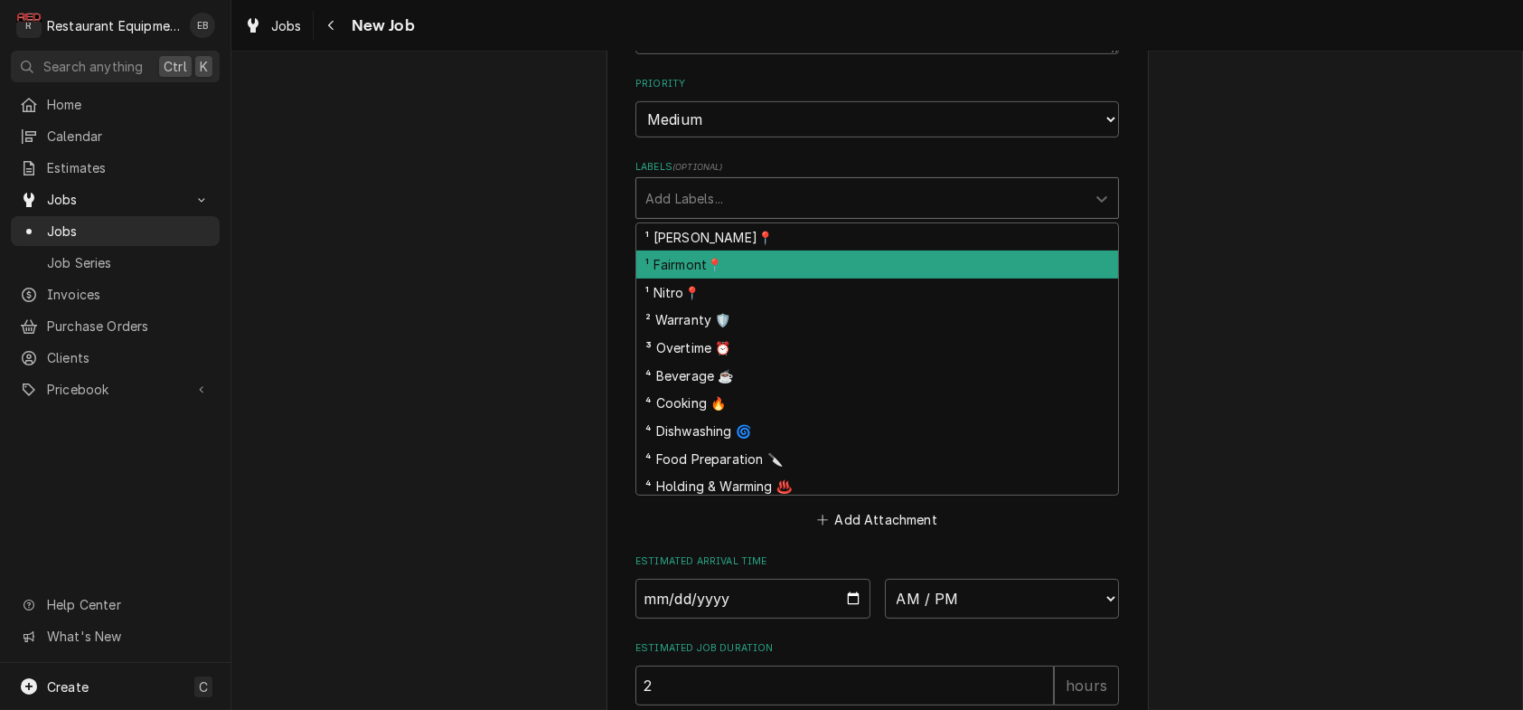
click at [714, 278] on div "¹ Fairmont📍" at bounding box center [877, 264] width 482 height 28
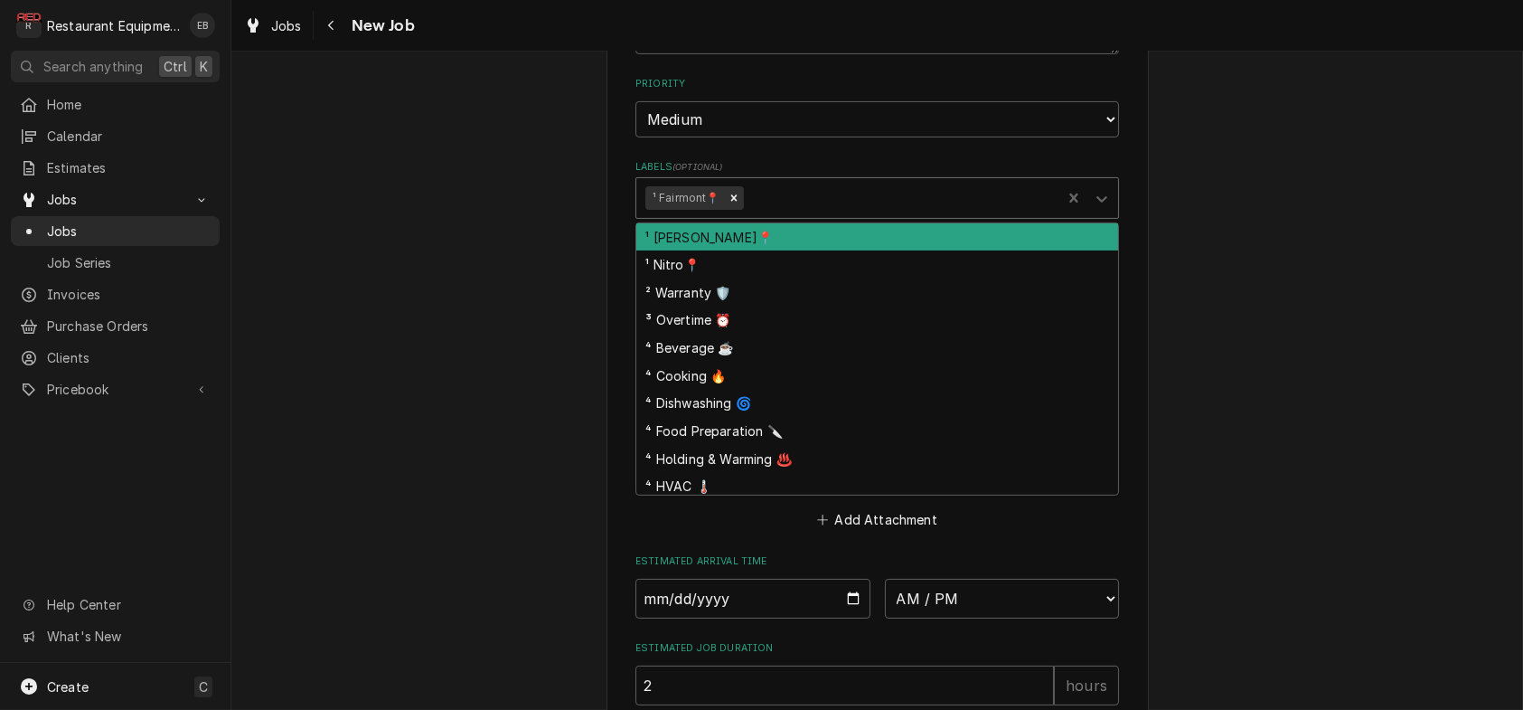
click at [762, 214] on div "Labels" at bounding box center [900, 198] width 306 height 33
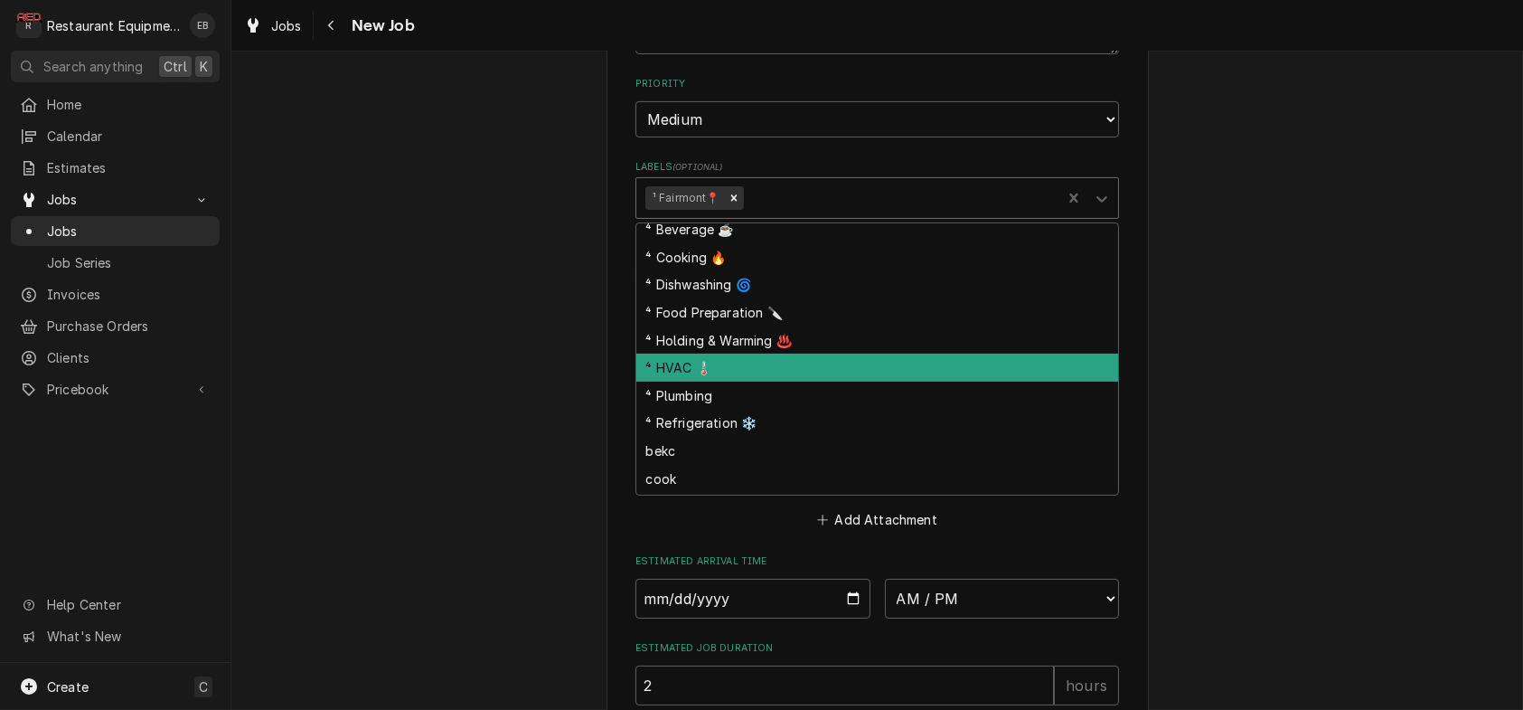
scroll to position [120, 0]
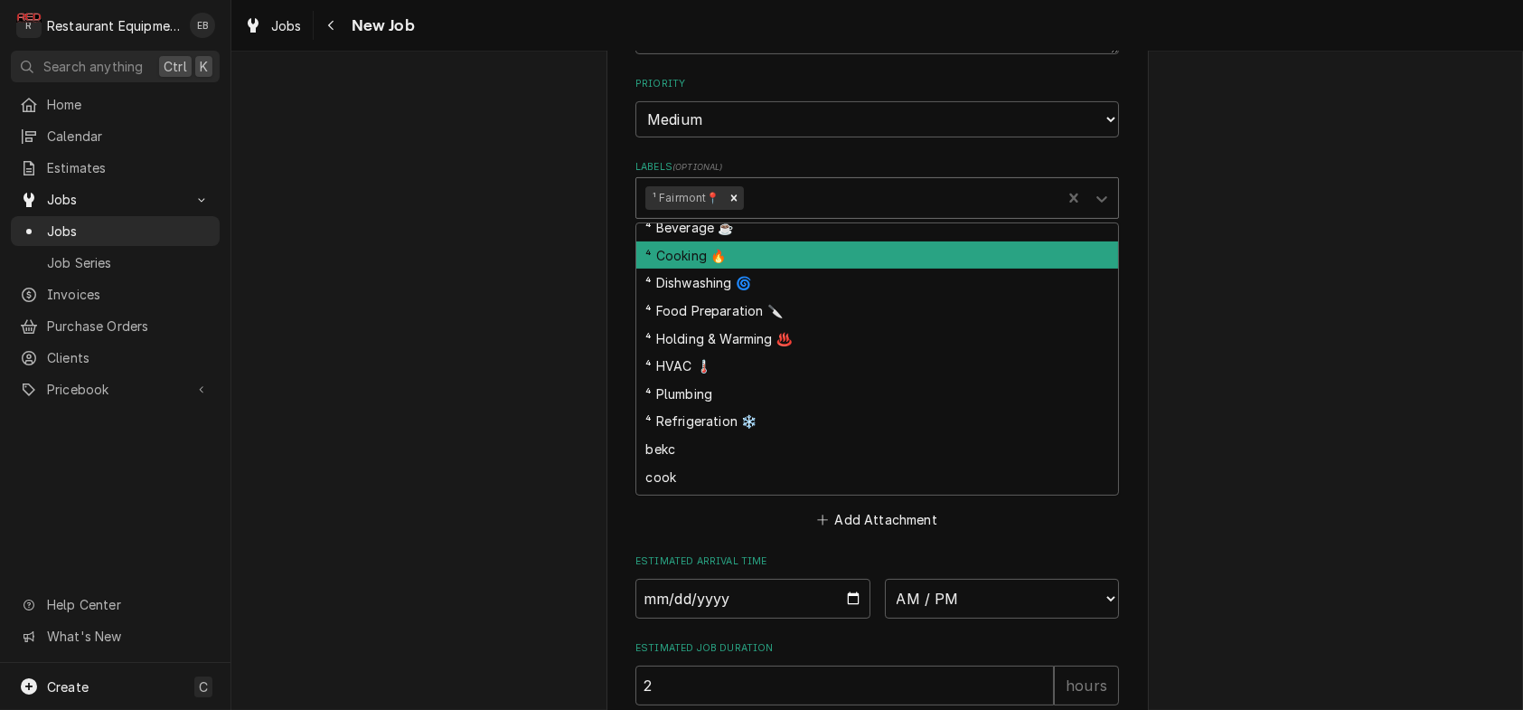
click at [729, 269] on div "⁴ Cooking 🔥" at bounding box center [877, 255] width 482 height 28
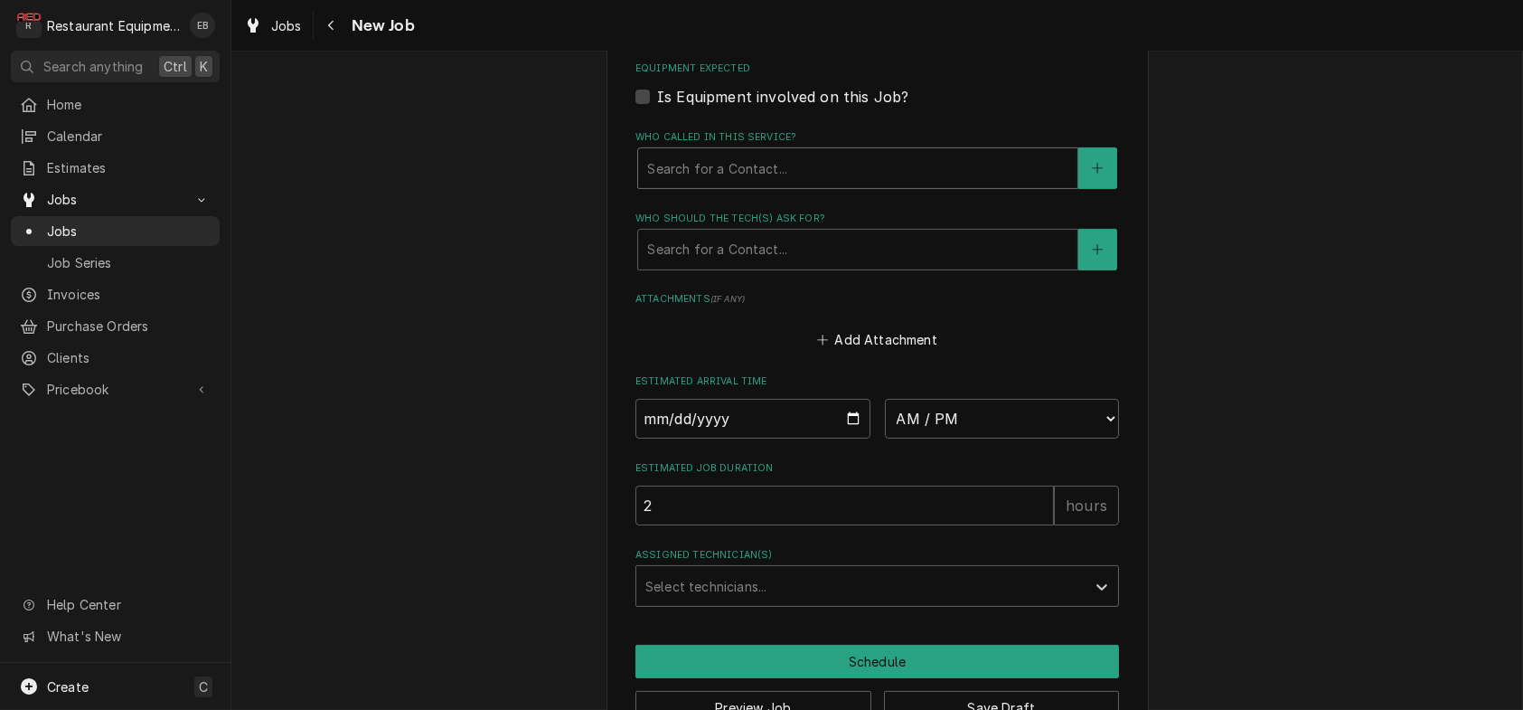
scroll to position [1453, 0]
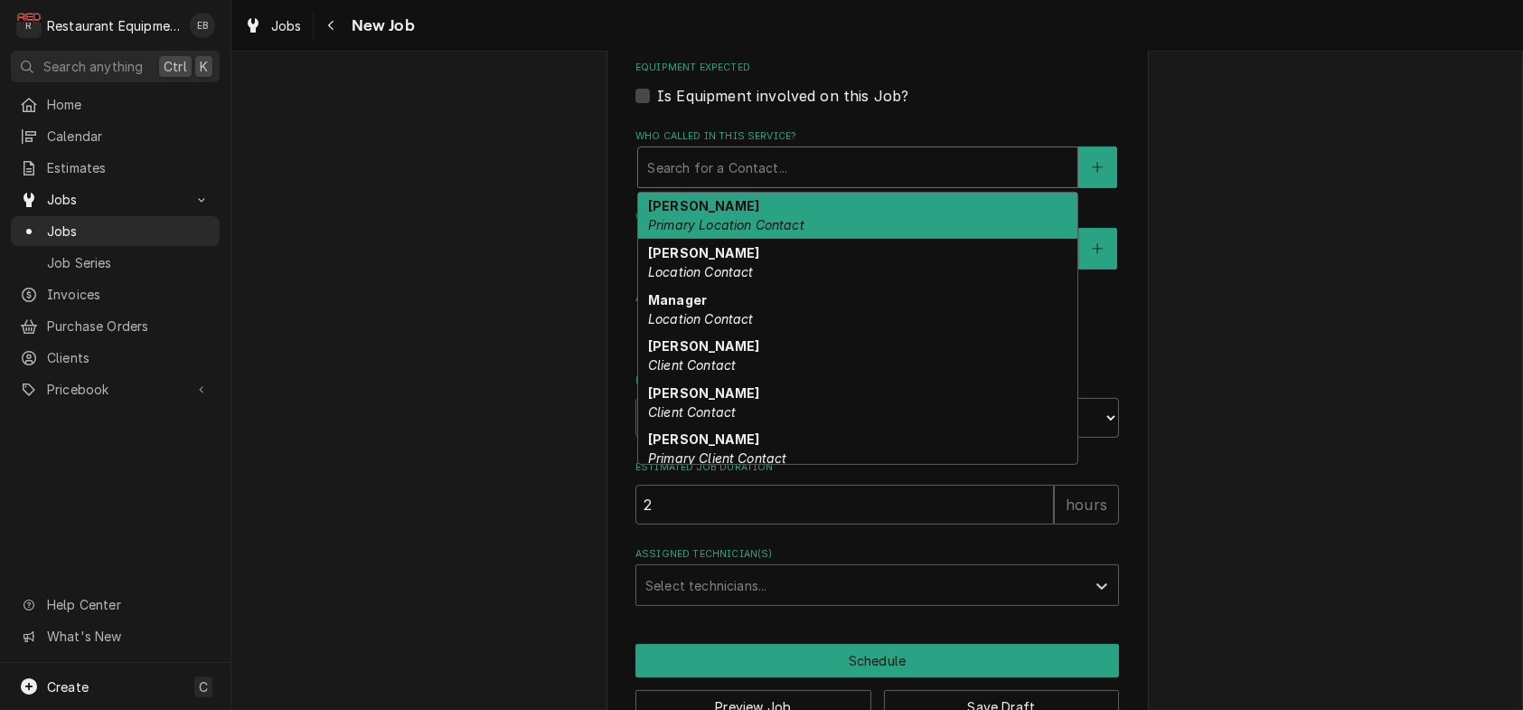
click at [737, 183] on div "Who called in this service?" at bounding box center [857, 167] width 421 height 33
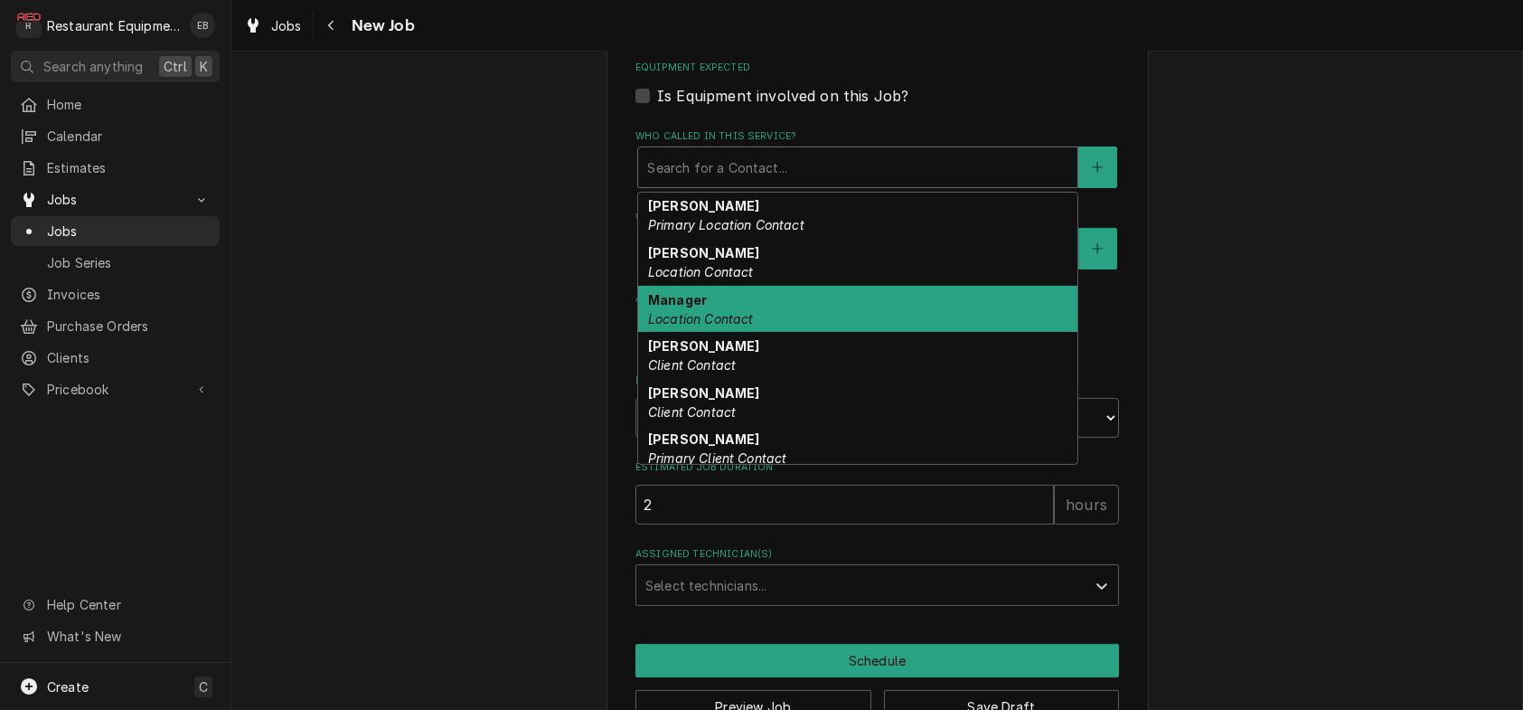
click at [741, 333] on div "Manager Location Contact" at bounding box center [857, 309] width 439 height 47
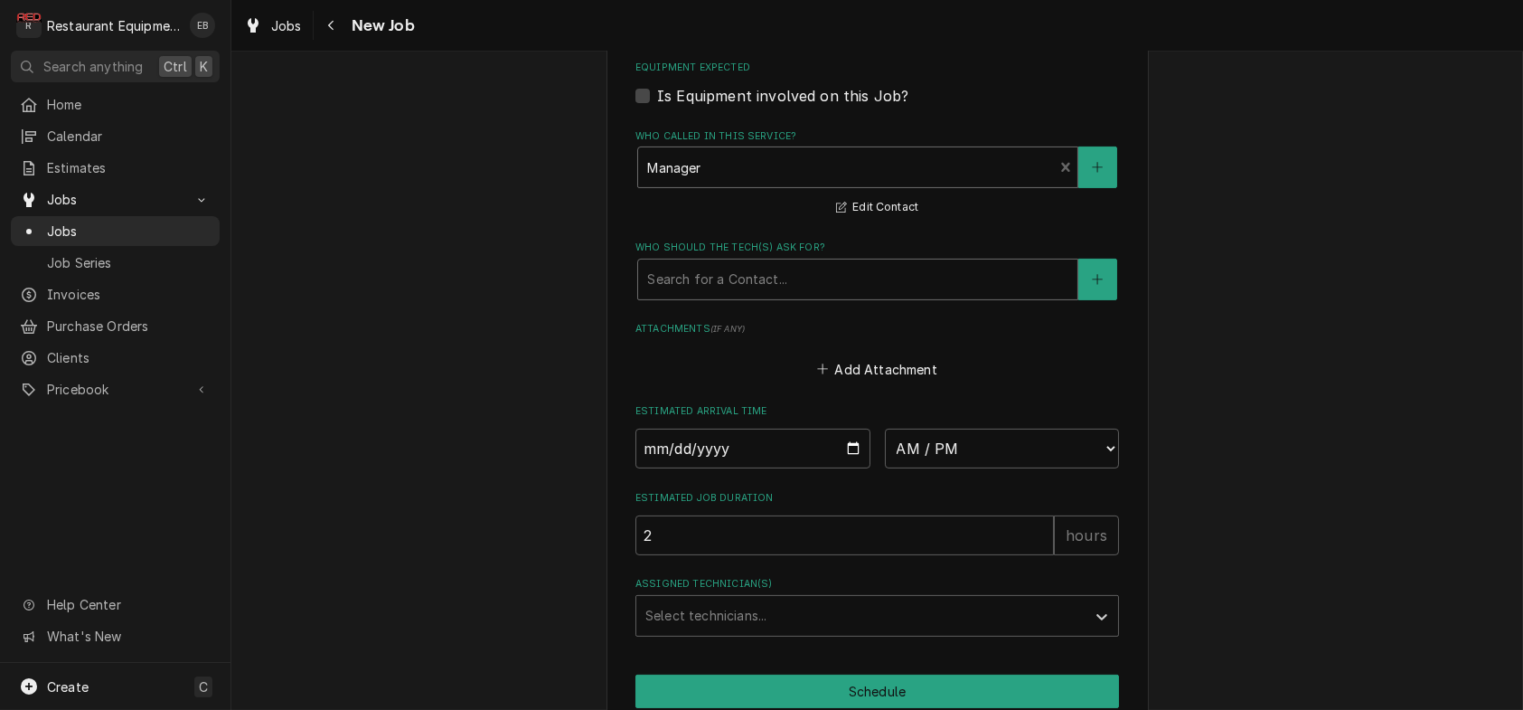
click at [761, 296] on div "Who should the tech(s) ask for?" at bounding box center [857, 279] width 421 height 33
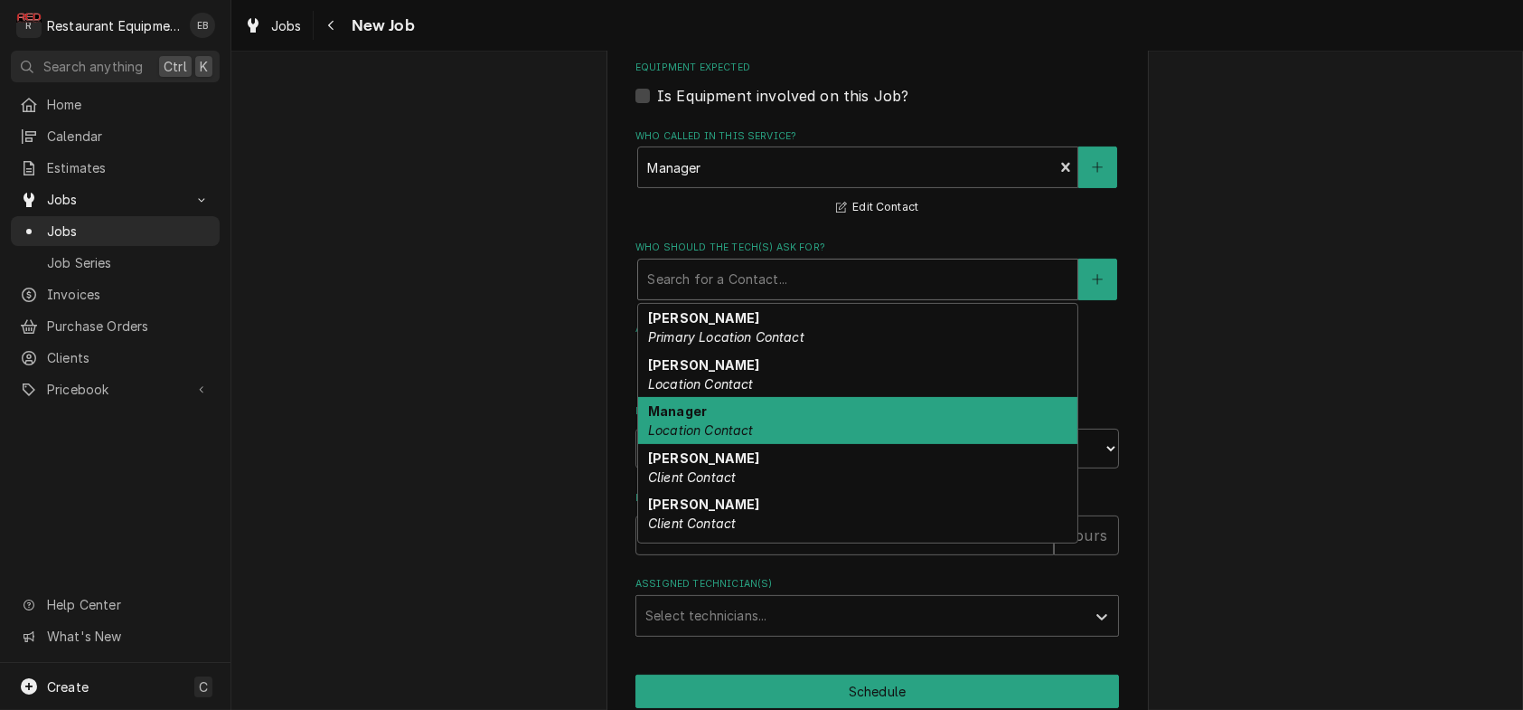
click at [722, 444] on div "Manager Location Contact" at bounding box center [857, 420] width 439 height 47
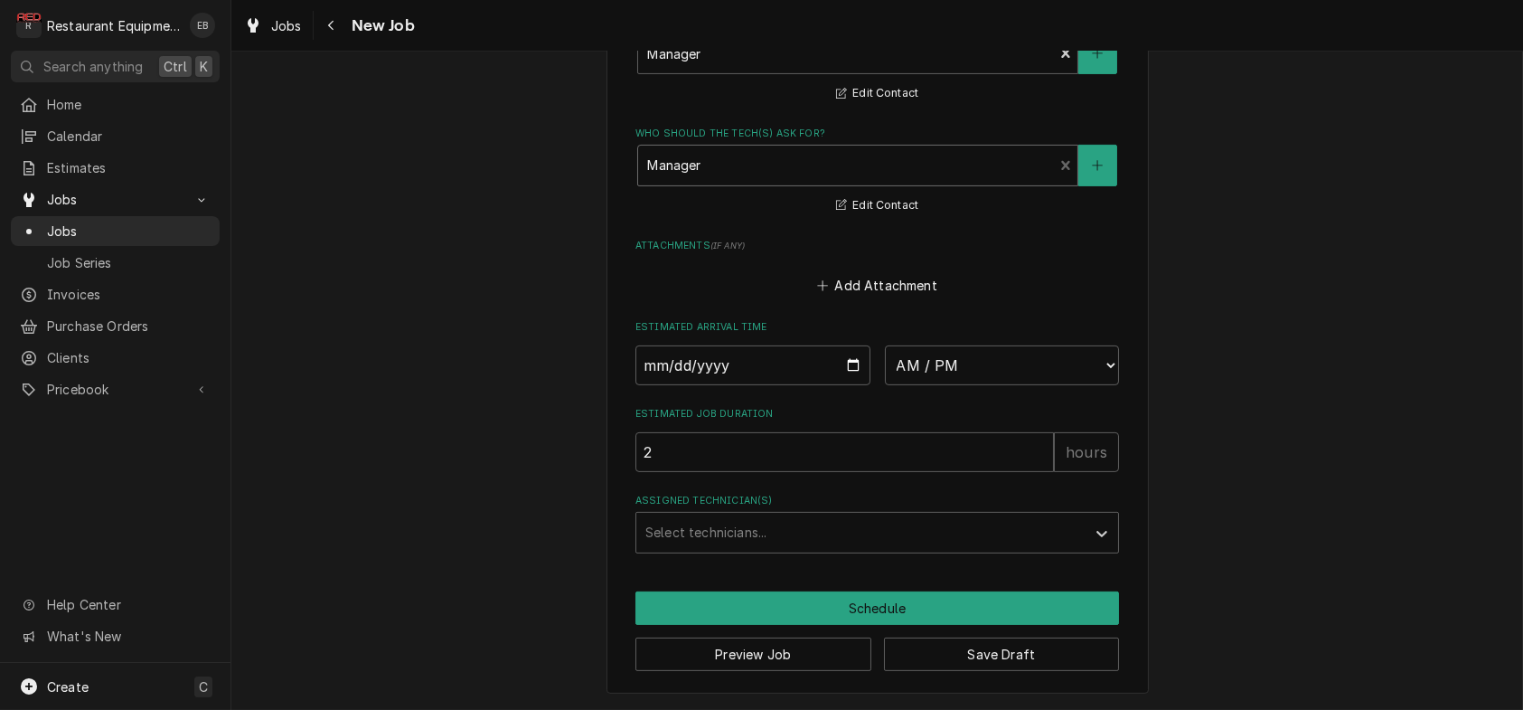
scroll to position [1788, 0]
click at [955, 645] on button "Save Draft" at bounding box center [1002, 653] width 236 height 33
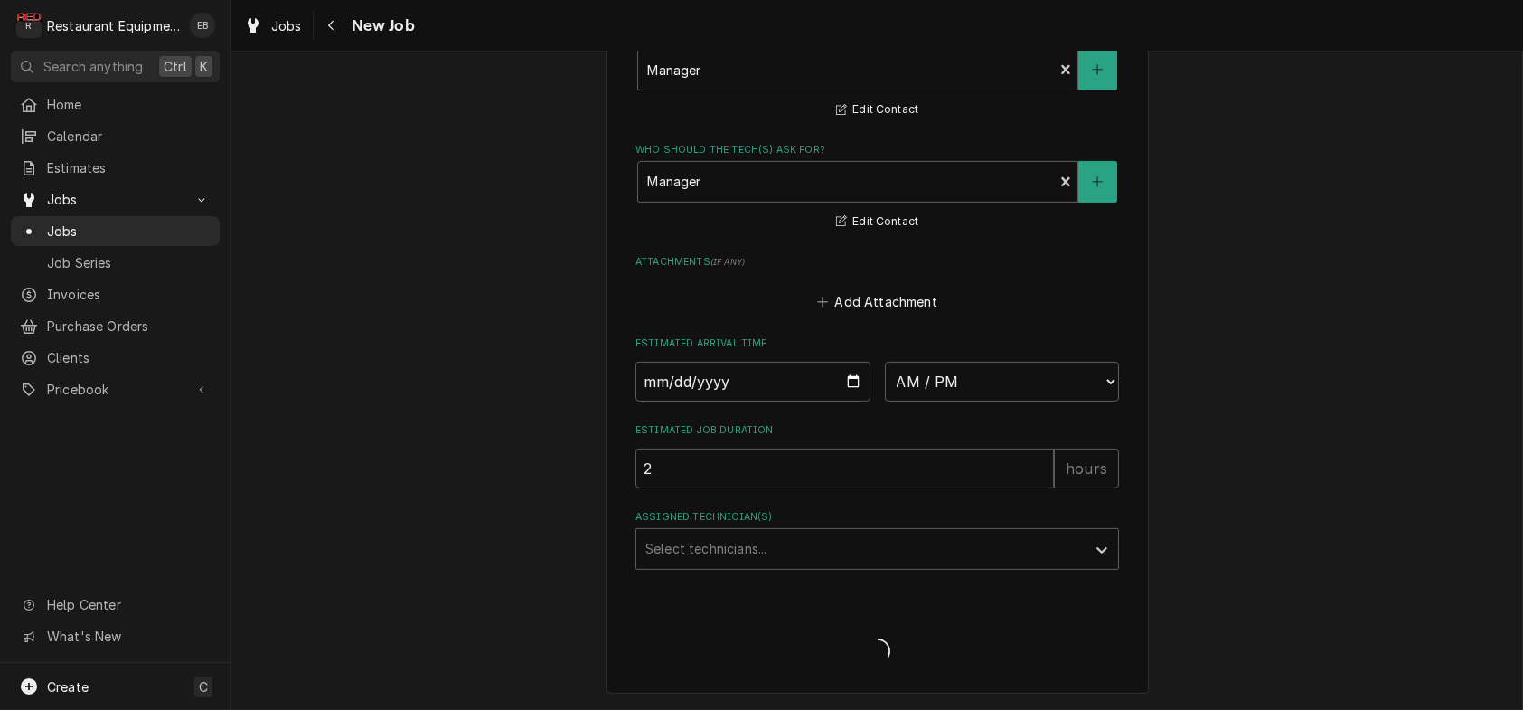
scroll to position [1770, 0]
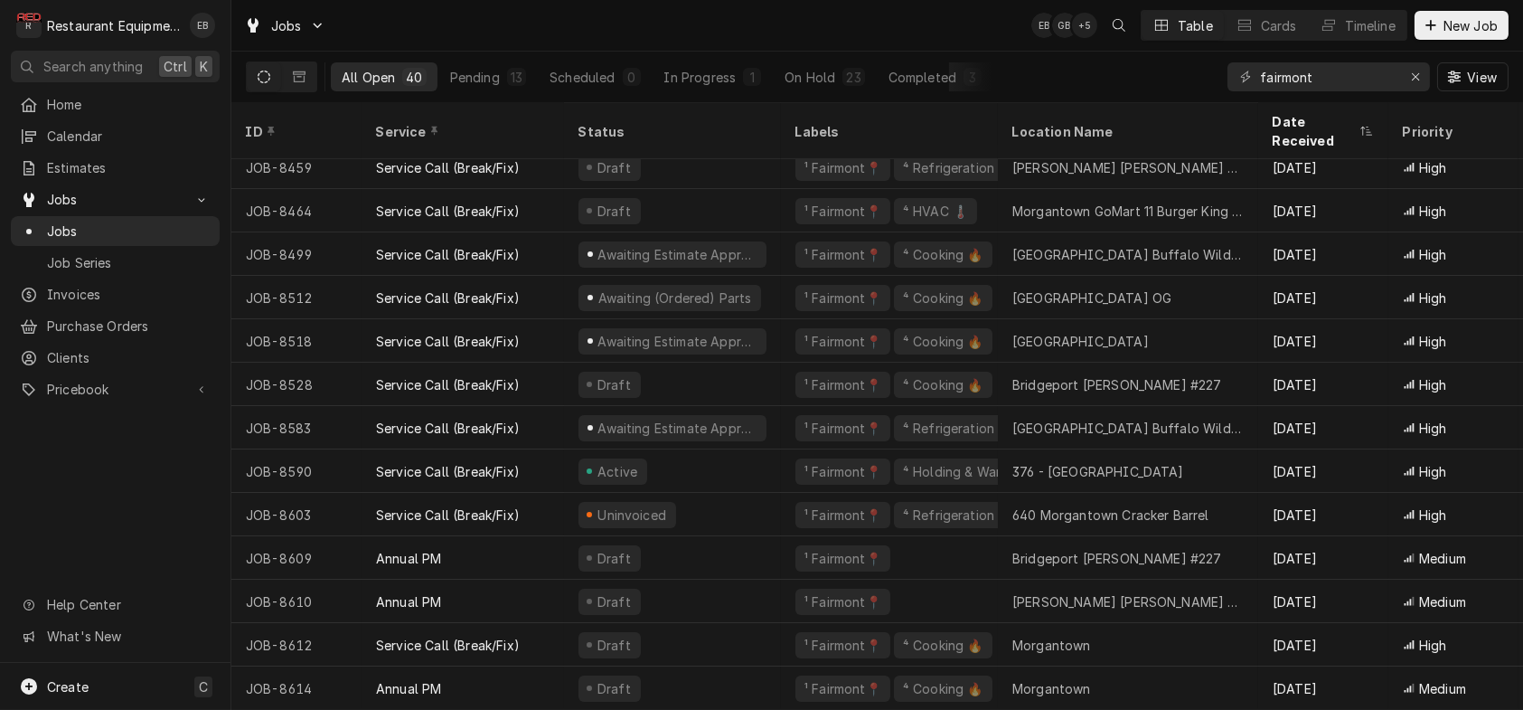
scroll to position [1198, 0]
